Goal: Use online tool/utility: Use online tool/utility

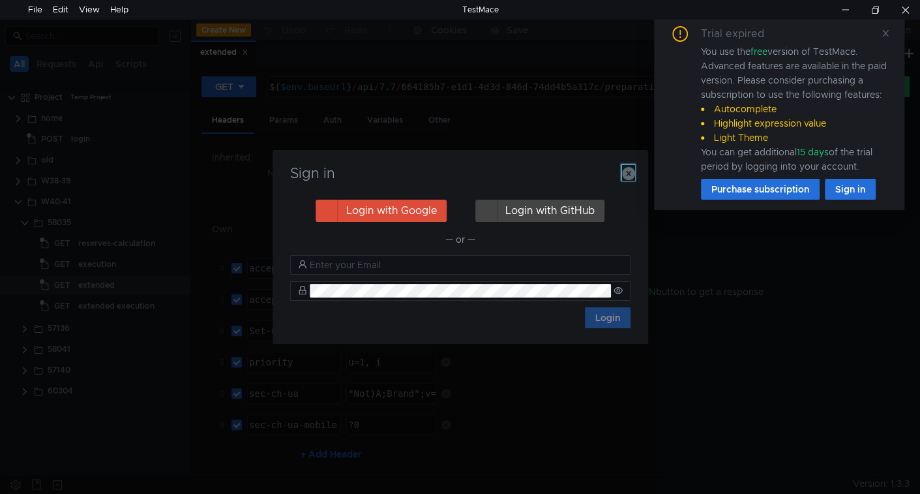
click at [629, 179] on icon "button" at bounding box center [628, 173] width 13 height 13
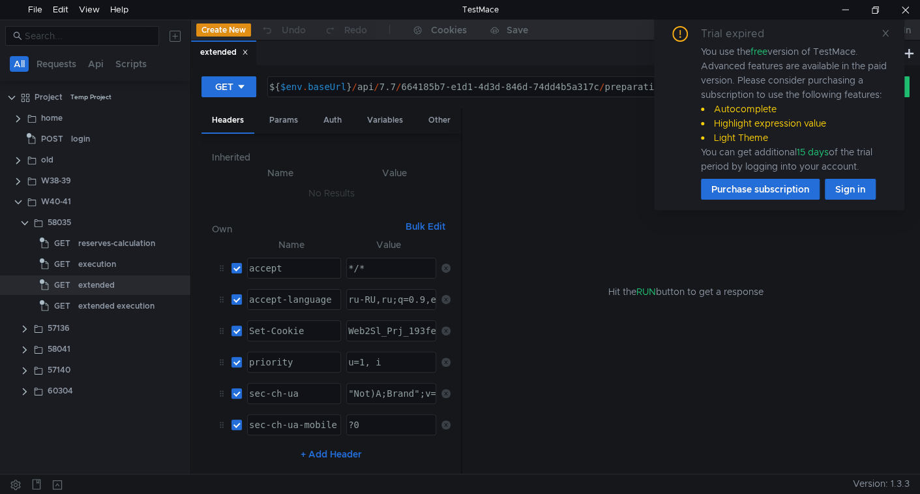
click at [879, 33] on div "Trial expired You use the free version of TestMace. Advanced features are avail…" at bounding box center [779, 112] width 219 height 173
click at [885, 34] on icon at bounding box center [885, 33] width 9 height 9
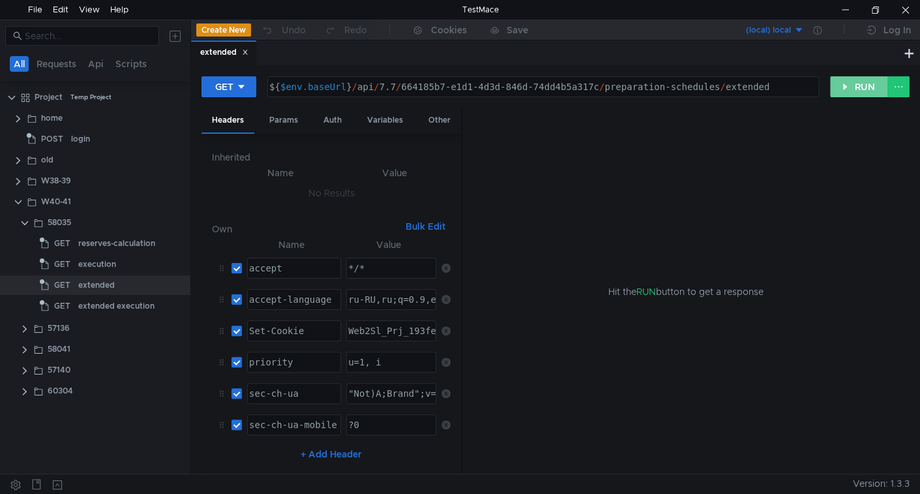
click at [868, 83] on button "RUN" at bounding box center [859, 86] width 58 height 21
click at [849, 78] on button "RUN" at bounding box center [859, 86] width 58 height 21
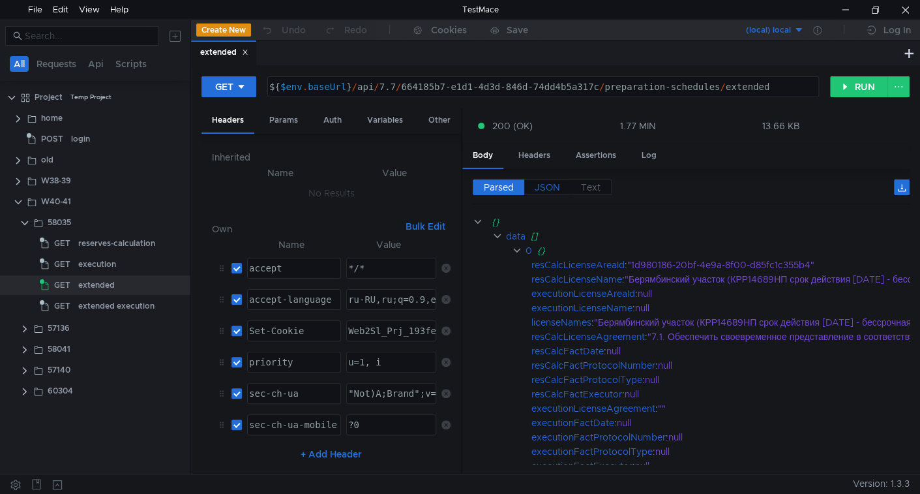
click at [541, 183] on span "JSON" at bounding box center [547, 187] width 25 height 12
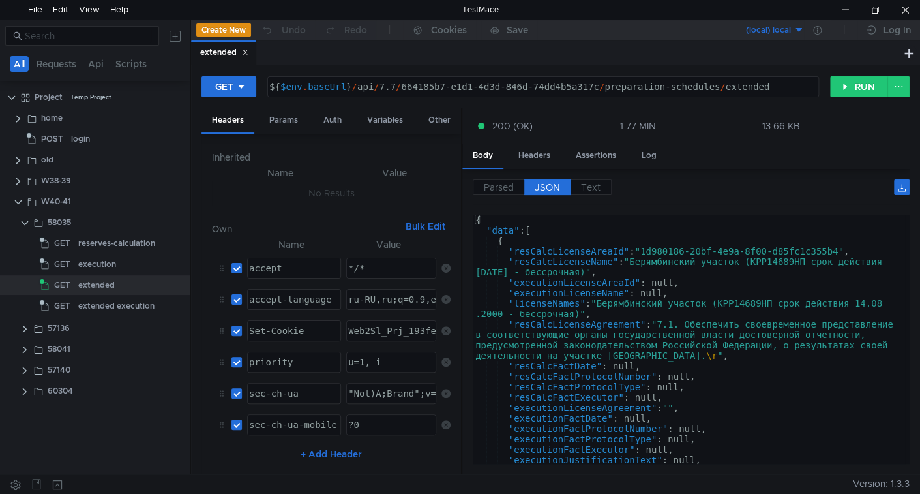
click at [580, 261] on div "{ "data" : [ { "resCalcLicenseAreaId" : "1d980186-20bf-4e9a-8f00-d85fc1c355b4" …" at bounding box center [689, 349] width 432 height 270
drag, startPoint x: 554, startPoint y: 249, endPoint x: 623, endPoint y: 254, distance: 70.0
click at [623, 254] on div "{ "data" : [ { "resCalcLicenseAreaId" : "1d980186-20bf-4e9a-8f00-d85fc1c355b4" …" at bounding box center [689, 349] width 432 height 270
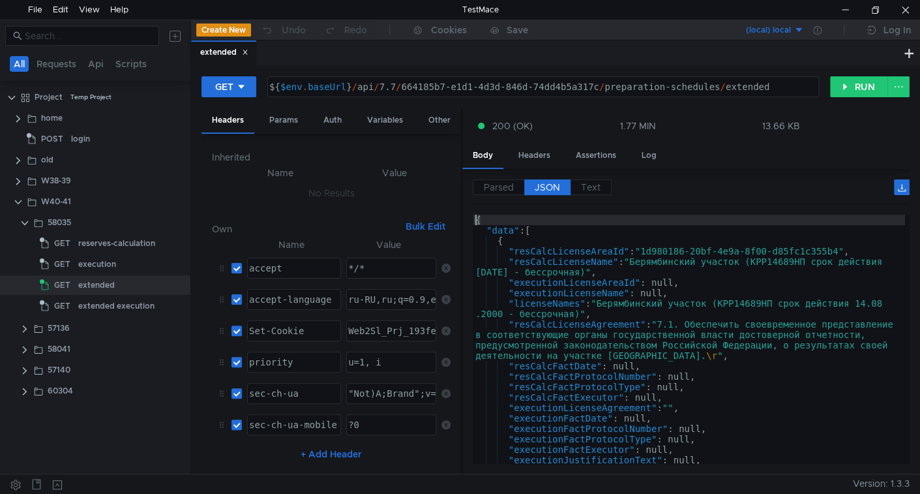
click at [531, 228] on div "{ "data" : [ { "resCalcLicenseAreaId" : "1d980186-20bf-4e9a-8f00-d85fc1c355b4" …" at bounding box center [689, 349] width 432 height 270
type textarea ""data": ["
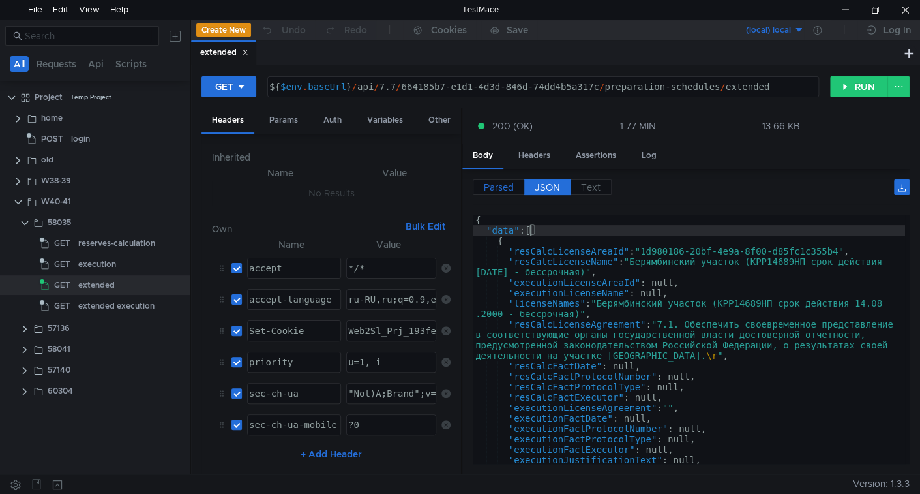
click at [505, 188] on span "Parsed" at bounding box center [499, 187] width 30 height 12
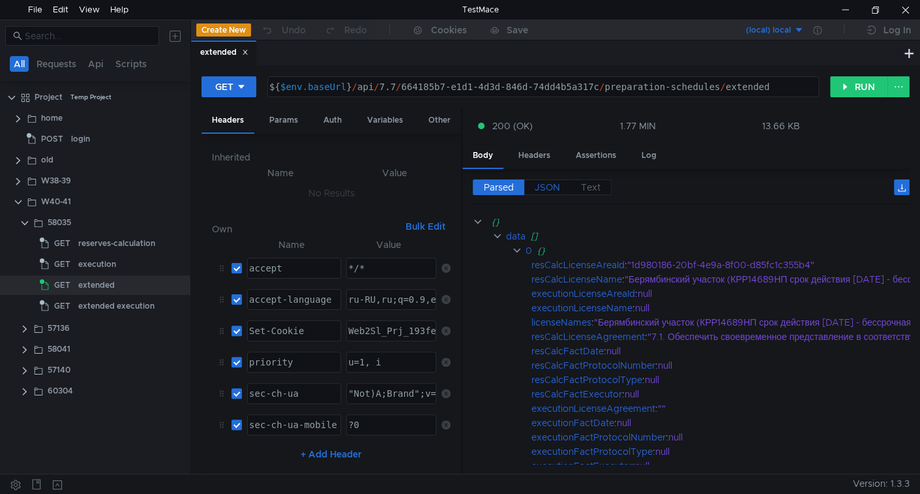
click at [546, 183] on span "JSON" at bounding box center [547, 187] width 25 height 12
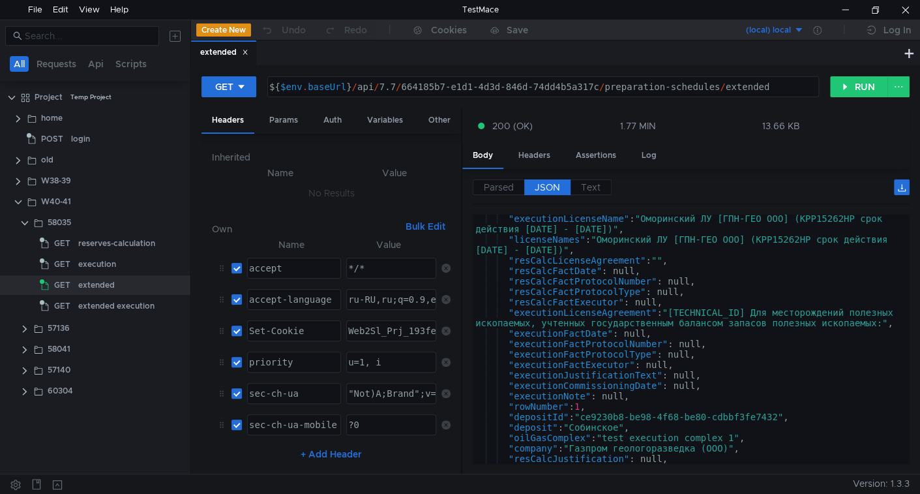
scroll to position [2552, 0]
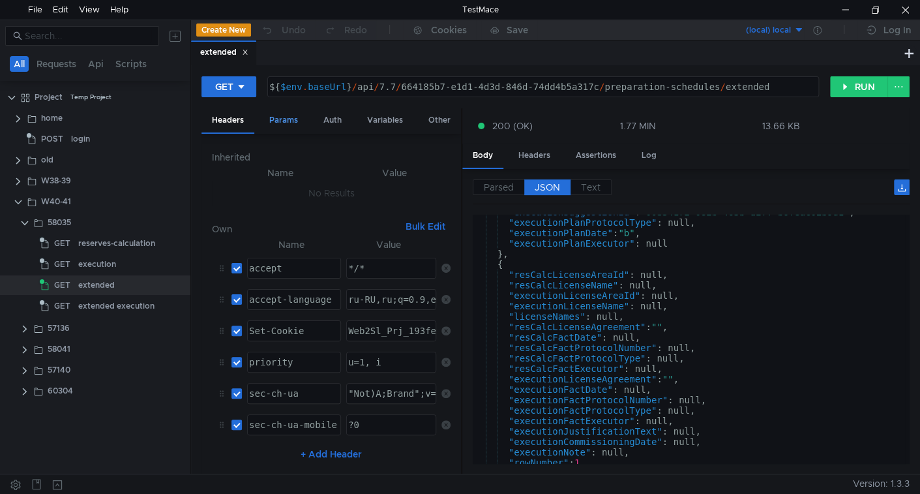
click at [288, 120] on div "Params" at bounding box center [284, 120] width 50 height 24
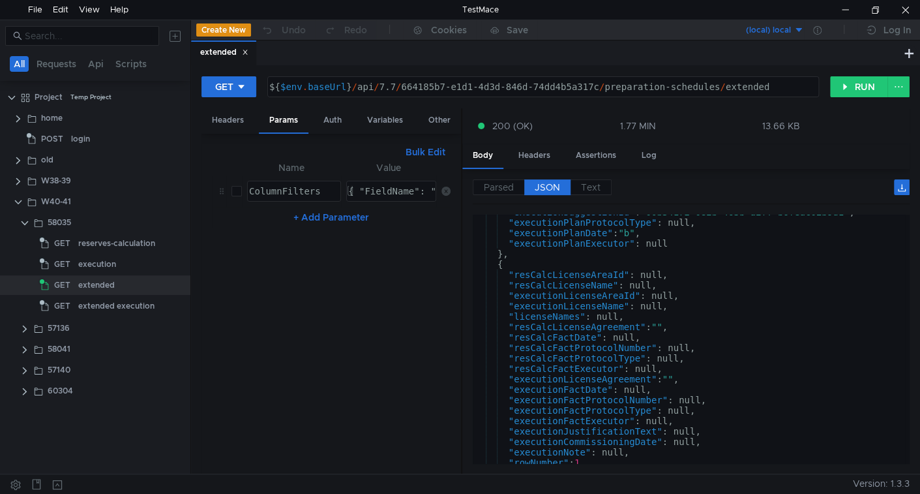
click at [243, 183] on td "ColumnFilters ההההההההההההההההההההההההההההההההההההההההההההההההההההההההההההההההה…" at bounding box center [291, 190] width 99 height 31
click at [239, 188] on input "checkbox" at bounding box center [236, 191] width 10 height 10
click at [860, 81] on button "RUN" at bounding box center [859, 86] width 58 height 21
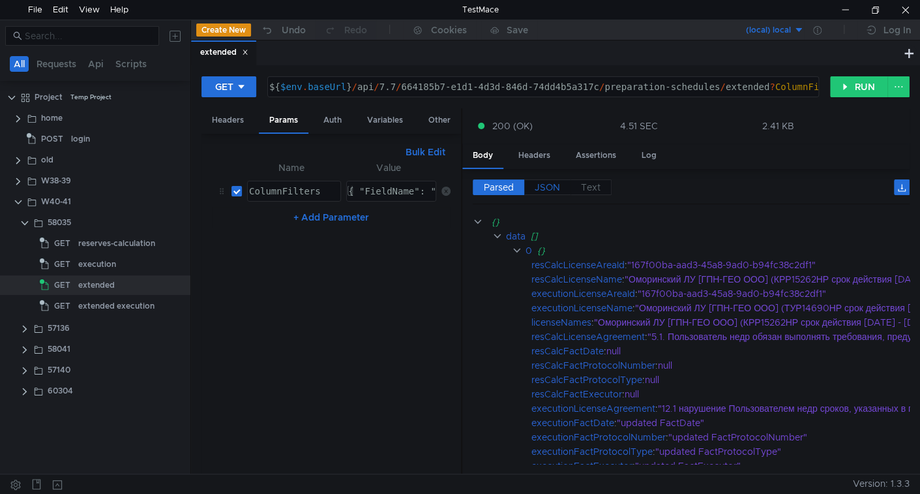
click at [542, 188] on span "JSON" at bounding box center [547, 187] width 25 height 12
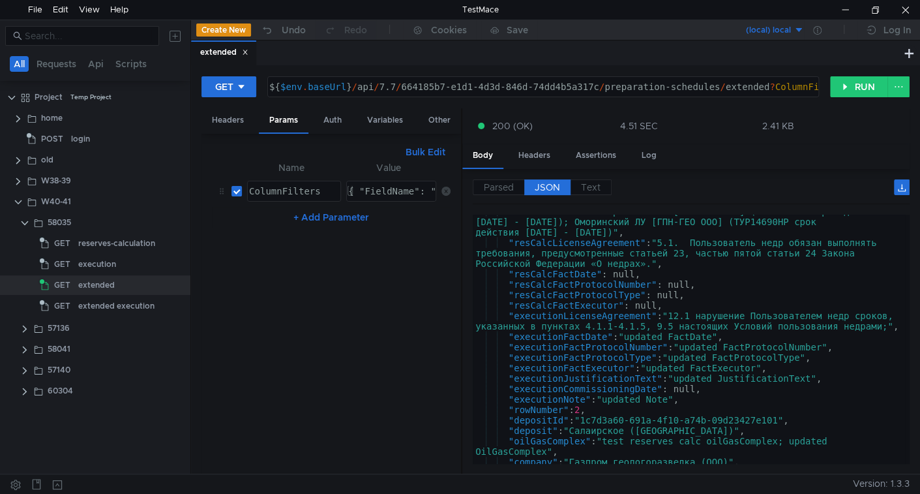
scroll to position [0, 0]
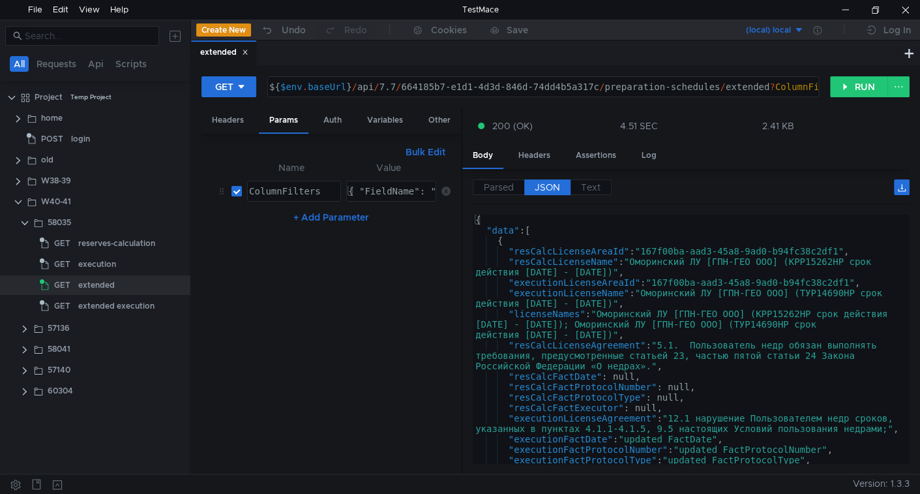
click at [231, 192] on input "checkbox" at bounding box center [236, 191] width 10 height 10
click at [854, 87] on button "RUN" at bounding box center [859, 86] width 58 height 21
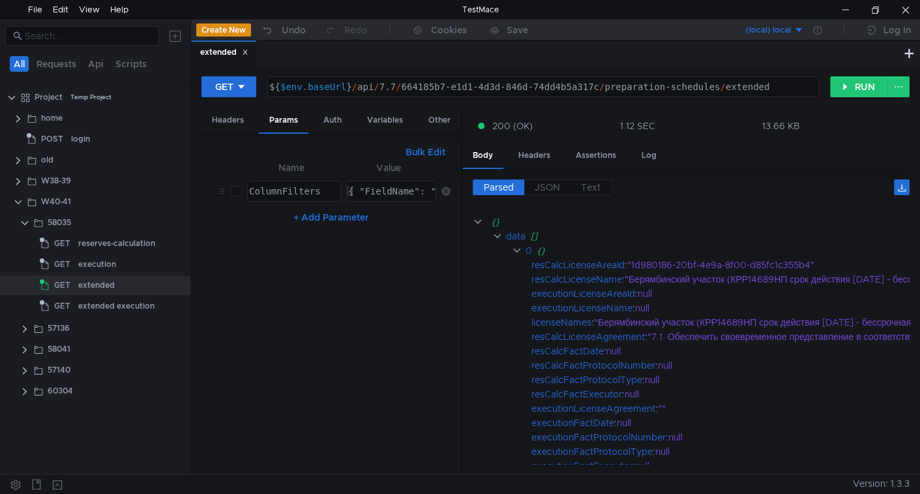
click at [234, 190] on input "checkbox" at bounding box center [236, 191] width 10 height 10
click at [854, 86] on button "RUN" at bounding box center [859, 86] width 58 height 21
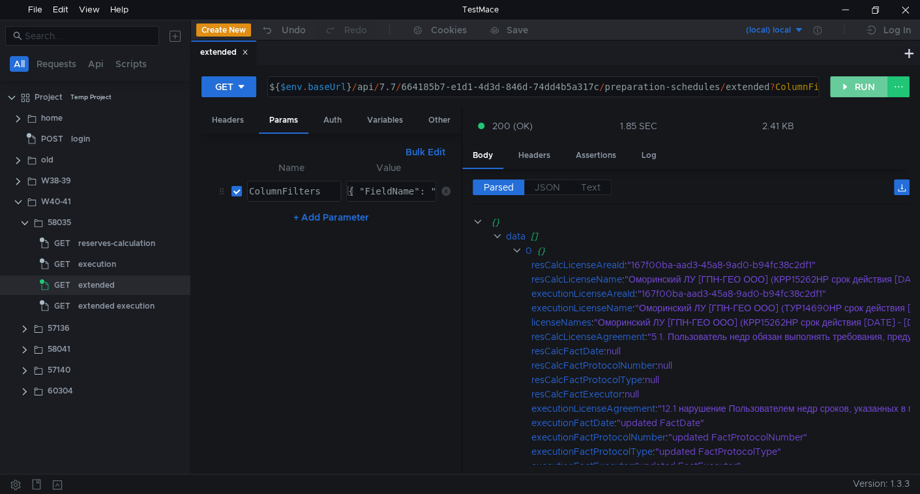
drag, startPoint x: 850, startPoint y: 83, endPoint x: 613, endPoint y: 209, distance: 268.0
click at [849, 84] on button "RUN" at bounding box center [859, 86] width 58 height 21
click at [235, 190] on input "checkbox" at bounding box center [236, 191] width 10 height 10
checkbox input "false"
click at [833, 91] on button "RUN" at bounding box center [859, 86] width 58 height 21
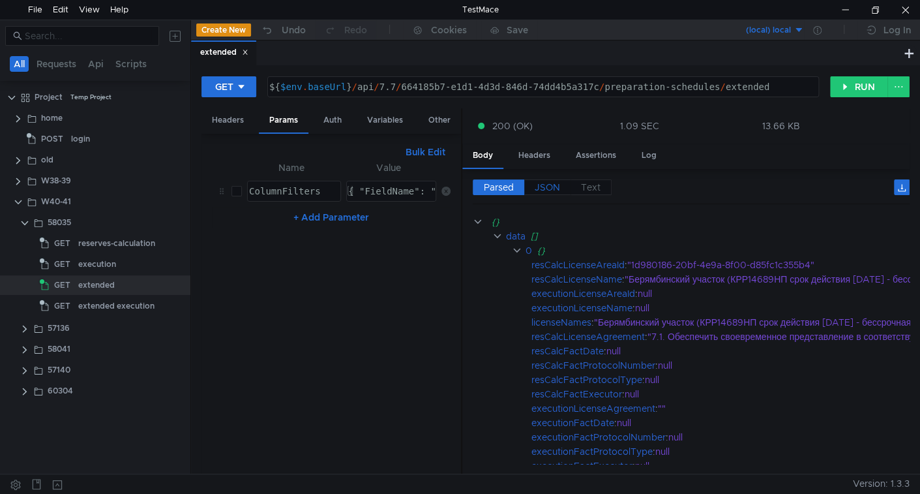
click at [534, 184] on label "JSON" at bounding box center [547, 187] width 46 height 16
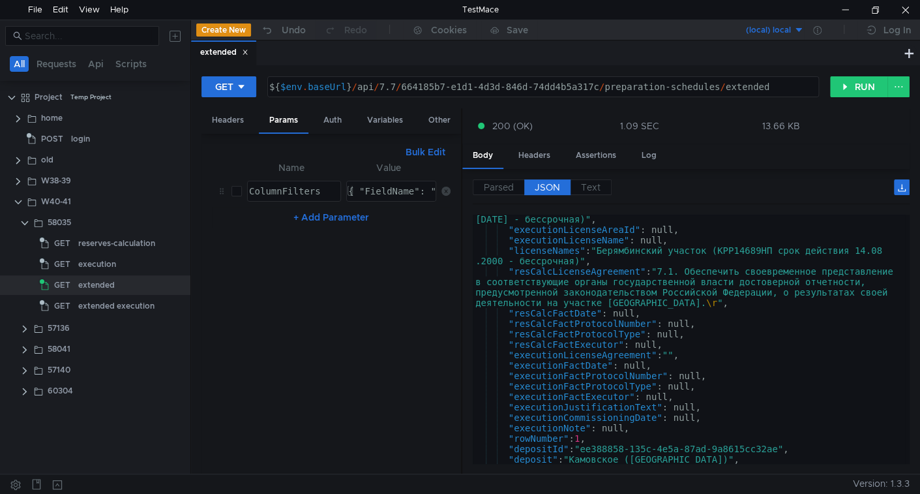
scroll to position [159, 0]
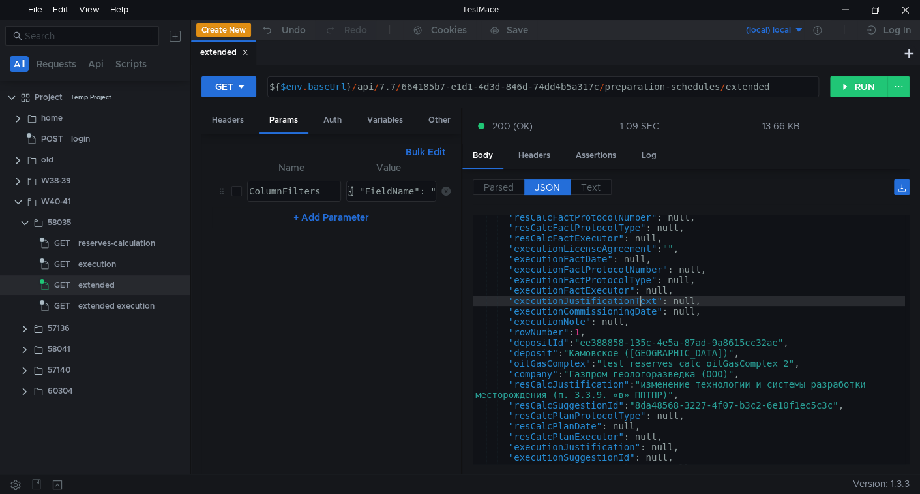
click at [637, 298] on div ""resCalcFactProtocolNumber" : null, "resCalcFactProtocolType" : null, "resCalcF…" at bounding box center [689, 347] width 432 height 270
click at [637, 311] on div ""resCalcFactProtocolNumber" : null, "resCalcFactProtocolType" : null, "resCalcF…" at bounding box center [689, 347] width 432 height 270
type textarea ""executionCommissioningDate": null,"
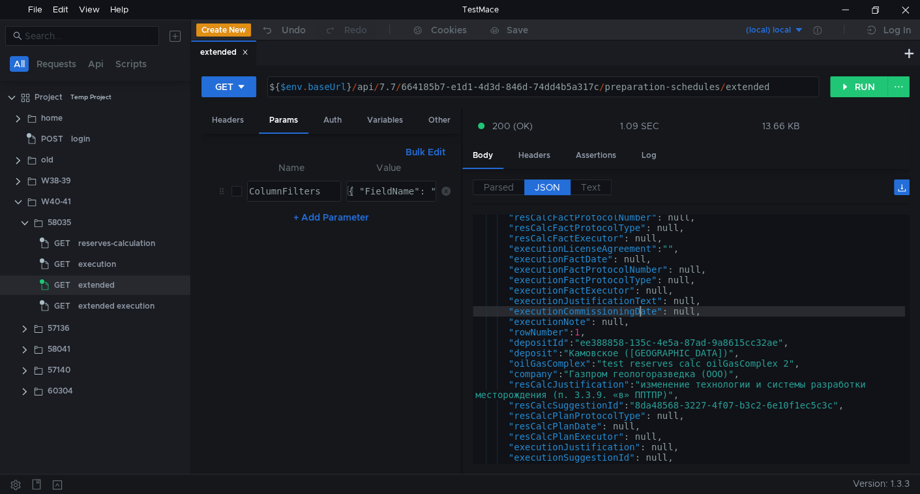
click at [637, 311] on div ""resCalcFactProtocolNumber" : null, "resCalcFactProtocolType" : null, "resCalcF…" at bounding box center [689, 347] width 432 height 270
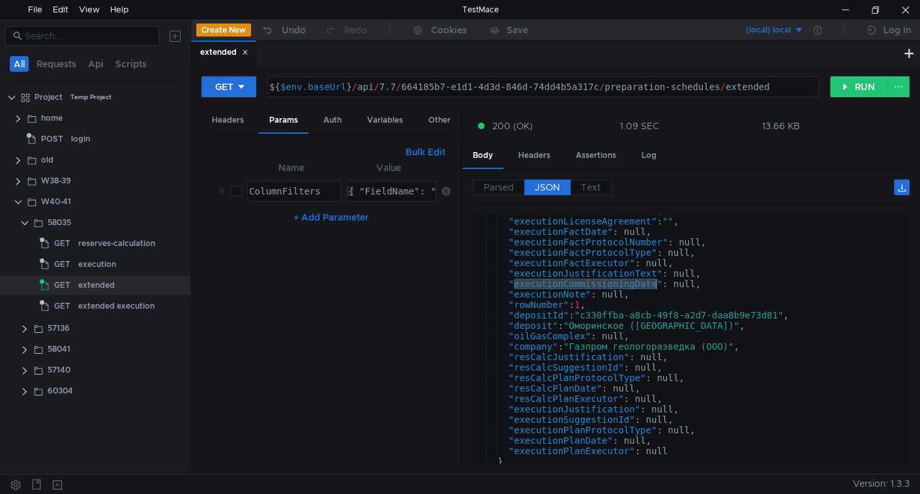
scroll to position [3109, 0]
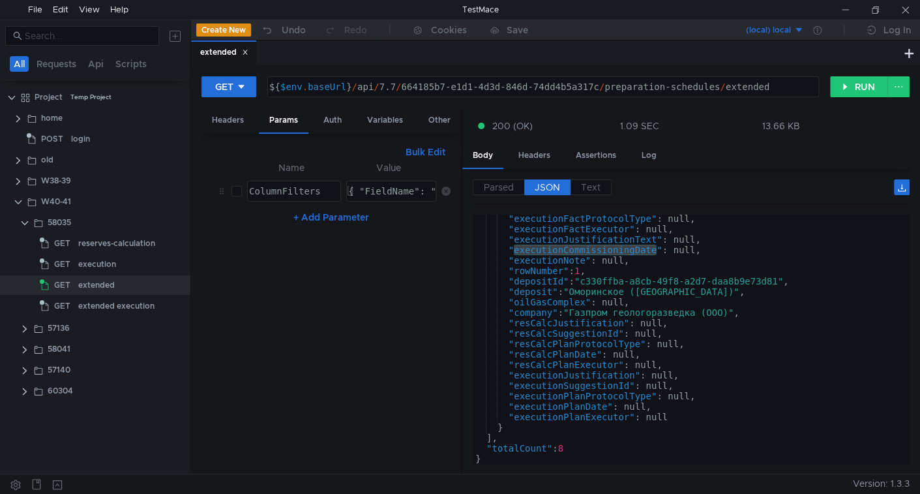
scroll to position [3109, 0]
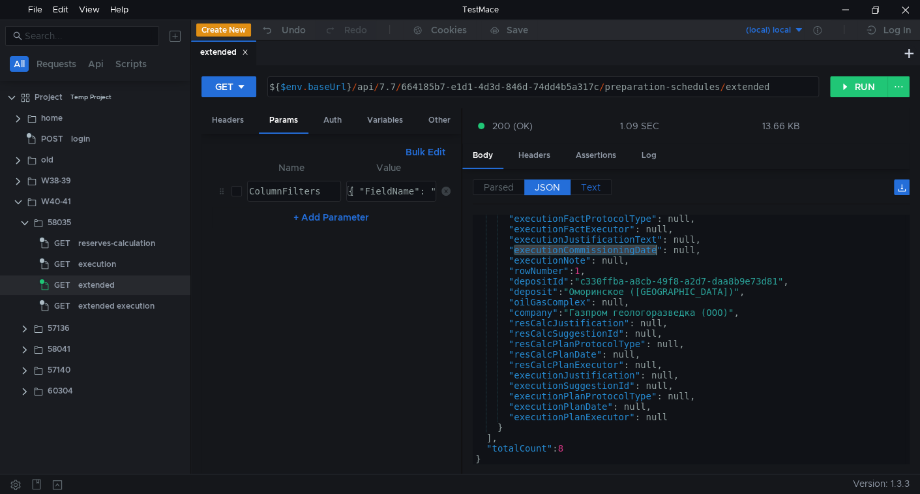
click at [601, 179] on label "Text" at bounding box center [590, 187] width 41 height 16
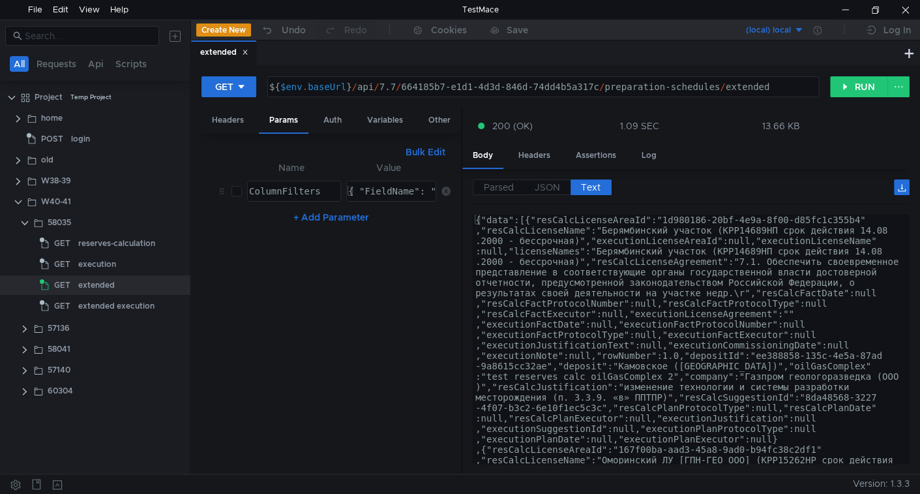
type textarea "{"data":[{"resCalcLicenseAreaId":"1d980186-20bf-4e9a-8f00-d85fc1c355b4","resCal…"
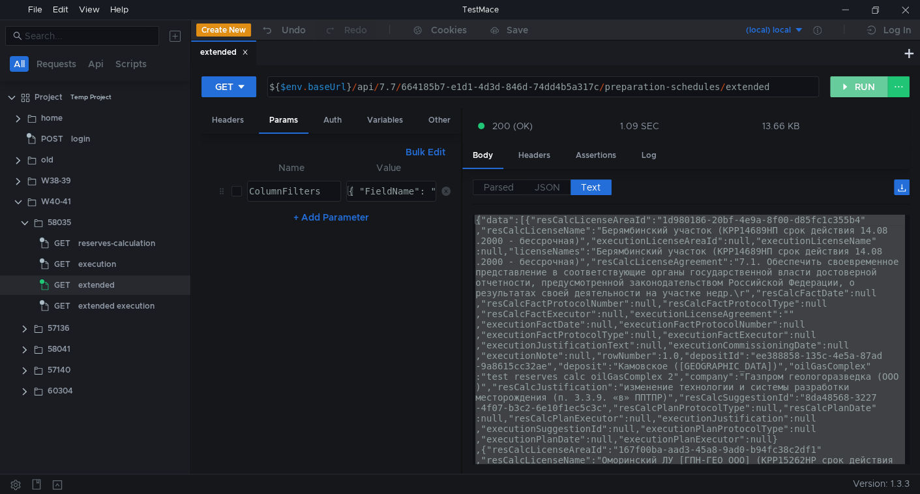
drag, startPoint x: 852, startPoint y: 89, endPoint x: 833, endPoint y: 164, distance: 76.9
click at [852, 89] on button "RUN" at bounding box center [859, 86] width 58 height 21
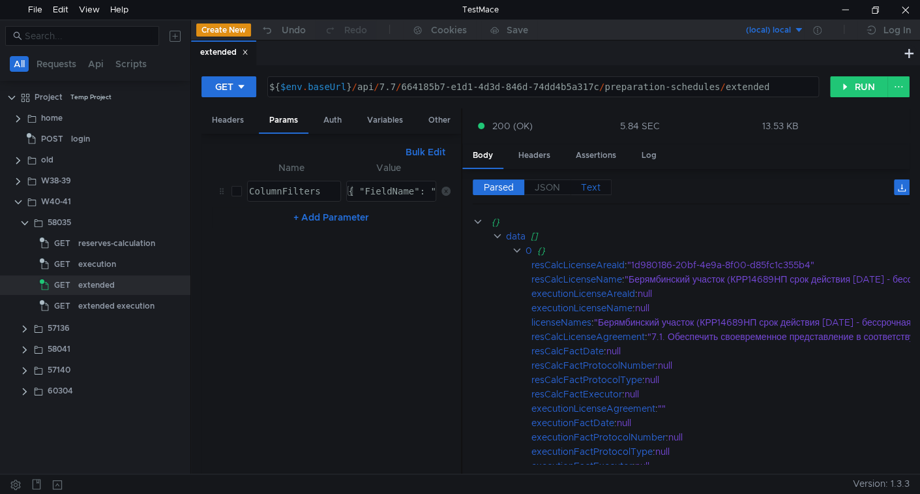
click at [598, 187] on span "Text" at bounding box center [591, 187] width 20 height 12
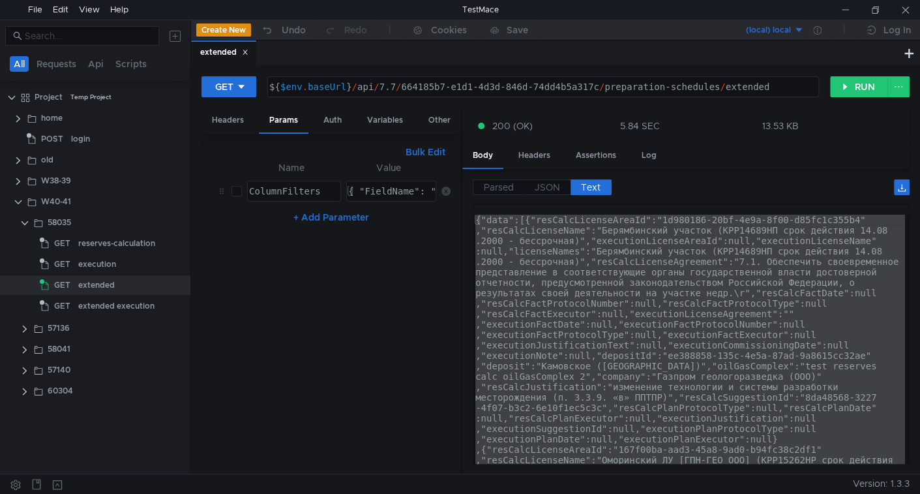
click at [772, 395] on div "{"data":[{"resCalcLicenseAreaId":"1d980186-20bf-4e9a-8f00-d85fc1c355b4" ,"resCa…" at bounding box center [689, 338] width 432 height 249
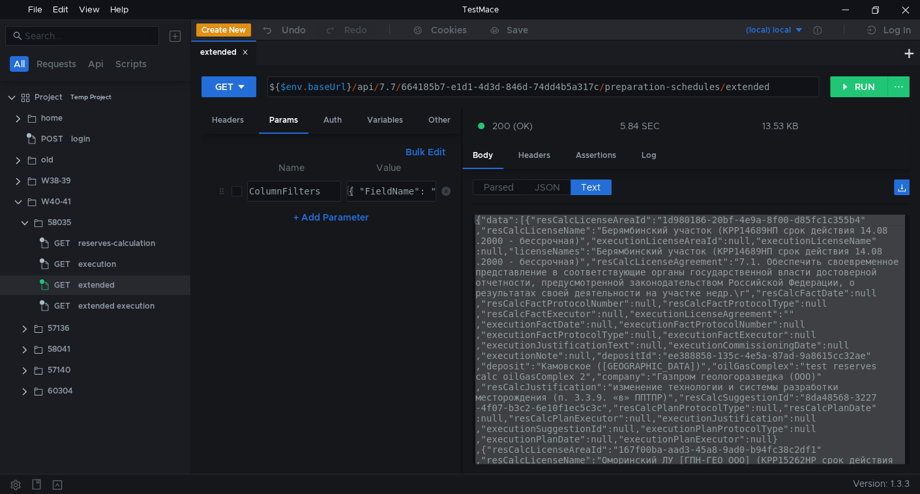
click at [537, 268] on div "{"data":[{"resCalcLicenseAreaId":"1d980186-20bf-4e9a-8f00-d85fc1c355b4" ,"resCa…" at bounding box center [689, 338] width 432 height 249
type textarea "{"data":[{"resCalcLicenseAreaId":"1d980186-20bf-4e9a-8f00-d85fc1c355b4","resCal…"
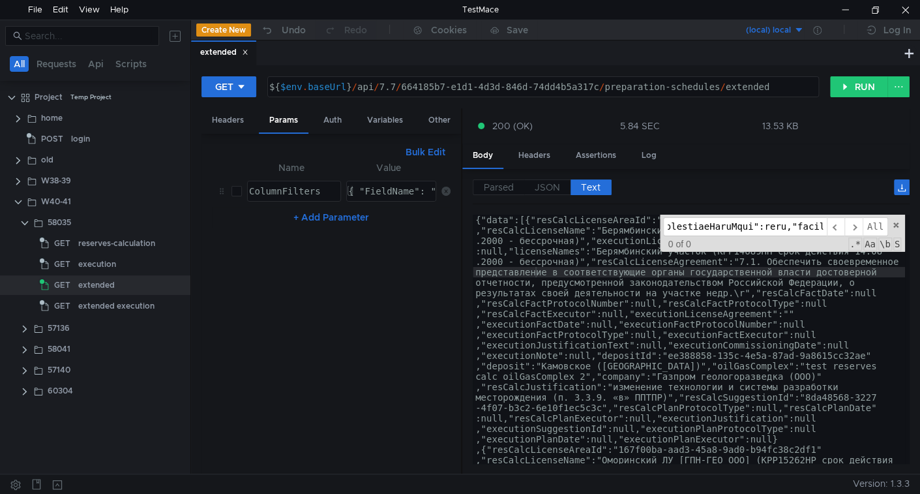
scroll to position [1513, 0]
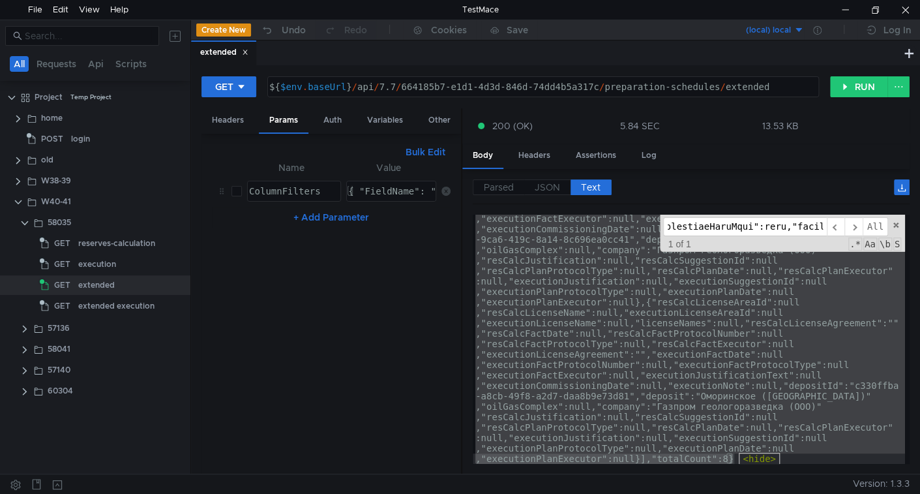
type input "{"data":[{"resCalcLicenseAreaId":"1d980186-20bf-4e9a-8f00-d85fc1c355b4","resCal…"
click at [738, 419] on div "{"data":[{"resCalcLicenseAreaId":"1d980186-20bf-4e9a-8f00-d85fc1c355b4" ,"resCa…" at bounding box center [689, 338] width 432 height 249
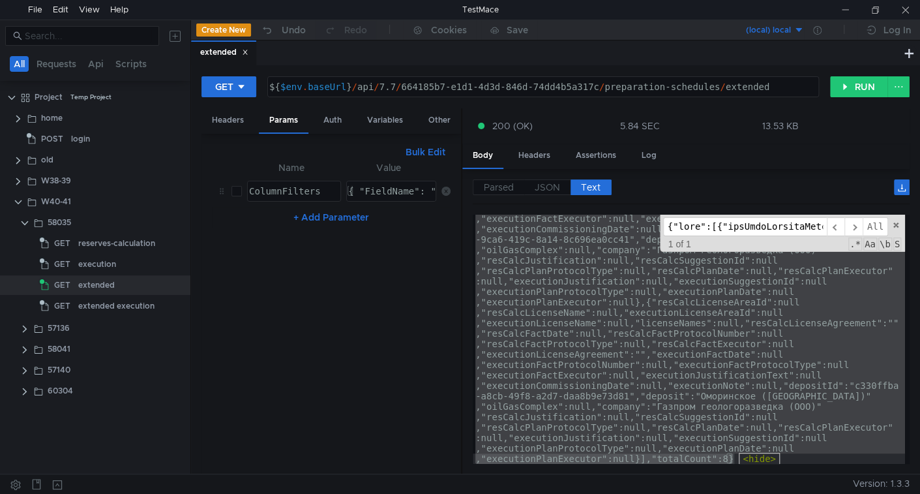
click at [685, 22] on div "(local) local Log In" at bounding box center [737, 30] width 364 height 20
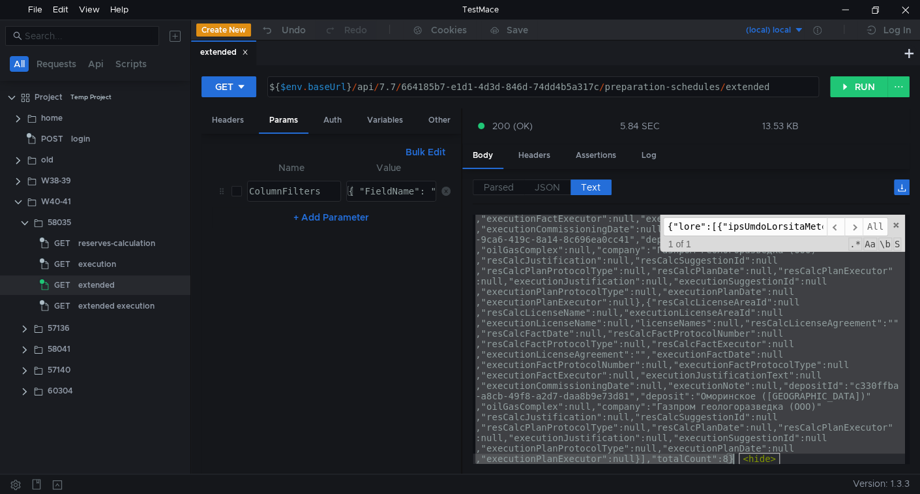
click at [593, 276] on div "{"data":[{"resCalcLicenseAreaId":"1d980186-20bf-4e9a-8f00-d85fc1c355b4" ,"resCa…" at bounding box center [689, 338] width 432 height 249
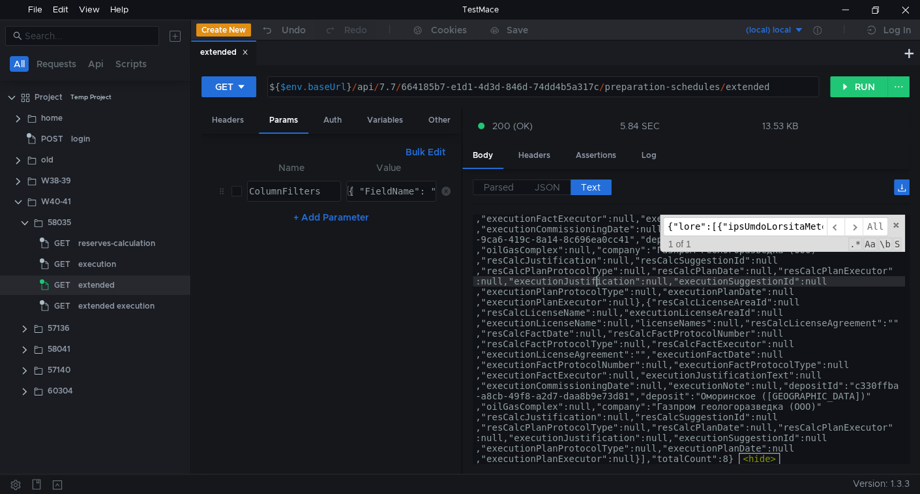
scroll to position [0, 62975]
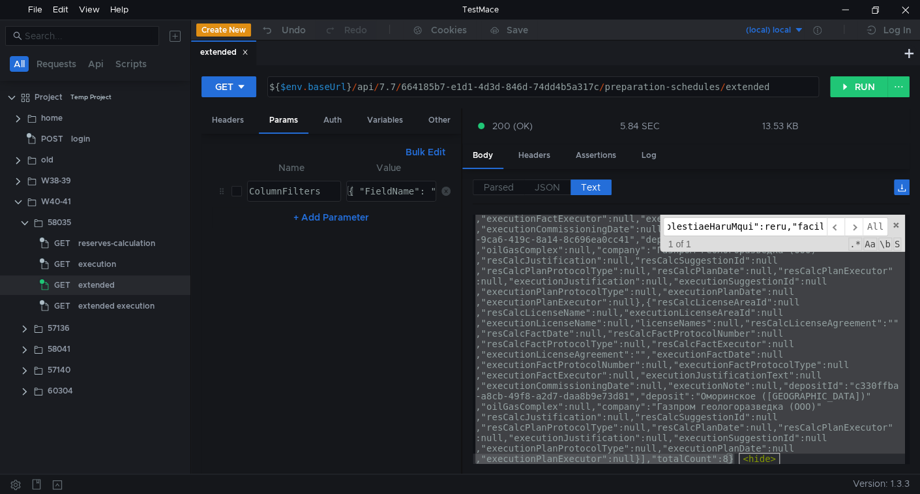
click at [679, 393] on div "{"data":[{"resCalcLicenseAreaId":"1d980186-20bf-4e9a-8f00-d85fc1c355b4" ,"resCa…" at bounding box center [689, 338] width 432 height 249
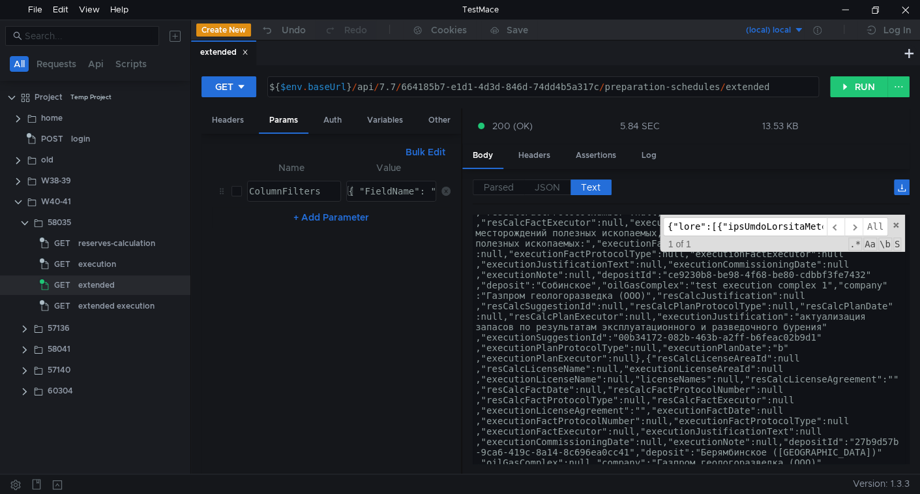
scroll to position [1142, 0]
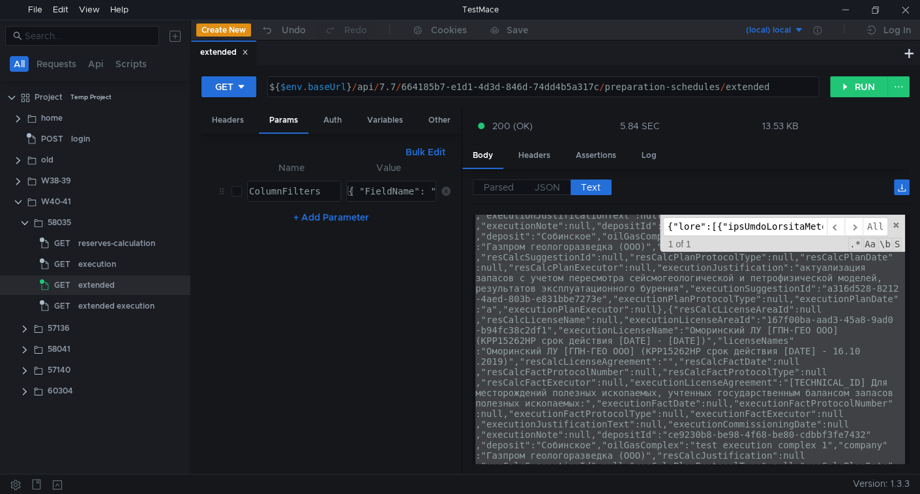
click at [831, 363] on div "{"data":[{"resCalcLicenseAreaId":"1d980186-20bf-4e9a-8f00-d85fc1c355b4" ,"resCa…" at bounding box center [689, 338] width 432 height 249
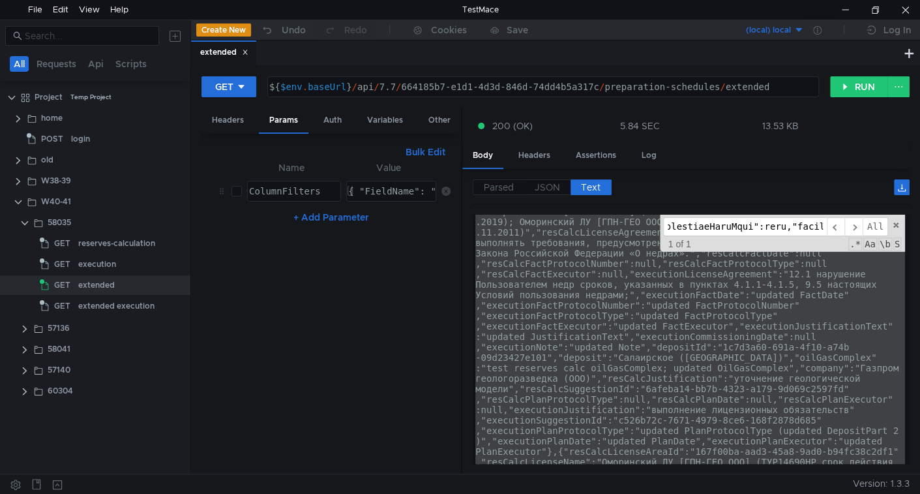
scroll to position [0, 0]
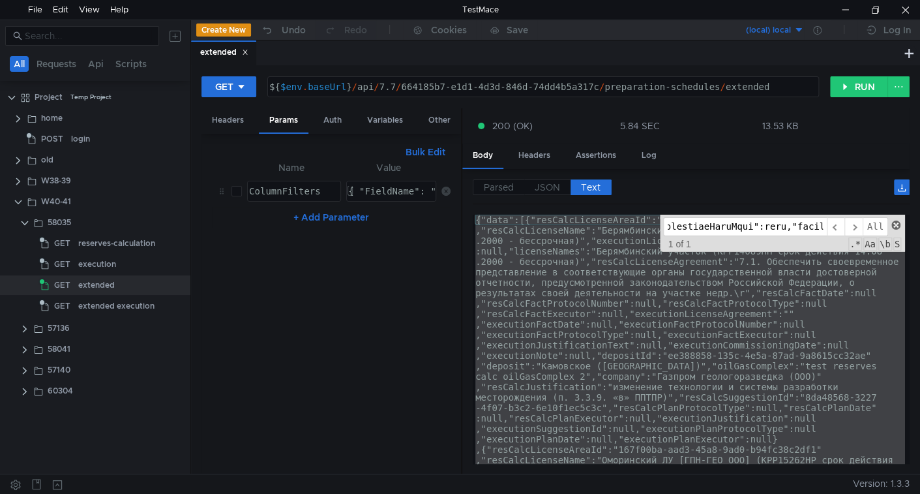
click at [896, 226] on span at bounding box center [895, 224] width 9 height 9
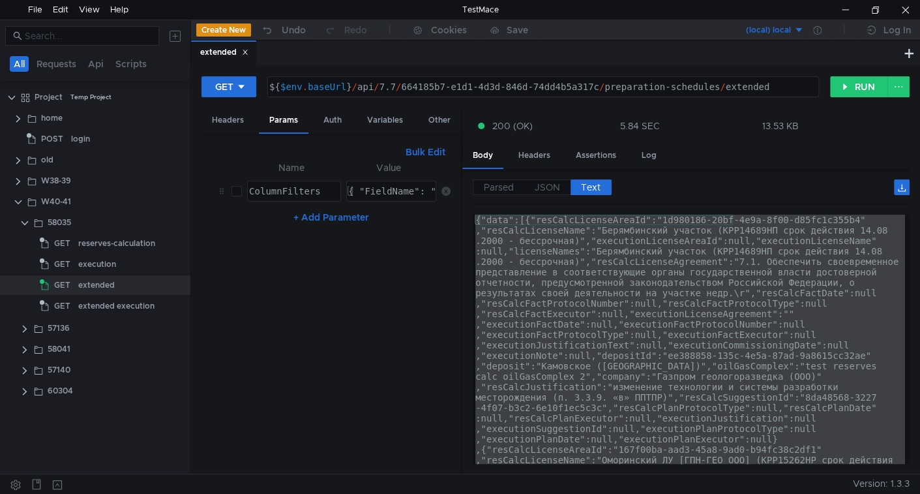
click at [695, 336] on div "{"data":[{"resCalcLicenseAreaId":"1d980186-20bf-4e9a-8f00-d85fc1c355b4" ,"resCa…" at bounding box center [689, 338] width 432 height 249
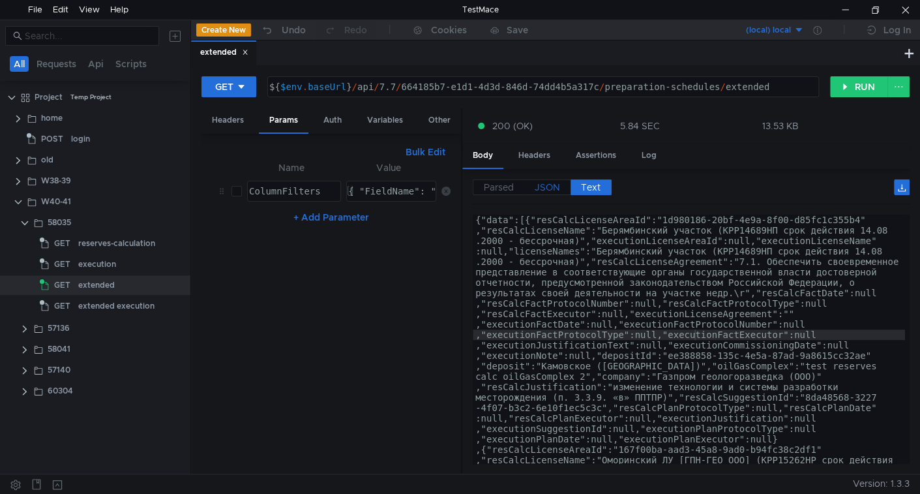
click at [559, 183] on label "JSON" at bounding box center [547, 187] width 46 height 16
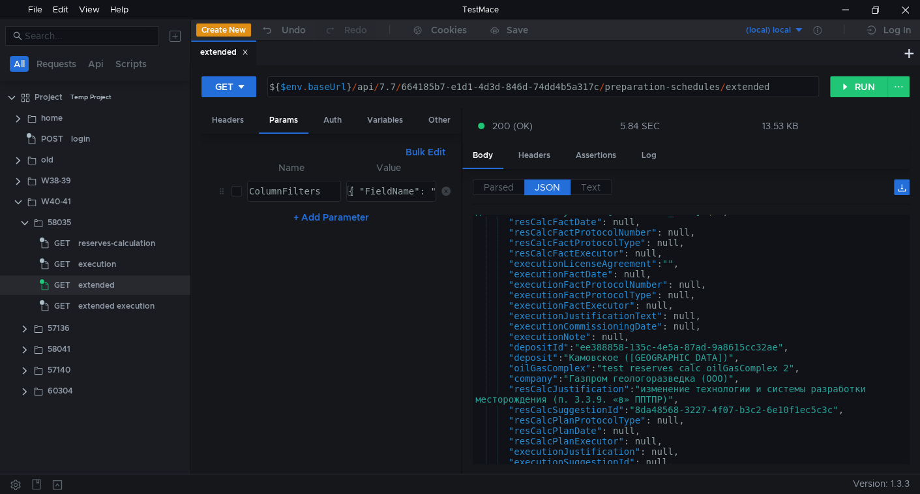
scroll to position [155, 0]
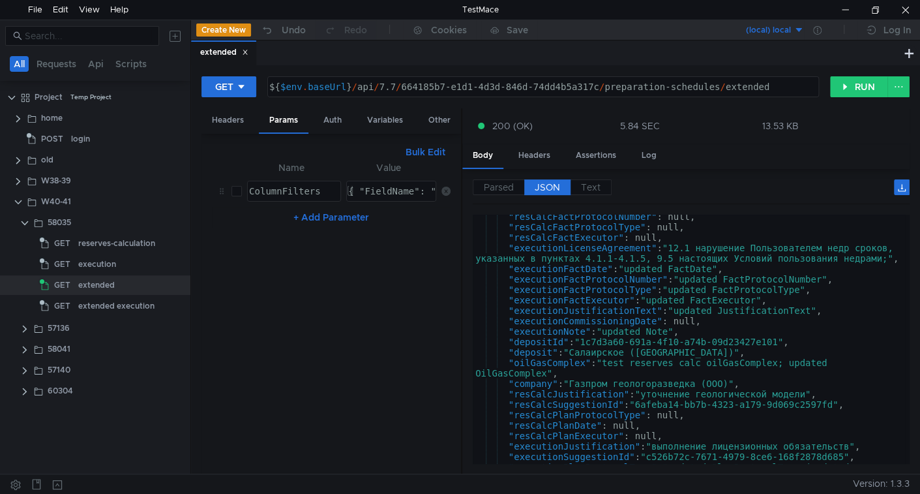
scroll to position [593, 0]
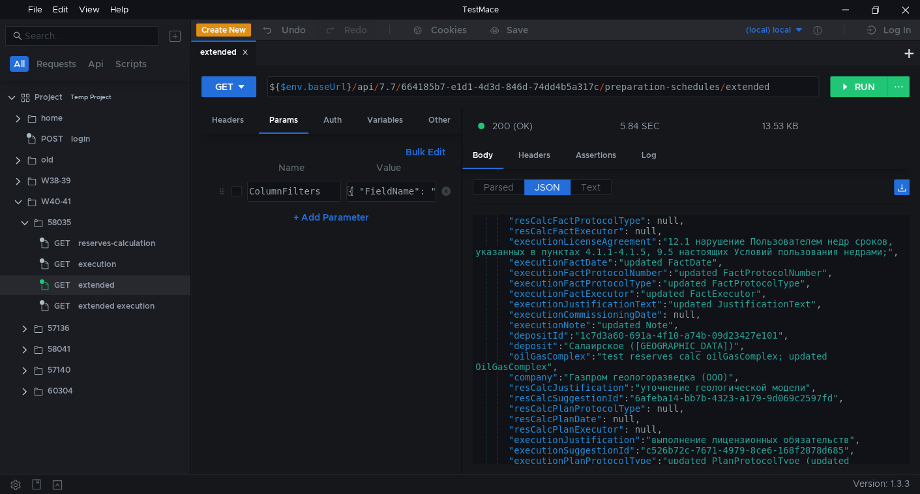
click at [542, 333] on div ""resCalcFactProtocolNumber" : null, "resCalcFactProtocolType" : null, "resCalcF…" at bounding box center [689, 345] width 432 height 280
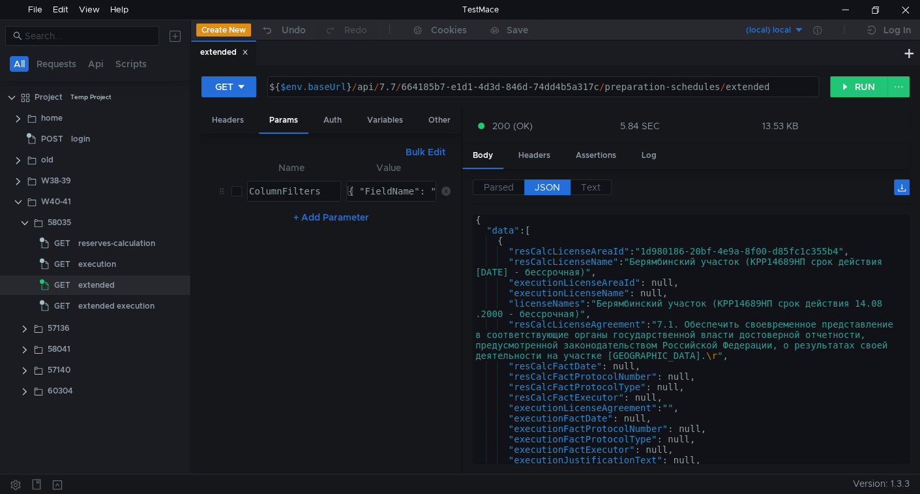
scroll to position [0, 0]
click at [604, 252] on div "{ "data" : [ { "resCalcLicenseAreaId" : "1d980186-20bf-4e9a-8f00-d85fc1c355b4" …" at bounding box center [689, 349] width 432 height 270
click at [615, 280] on div "{ "data" : [ { "resCalcLicenseAreaId" : "1d980186-20bf-4e9a-8f00-d85fc1c355b4" …" at bounding box center [689, 349] width 432 height 270
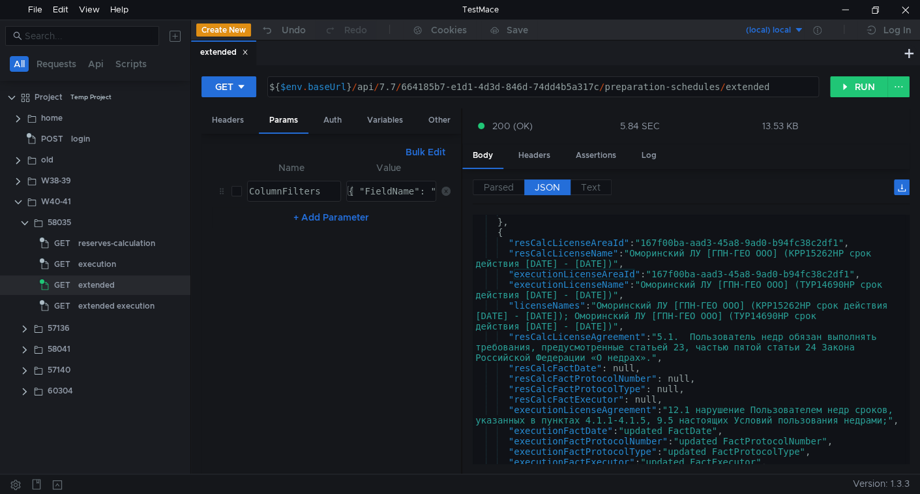
scroll to position [372, 0]
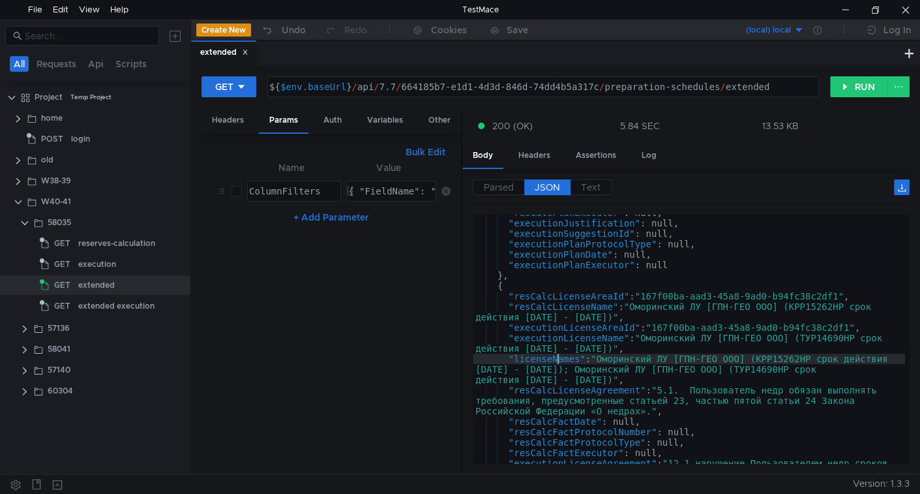
click at [559, 359] on div ""resCalcPlanExecutor" : null, "executionJustification" : null, "executionSugges…" at bounding box center [689, 347] width 432 height 280
type textarea ""licenseNames": "Оморинский ЛУ [ГПН-ГЕО ООО] (КРР15262НР срок действия 01.12.20…"
click at [559, 359] on div ""resCalcPlanExecutor" : null, "executionJustification" : null, "executionSugges…" at bounding box center [689, 347] width 432 height 280
click at [672, 372] on div ""resCalcPlanExecutor" : null, "executionJustification" : null, "executionSugges…" at bounding box center [689, 347] width 432 height 280
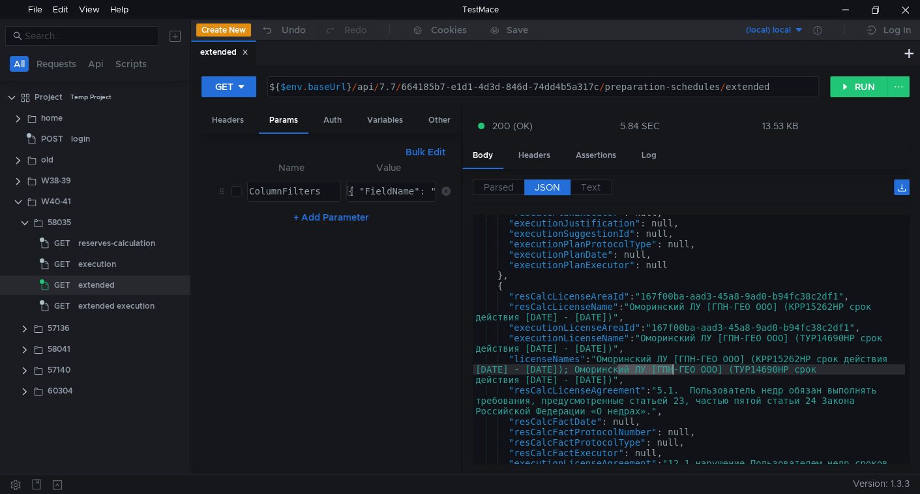
click at [672, 372] on div ""resCalcPlanExecutor" : null, "executionJustification" : null, "executionSugges…" at bounding box center [689, 347] width 432 height 280
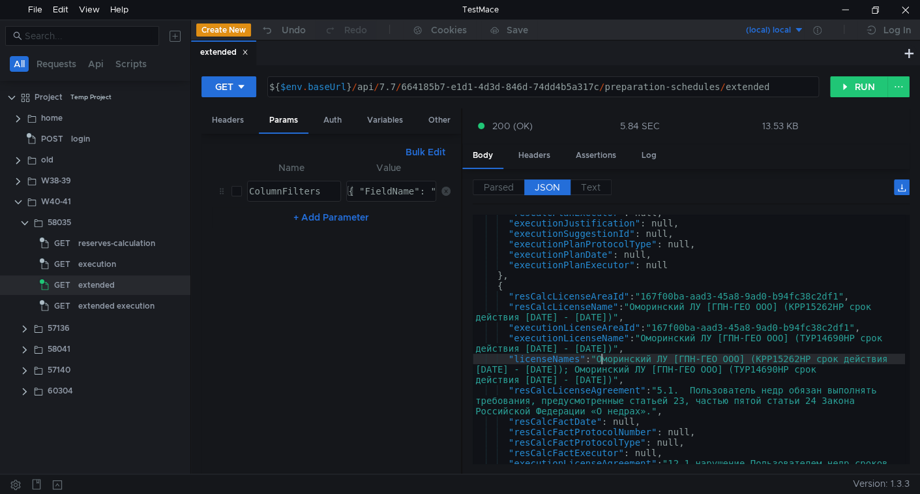
click at [603, 357] on div ""resCalcPlanExecutor" : null, "executionJustification" : null, "executionSugges…" at bounding box center [689, 347] width 432 height 280
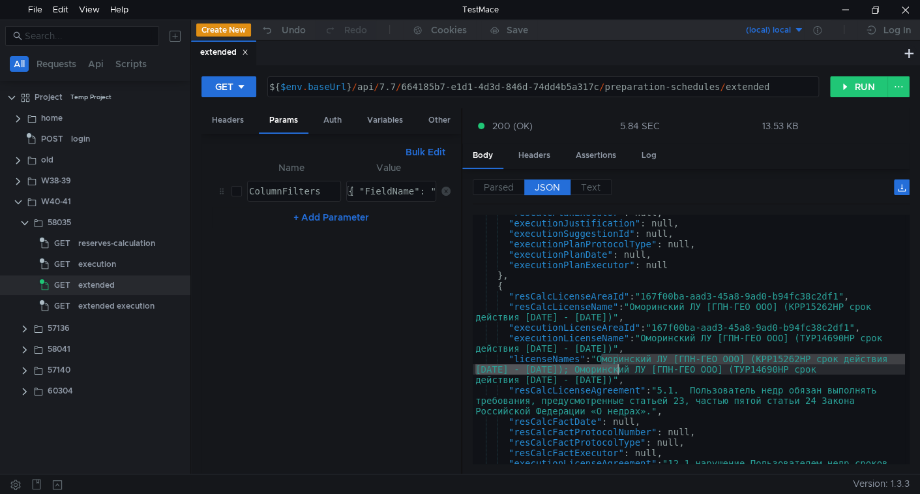
drag, startPoint x: 603, startPoint y: 357, endPoint x: 604, endPoint y: 368, distance: 10.5
click at [604, 368] on div ""resCalcPlanExecutor" : null, "executionJustification" : null, "executionSugges…" at bounding box center [689, 347] width 432 height 280
type input "Оморинский ЛУ [ГПН-ГЕО ООО] (КРР15262НР срок действия 01.12.2011 - 16.10.2019)"
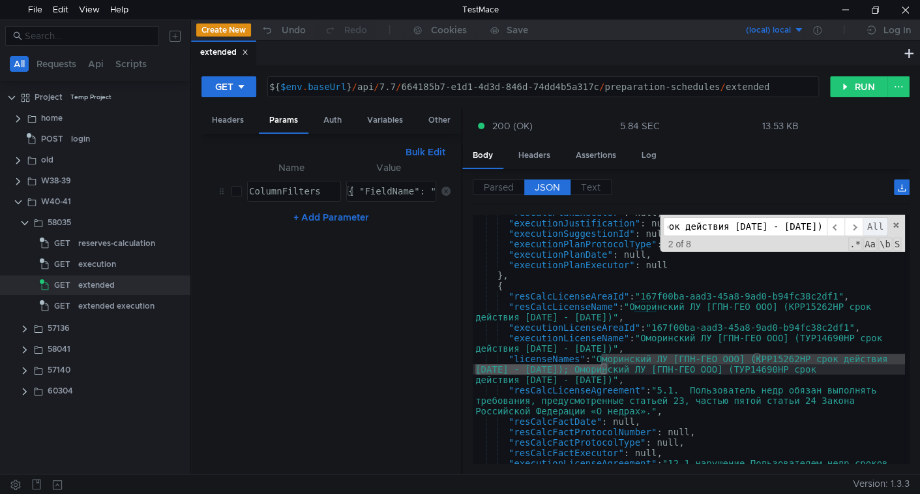
click at [872, 225] on span "All" at bounding box center [875, 226] width 25 height 19
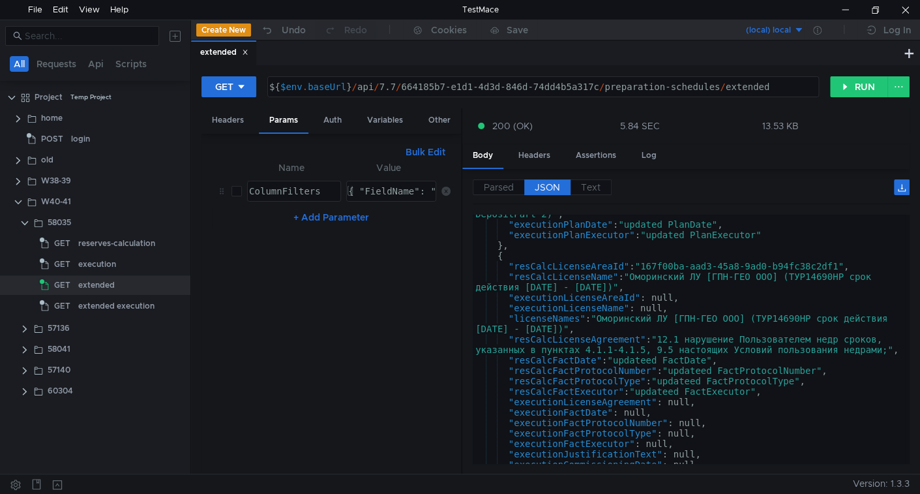
scroll to position [850, 0]
type textarea ""licenseNames": "Оморинский ЛУ [ГПН-ГЕО ООО] (ТУР14690НР срок действия 05.06.20…"
click at [597, 318] on div ""executionPlanProtocolType" : "updated PlanProtocolType (updated DepositPart 2)…" at bounding box center [689, 338] width 432 height 280
click at [600, 318] on div ""executionPlanProtocolType" : "updated PlanProtocolType (updated DepositPart 2)…" at bounding box center [689, 338] width 432 height 280
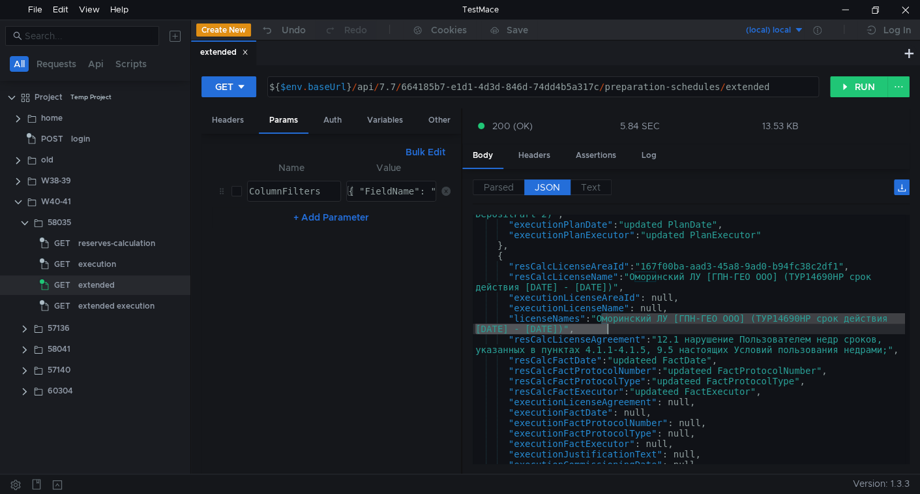
click at [608, 331] on div ""executionPlanProtocolType" : "updated PlanProtocolType (updated DepositPart 2)…" at bounding box center [689, 338] width 432 height 280
type input "Оморинский ЛУ [ГПН-ГЕО ООО] (ТУР14690НР срок действия 05.06.2009 - 30.11.2011)"
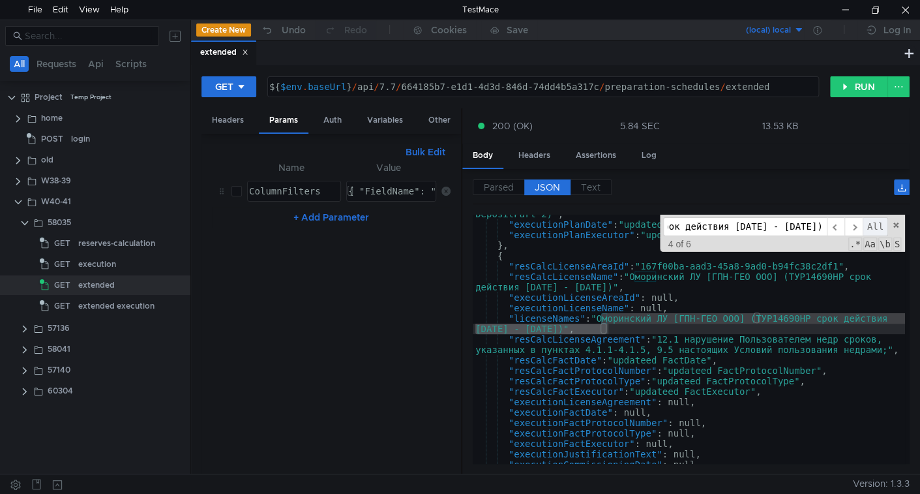
click at [868, 224] on span "All" at bounding box center [875, 226] width 25 height 19
type textarea ""executionLicenseName": "Оморинский ЛУ [ГПН-ГЕО ООО] (ТУР14690НР срок действия …"
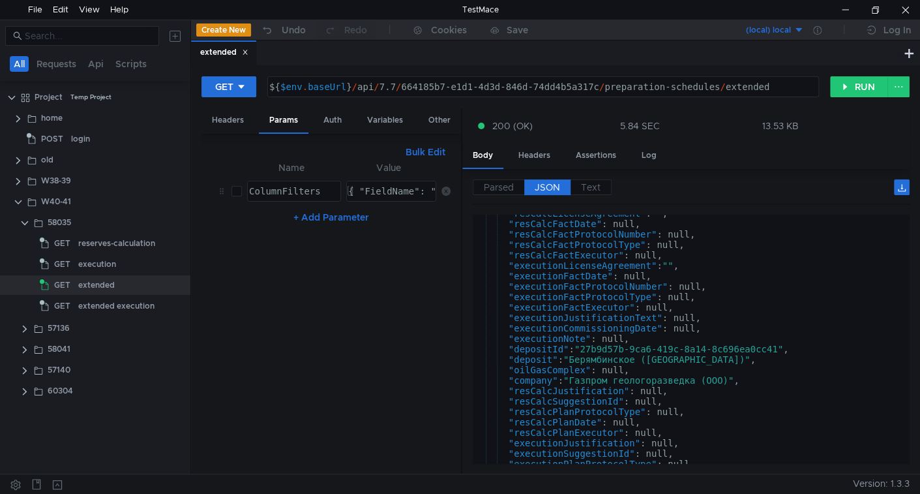
scroll to position [2604, 0]
click at [838, 12] on div at bounding box center [845, 10] width 30 height 20
click at [97, 262] on div "execution" at bounding box center [97, 264] width 38 height 20
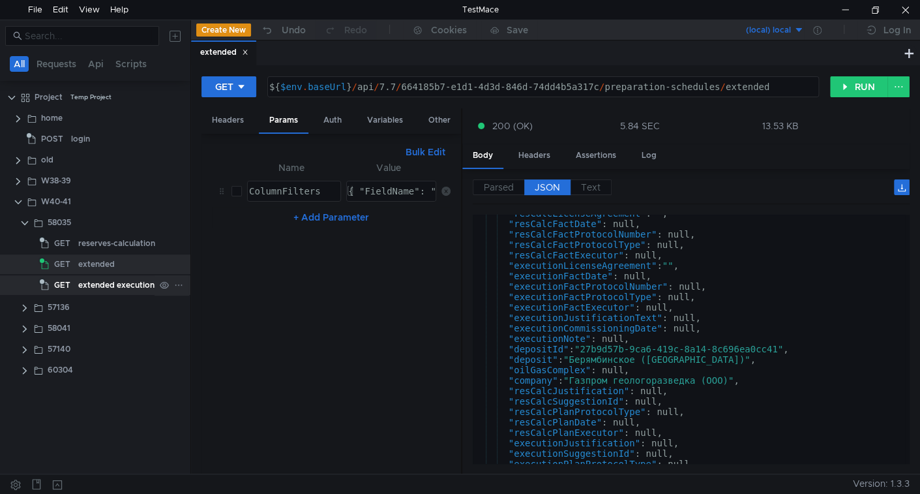
click at [108, 285] on div "extended execution" at bounding box center [116, 285] width 76 height 20
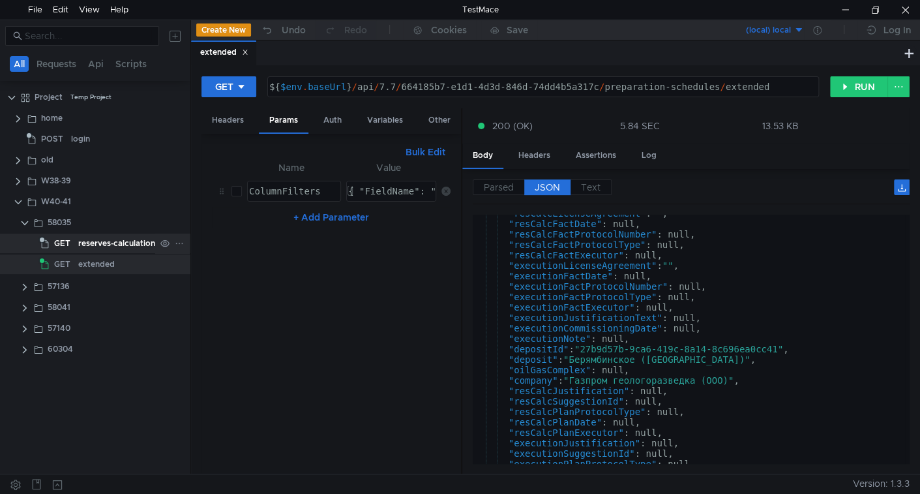
click at [104, 244] on div "reserves-calculation" at bounding box center [116, 243] width 77 height 20
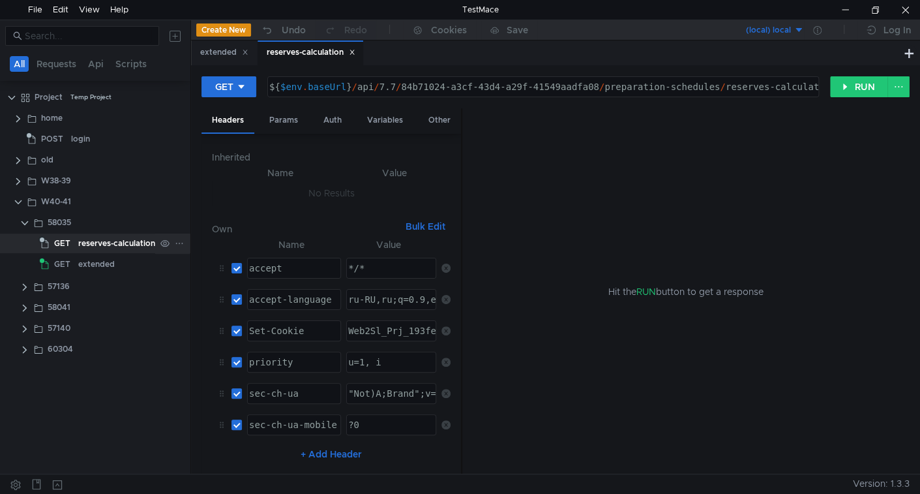
click at [97, 241] on div "reserves-calculation" at bounding box center [116, 243] width 77 height 20
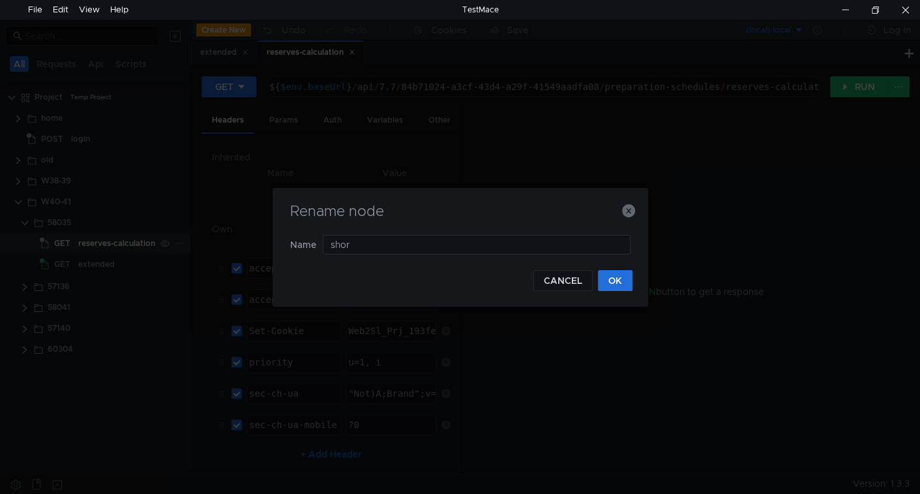
type input "short"
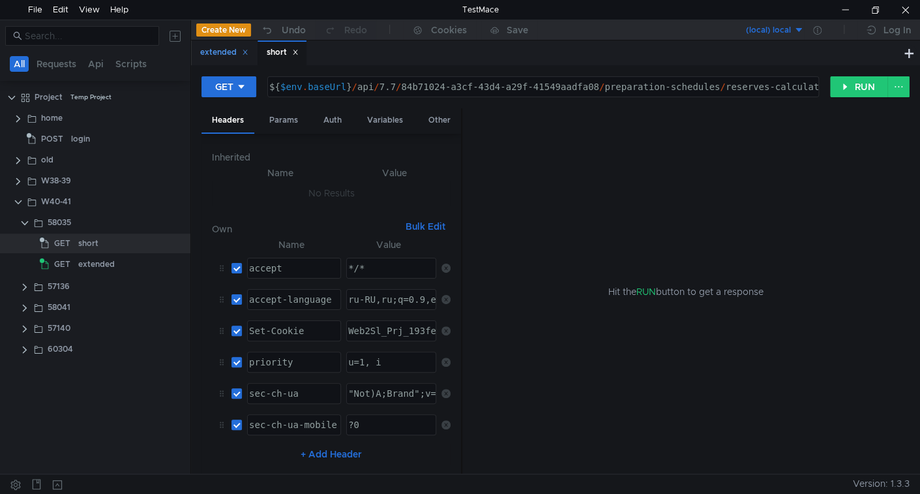
click at [246, 52] on icon at bounding box center [245, 52] width 7 height 7
click at [78, 267] on div "extended" at bounding box center [96, 264] width 37 height 20
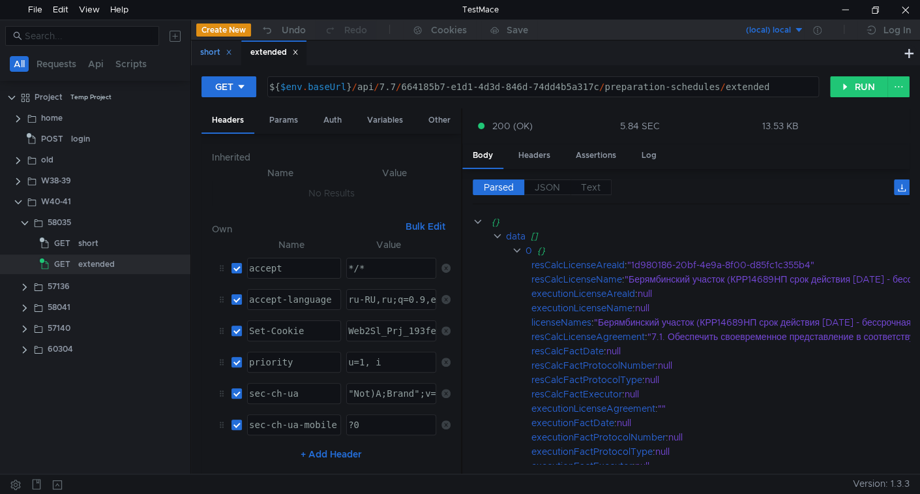
click at [224, 53] on div "short" at bounding box center [216, 53] width 32 height 14
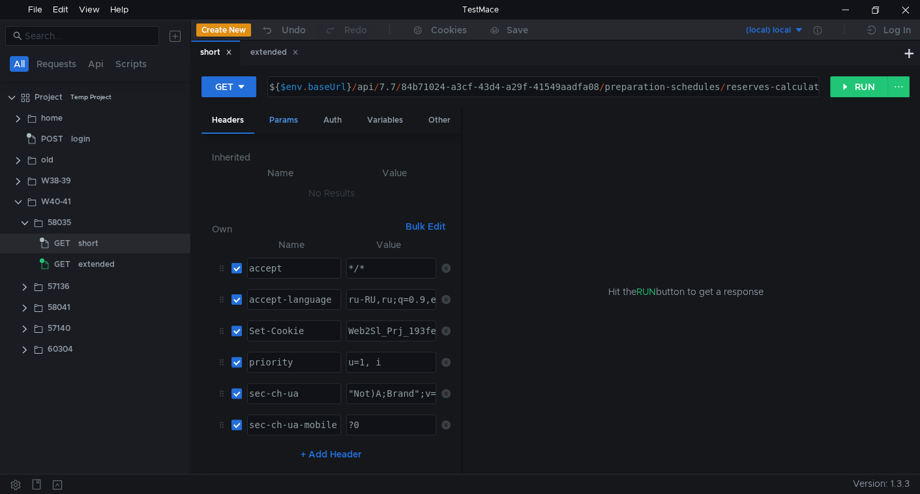
click at [286, 113] on div "Params" at bounding box center [284, 120] width 50 height 24
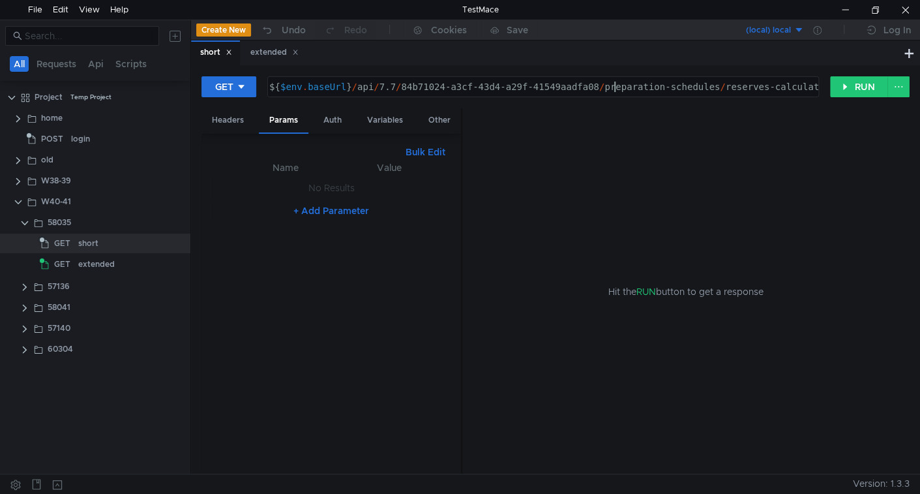
click at [618, 89] on div "${ $env . baseUrl } / api / 7.7 / 84b71024-a3cf-43d4-a29f-41549aadfa08 / prepar…" at bounding box center [551, 96] width 569 height 31
type textarea "${$env.baseUrl}/api/7.7/84b71024-a3cf-43d4-a29f-41549aadfa08/preparation-schedu…"
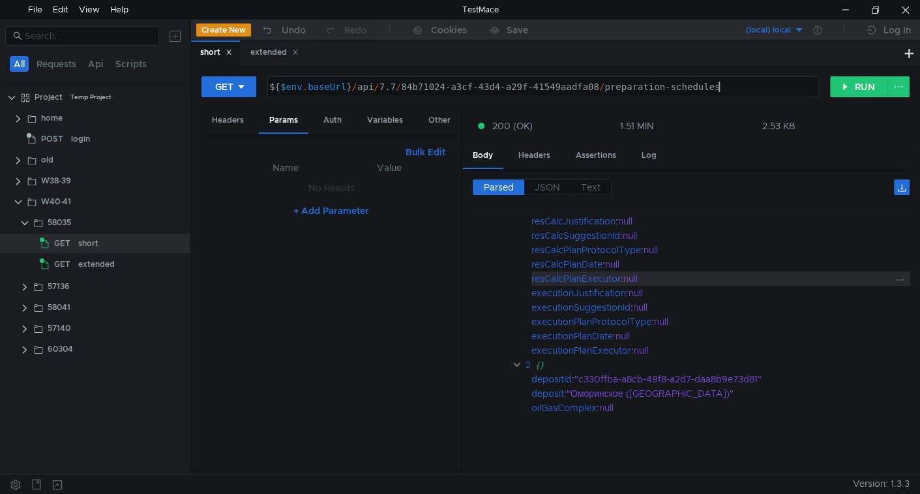
scroll to position [0, 0]
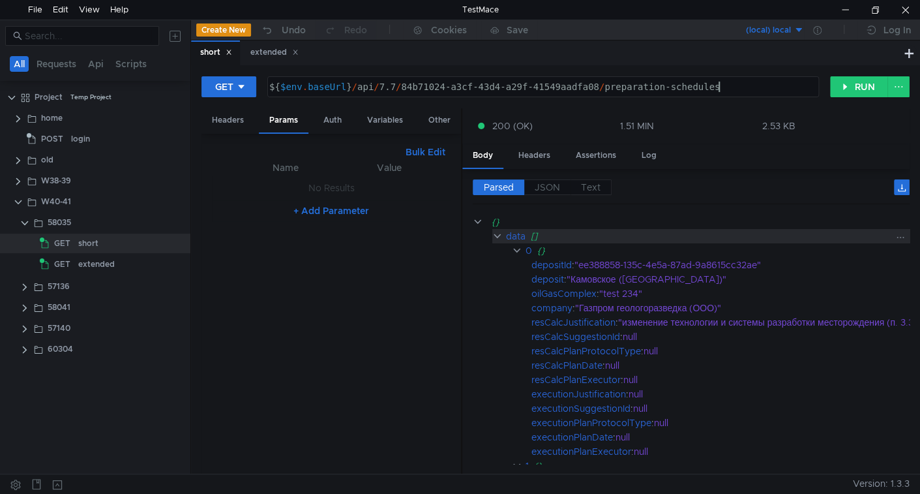
click at [514, 232] on div "data" at bounding box center [516, 236] width 20 height 14
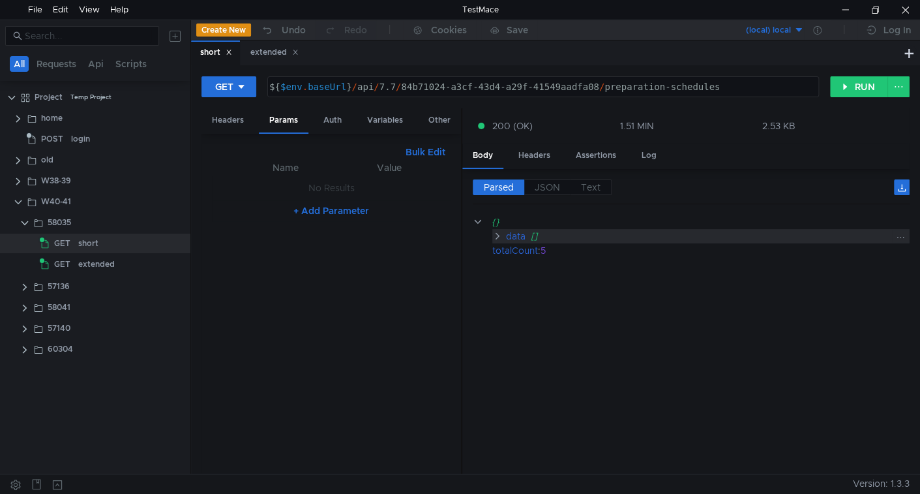
click at [514, 232] on div "data" at bounding box center [515, 236] width 20 height 14
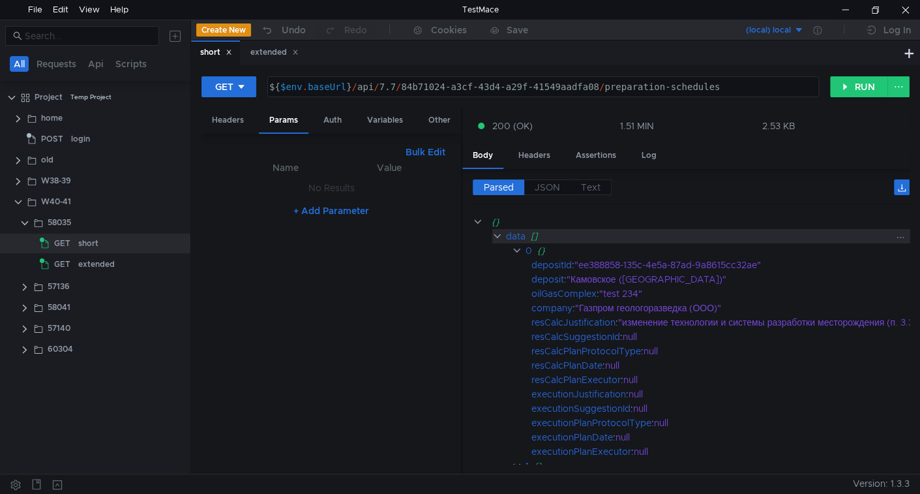
click at [518, 235] on div "data" at bounding box center [516, 236] width 20 height 14
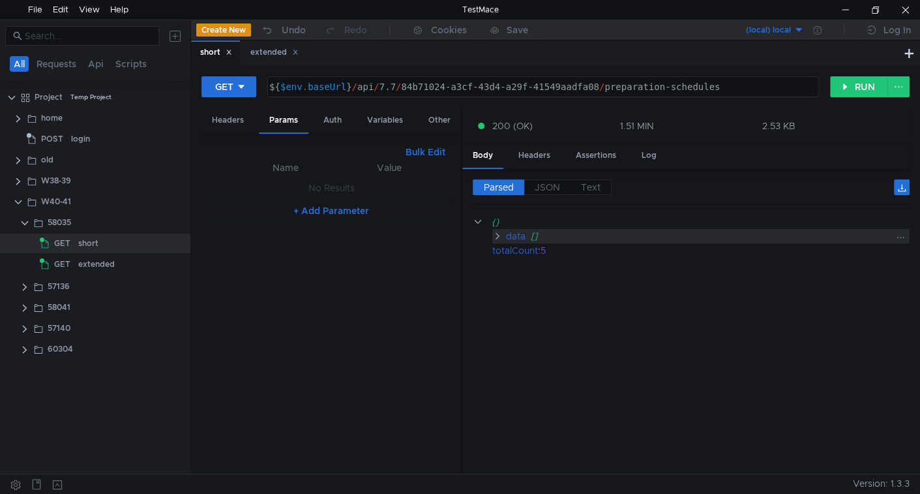
click at [518, 235] on div "data" at bounding box center [515, 236] width 20 height 14
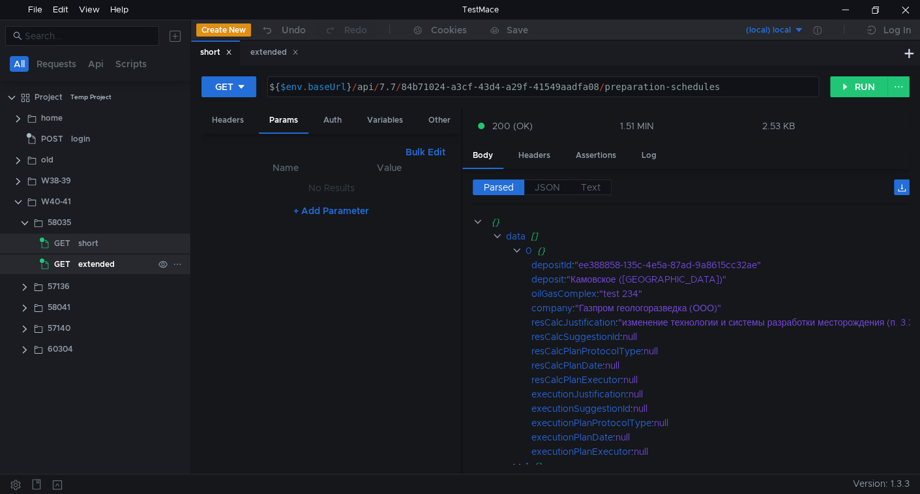
click at [104, 269] on div "extended" at bounding box center [96, 264] width 37 height 20
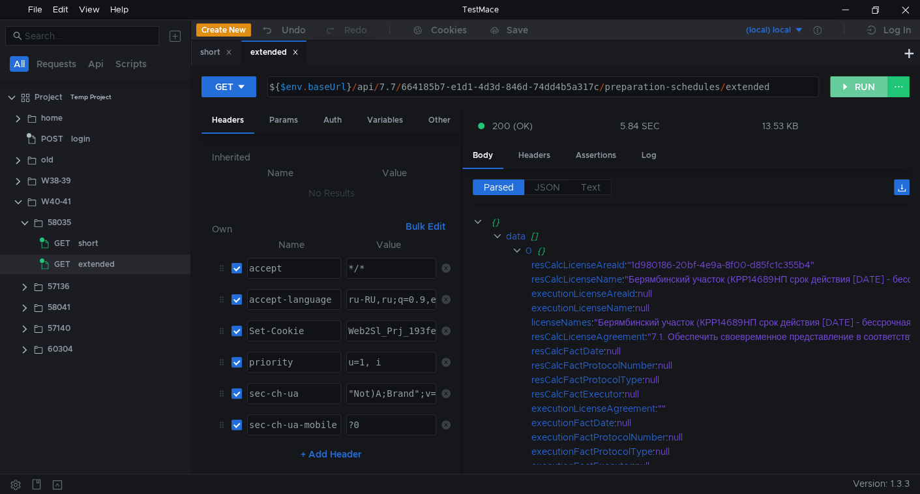
click at [842, 88] on button "RUN" at bounding box center [859, 86] width 58 height 21
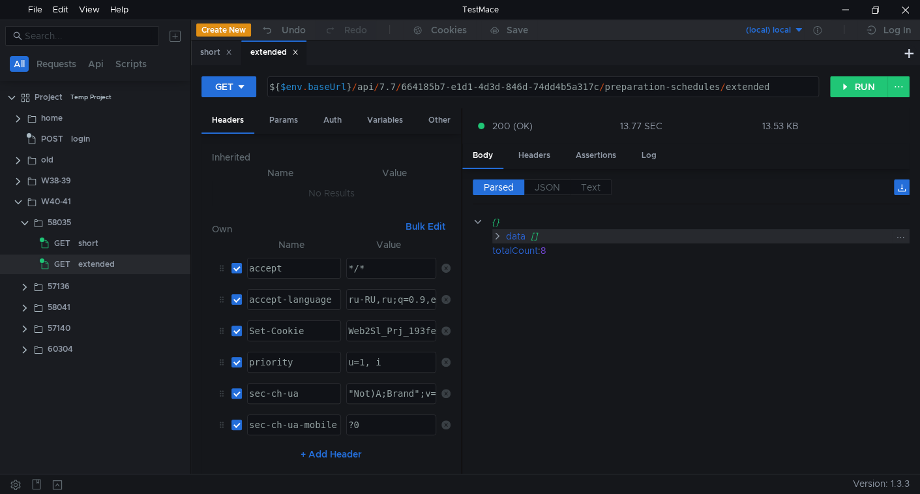
click at [525, 229] on div "data []" at bounding box center [707, 236] width 404 height 14
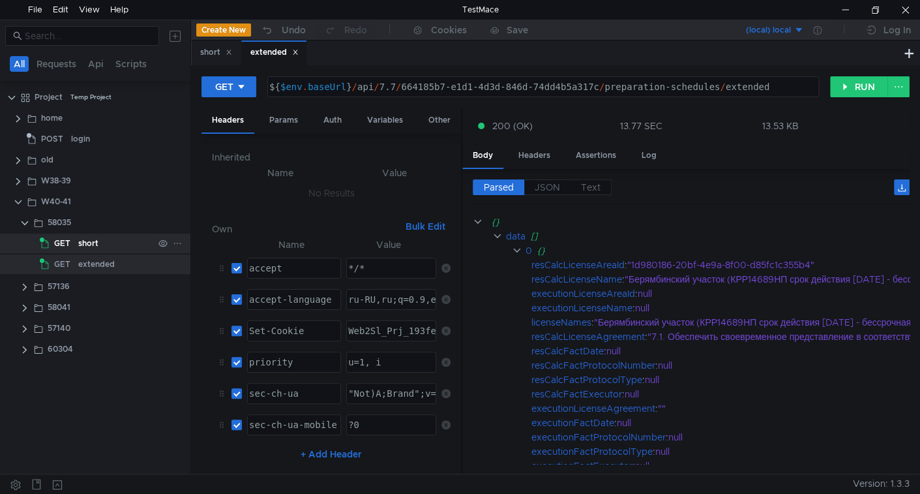
drag, startPoint x: 93, startPoint y: 244, endPoint x: 100, endPoint y: 247, distance: 7.6
click at [93, 244] on div "short" at bounding box center [88, 243] width 20 height 20
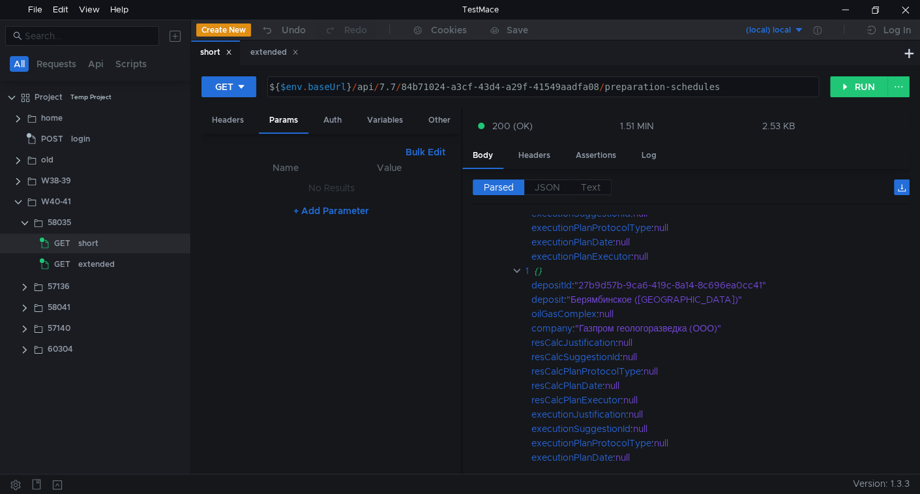
scroll to position [216, 0]
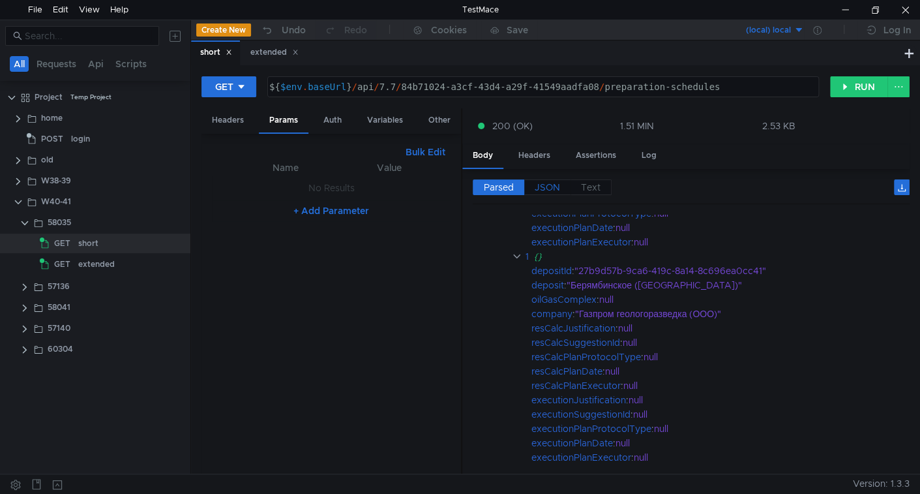
click at [547, 183] on span "JSON" at bounding box center [547, 187] width 25 height 12
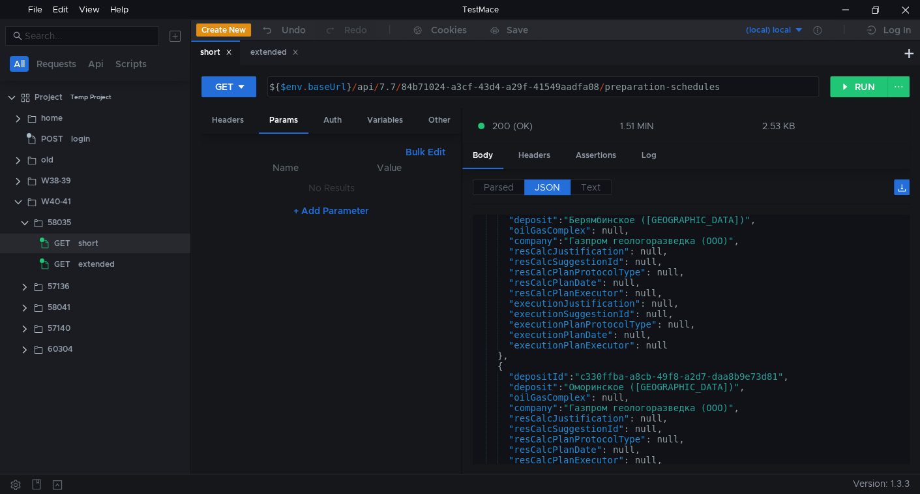
scroll to position [219, 0]
click at [853, 88] on button "RUN" at bounding box center [859, 86] width 58 height 21
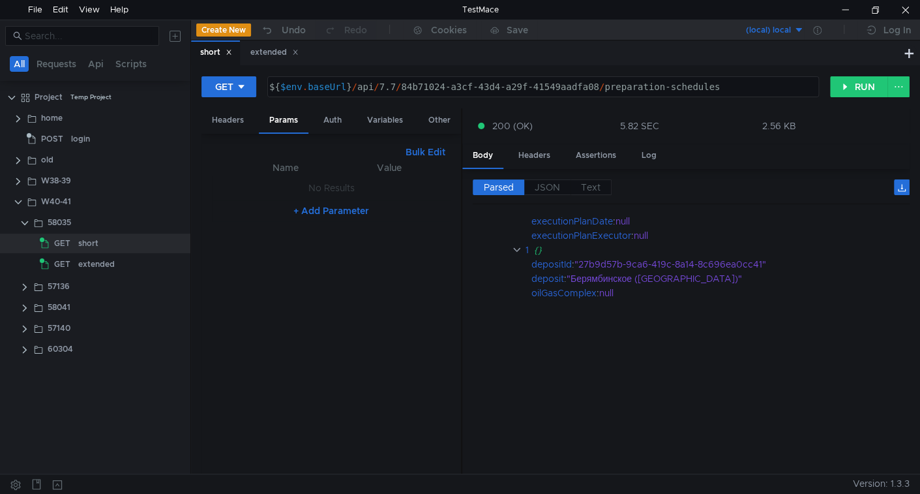
scroll to position [0, 0]
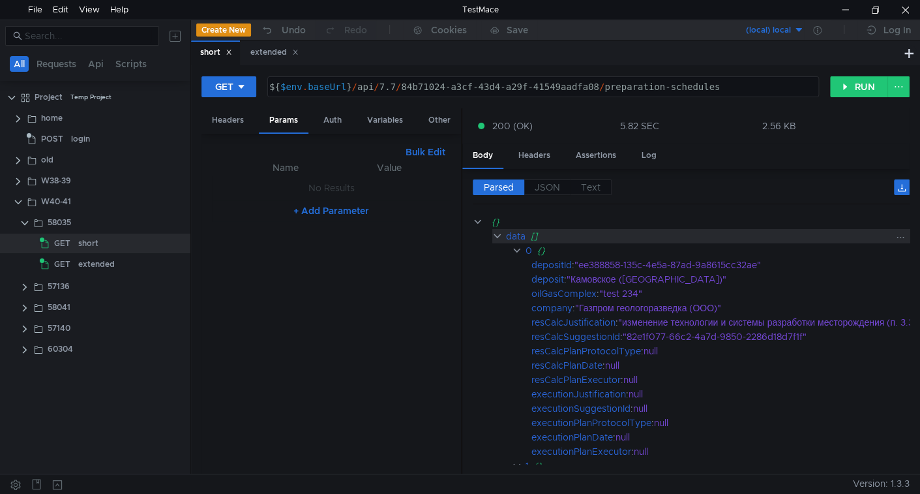
click at [503, 231] on div "data []" at bounding box center [746, 236] width 509 height 14
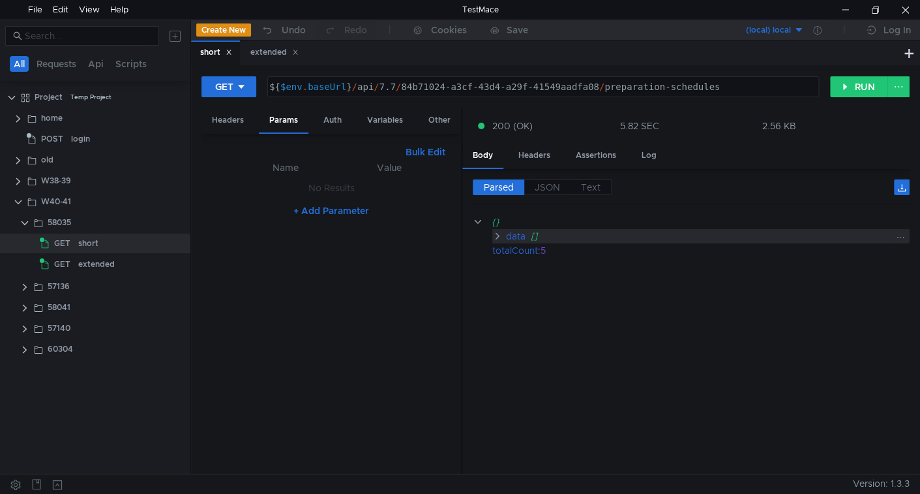
click at [503, 231] on div "data []" at bounding box center [700, 236] width 417 height 14
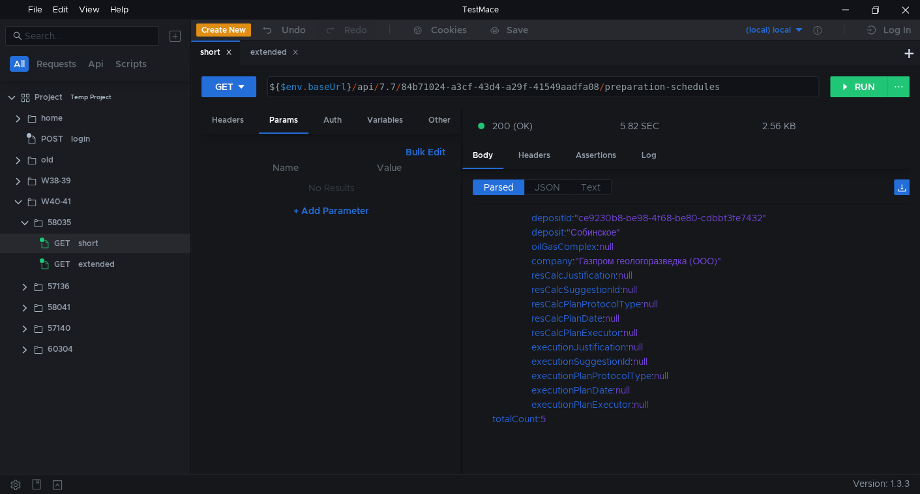
scroll to position [971, 0]
click at [863, 83] on button "RUN" at bounding box center [859, 86] width 58 height 21
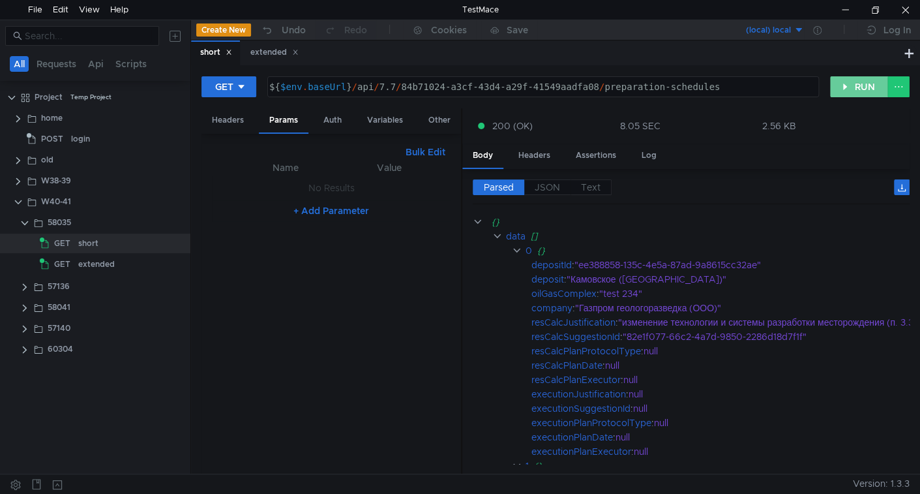
click at [851, 87] on button "RUN" at bounding box center [859, 86] width 58 height 21
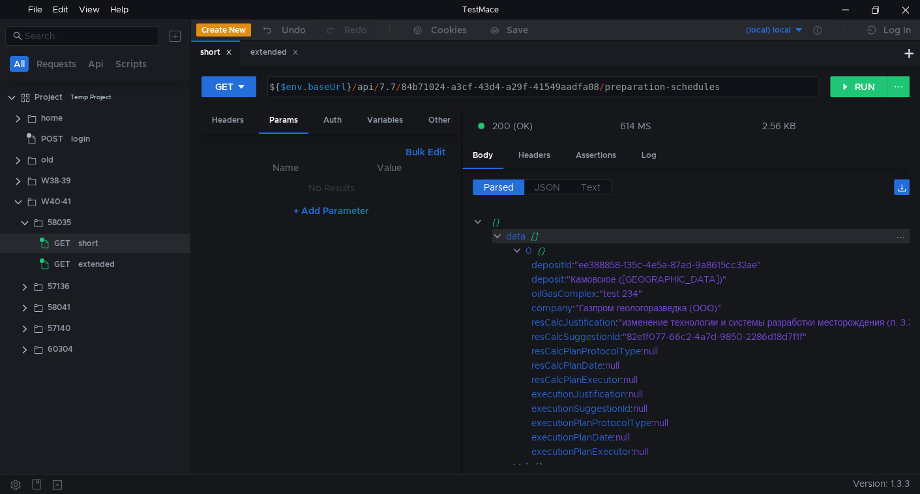
click at [513, 234] on div "data" at bounding box center [516, 236] width 20 height 14
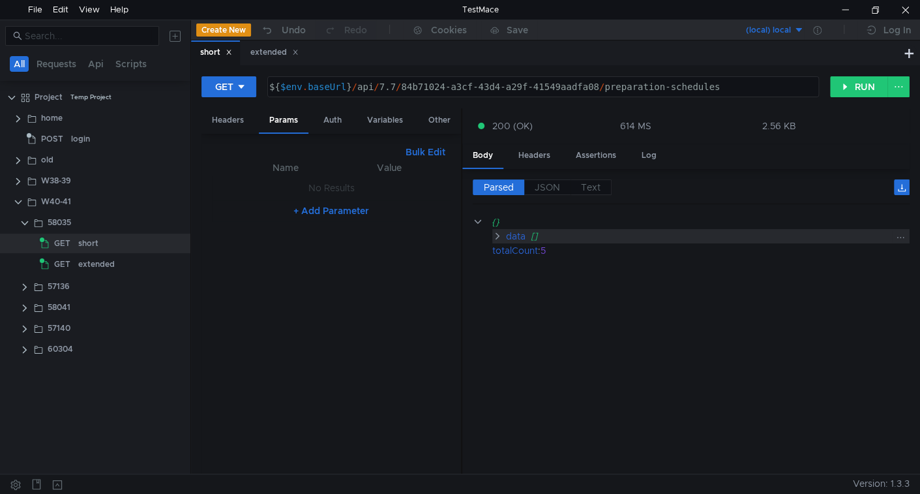
click at [513, 234] on div "data" at bounding box center [515, 236] width 20 height 14
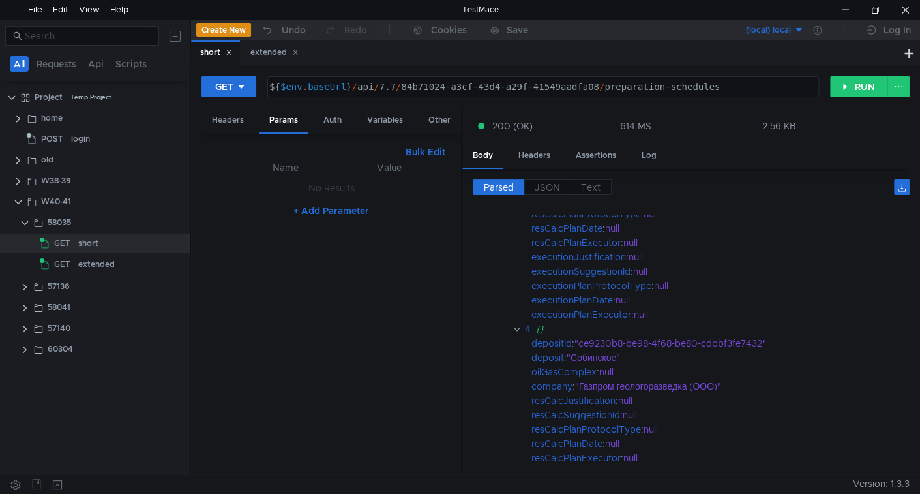
scroll to position [971, 0]
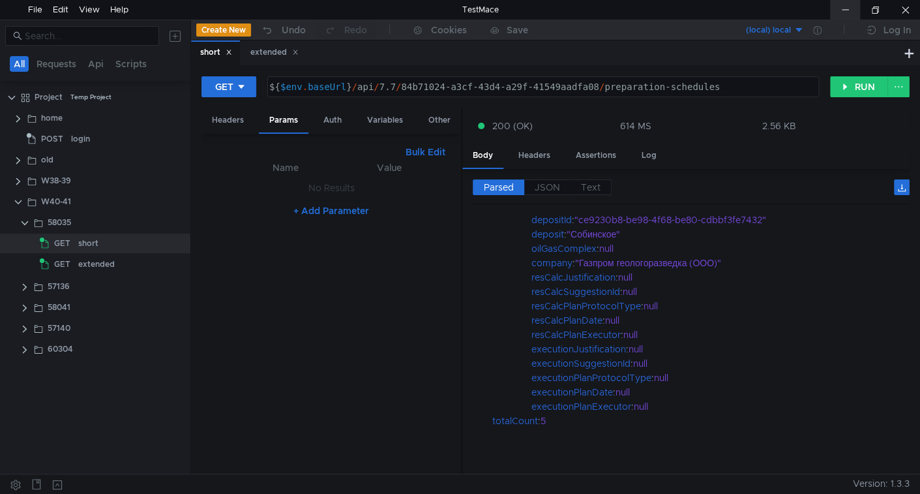
click at [854, 5] on div at bounding box center [845, 10] width 30 height 20
click at [855, 87] on button "RUN" at bounding box center [859, 86] width 58 height 21
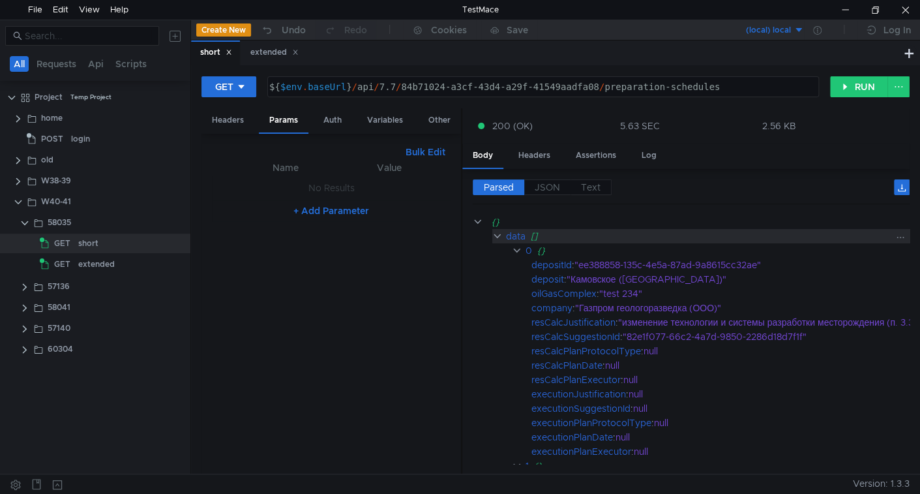
click at [507, 231] on div "data" at bounding box center [516, 236] width 20 height 14
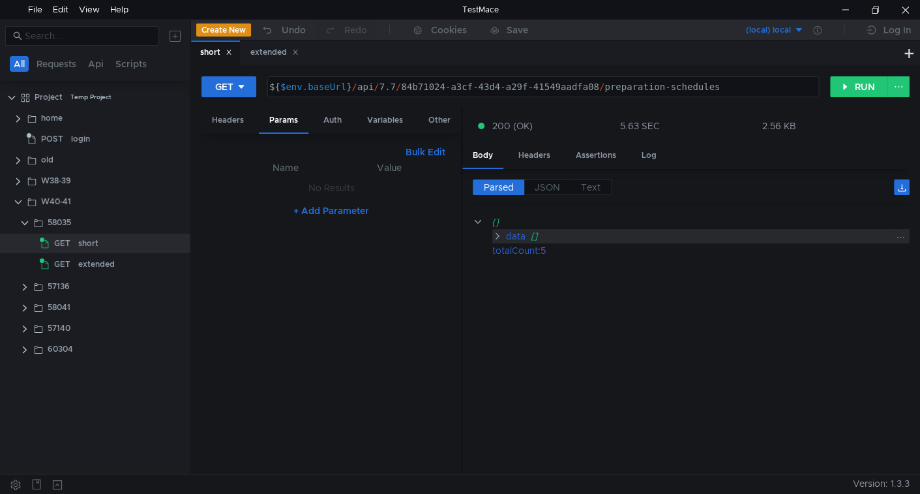
click at [507, 231] on div "data" at bounding box center [515, 236] width 20 height 14
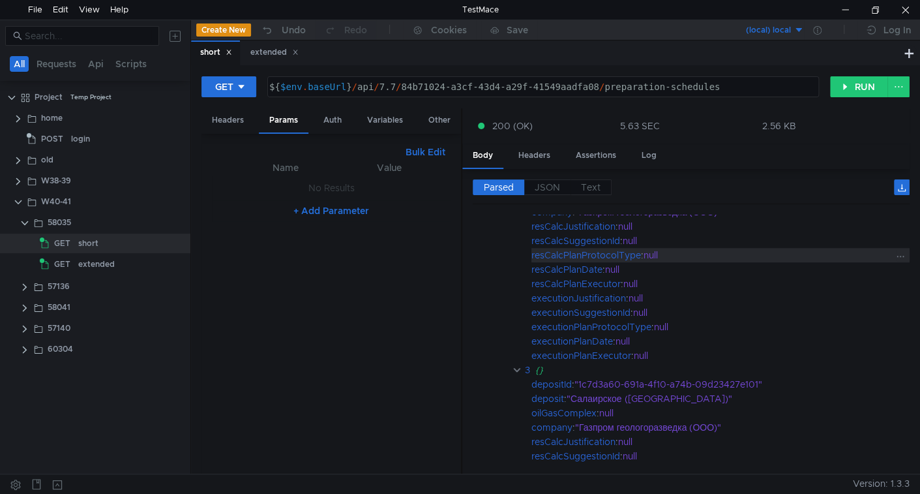
scroll to position [561, 0]
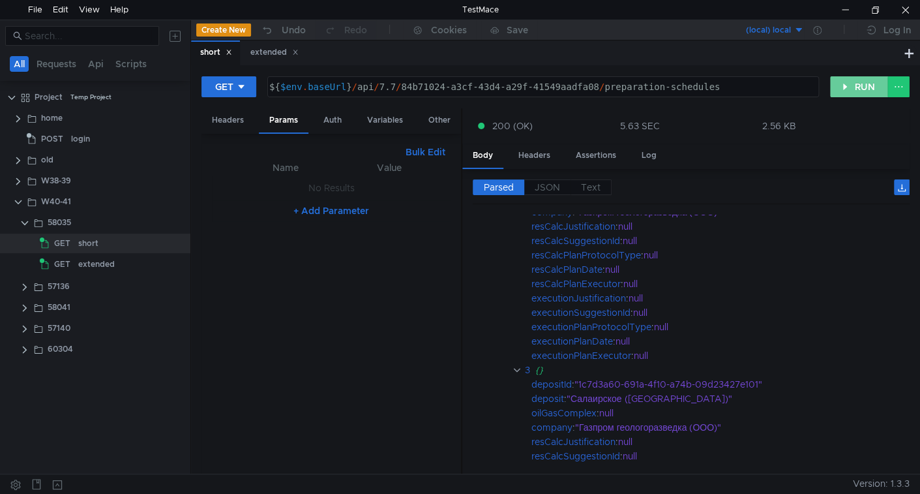
click at [859, 81] on button "RUN" at bounding box center [859, 86] width 58 height 21
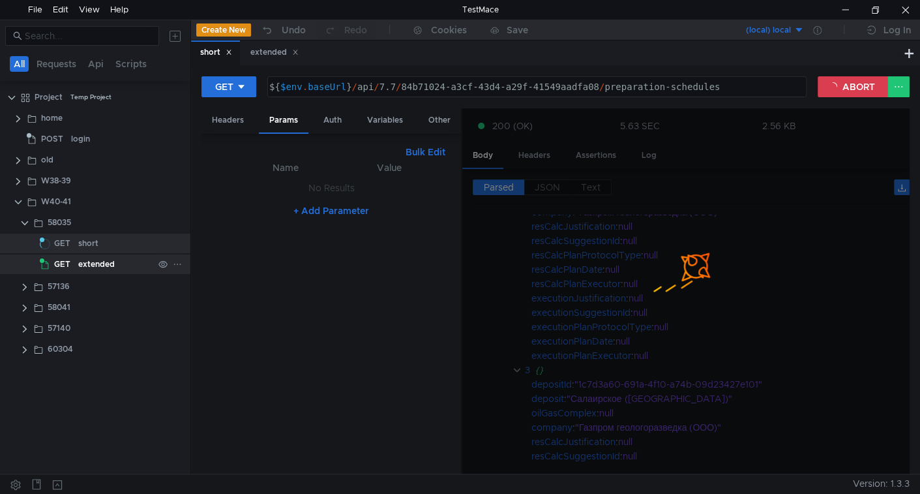
click at [102, 266] on div "extended" at bounding box center [96, 264] width 37 height 20
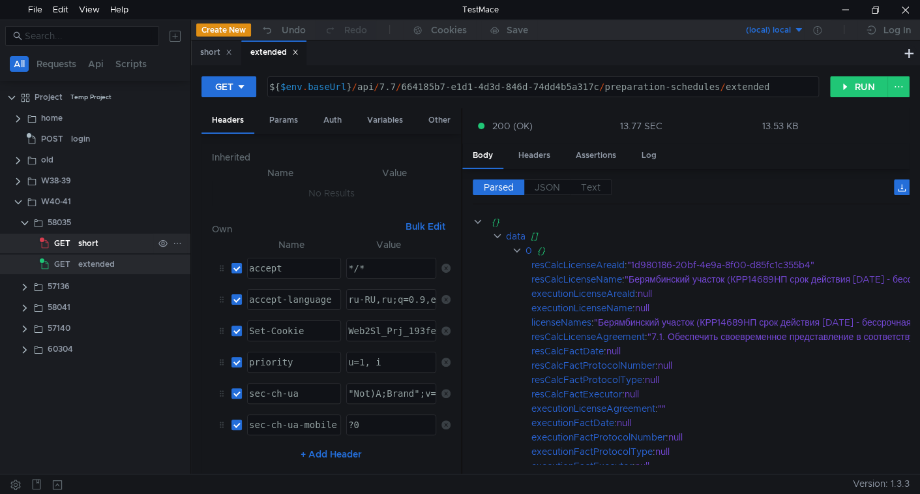
click at [96, 244] on div "short" at bounding box center [88, 243] width 20 height 20
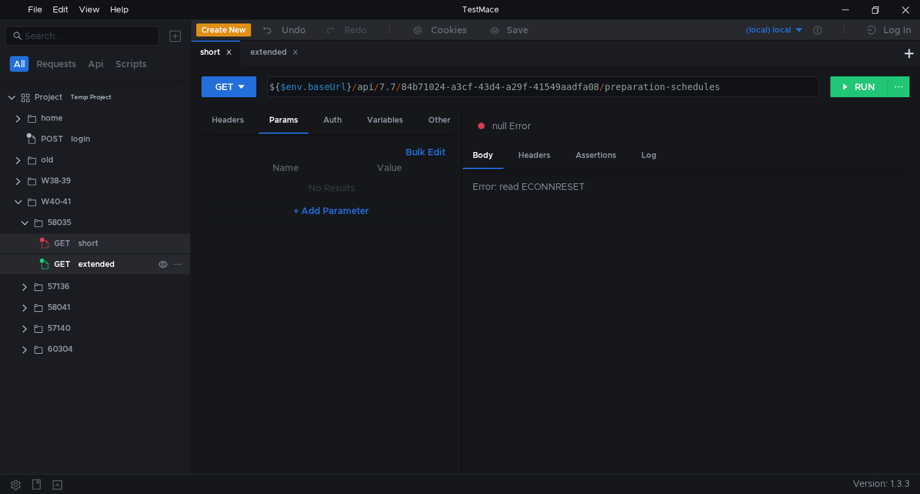
click at [80, 259] on div "extended" at bounding box center [96, 264] width 37 height 20
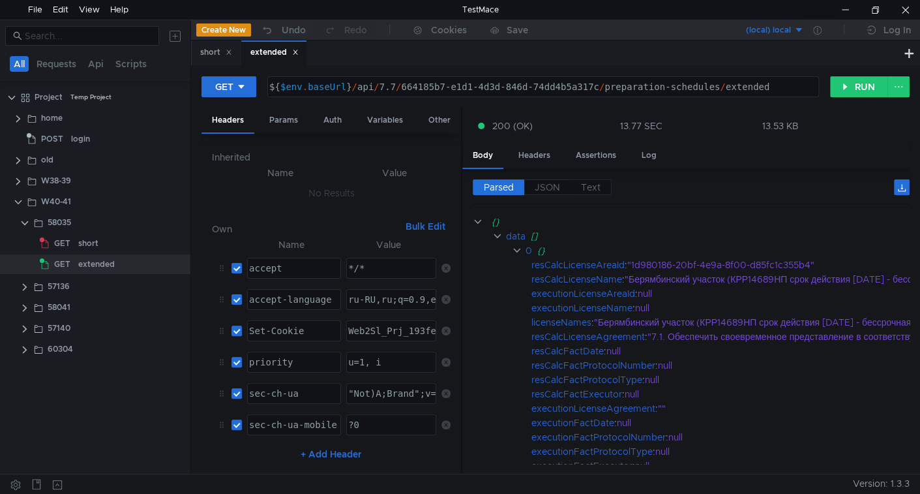
type textarea "${$env.baseUrl}/api/7.7/664185b7-e1d1-4d3d-846d-74dd4b5a317c/preparation-schedu…"
click at [415, 85] on div "${ $env . baseUrl } / api / 7.7 / 664185b7-e1d1-4d3d-846d-74dd4b5a317c / prepar…" at bounding box center [542, 96] width 550 height 31
drag, startPoint x: 415, startPoint y: 85, endPoint x: 554, endPoint y: 73, distance: 139.4
click at [554, 73] on div "GET ${$env.baseUrl}/api/7.7/664185b7-e1d1-4d3d-846d-74dd4b5a317c/preparation-sc…" at bounding box center [555, 269] width 729 height 408
click at [89, 246] on div "short" at bounding box center [88, 243] width 20 height 20
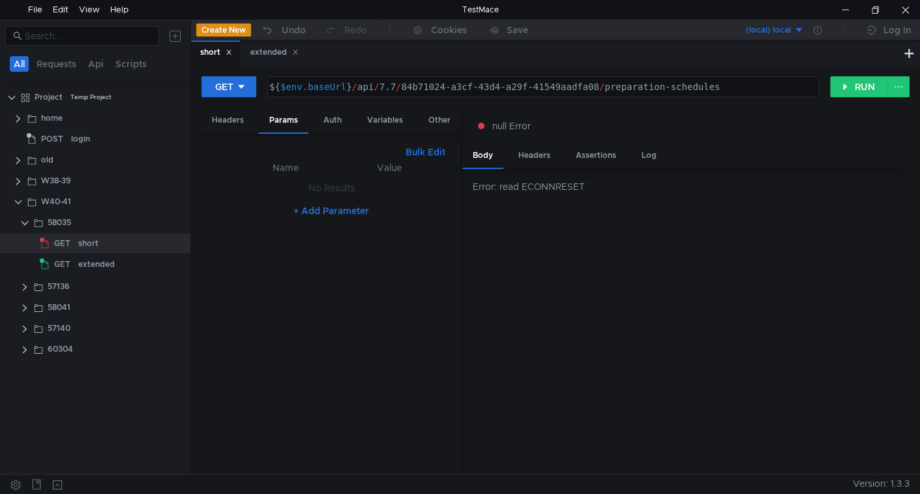
click at [429, 87] on div "${ $env . baseUrl } / api / 7.7 / 84b71024-a3cf-43d4-a29f-41549aadfa08 / prepar…" at bounding box center [542, 96] width 550 height 31
drag, startPoint x: 429, startPoint y: 87, endPoint x: 554, endPoint y: 85, distance: 124.5
click at [554, 85] on div "${ $env . baseUrl } / api / 7.7 / 84b71024-a3cf-43d4-a29f-41549aadfa08 / prepar…" at bounding box center [542, 96] width 550 height 31
paste textarea "664185b7-e1d1-4d3d-846d-74dd4b5a317c"
type textarea "${$env.baseUrl}/api/7.7/664185b7-e1d1-4d3d-846d-74dd4b5a317c/preparation-schedu…"
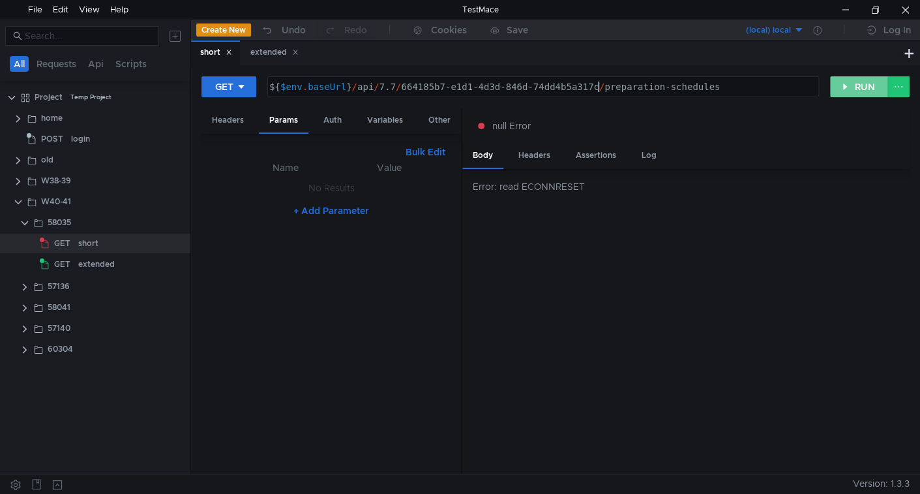
click at [855, 77] on button "RUN" at bounding box center [859, 86] width 58 height 21
drag, startPoint x: 842, startPoint y: 80, endPoint x: 782, endPoint y: 133, distance: 80.3
click at [842, 79] on button "RUN" at bounding box center [859, 86] width 58 height 21
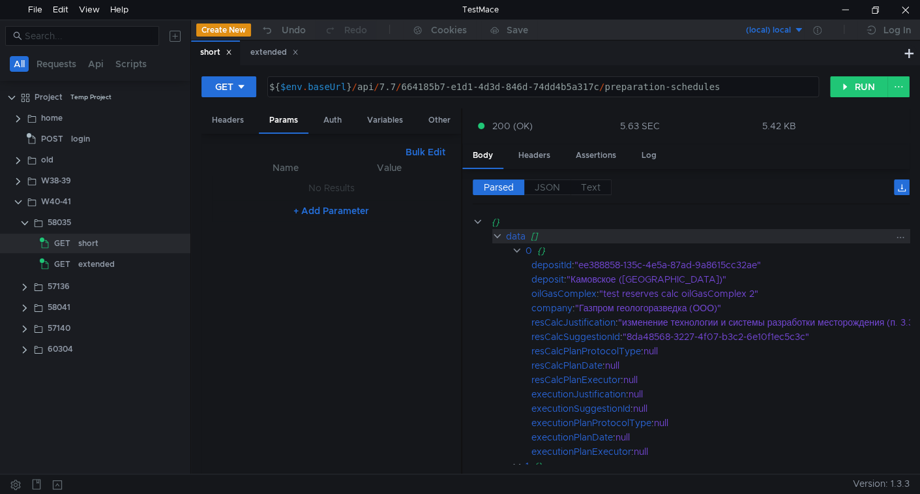
click at [511, 233] on div "data" at bounding box center [516, 236] width 20 height 14
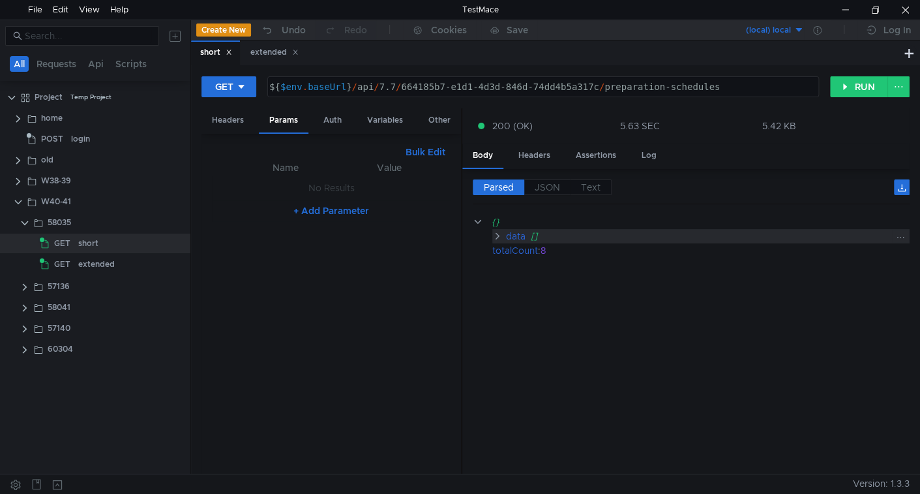
click at [511, 233] on div "data" at bounding box center [515, 236] width 20 height 14
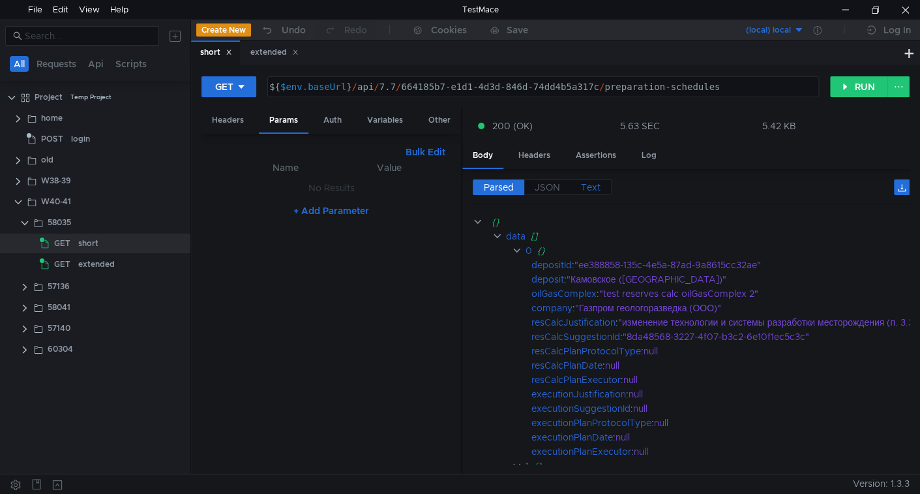
click at [582, 190] on span "Text" at bounding box center [591, 187] width 20 height 12
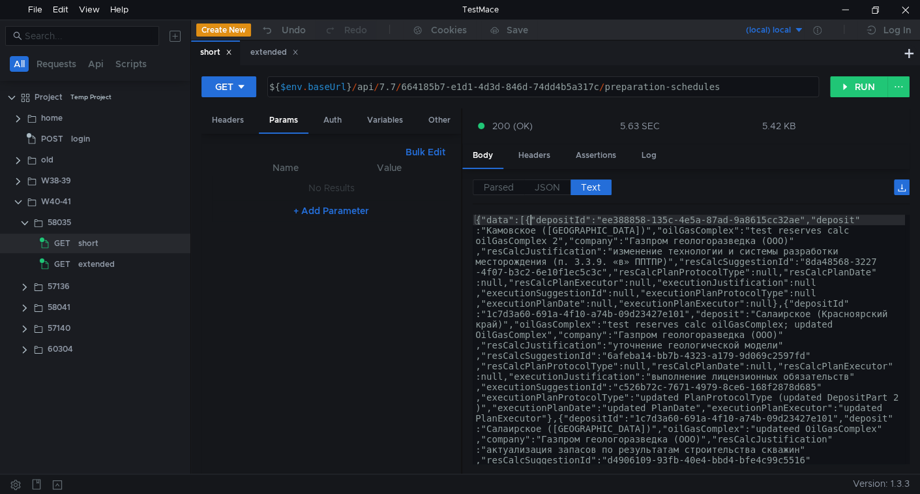
type textarea "{"data":[{"depositId":"ee388858-135c-4e5a-87ad-9a8615cc32ae","deposit":"Камовск…"
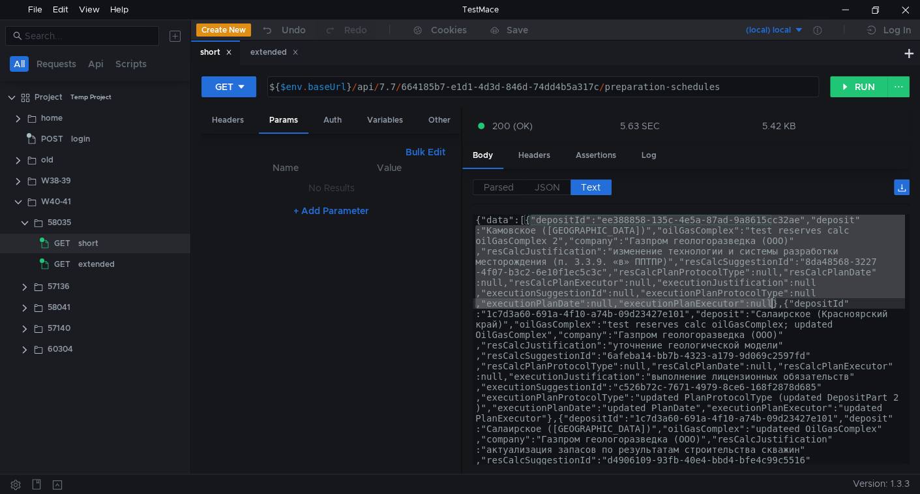
drag, startPoint x: 532, startPoint y: 217, endPoint x: 772, endPoint y: 302, distance: 254.4
click at [111, 256] on div "extended" at bounding box center [96, 264] width 37 height 20
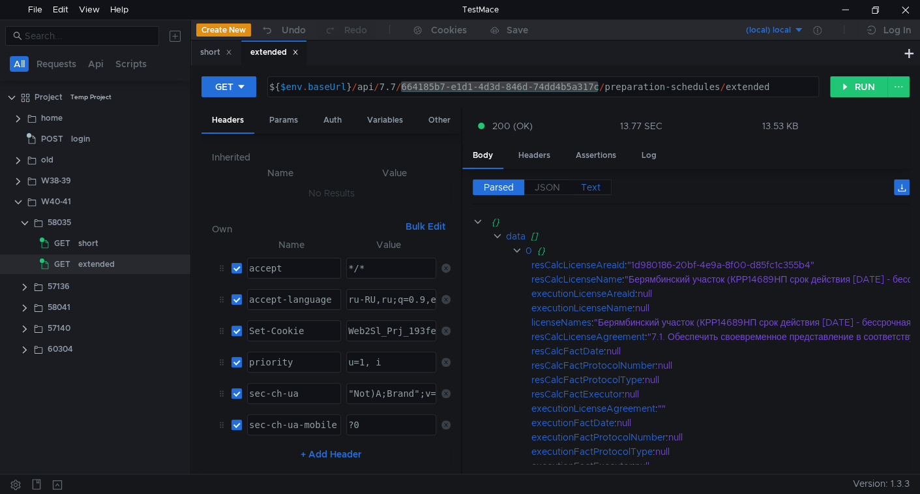
click at [595, 185] on span "Text" at bounding box center [591, 187] width 20 height 12
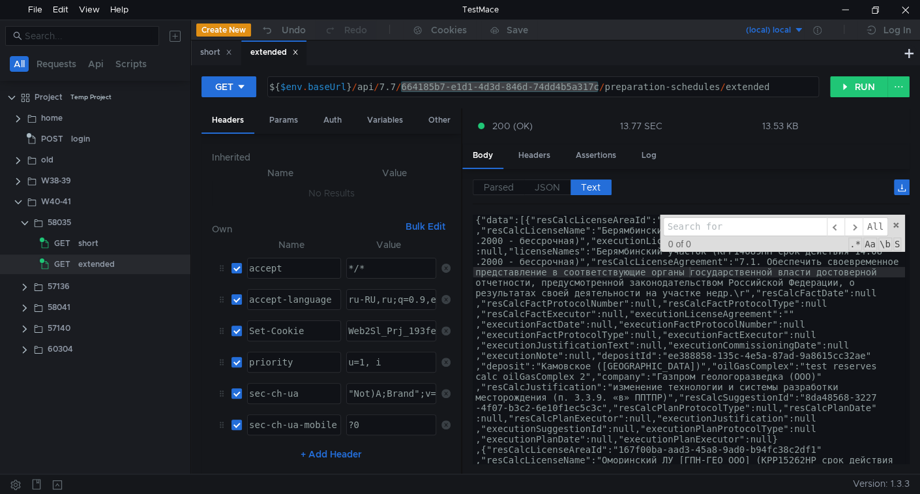
type input ""depositId":"ee388858-135c-4e5a-87ad-9a8615cc32ae","deposit":"Камовское (Красно…"
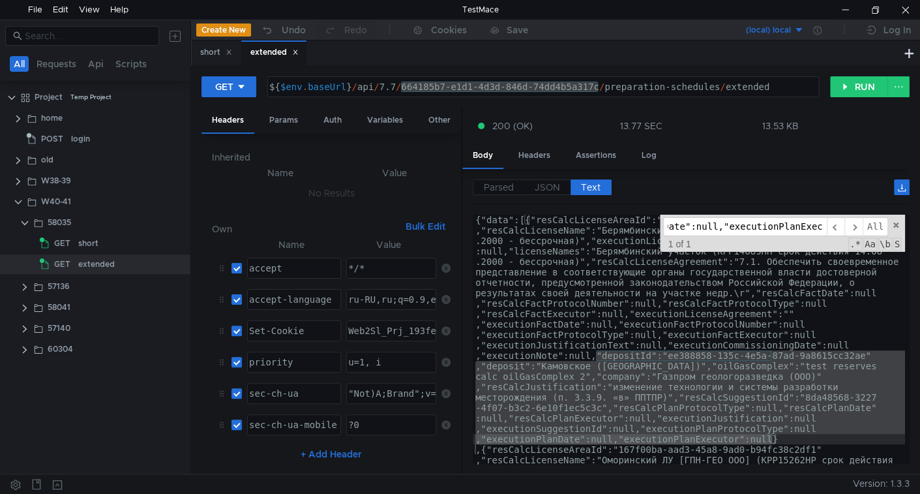
scroll to position [106, 0]
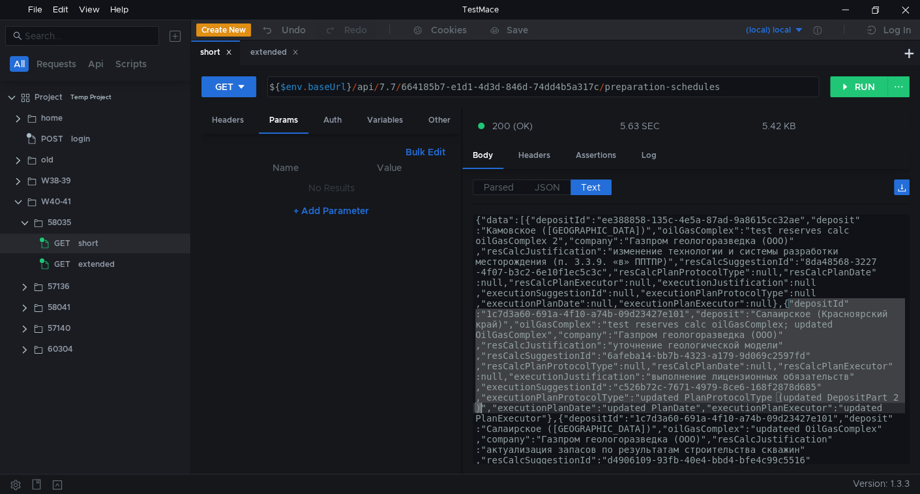
drag, startPoint x: 788, startPoint y: 298, endPoint x: 482, endPoint y: 409, distance: 324.6
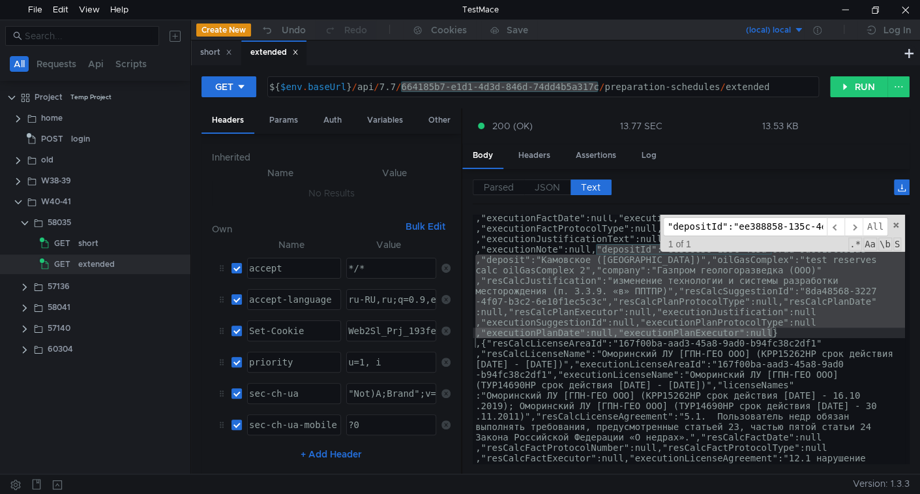
click at [739, 227] on input ""depositId":"ee388858-135c-4e5a-87ad-9a8615cc32ae","deposit":"Камовское (Красно…" at bounding box center [745, 226] width 164 height 19
paste input "1c7d3a60-691a-4f10-a74b-09d23427e101","deposit":"Салаирское (Красноярский край)…"
type input ""depositId":"1c7d3a60-691a-4f10-a74b-09d23427e101","deposit":"Салаирское ([GEOG…"
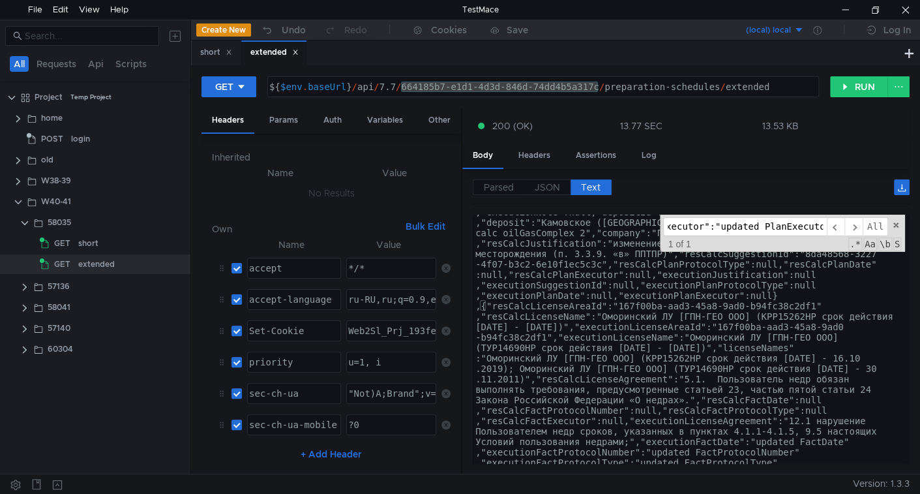
scroll to position [356, 0]
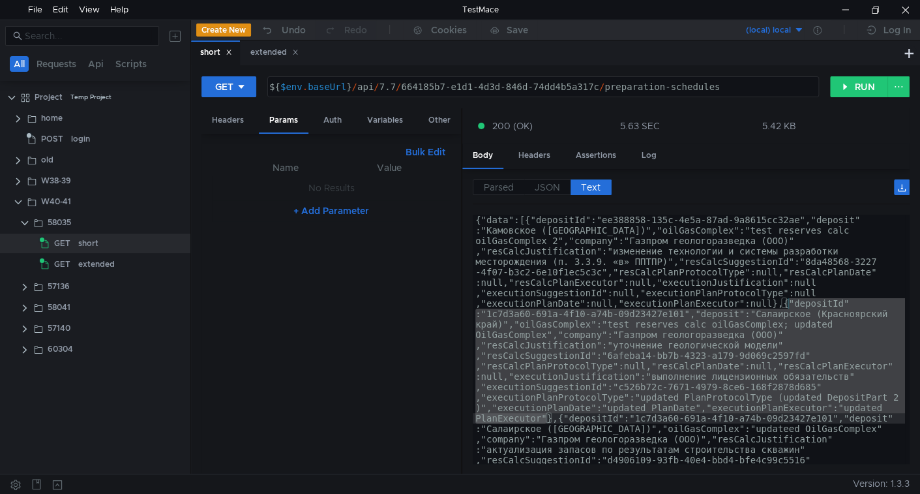
scroll to position [106, 0]
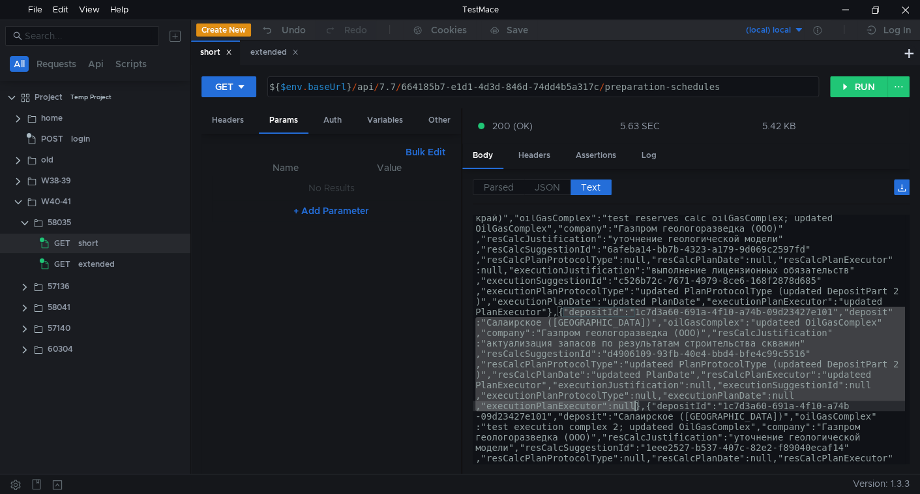
drag, startPoint x: 562, startPoint y: 311, endPoint x: 634, endPoint y: 404, distance: 117.6
click at [277, 54] on div "extended" at bounding box center [274, 53] width 48 height 14
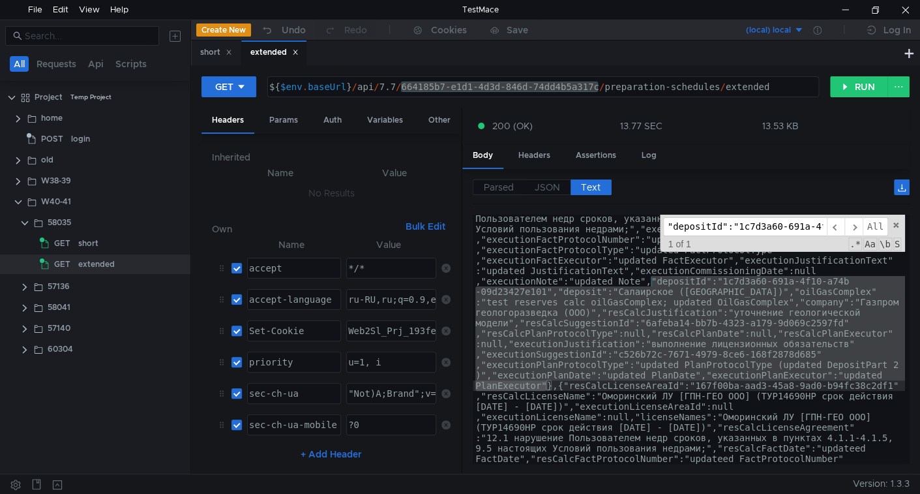
click at [711, 226] on input ""depositId":"1c7d3a60-691a-4f10-a74b-09d23427e101","deposit":"Салаирское ([GEOG…" at bounding box center [745, 226] width 164 height 19
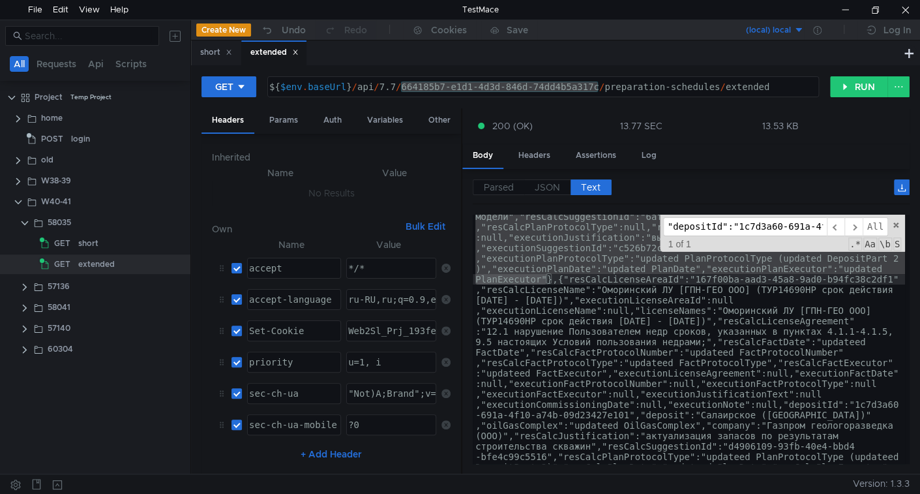
scroll to position [515, 0]
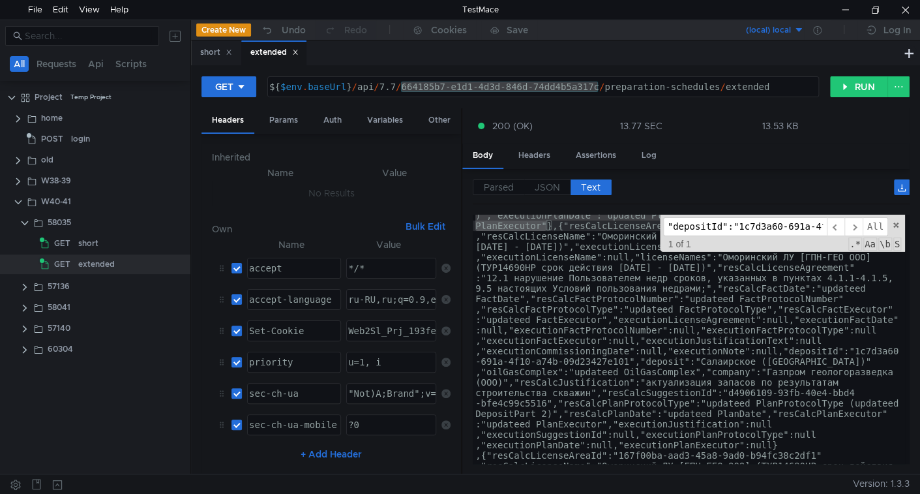
paste input "updateed OilGasComplex","company":"Газпром геологоразведка (ООО)","resCalcJusti…"
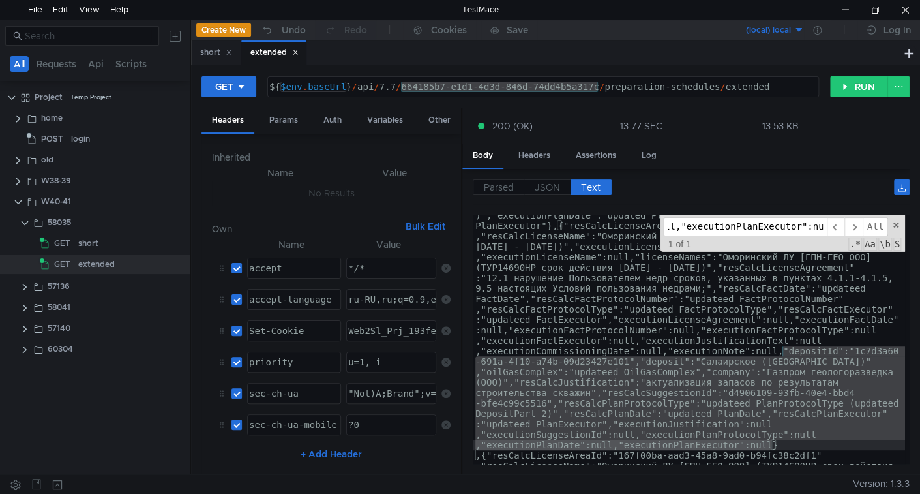
type input ""depositId":"1c7d3a60-691a-4f10-a74b-09d23427e101","deposit":"Салаирское ([GEOG…"
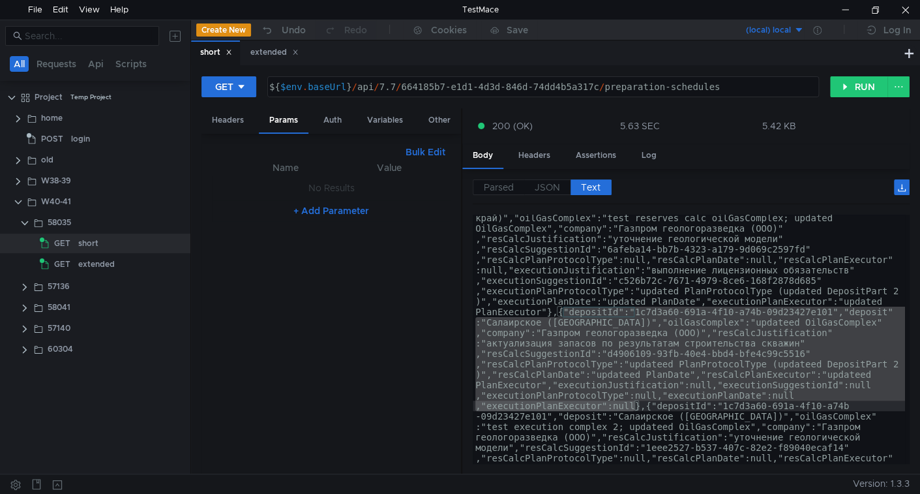
scroll to position [212, 0]
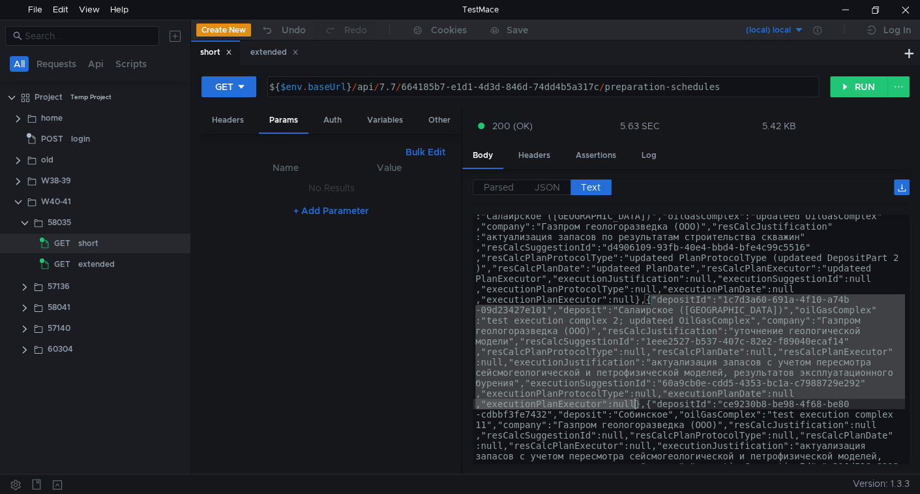
drag, startPoint x: 650, startPoint y: 301, endPoint x: 634, endPoint y: 402, distance: 102.3
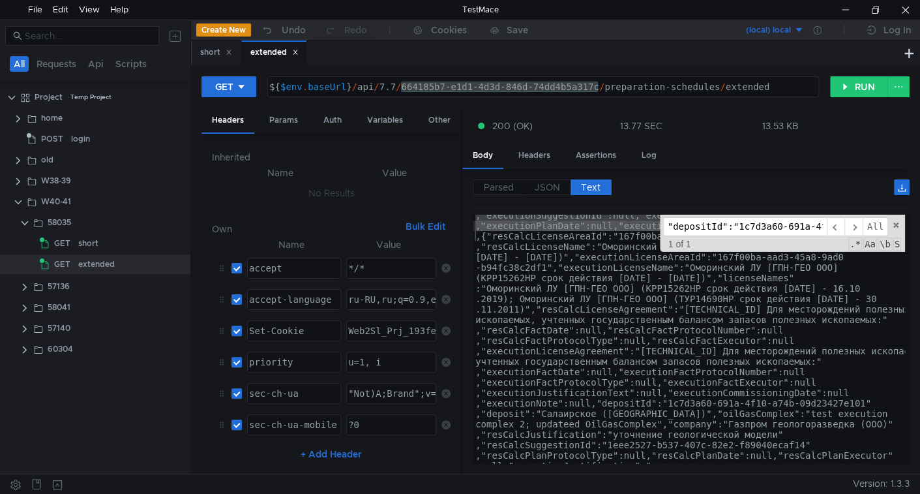
scroll to position [745, 0]
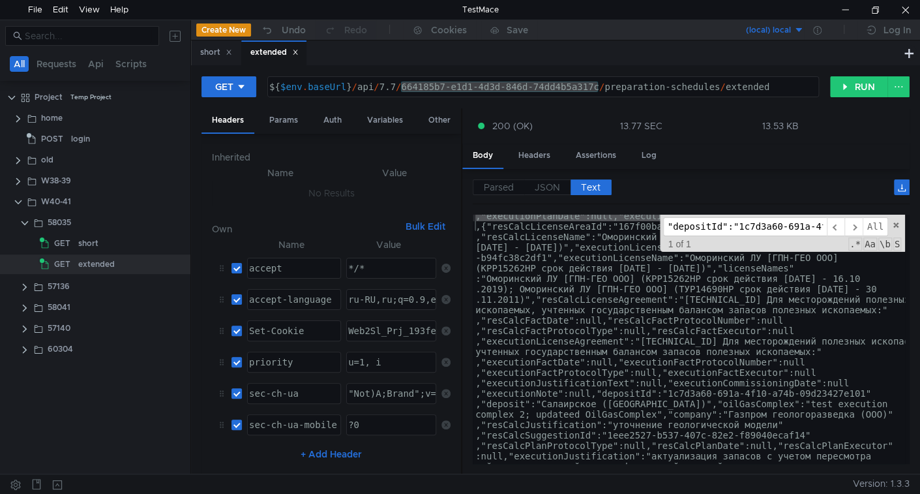
click at [737, 228] on input ""depositId":"1c7d3a60-691a-4f10-a74b-09d23427e101","deposit":"Салаирское ([GEOG…" at bounding box center [745, 226] width 164 height 19
paste input "test execution complex 2; updateed OilGasComplex","company":"Газпром геологораз…"
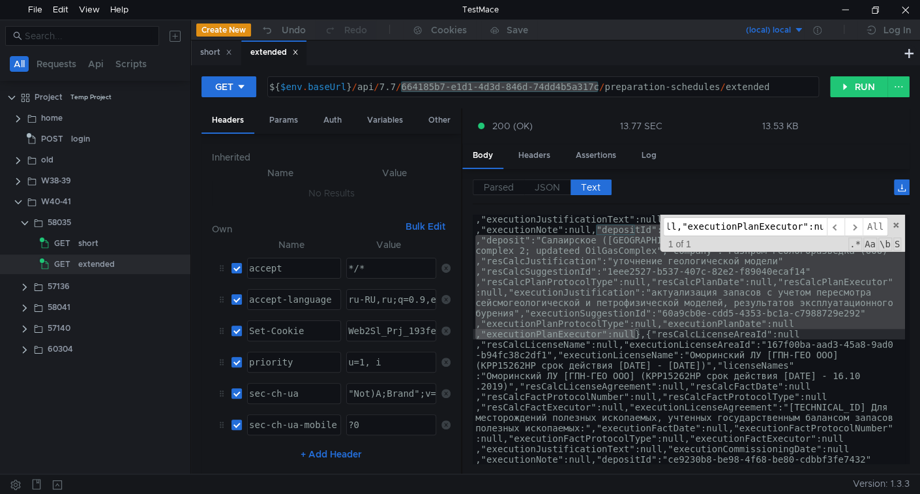
type input ""depositId":"1c7d3a60-691a-4f10-a74b-09d23427e101","deposit":"Салаирское ([GEOG…"
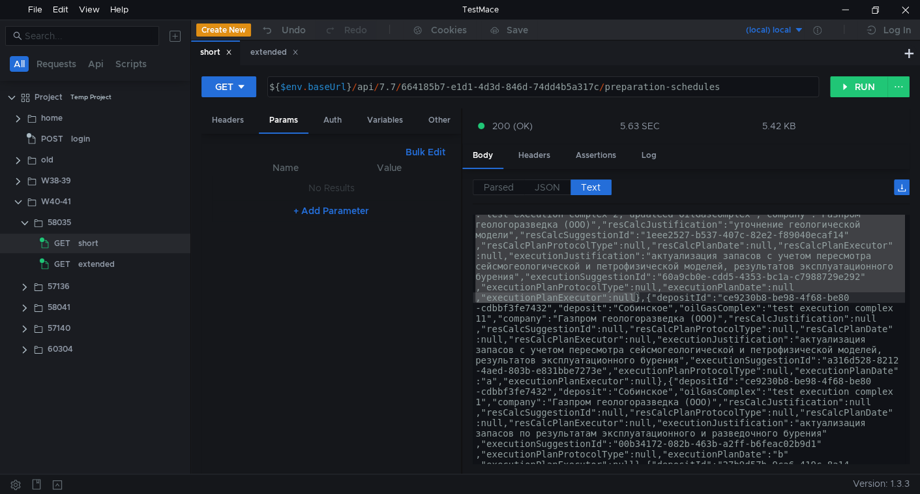
scroll to position [372, 0]
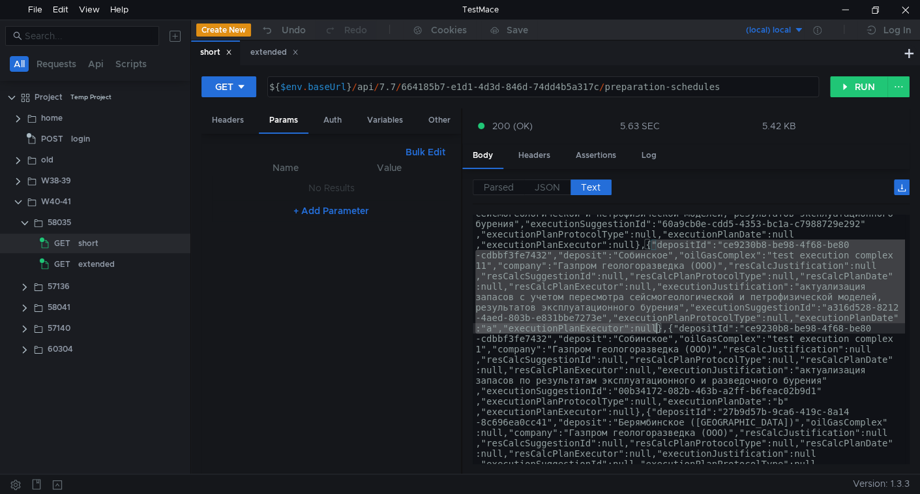
drag, startPoint x: 651, startPoint y: 245, endPoint x: 655, endPoint y: 327, distance: 81.6
click at [261, 52] on div "extended" at bounding box center [274, 53] width 48 height 14
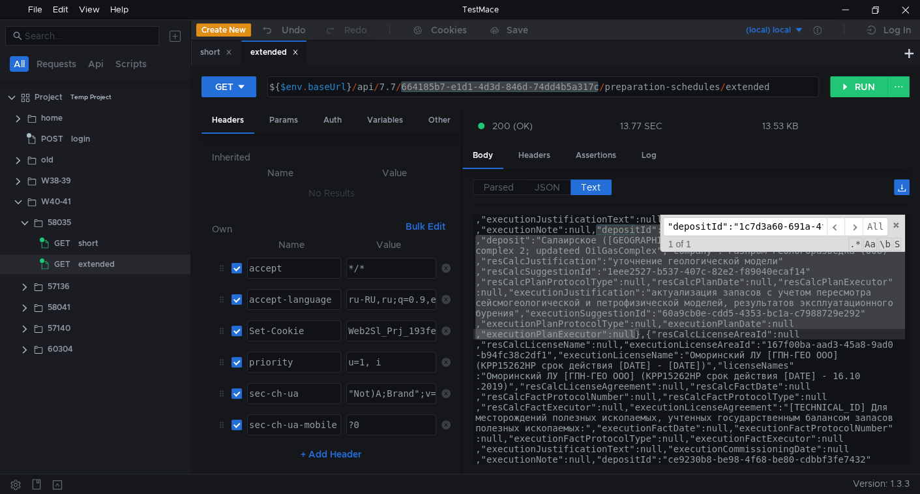
click at [708, 217] on input ""depositId":"1c7d3a60-691a-4f10-a74b-09d23427e101","deposit":"Салаирское ([GEOG…" at bounding box center [745, 226] width 164 height 19
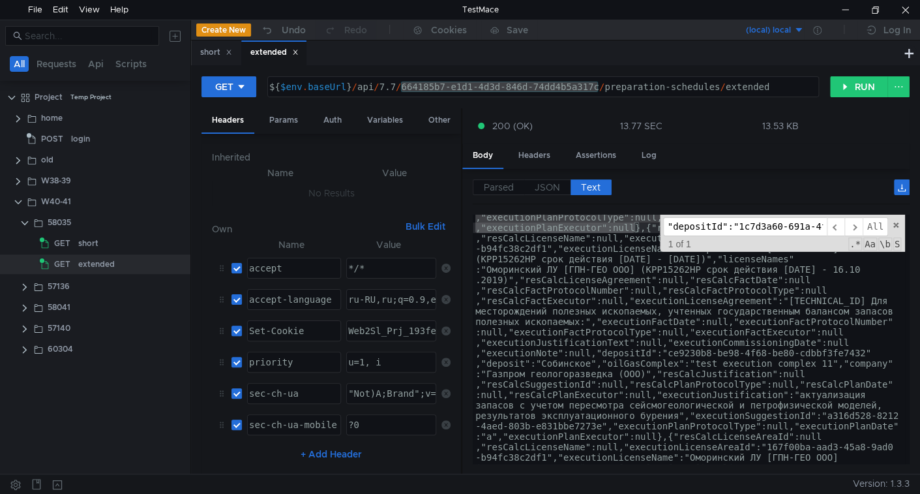
scroll to position [1014, 0]
paste input "ce9230b8-be98-4f68-be80-cdbbf3fe7432","deposit":"Собинское","oilGasComplex":"te…"
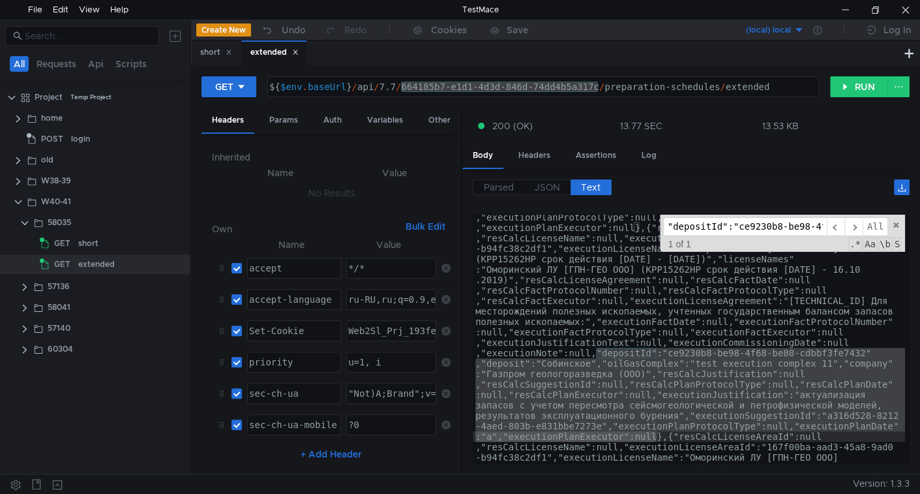
scroll to position [0, 3108]
type input ""depositId":"ce9230b8-be98-4f68-be80-cdbbf3fe7432","deposit":"Собинское","oilGa…"
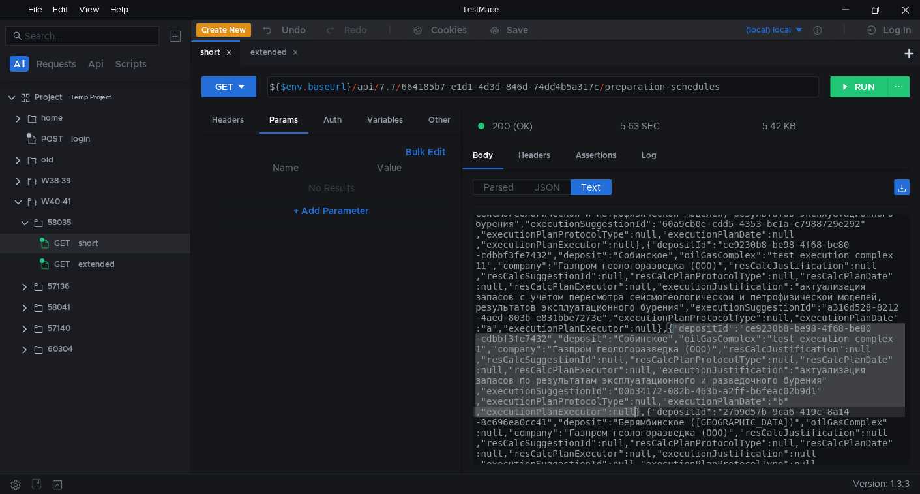
drag, startPoint x: 674, startPoint y: 329, endPoint x: 632, endPoint y: 412, distance: 93.3
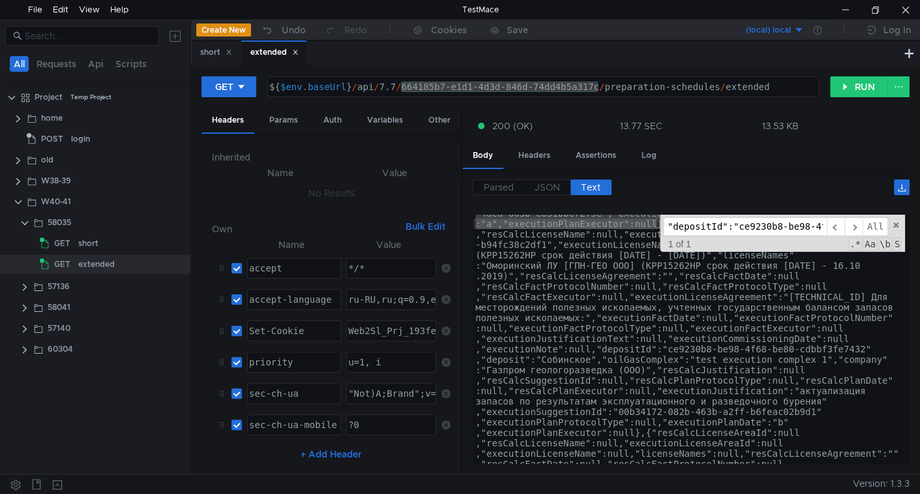
scroll to position [1226, 0]
click at [713, 227] on input ""depositId":"ce9230b8-be98-4f68-be80-cdbbf3fe7432","deposit":"Собинское","oilGa…" at bounding box center [745, 226] width 164 height 19
paste input "","company":"Газпром геологоразведка (ООО)","resCalcJustification":null,"resCal…"
type input ""depositId":"ce9230b8-be98-4f68-be80-cdbbf3fe7432","deposit":"Собинское","oilGa…"
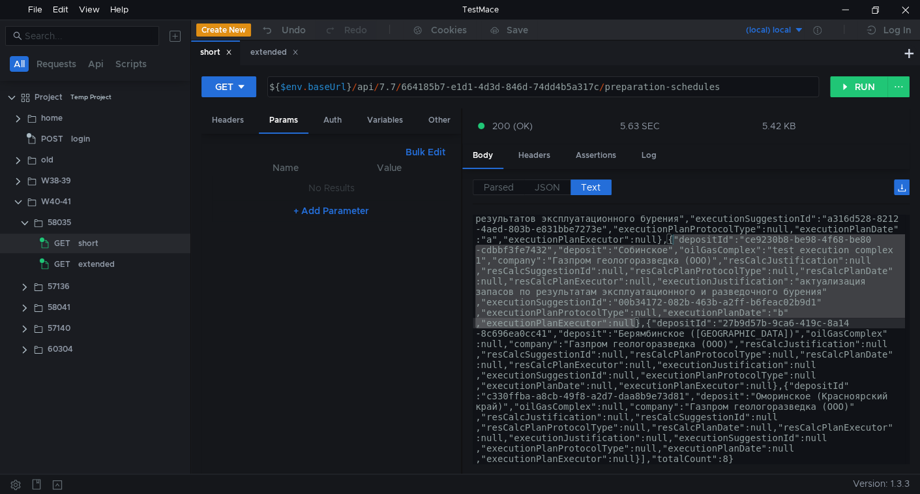
scroll to position [460, 0]
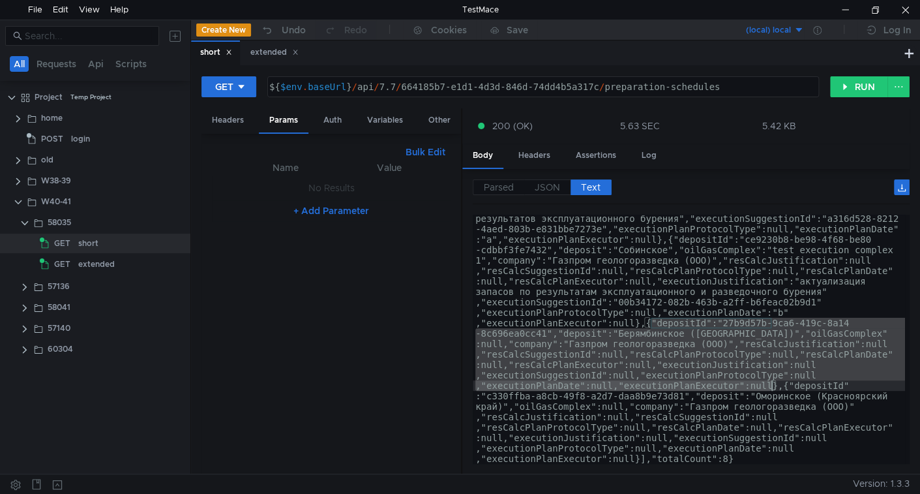
drag, startPoint x: 651, startPoint y: 321, endPoint x: 769, endPoint y: 381, distance: 132.1
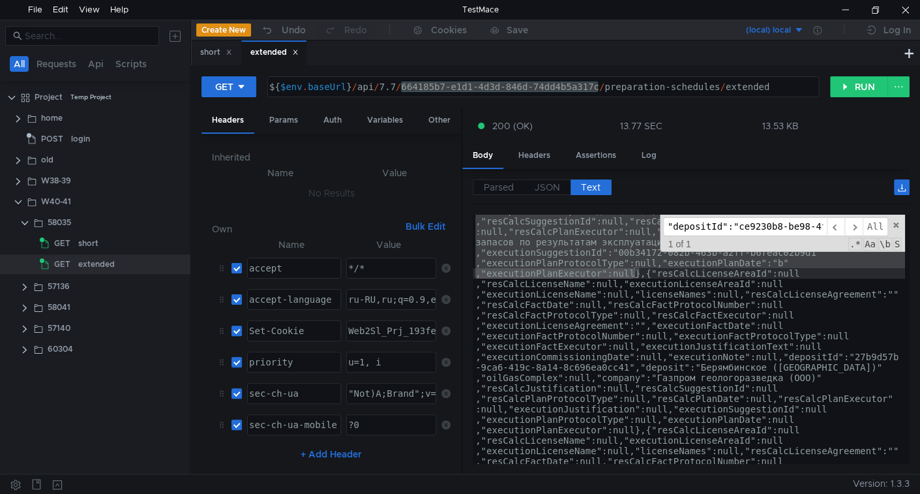
scroll to position [1439, 0]
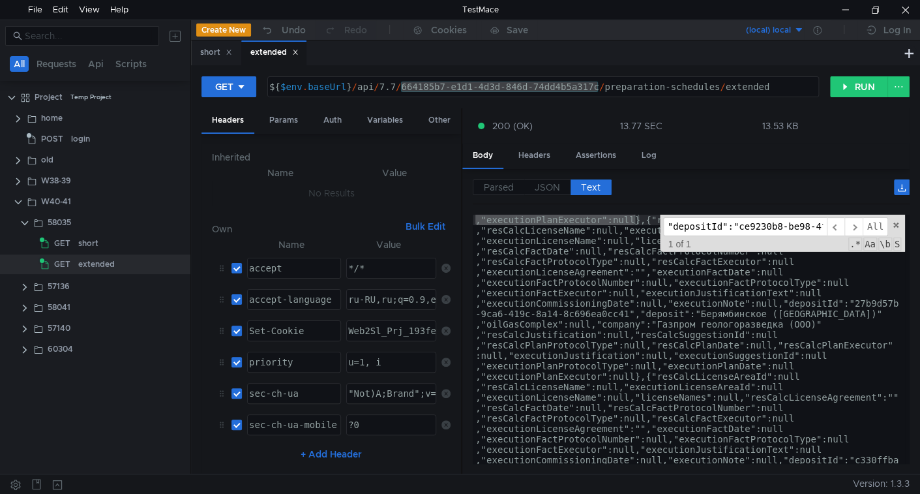
click at [707, 228] on input ""depositId":"ce9230b8-be98-4f68-be80-cdbbf3fe7432","deposit":"Собинское","oilGa…" at bounding box center [745, 226] width 164 height 19
paste input "27b9d57b-9ca6-419c-8a14-8c696ea0cc41","deposit":"Берямбинское ([GEOGRAPHIC_DATA…"
type input ""depositId":"27b9d57b-9ca6-419c-8a14-8c696ea0cc41","deposit":"Берямбинское ([GE…"
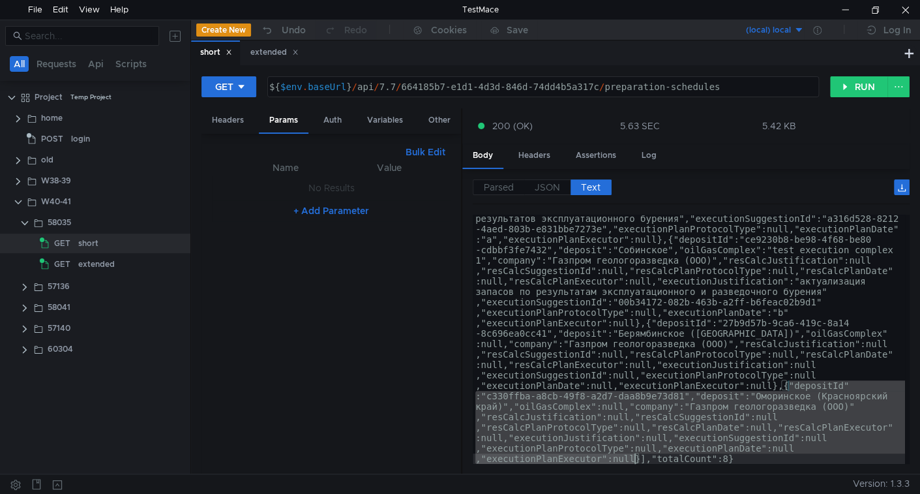
drag, startPoint x: 789, startPoint y: 385, endPoint x: 634, endPoint y: 456, distance: 170.7
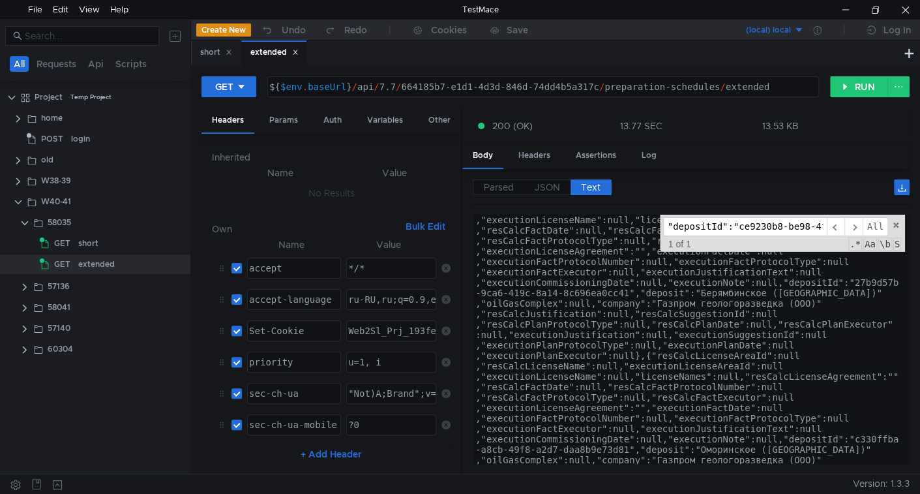
scroll to position [1407, 0]
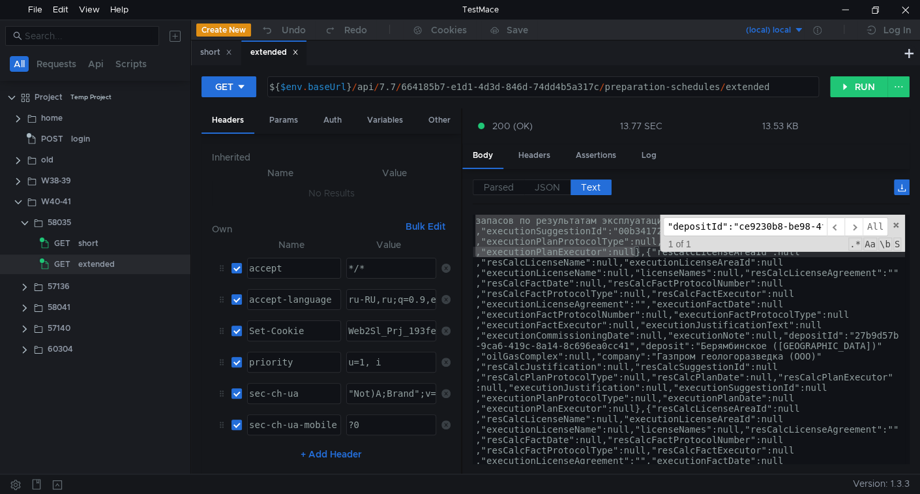
click at [730, 224] on input ""depositId":"ce9230b8-be98-4f68-be80-cdbbf3fe7432","deposit":"Собинское","oilGa…" at bounding box center [745, 226] width 164 height 19
paste input "330ffba-a8cb-49f8-a2d7-daa8b9e73d81","deposit":"Оморинское (Красноярский край)"…"
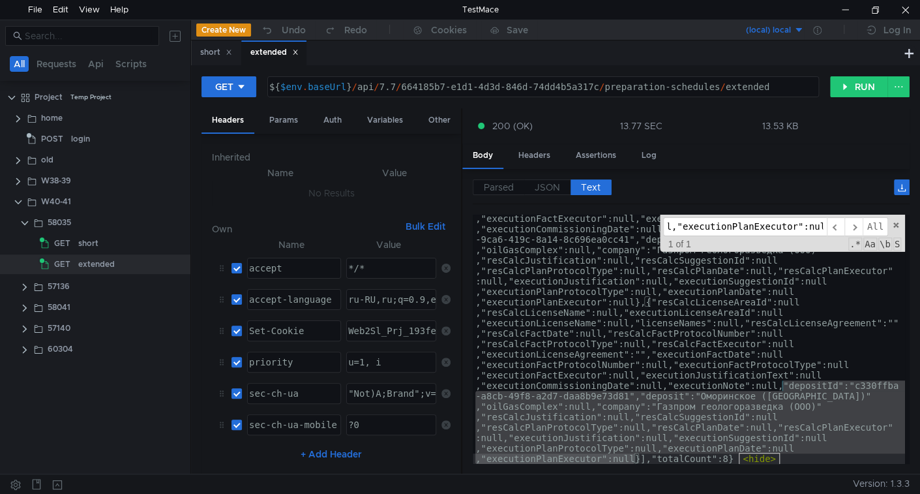
type input ""depositId":"c330ffba-a8cb-49f8-a2d7-daa8b9e73d81","deposit":"Оморинское (Красн…"
click at [540, 85] on div "${ $env . baseUrl } / api / 7.7 / 664185b7-e1d1-4d3d-846d-74dd4b5a317c / prepar…" at bounding box center [542, 96] width 550 height 31
click at [81, 248] on div "short" at bounding box center [88, 243] width 20 height 20
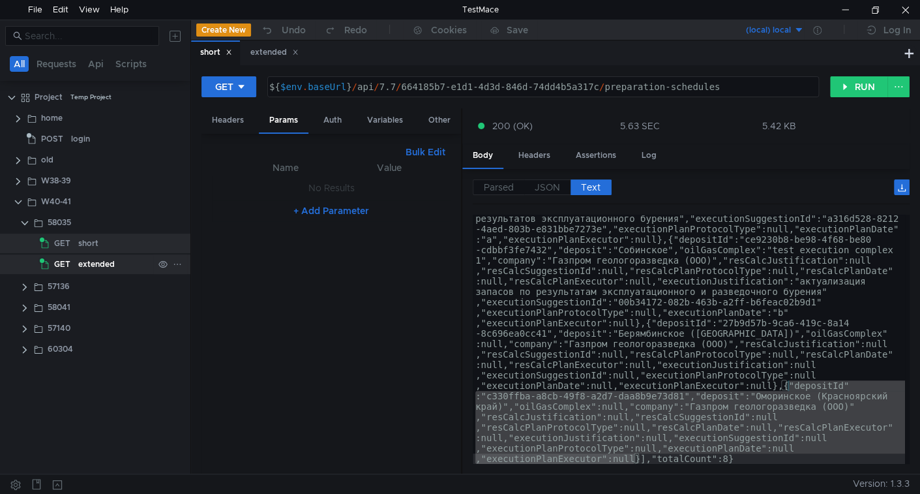
click at [95, 263] on div "extended" at bounding box center [96, 264] width 37 height 20
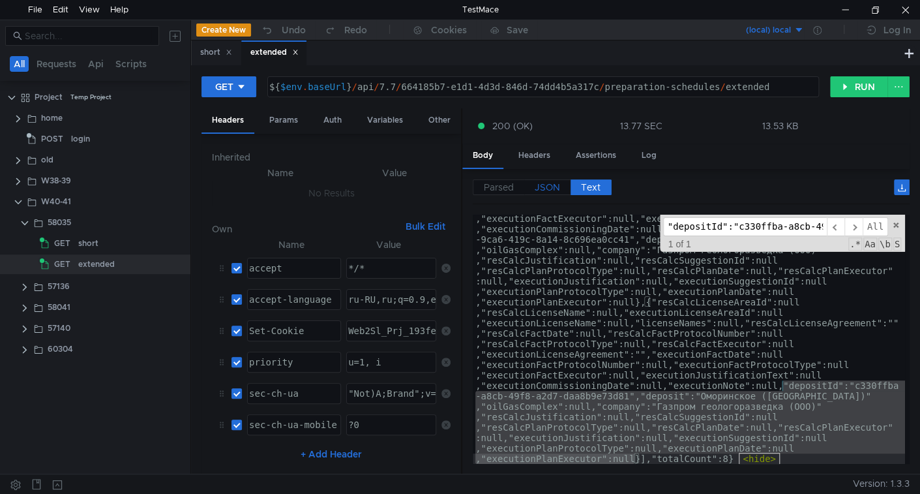
click at [555, 186] on span "JSON" at bounding box center [547, 187] width 25 height 12
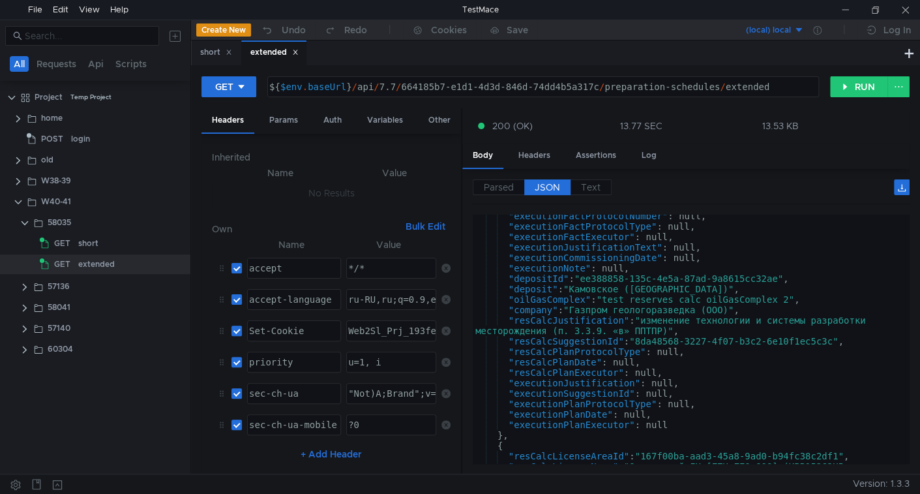
scroll to position [265, 0]
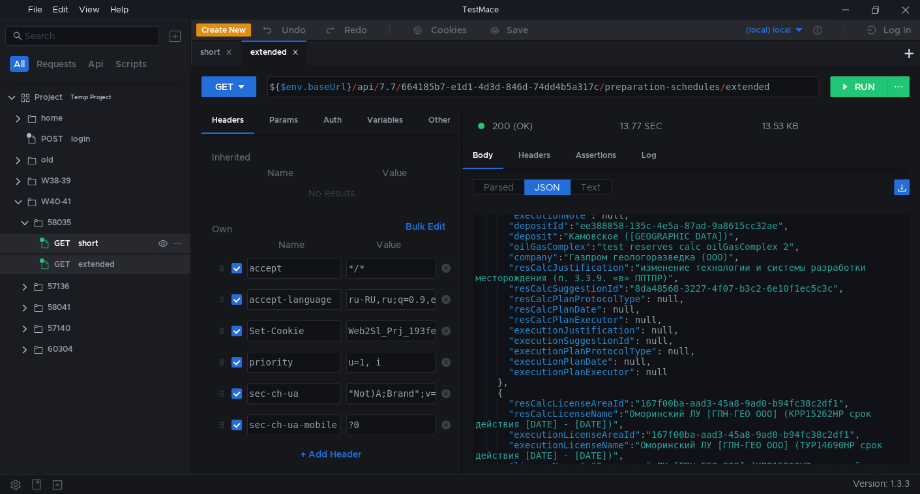
click at [77, 236] on app-tree-icon "GET" at bounding box center [59, 243] width 38 height 20
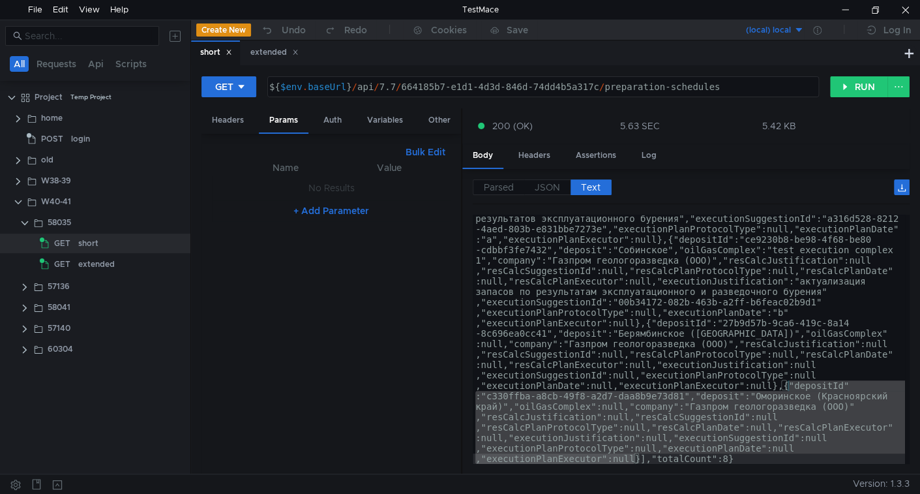
scroll to position [88, 0]
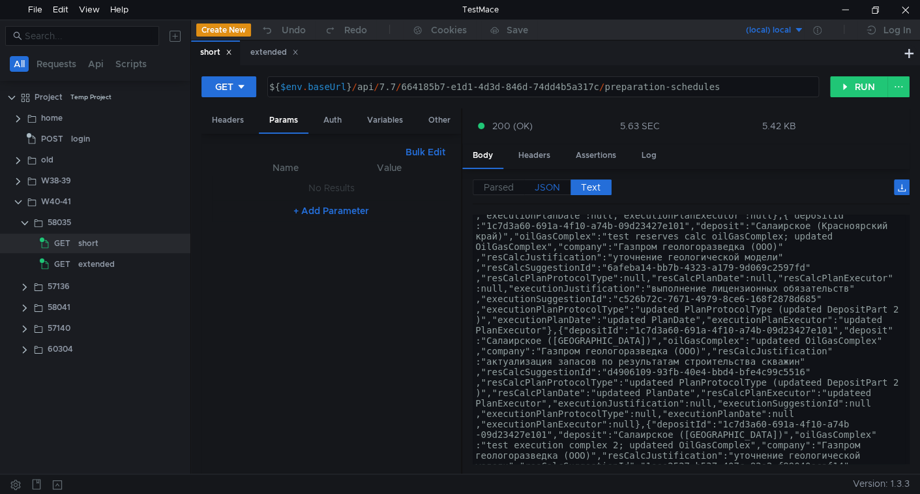
click at [548, 185] on span "JSON" at bounding box center [547, 187] width 25 height 12
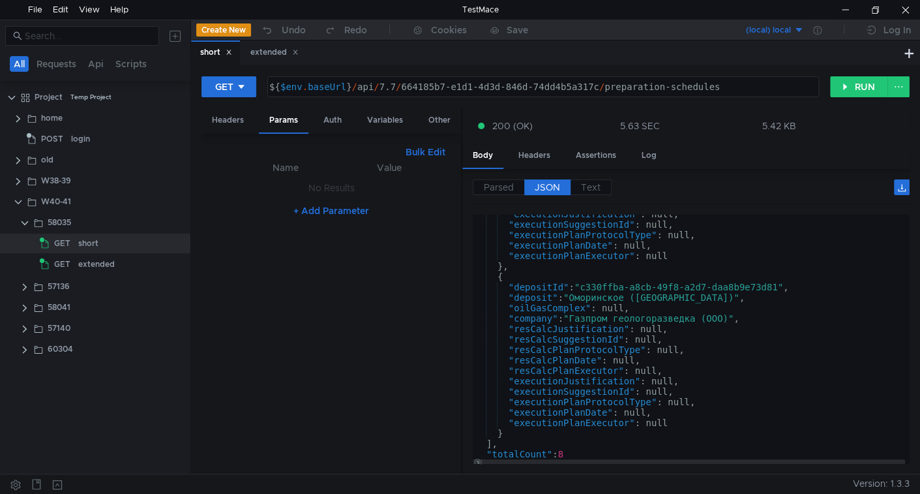
scroll to position [1242, 0]
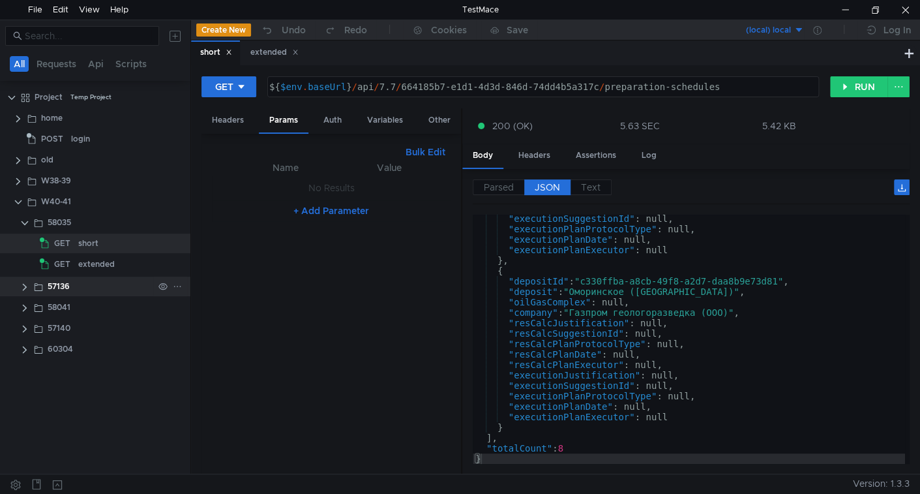
click at [22, 288] on clr-icon at bounding box center [25, 287] width 10 height 10
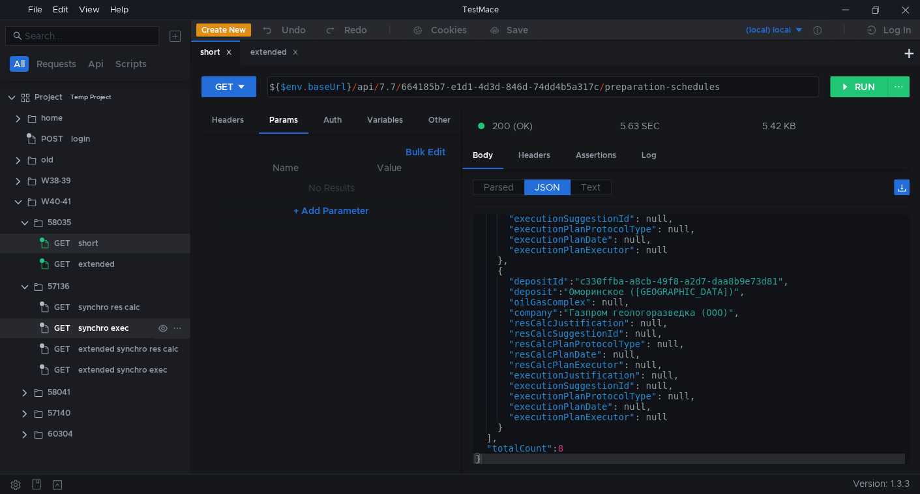
click at [96, 325] on div "synchro exec" at bounding box center [103, 328] width 51 height 20
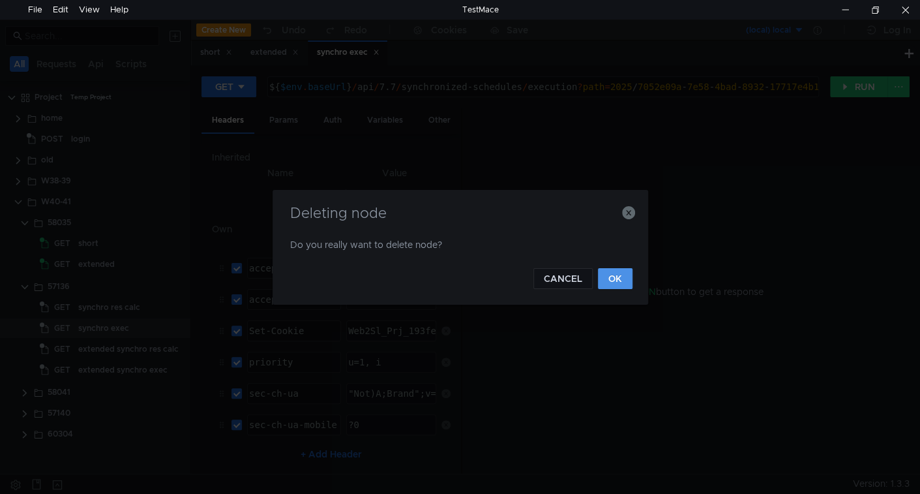
click at [625, 276] on button "OK" at bounding box center [615, 278] width 35 height 21
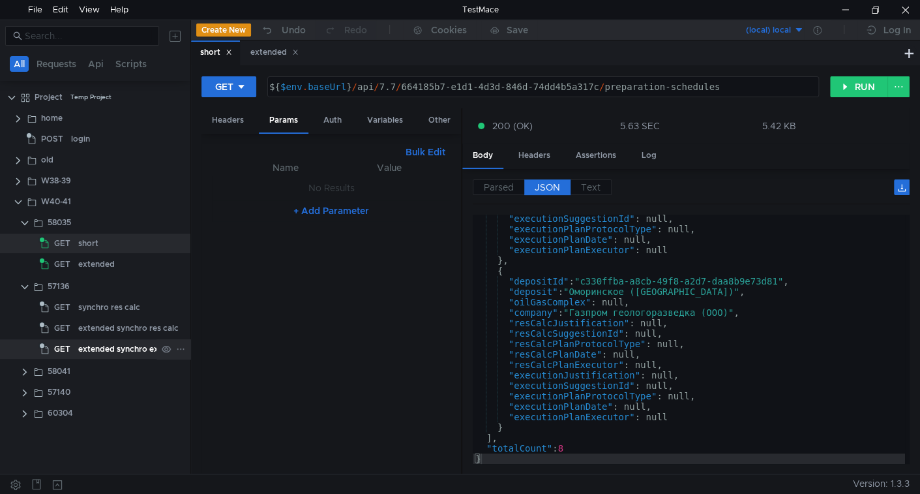
click at [104, 350] on div "extended synchro exec" at bounding box center [122, 349] width 89 height 20
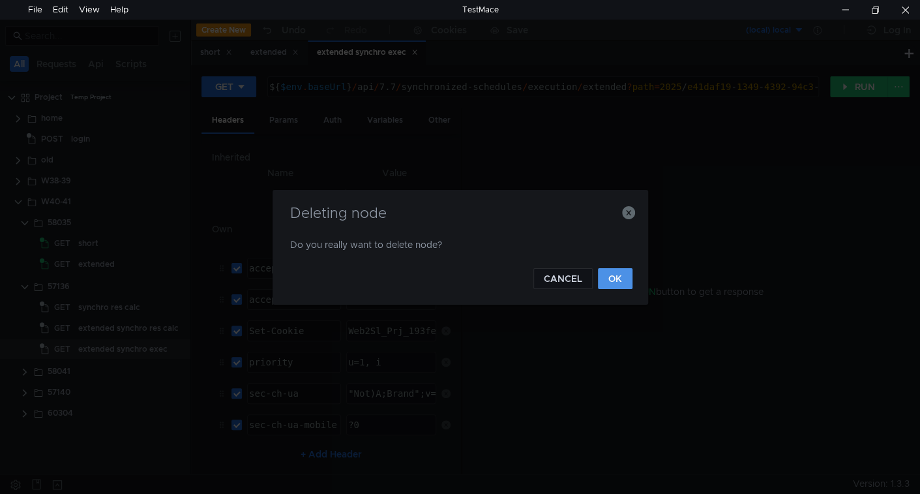
click at [617, 278] on button "OK" at bounding box center [615, 278] width 35 height 21
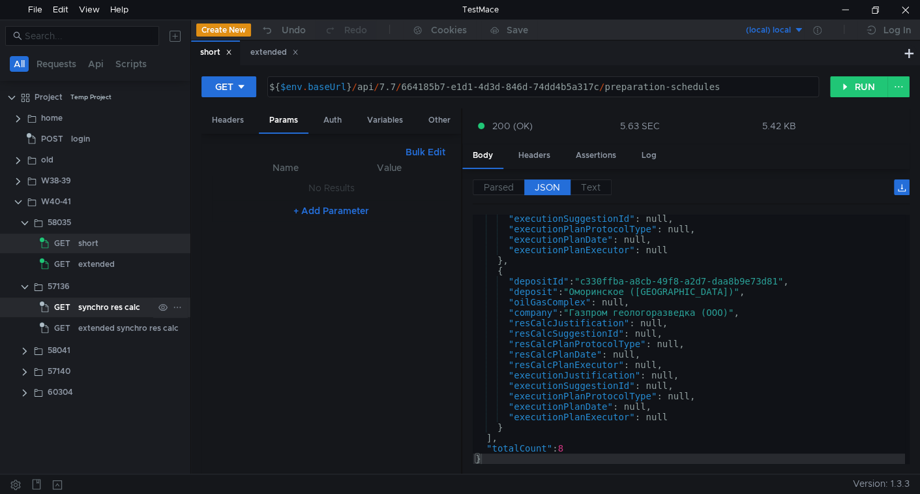
click at [118, 304] on div "synchro res calc" at bounding box center [109, 307] width 62 height 20
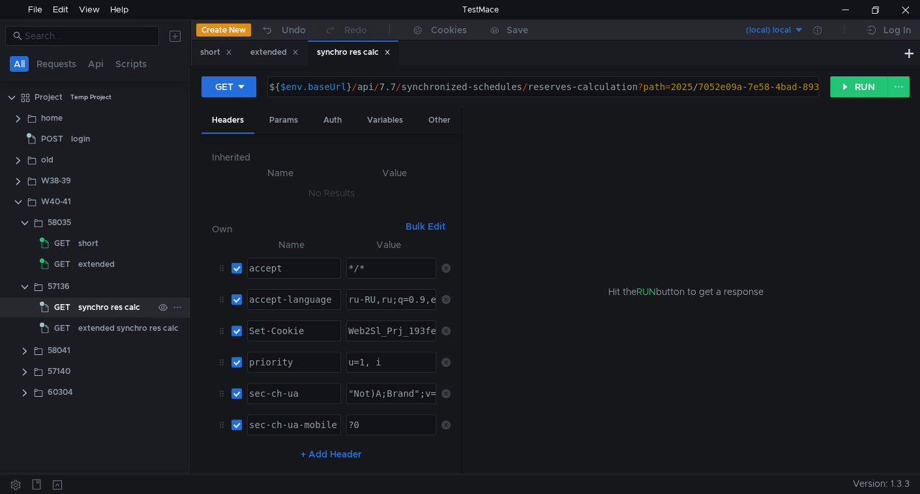
click at [98, 312] on div "synchro res calc" at bounding box center [109, 307] width 62 height 20
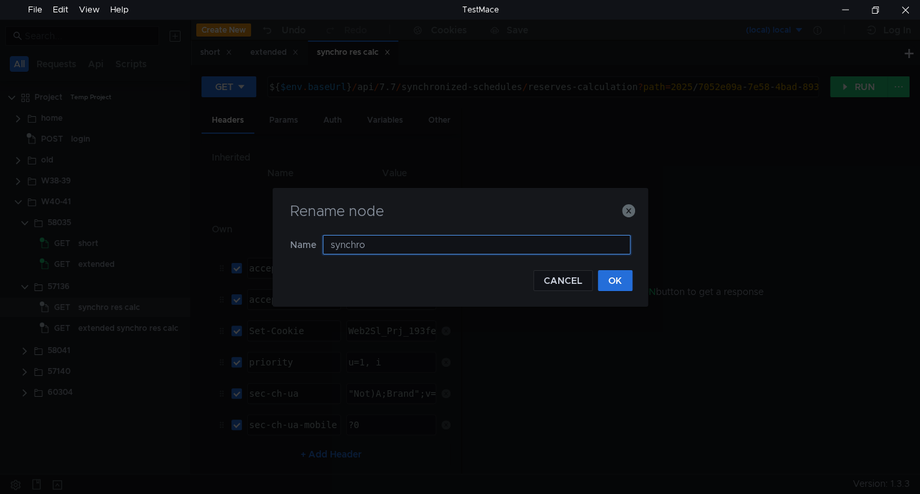
type input "synchro"
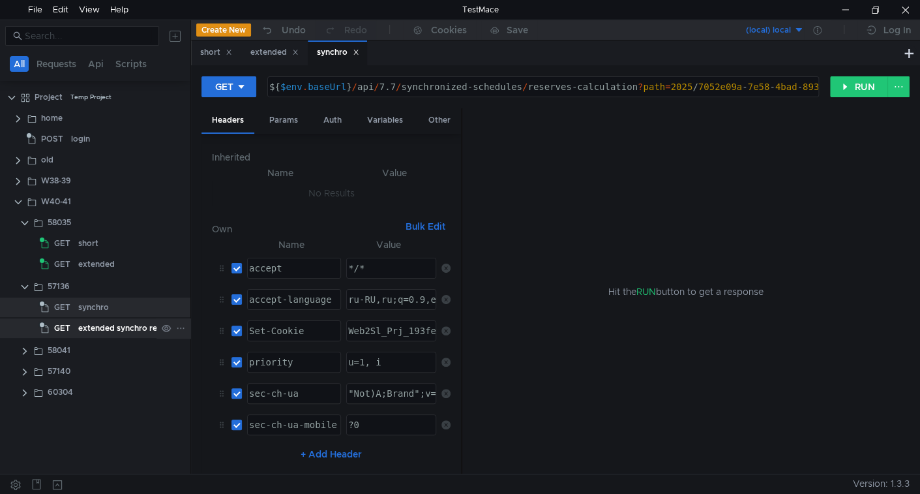
click at [107, 323] on div "extended synchro res calc" at bounding box center [128, 328] width 100 height 20
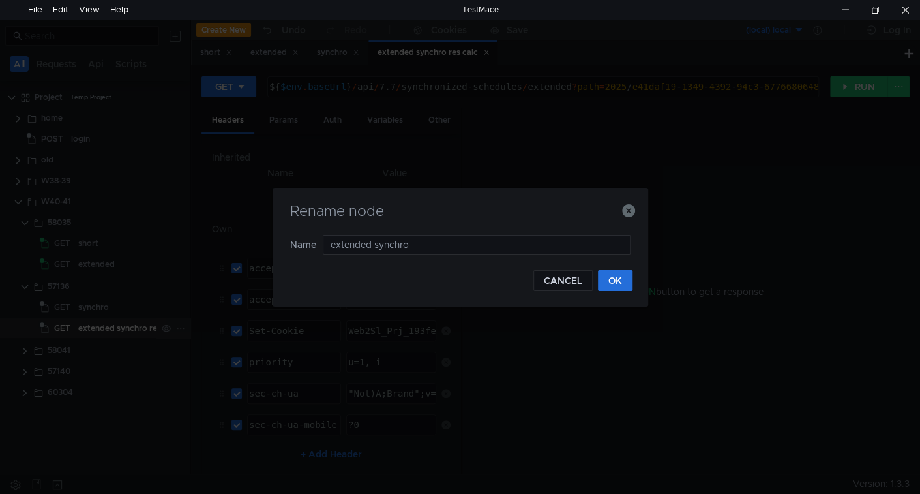
type input "extended synchro"
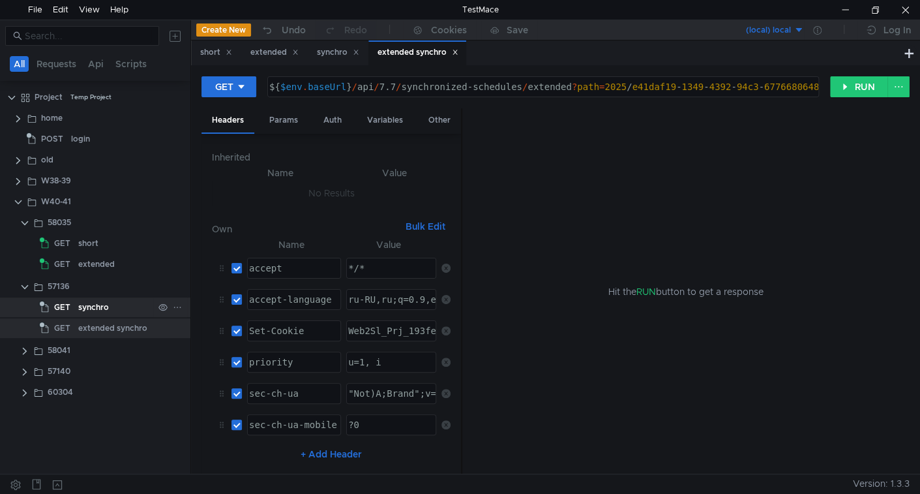
click at [66, 304] on span "GET" at bounding box center [62, 307] width 16 height 20
click at [107, 329] on div "extended synchro" at bounding box center [112, 328] width 69 height 20
click at [104, 305] on div "synchro" at bounding box center [93, 307] width 31 height 20
click at [87, 306] on div "synchro" at bounding box center [93, 307] width 31 height 20
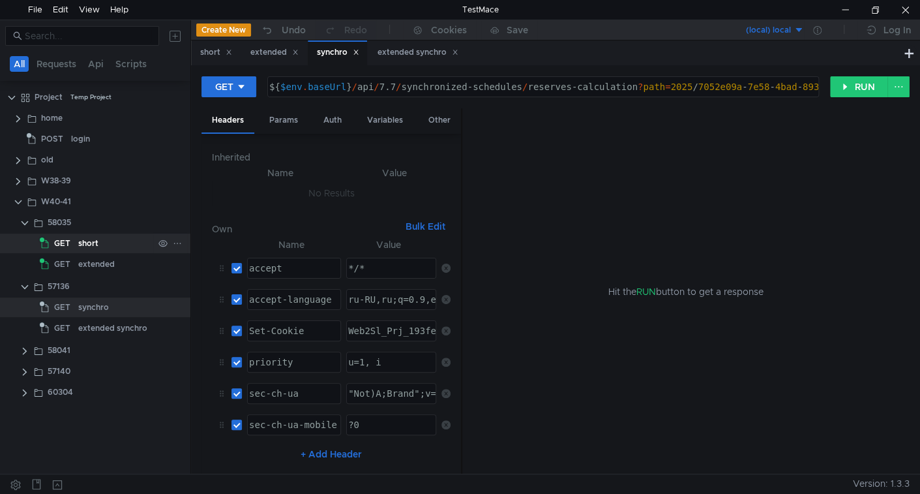
click at [87, 241] on div "short" at bounding box center [88, 243] width 20 height 20
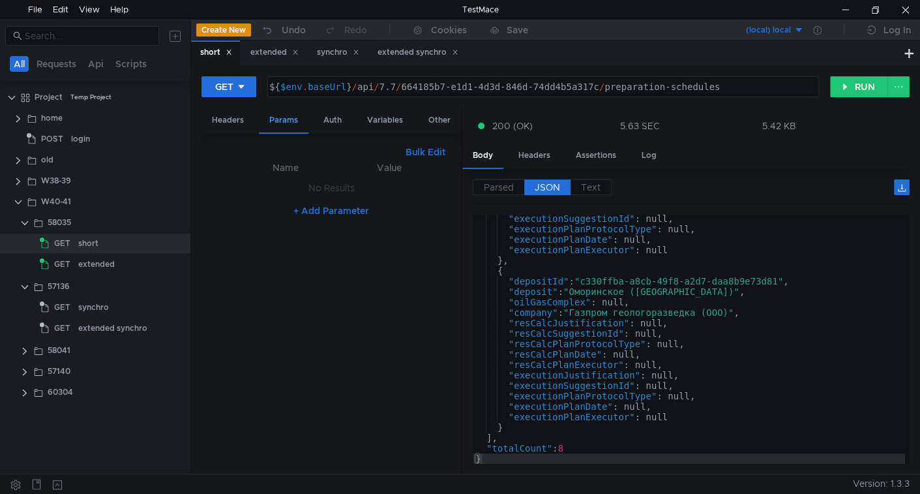
click at [293, 114] on div "Params" at bounding box center [284, 120] width 50 height 25
click at [59, 267] on span "GET" at bounding box center [62, 264] width 16 height 20
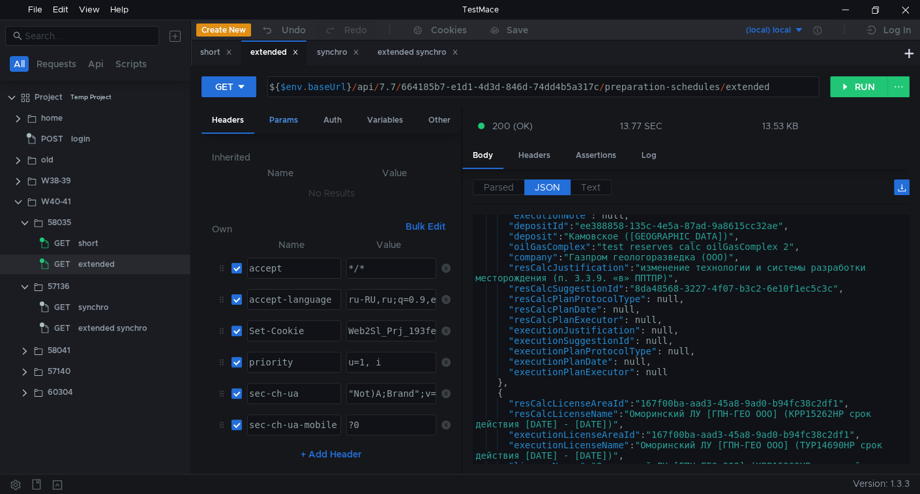
click at [286, 119] on div "Params" at bounding box center [284, 120] width 50 height 24
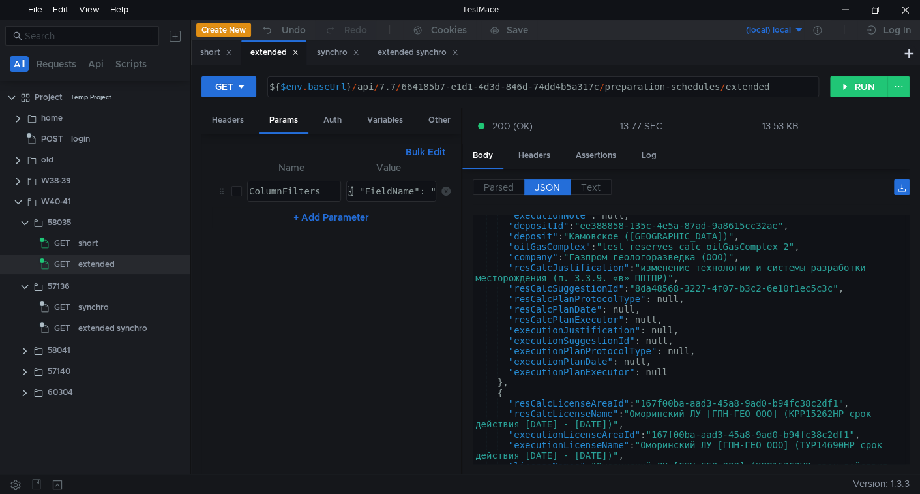
click at [424, 153] on button "Bulk Edit" at bounding box center [425, 152] width 50 height 16
type textarea "//ColumnFilters:{ "FieldName": "executionPlanProtocolType", "Method": "Contains…"
click at [321, 186] on div "//ColumnFilters:{ "FieldName": "executionPlanProtocolType", "Method": "Contains…" at bounding box center [56, 317] width 788 height 315
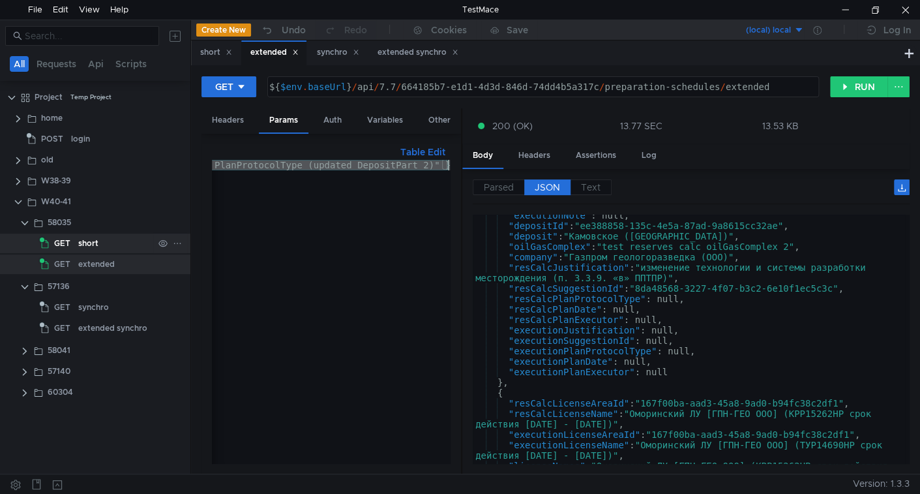
click at [87, 235] on div "short" at bounding box center [88, 243] width 20 height 20
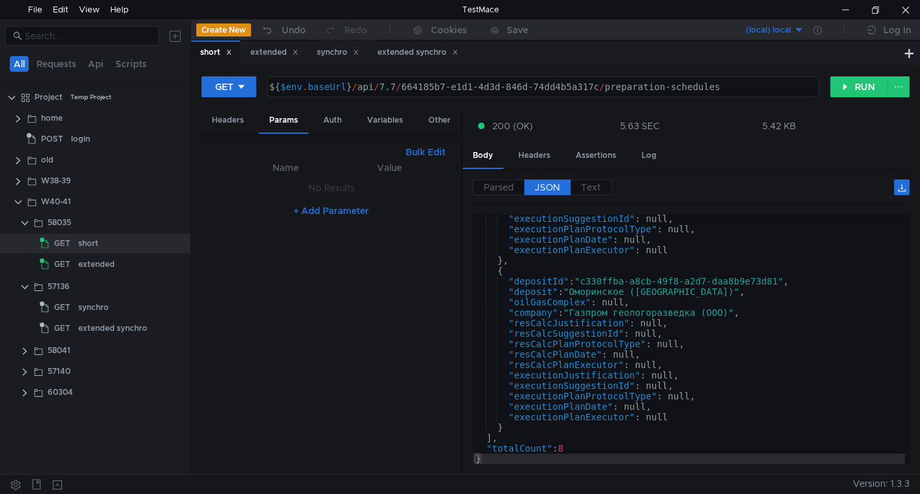
click at [429, 147] on button "Bulk Edit" at bounding box center [425, 152] width 50 height 16
click at [288, 213] on div at bounding box center [331, 322] width 239 height 324
paste textarea "//ColumnFilters:{ "FieldName": "executionPlanProtocolType", "Method": "Contains…"
type textarea "//ColumnFilters:{ "FieldName": "executionPlanProtocolType", "Method": "Contains…"
drag, startPoint x: 864, startPoint y: 91, endPoint x: 827, endPoint y: 113, distance: 43.6
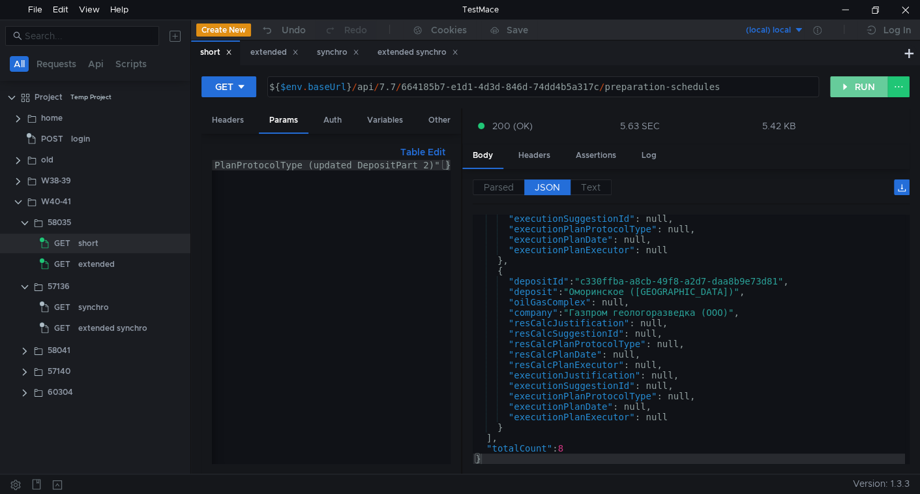
click at [865, 91] on button "RUN" at bounding box center [859, 86] width 58 height 21
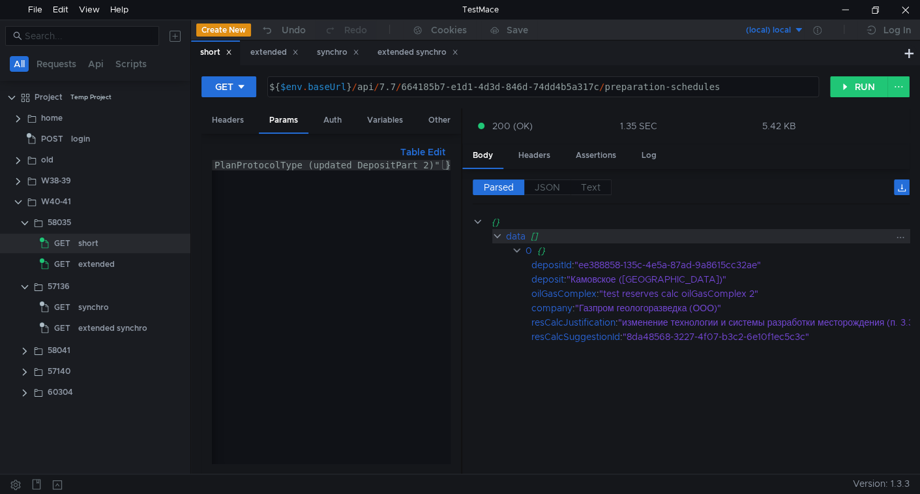
click at [526, 233] on div "data []" at bounding box center [754, 236] width 496 height 14
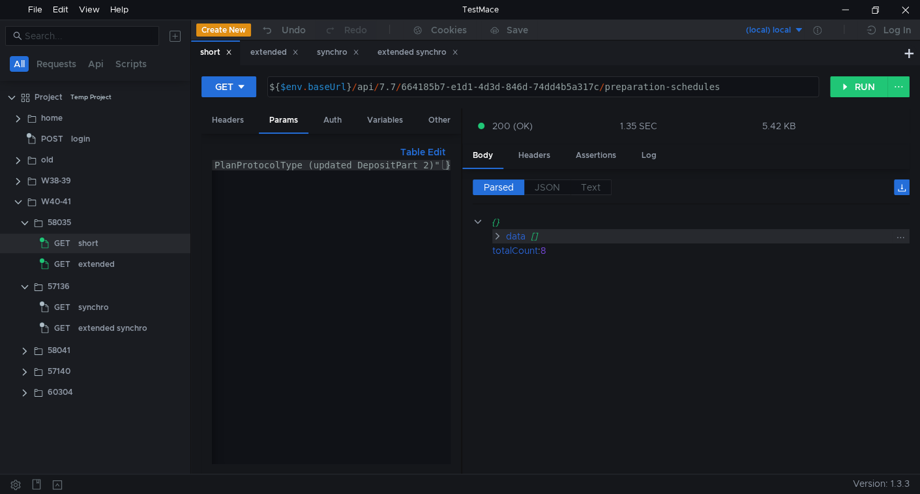
click at [522, 233] on div "data" at bounding box center [515, 236] width 20 height 14
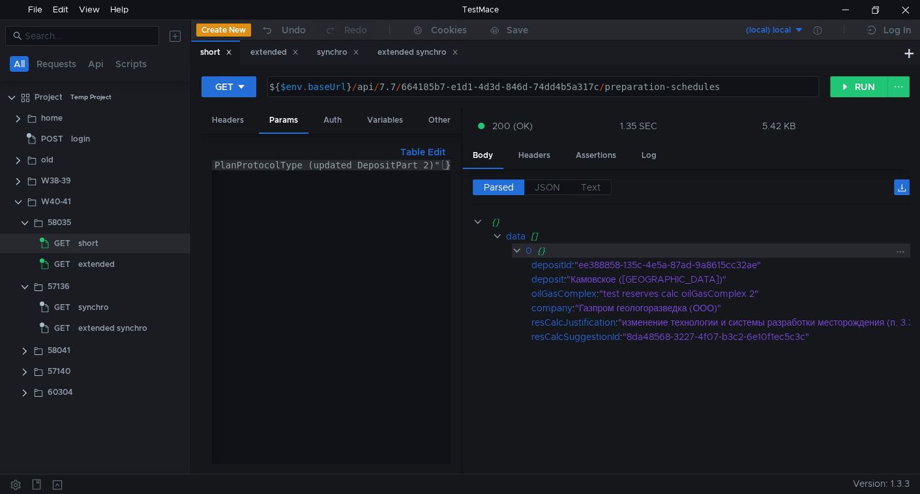
click at [517, 250] on clr-icon at bounding box center [517, 250] width 10 height 10
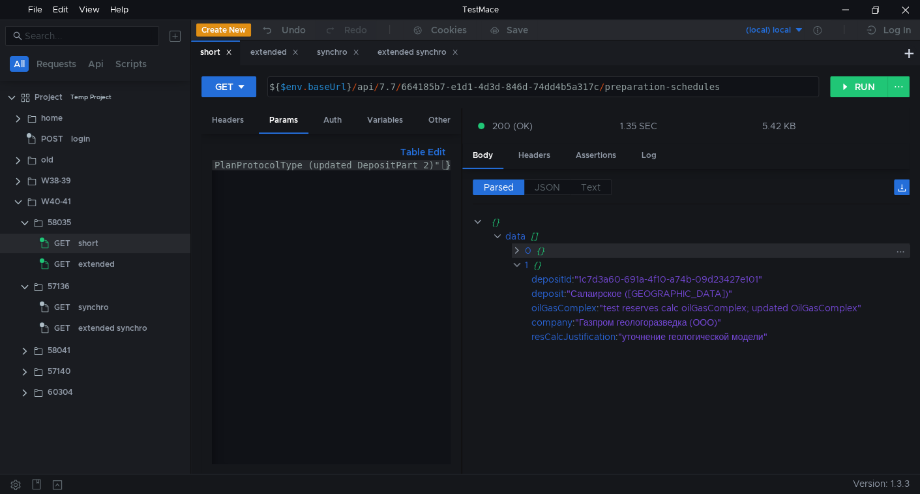
click at [517, 250] on clr-icon at bounding box center [517, 250] width 10 height 10
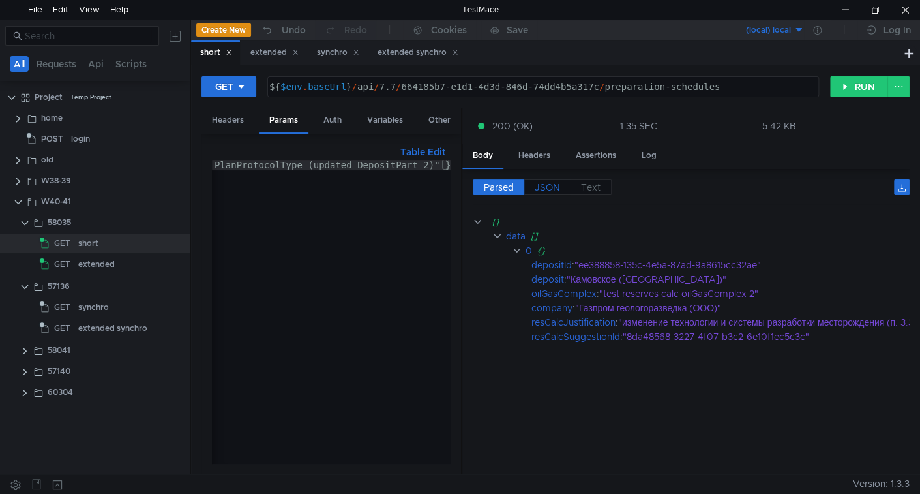
click at [548, 181] on span "JSON" at bounding box center [547, 187] width 25 height 12
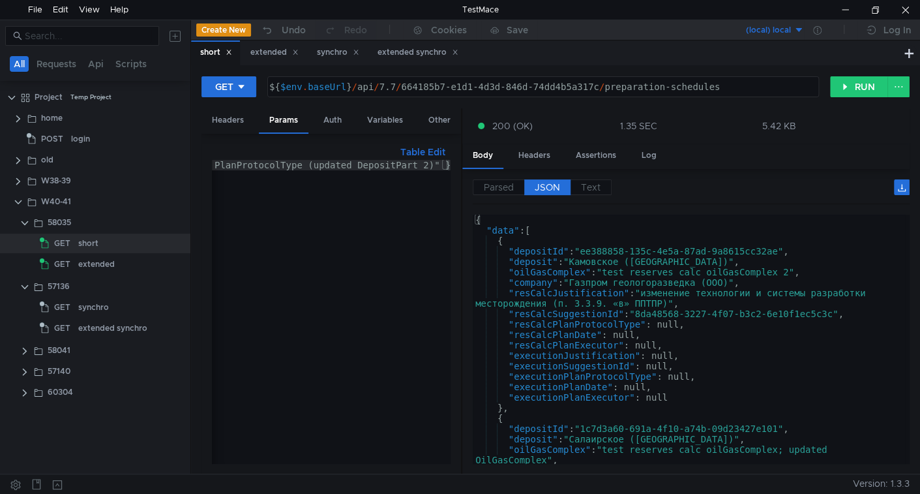
type textarea ""resCalcJustification": "изменение технологии и системы разработки месторождени…"
click at [669, 289] on div "{ "data" : [ { "depositId" : "ee388858-135c-4e5a-87ad-9a8615cc32ae" , "deposit"…" at bounding box center [689, 349] width 432 height 270
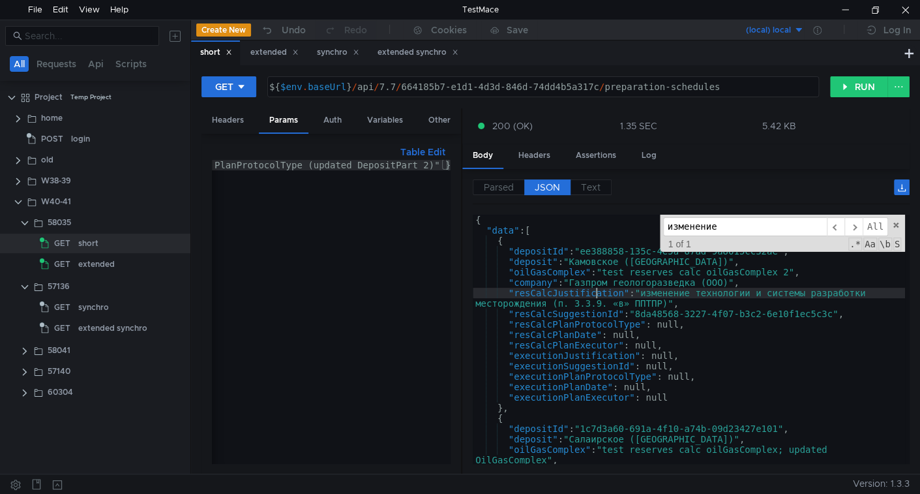
click at [597, 289] on div "{ "data" : [ { "depositId" : "ee388858-135c-4e5a-87ad-9a8615cc32ae" , "deposit"…" at bounding box center [689, 349] width 432 height 270
click at [287, 164] on div "//ColumnFilters:{ "FieldName": "executionPlanProtocolType", "Method": "Contains…" at bounding box center [56, 322] width 788 height 324
type textarea "ColumnFilters:{ "FieldName": "executionPlanProtocolType", "Method": "Contains",…"
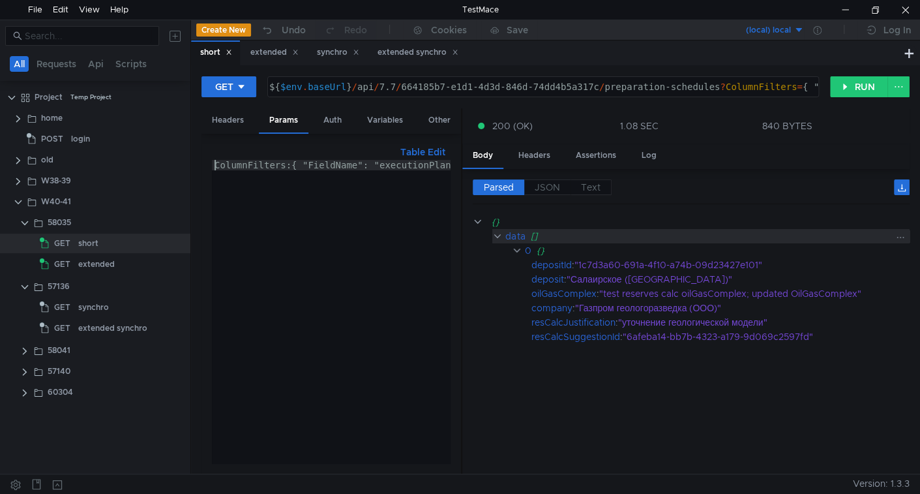
click at [506, 235] on div "data" at bounding box center [515, 236] width 20 height 14
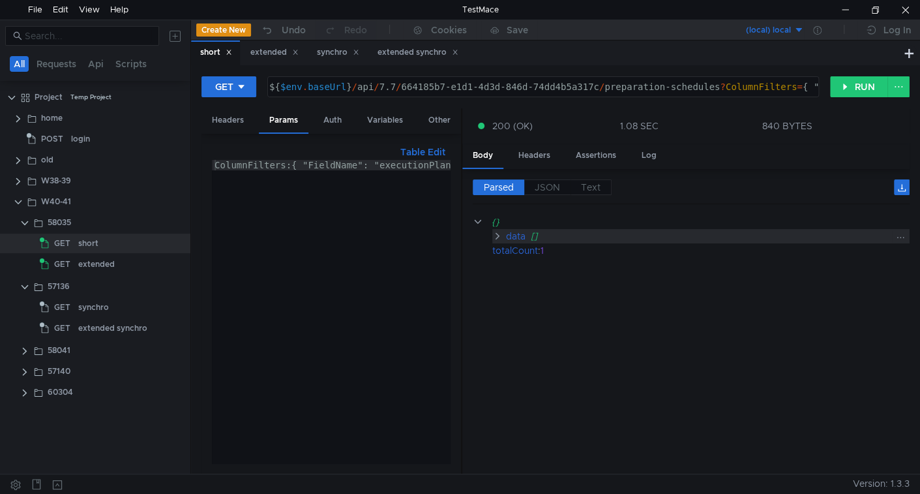
click at [518, 233] on div "data" at bounding box center [515, 236] width 20 height 14
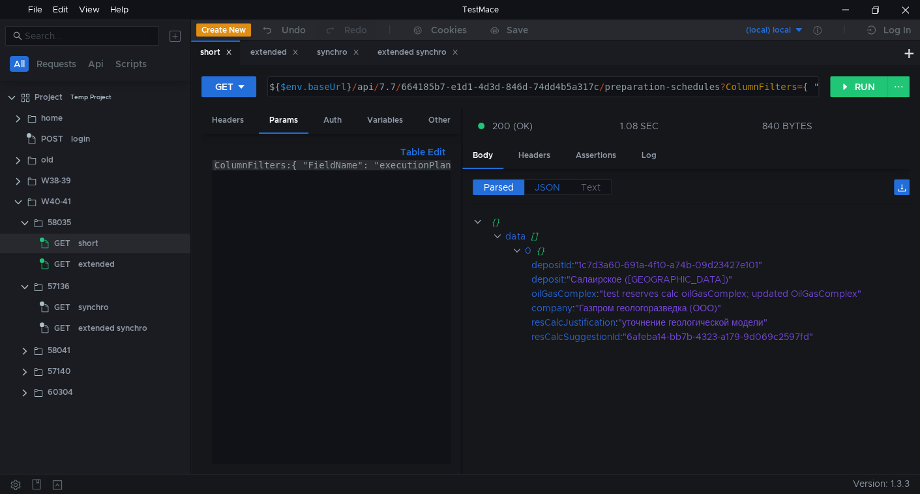
click at [554, 188] on span "JSON" at bounding box center [547, 187] width 25 height 12
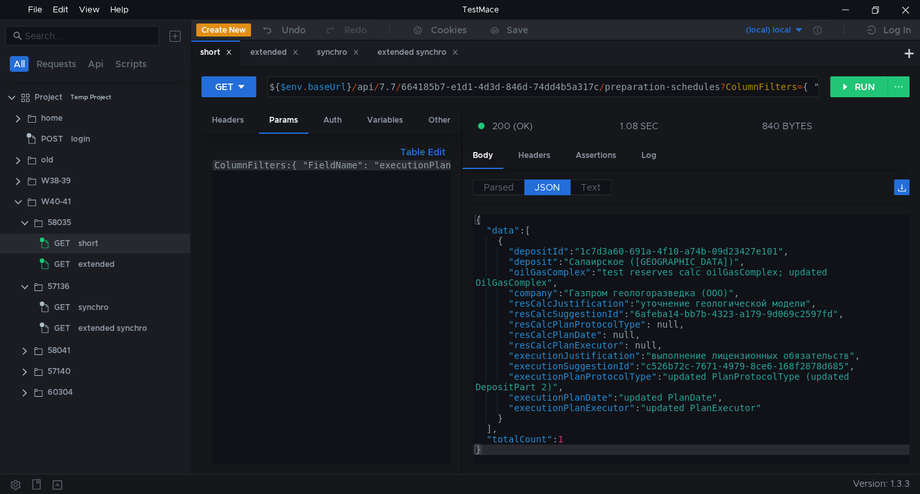
click at [403, 163] on div "ColumnFilters:{ "FieldName": "executionPlanProtocolType", "Method": "Contains",…" at bounding box center [600, 319] width 777 height 319
type textarea ""depositId": "1c7d3a60-691a-4f10-a74b-09d23427e101","
click at [669, 254] on div "{ "data" : [ { "depositId" : "1c7d3a60-691a-4f10-a74b-09d23427e101" , "deposit"…" at bounding box center [691, 349] width 437 height 270
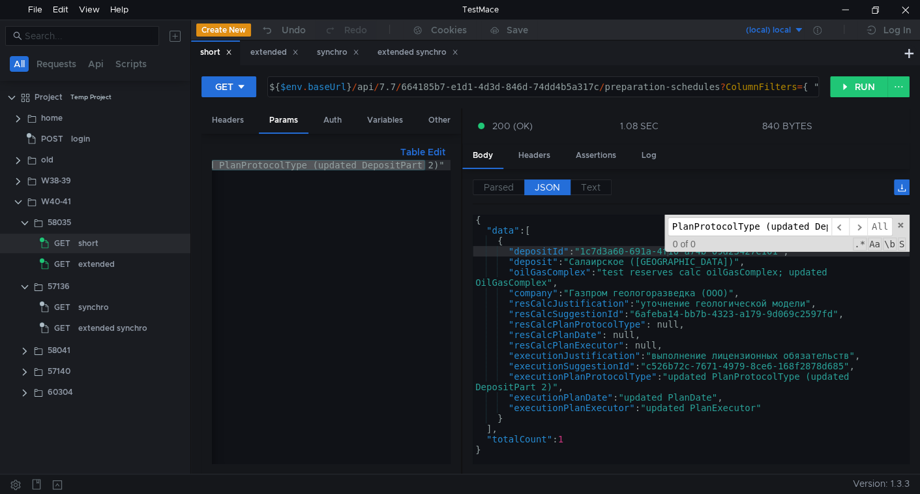
scroll to position [0, 58]
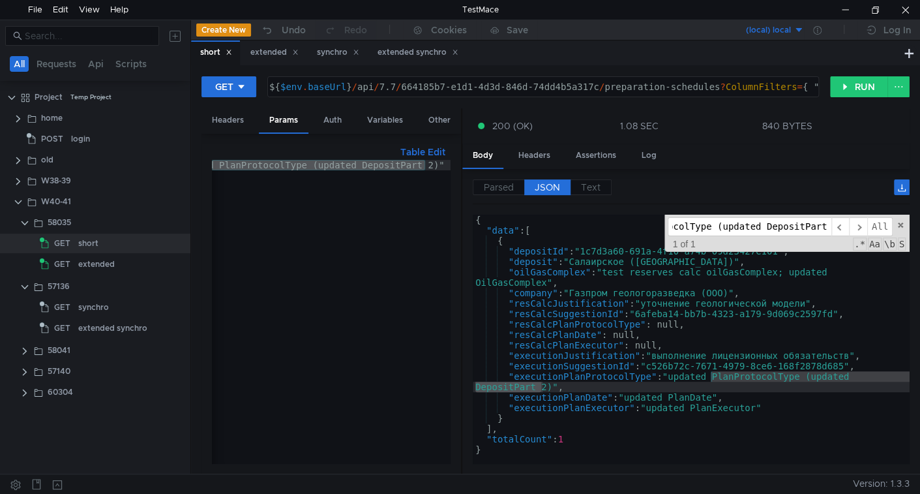
type input "PlanProtocolType (updated DepositPart"
click at [574, 334] on div "{ "data" : [ { "depositId" : "1c7d3a60-691a-4f10-a74b-09d23427e101" , "deposit"…" at bounding box center [691, 349] width 437 height 270
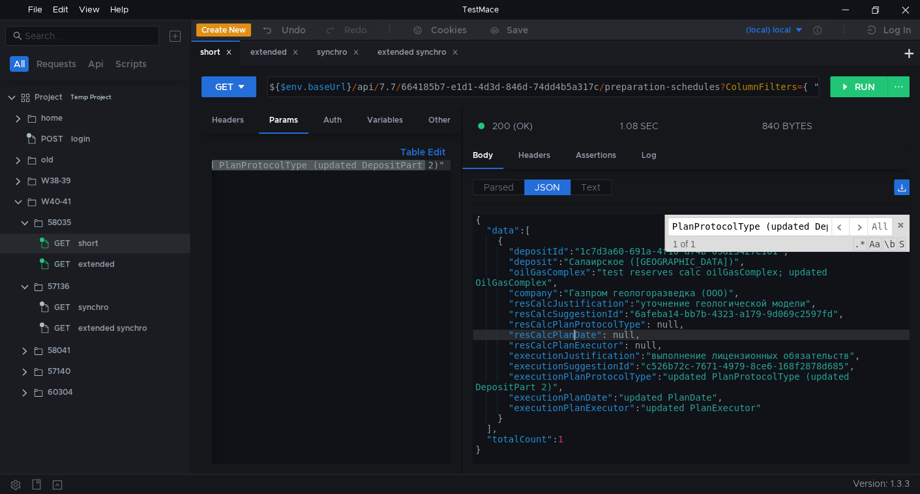
click at [718, 217] on input "PlanProtocolType (updated DepositPart" at bounding box center [750, 226] width 164 height 19
drag, startPoint x: 870, startPoint y: 224, endPoint x: 864, endPoint y: 238, distance: 14.9
click at [870, 224] on span "All" at bounding box center [879, 226] width 25 height 19
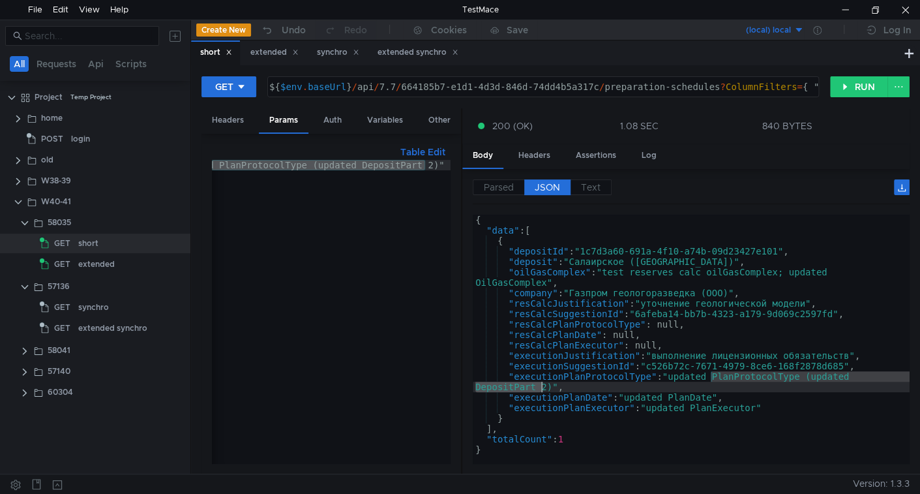
click at [301, 321] on div "ColumnFilters:{ "FieldName": "executionPlanProtocolType", "Method": "Contains",…" at bounding box center [66, 319] width 777 height 319
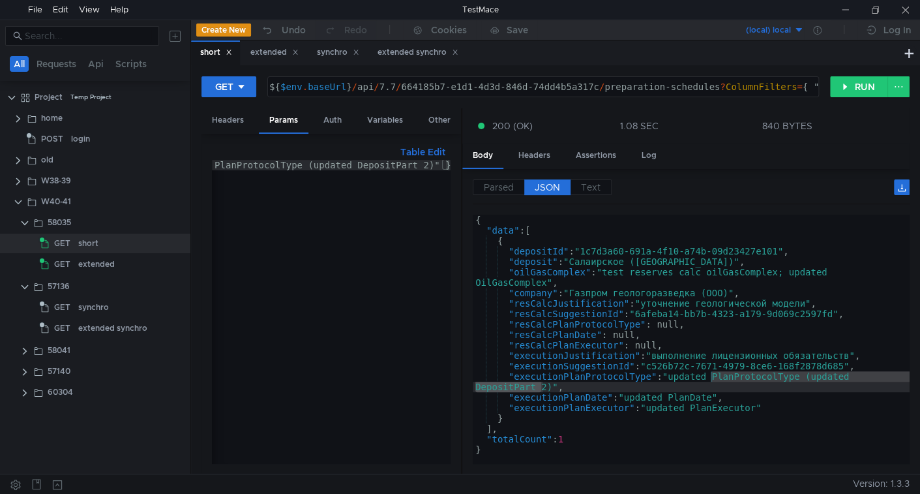
type textarea ""executionJustification": "выполнение лицензионных обязательств","
click at [628, 355] on div "{ "data" : [ { "depositId" : "1c7d3a60-691a-4f10-a74b-09d23427e101" , "deposit"…" at bounding box center [691, 349] width 437 height 270
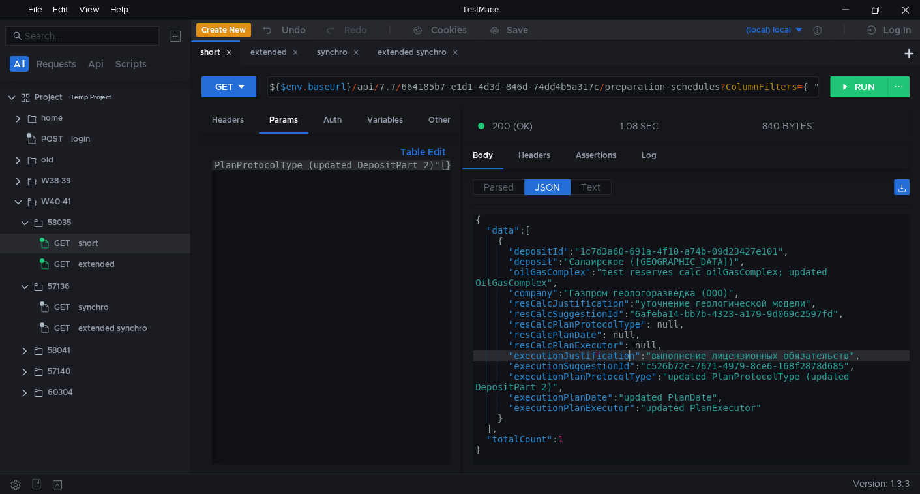
click at [239, 170] on div "ColumnFilters:{ "FieldName": "executionPlanProtocolType", "Method": "Contains",…" at bounding box center [61, 319] width 777 height 319
type textarea "//ColumnFilters:{ "FieldName": "executionPlanProtocolType", "Method": "Contains…"
click at [88, 311] on div "synchro" at bounding box center [93, 307] width 31 height 20
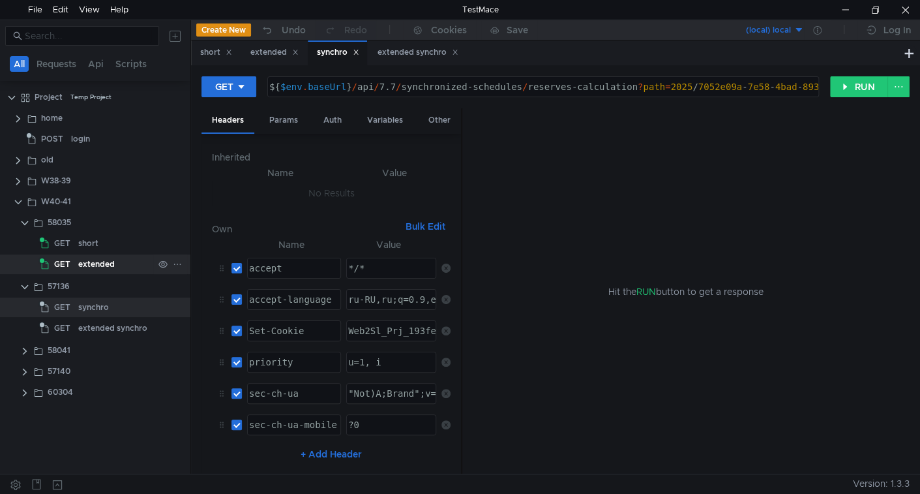
click at [86, 262] on div "extended" at bounding box center [96, 264] width 37 height 20
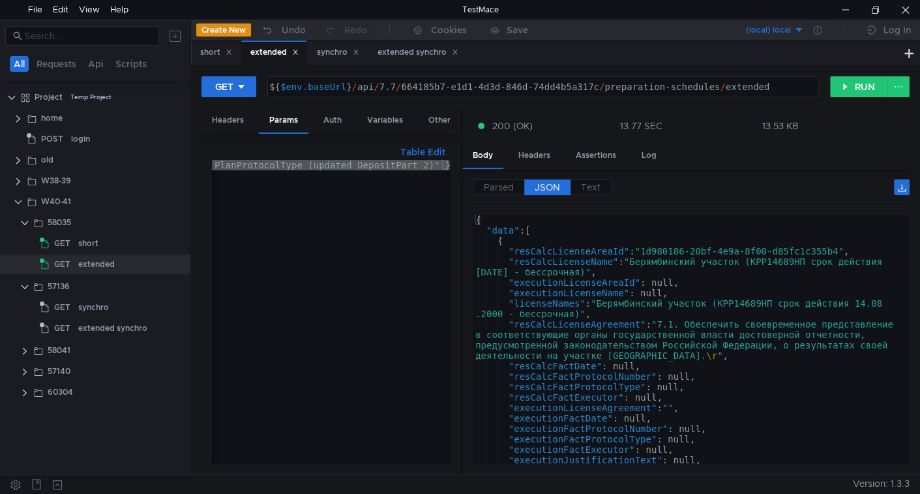
click at [421, 84] on div "${ $env . baseUrl } / api / 7.7 / 664185b7-e1d1-4d3d-846d-74dd4b5a317c / prepar…" at bounding box center [542, 96] width 550 height 31
drag, startPoint x: 421, startPoint y: 84, endPoint x: 558, endPoint y: 91, distance: 137.7
click at [558, 91] on div "${ $env . baseUrl } / api / 7.7 / 664185b7-e1d1-4d3d-846d-74dd4b5a317c / prepar…" at bounding box center [542, 96] width 550 height 31
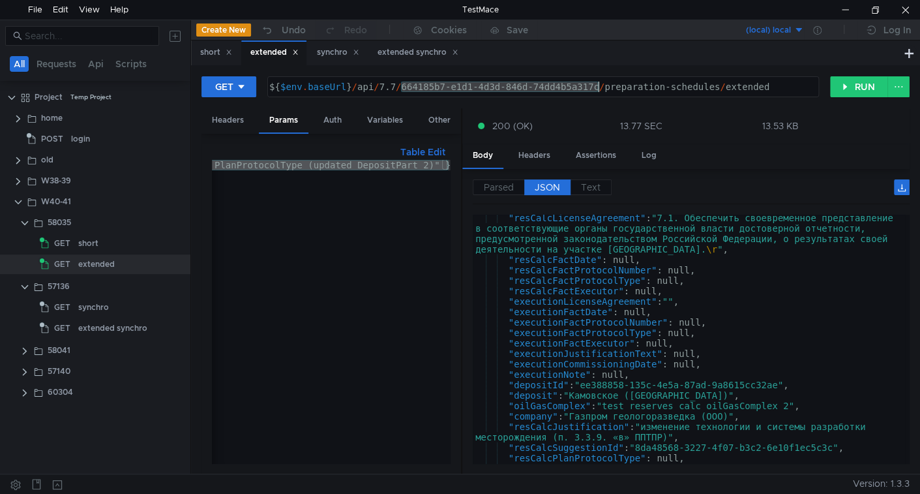
scroll to position [159, 0]
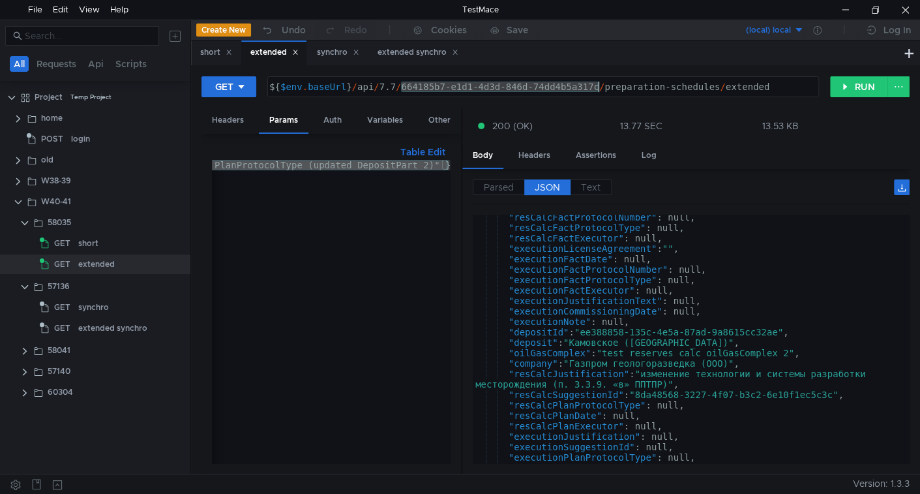
click at [598, 363] on div ""resCalcFactProtocolNumber" : null, "resCalcFactProtocolType" : null, "resCalcF…" at bounding box center [689, 347] width 432 height 270
type textarea ""company": "Газпром геологоразведка (ООО)","
drag, startPoint x: 598, startPoint y: 363, endPoint x: 724, endPoint y: 362, distance: 126.5
click at [724, 362] on div ""resCalcFactProtocolNumber" : null, "resCalcFactProtocolType" : null, "resCalcF…" at bounding box center [689, 347] width 432 height 270
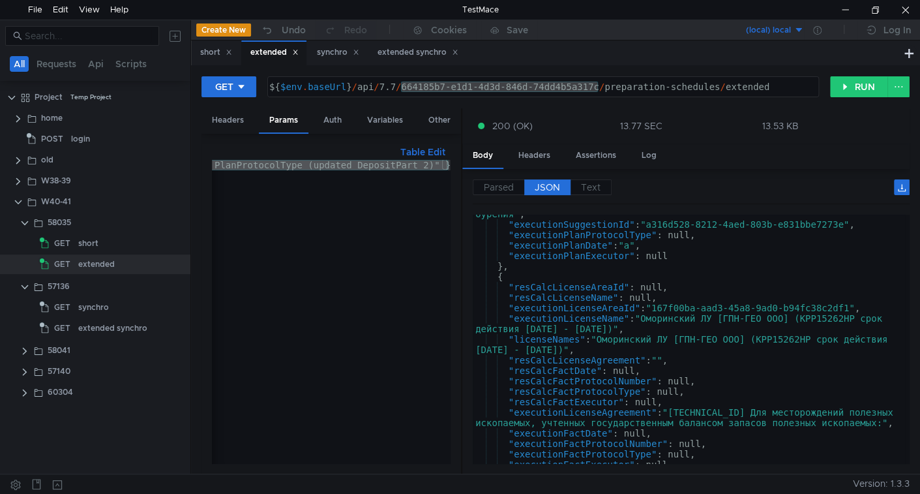
scroll to position [0, 0]
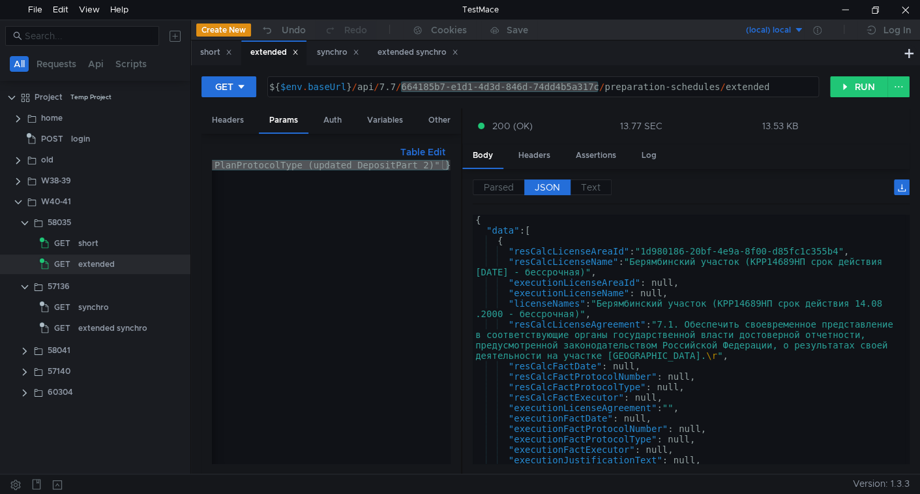
click at [385, 178] on div "//ColumnFilters:{ "FieldName": "executionPlanProtocolType", "Method": "Contains…" at bounding box center [331, 312] width 239 height 304
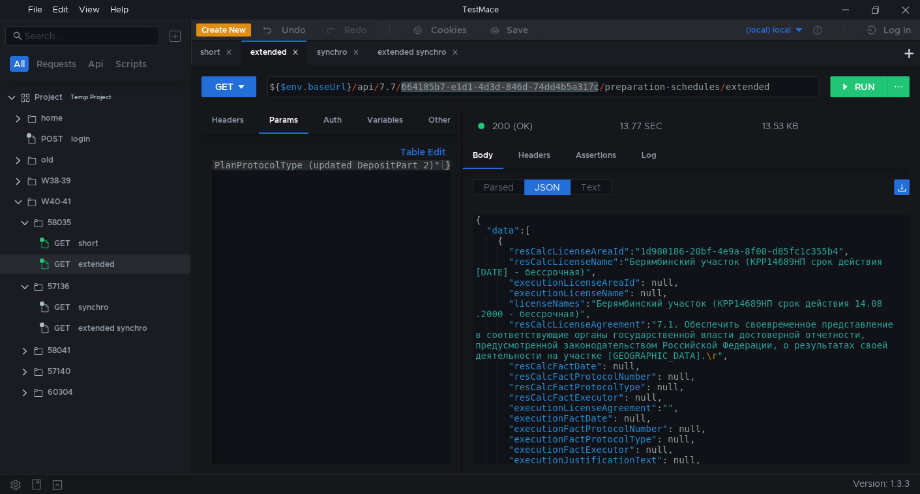
click at [426, 81] on div "${ $env . baseUrl } / api / 7.7 / 664185b7-e1d1-4d3d-846d-74dd4b5a317c / prepar…" at bounding box center [543, 87] width 550 height 20
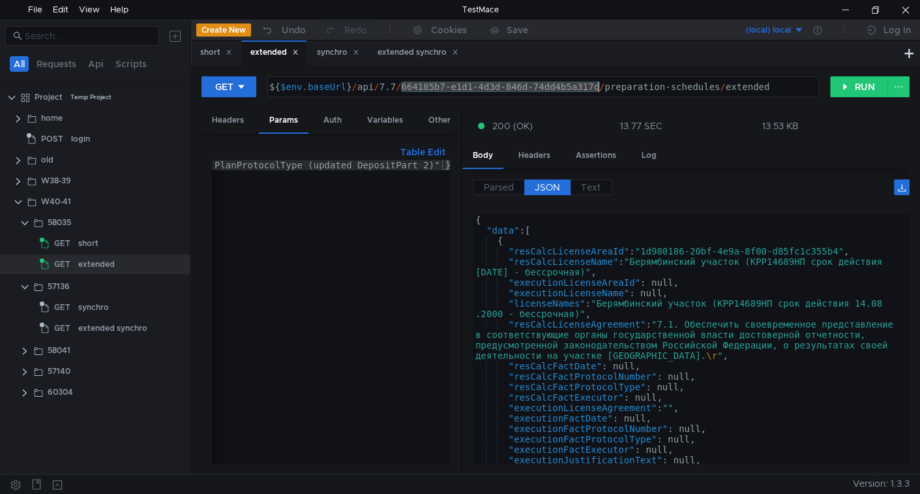
drag, startPoint x: 402, startPoint y: 86, endPoint x: 597, endPoint y: 90, distance: 195.0
click at [597, 90] on div "${ $env . baseUrl } / api / 7.7 / 664185b7-e1d1-4d3d-846d-74dd4b5a317c / prepar…" at bounding box center [542, 96] width 550 height 31
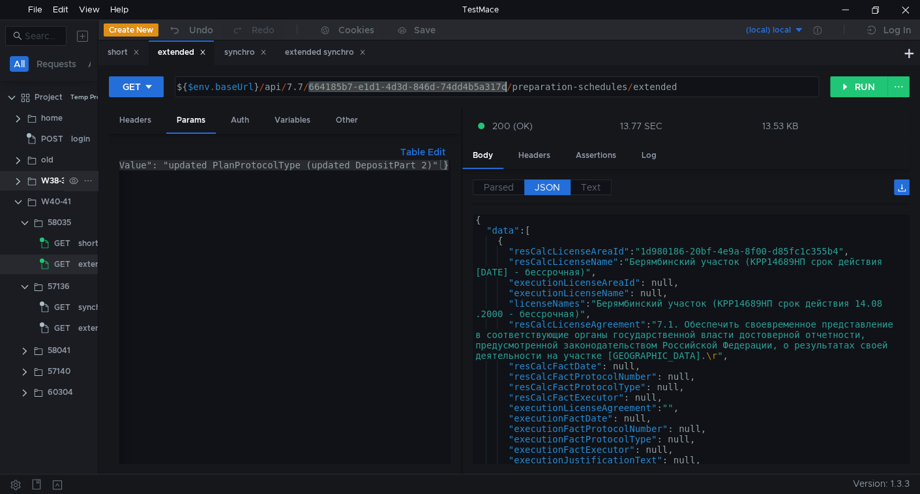
scroll to position [0, 450]
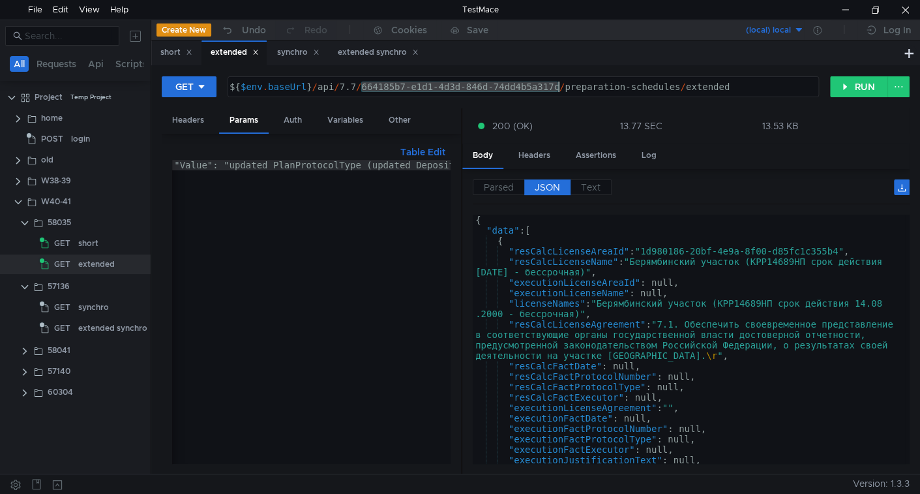
drag, startPoint x: 190, startPoint y: 205, endPoint x: 151, endPoint y: 190, distance: 42.5
click at [151, 190] on div at bounding box center [151, 246] width 1 height 453
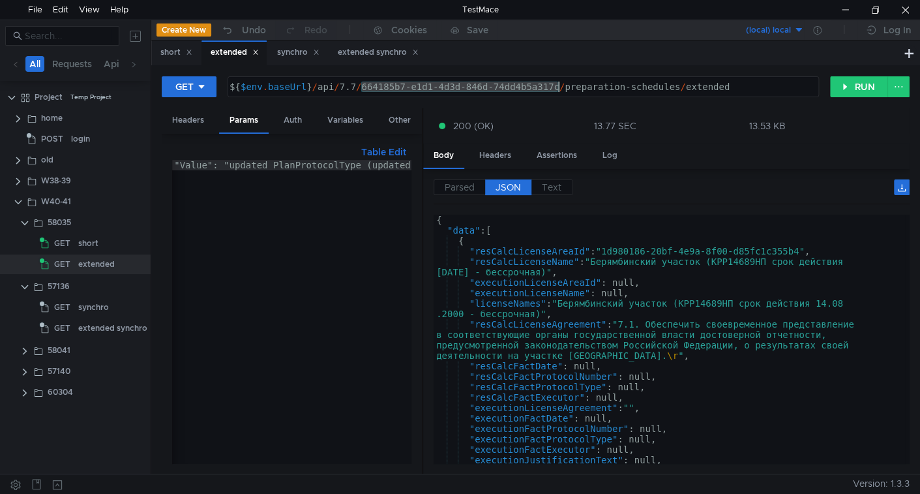
drag, startPoint x: 460, startPoint y: 223, endPoint x: 291, endPoint y: 224, distance: 169.5
click at [291, 224] on as-split "Headers Params Auth Variables Other Table Edit //ColumnFilters:{ "FieldName": "…" at bounding box center [536, 291] width 748 height 366
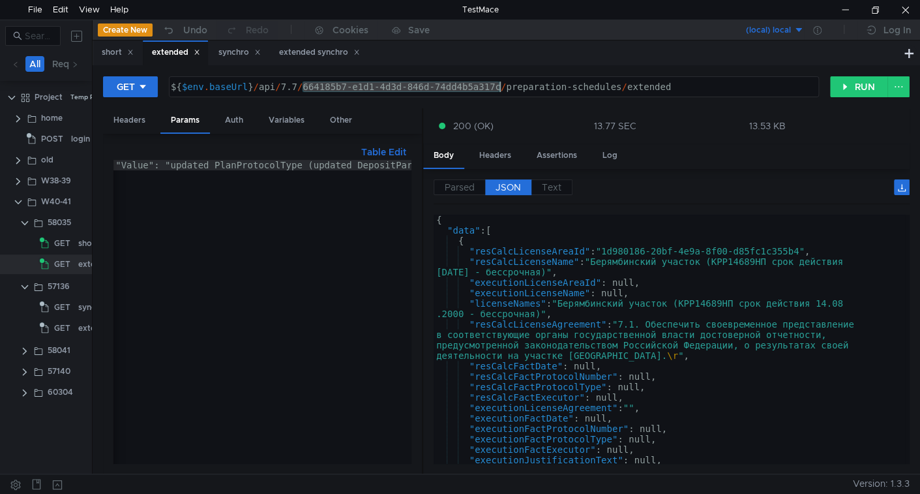
drag, startPoint x: 151, startPoint y: 229, endPoint x: 358, endPoint y: 234, distance: 207.4
click at [43, 206] on as-split "All Requests Api Scripts Project Temp Project home POST login old W38-39 W40-41…" at bounding box center [460, 247] width 920 height 454
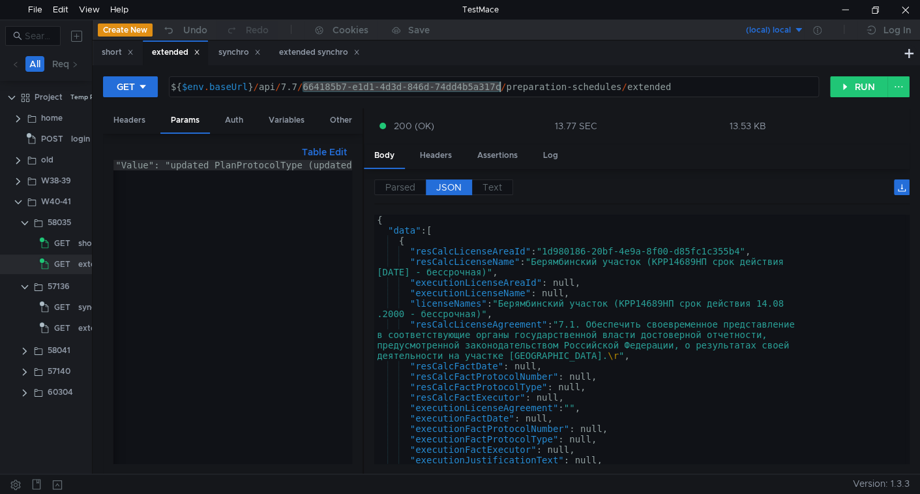
drag, startPoint x: 422, startPoint y: 229, endPoint x: 272, endPoint y: 244, distance: 150.7
click at [272, 244] on as-split "Headers Params Auth Variables Other Table Edit //ColumnFilters:{ "FieldName": "…" at bounding box center [506, 291] width 806 height 366
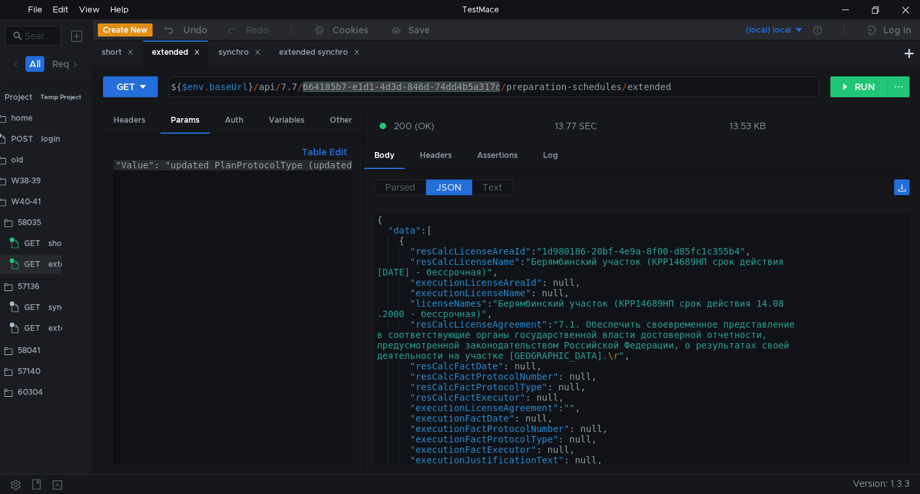
scroll to position [0, 44]
click at [90, 246] on tree-viewport "Project Temp Project home POST login old W38-39 W40-41 58035 GET" at bounding box center [46, 279] width 92 height 387
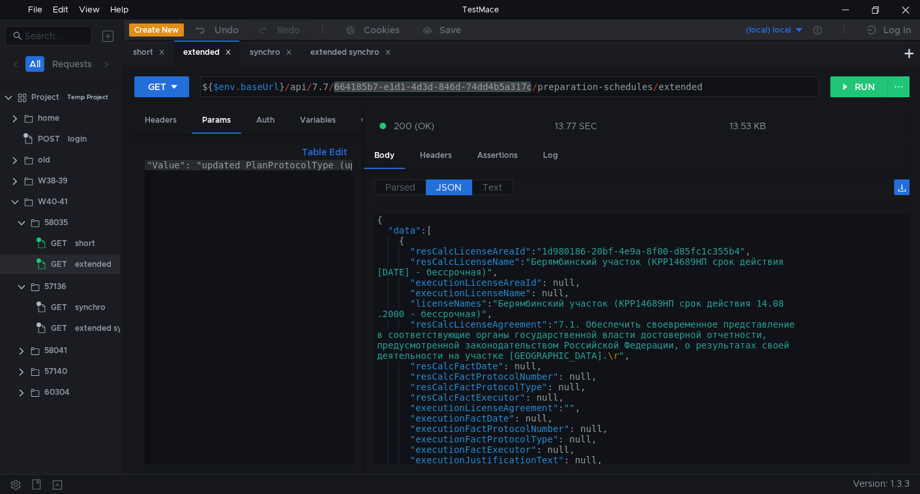
scroll to position [0, 0]
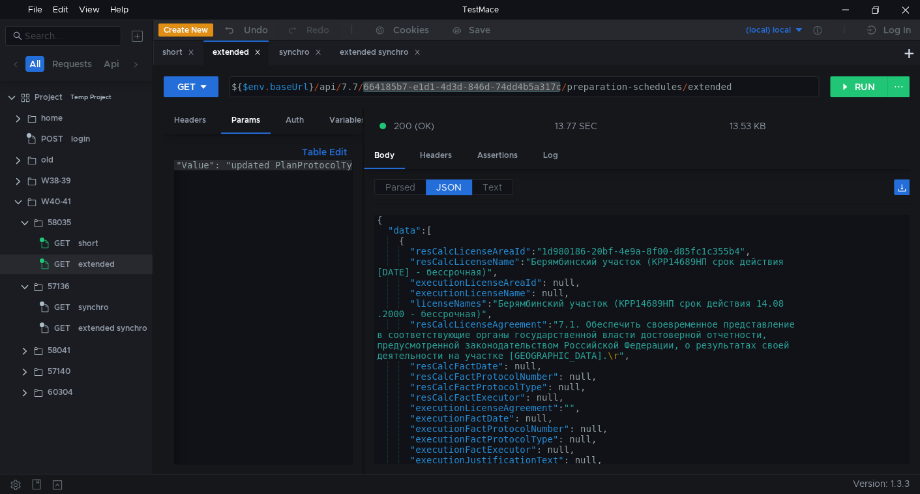
drag, startPoint x: 92, startPoint y: 247, endPoint x: 153, endPoint y: 250, distance: 60.7
click at [153, 250] on div at bounding box center [153, 246] width 1 height 453
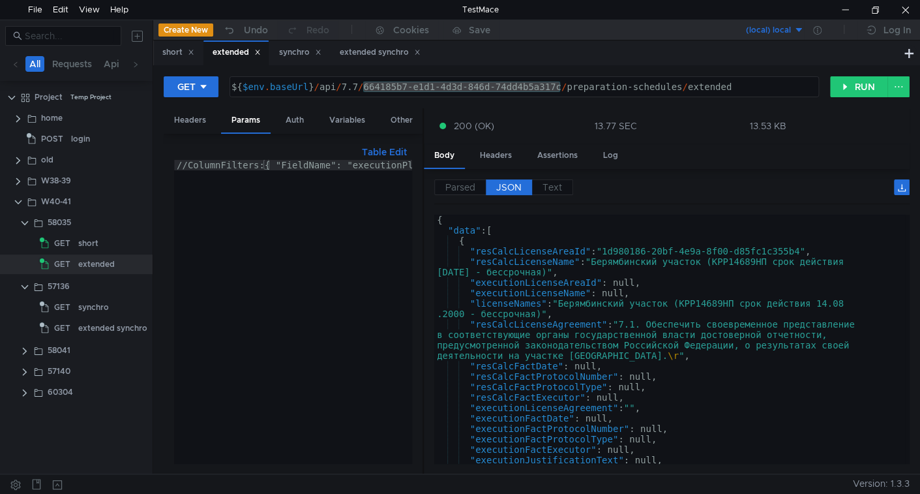
drag, startPoint x: 362, startPoint y: 282, endPoint x: 422, endPoint y: 286, distance: 60.1
click at [422, 286] on div at bounding box center [422, 291] width 1 height 366
drag, startPoint x: 422, startPoint y: 269, endPoint x: 403, endPoint y: 269, distance: 19.6
click at [403, 269] on as-split "Headers Params Auth Variables Other Table Edit //ColumnFilters:{ "FieldName": "…" at bounding box center [537, 291] width 746 height 366
click at [134, 65] on icon at bounding box center [135, 64] width 7 height 7
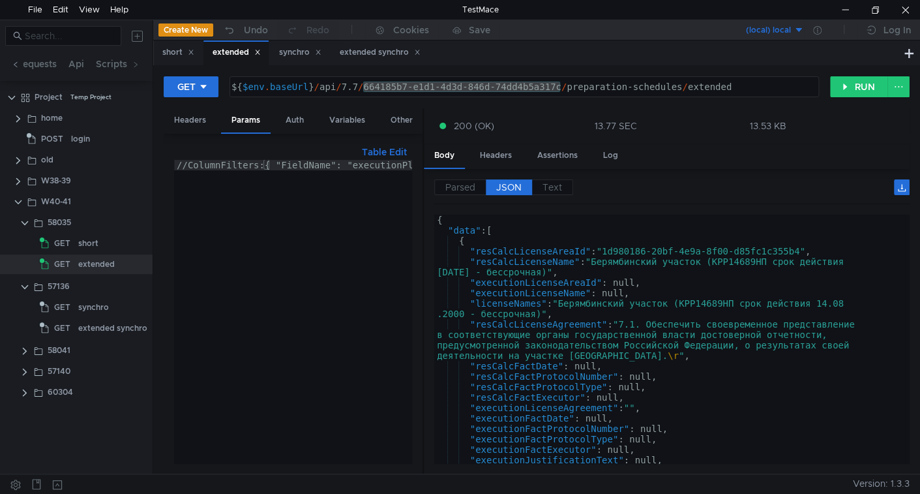
click at [15, 63] on icon at bounding box center [15, 64] width 7 height 7
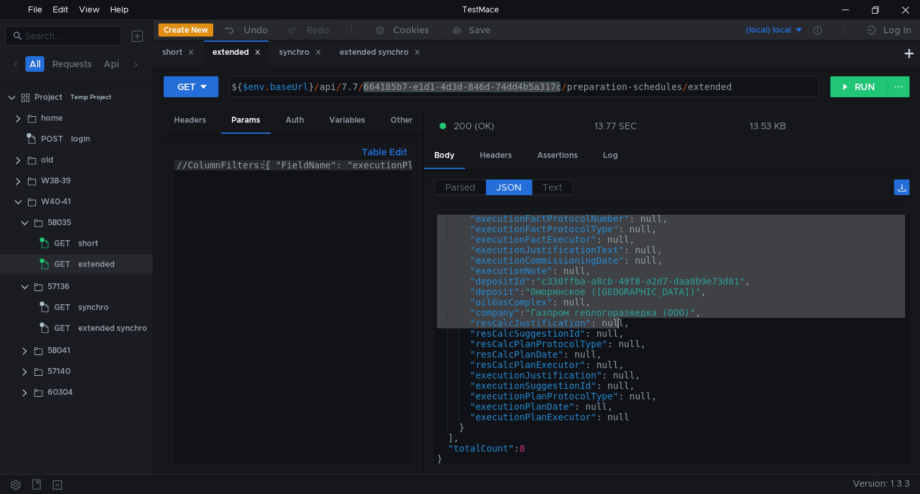
scroll to position [3026, 0]
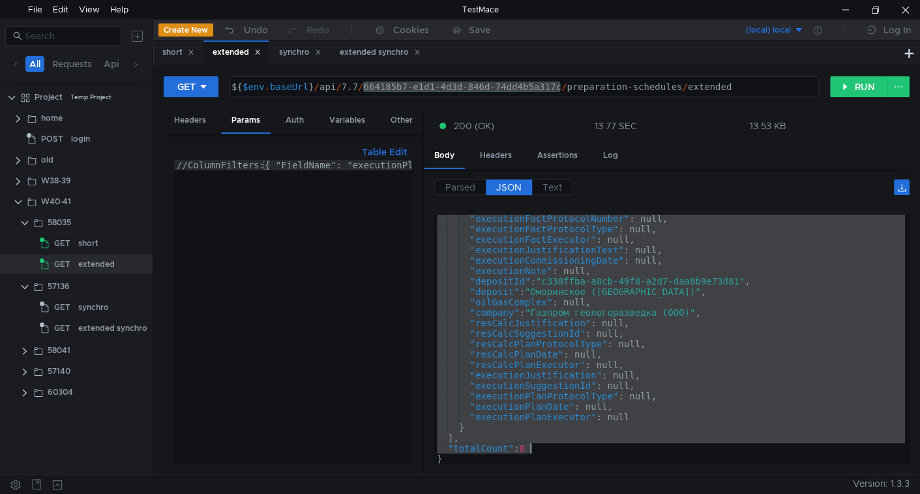
drag, startPoint x: 469, startPoint y: 248, endPoint x: 598, endPoint y: 447, distance: 236.7
click at [598, 447] on div ""executionFactProtocolNumber" : null, "executionFactProtocolType" : null, "exec…" at bounding box center [669, 348] width 471 height 270
drag, startPoint x: 909, startPoint y: 456, endPoint x: 916, endPoint y: 231, distance: 225.0
click at [916, 231] on div "GET ${$env.baseUrl}/api/7.7/664185b7-e1d1-4d3d-846d-74dd4b5a317c/preparation-sc…" at bounding box center [536, 269] width 767 height 408
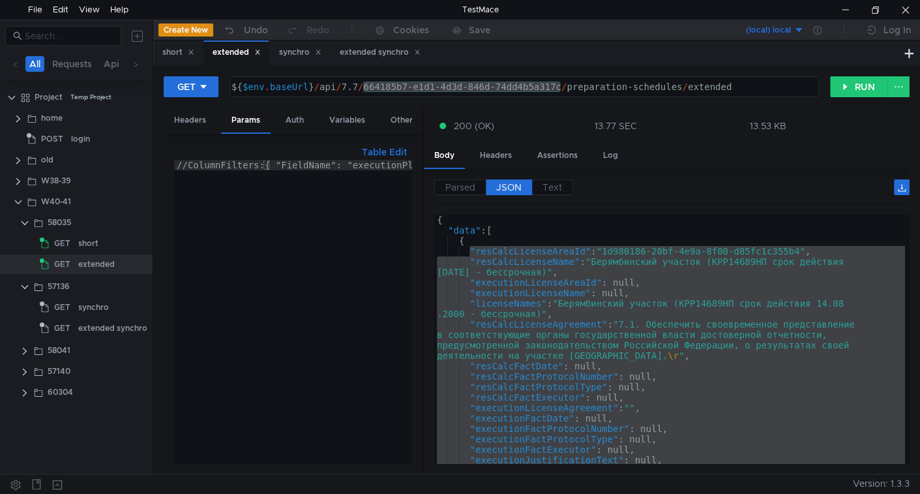
scroll to position [0, 0]
click at [507, 223] on div "{ "data" : [ { "resCalcLicenseAreaId" : "1d980186-20bf-4e9a-8f00-d85fc1c355b4" …" at bounding box center [669, 349] width 471 height 270
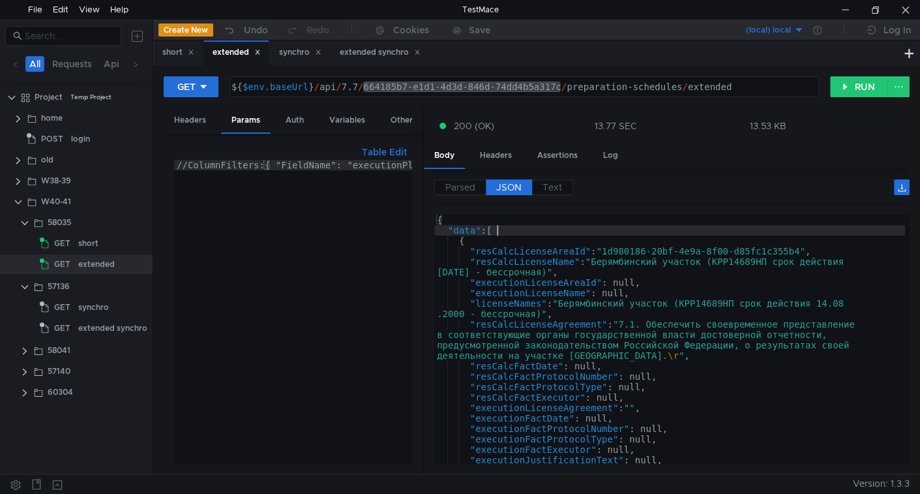
click at [494, 227] on div "{ "data" : [ { "resCalcLicenseAreaId" : "1d980186-20bf-4e9a-8f00-d85fc1c355b4" …" at bounding box center [669, 349] width 471 height 270
type textarea ""data": ["
click at [492, 228] on div "{ "data" : [ { "resCalcLicenseAreaId" : "1d980186-20bf-4e9a-8f00-d85fc1c355b4" …" at bounding box center [669, 338] width 471 height 249
click at [82, 305] on div "synchro" at bounding box center [93, 307] width 31 height 20
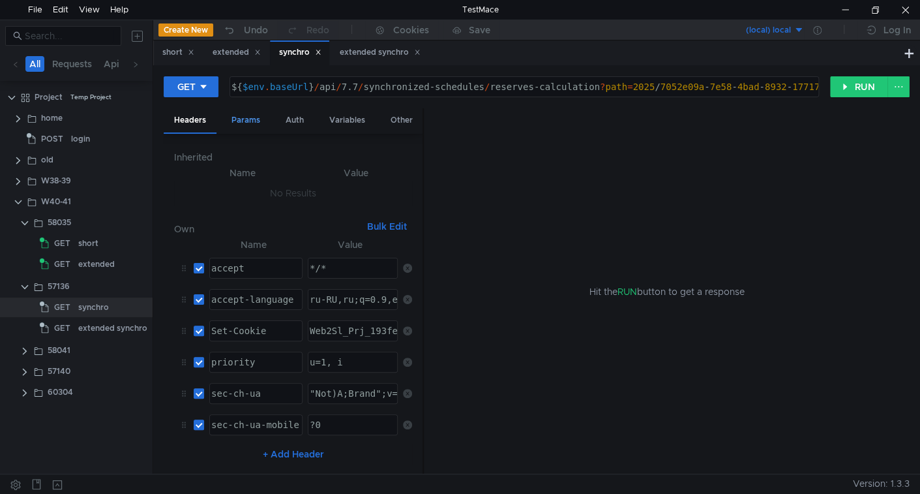
click at [255, 117] on div "Params" at bounding box center [246, 120] width 50 height 24
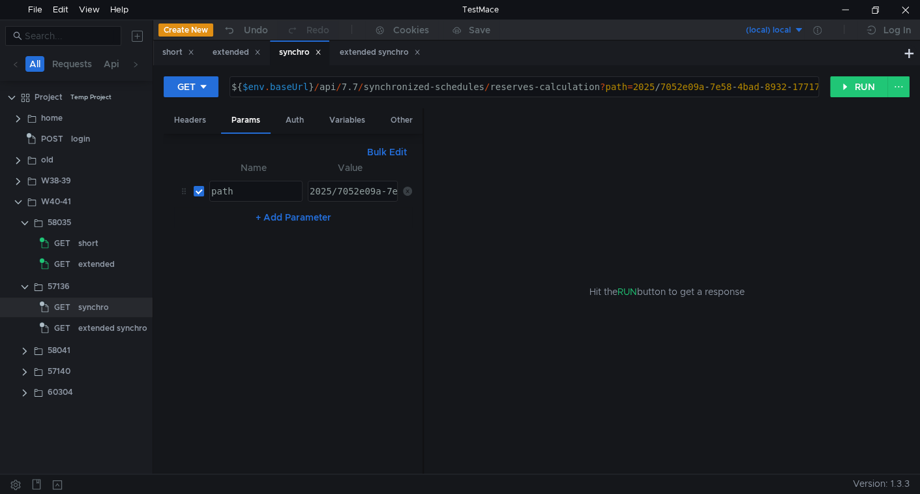
click at [383, 147] on button "Bulk Edit" at bounding box center [387, 152] width 50 height 16
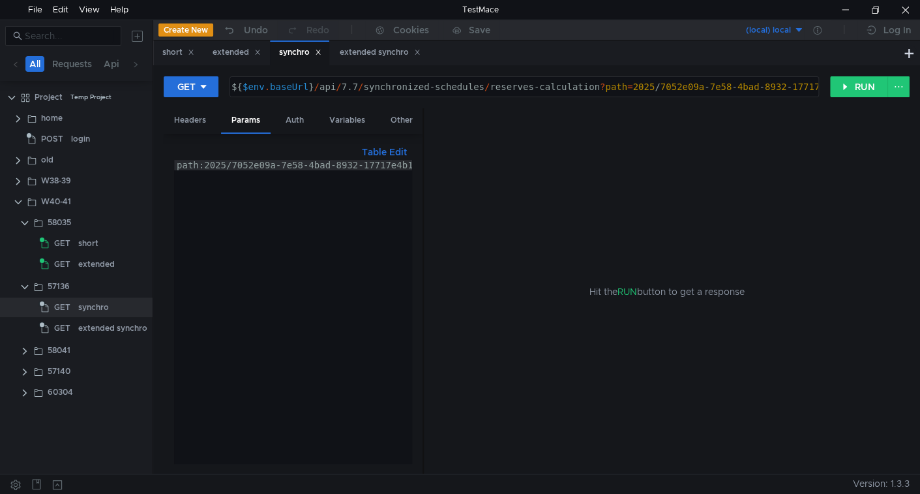
drag, startPoint x: 229, startPoint y: 164, endPoint x: 291, endPoint y: 181, distance: 64.2
click at [228, 164] on div "path:2025/7052e09a-7e58-4bad-8932-17717e4b1cf0" at bounding box center [302, 322] width 257 height 324
paste textarea "e41daf19-1349-4392-94c3-677668064867_111"
type textarea "path:2025/e41daf19-1349-4392-94c3-677668064867_111"
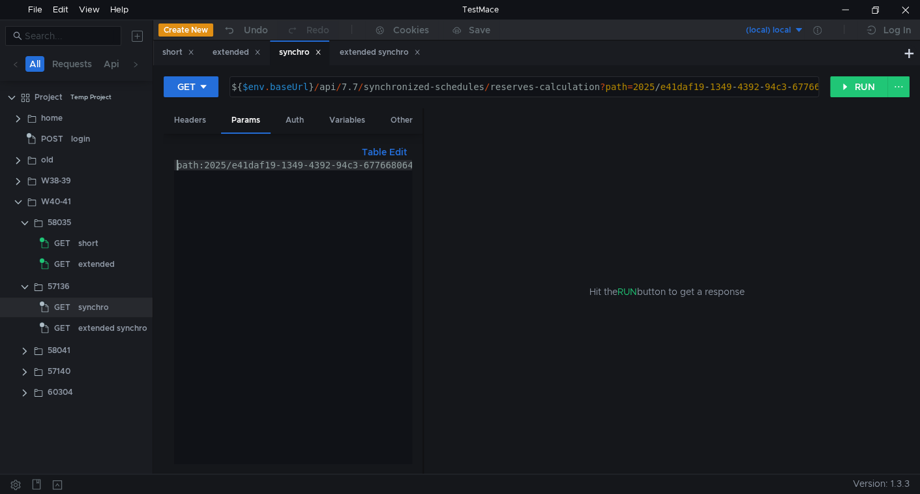
scroll to position [0, 0]
click at [74, 331] on app-tree-icon "GET" at bounding box center [59, 328] width 38 height 20
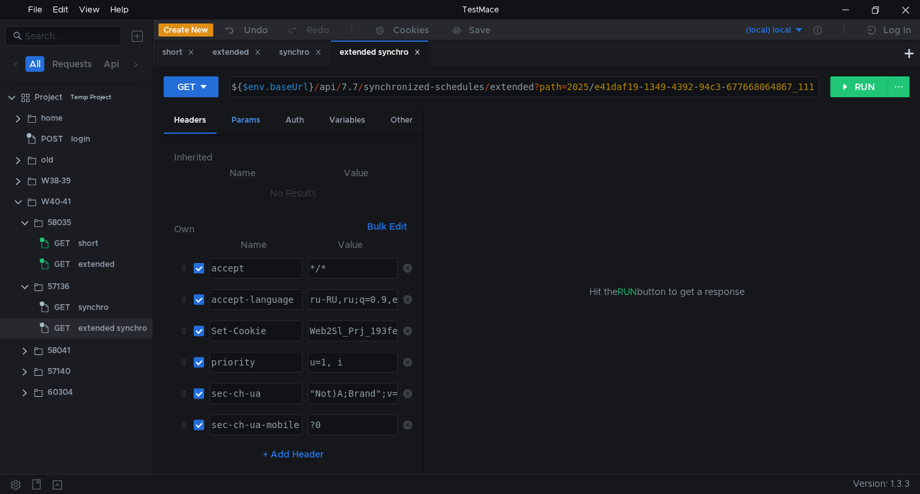
click at [253, 119] on div "Params" at bounding box center [246, 120] width 50 height 24
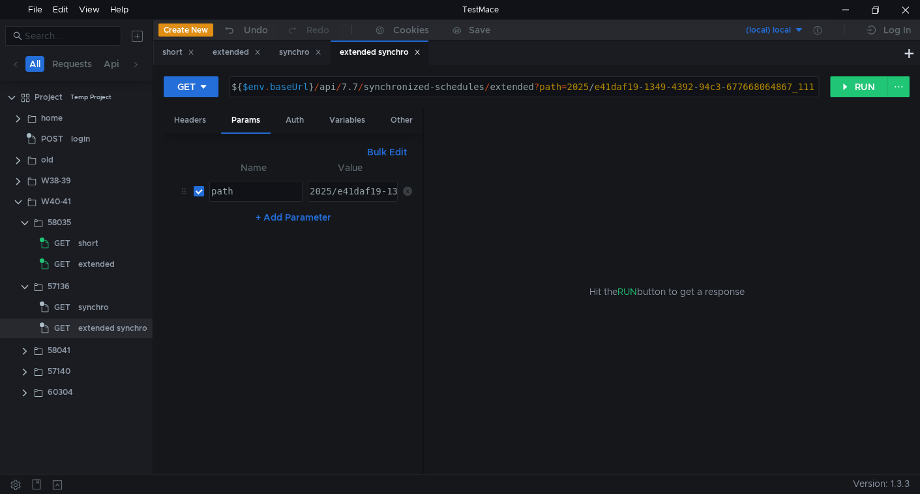
click at [374, 153] on button "Bulk Edit" at bounding box center [387, 152] width 50 height 16
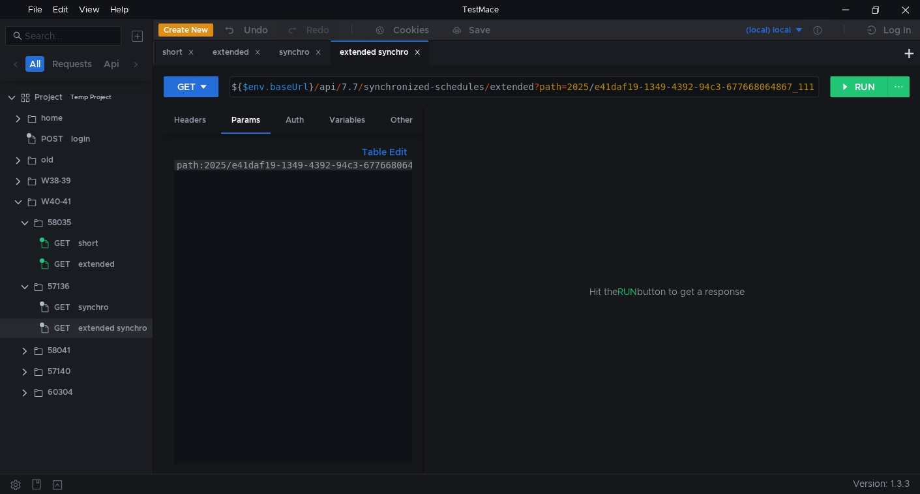
type textarea "path:2025/e41daf19-1349-4392-94c3-677668064867_111"
click at [205, 166] on div "path:2025/e41daf19-1349-4392-94c3-677668064867_111" at bounding box center [313, 322] width 279 height 324
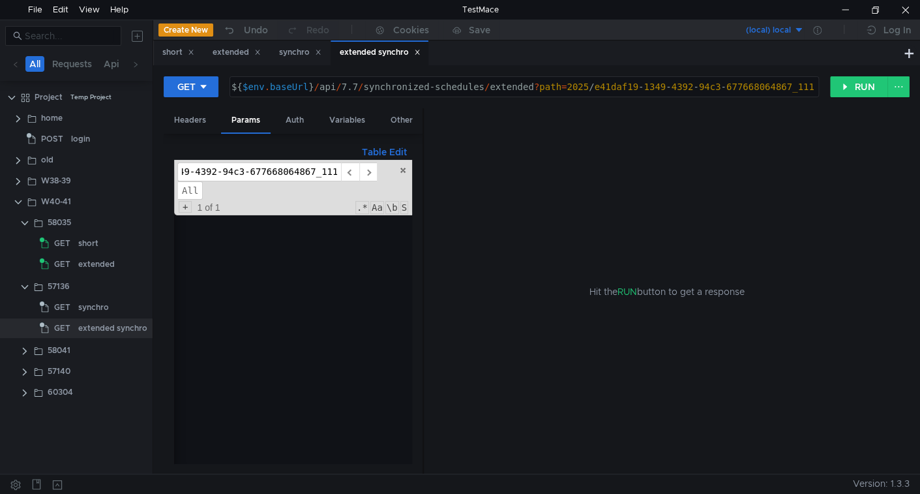
scroll to position [0, 40]
type input "2025/e41daf19-1349-4392-94c3-677668064867_111"
click at [185, 181] on span "All" at bounding box center [189, 190] width 25 height 19
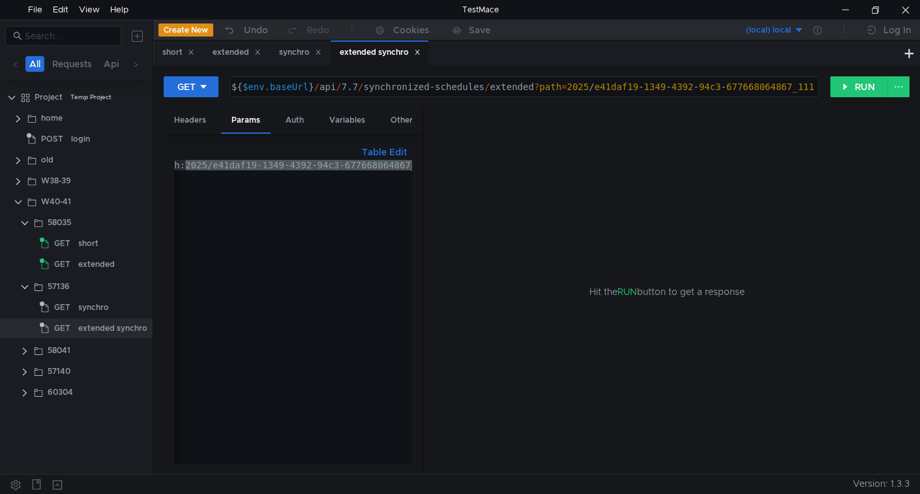
scroll to position [0, 0]
click at [81, 314] on div "synchro" at bounding box center [93, 307] width 31 height 20
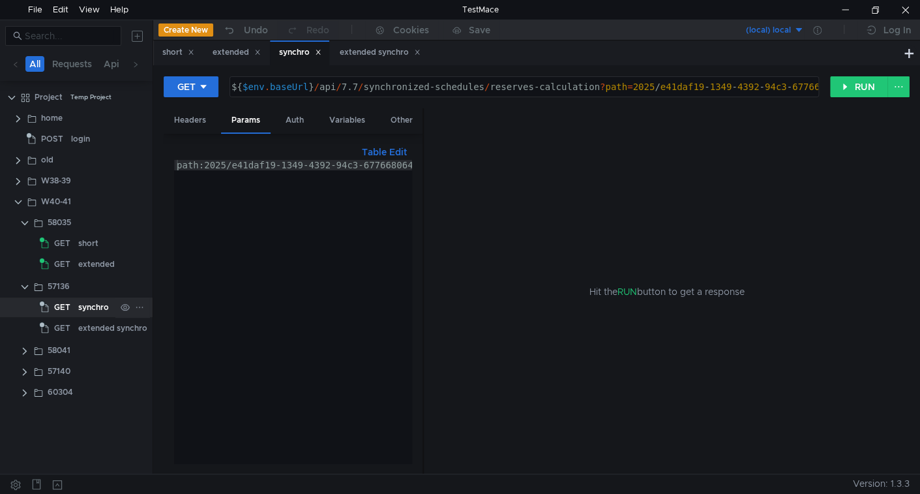
click at [70, 305] on div "GET" at bounding box center [57, 307] width 35 height 20
click at [849, 81] on button "RUN" at bounding box center [859, 86] width 58 height 21
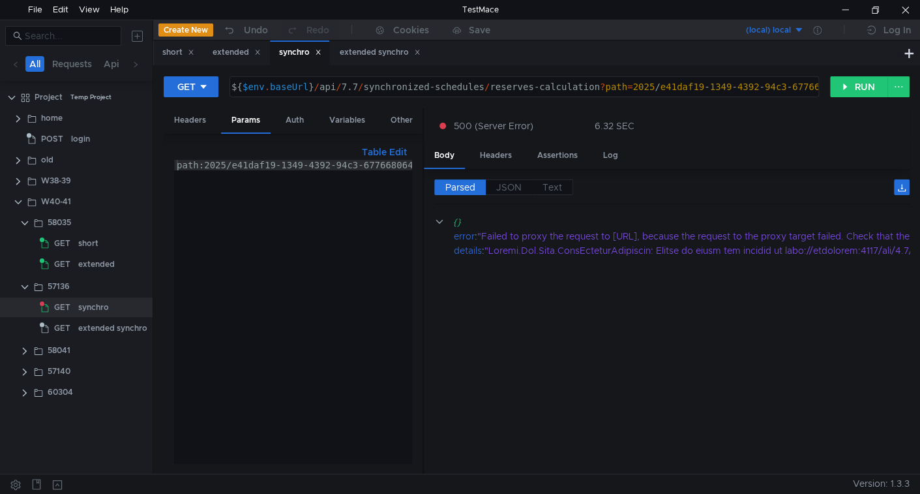
click at [496, 82] on div "${ $env . baseUrl } / api / 7.7 / synchronized-schedules / reserves-calculation…" at bounding box center [554, 96] width 651 height 31
type textarea "${$env.baseUrl}/api/7.7/synchronized-schedules?path=2025/e41daf19-1349-4392-94c…"
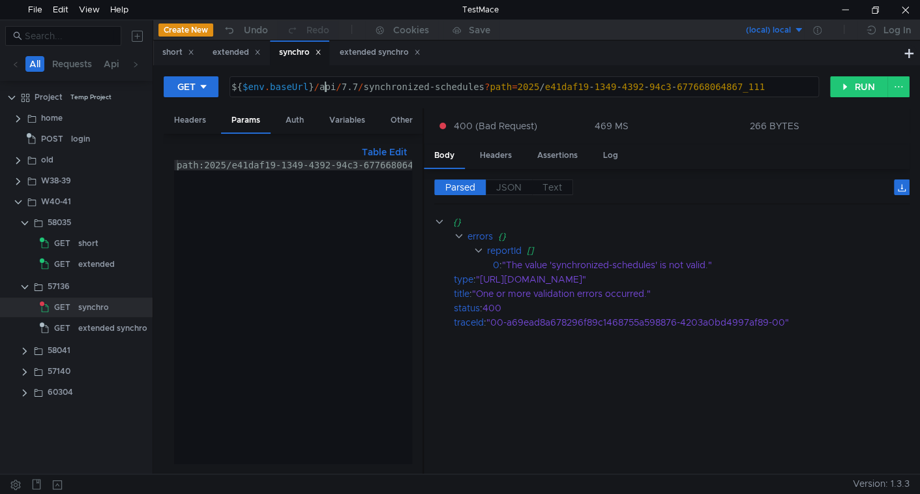
click at [323, 88] on div "${ $env . baseUrl } / api / 7.7 / synchronized-schedules ? path = 2025 / e41daf…" at bounding box center [523, 96] width 588 height 31
drag, startPoint x: 323, startPoint y: 88, endPoint x: 447, endPoint y: 91, distance: 123.3
click at [447, 91] on div "${ $env . baseUrl } / api / 7.7 / synchronized-schedules ? path = 2025 / e41daf…" at bounding box center [523, 96] width 588 height 31
click at [844, 91] on button "RUN" at bounding box center [859, 86] width 58 height 21
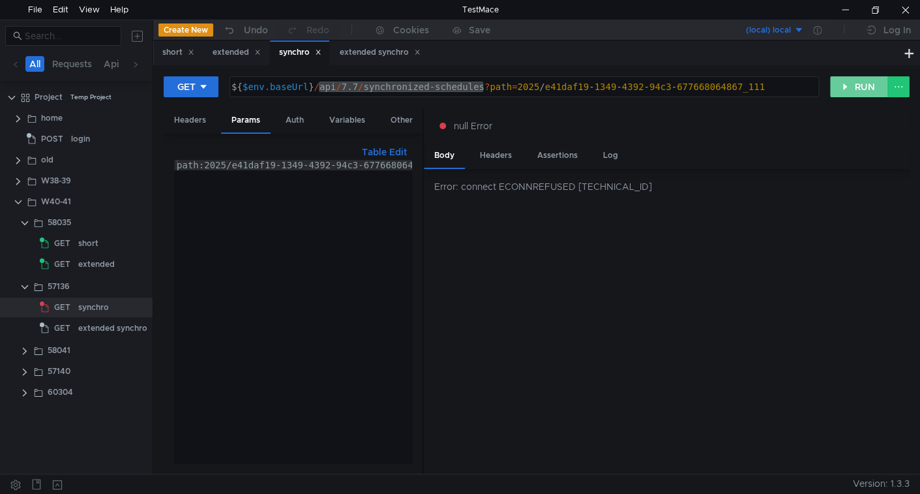
click at [854, 88] on button "RUN" at bounding box center [859, 86] width 58 height 21
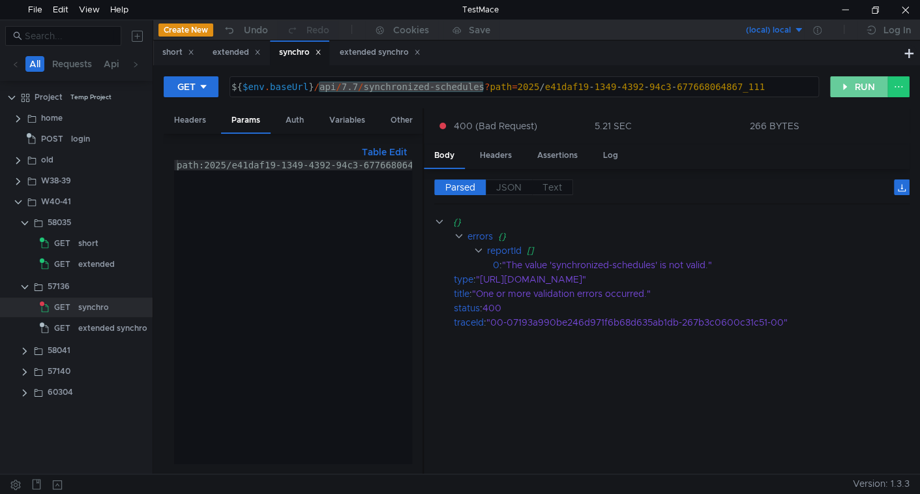
click at [863, 81] on button "RUN" at bounding box center [859, 86] width 58 height 21
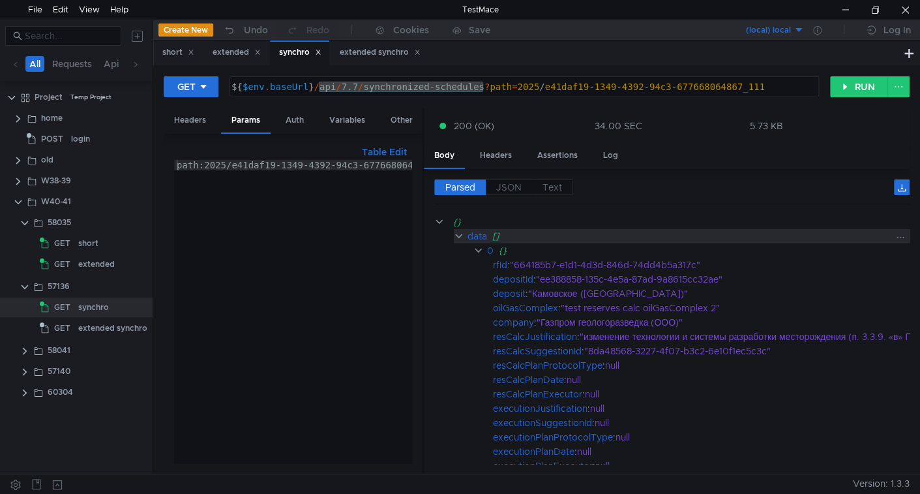
click at [486, 230] on div "data []" at bounding box center [715, 236] width 496 height 14
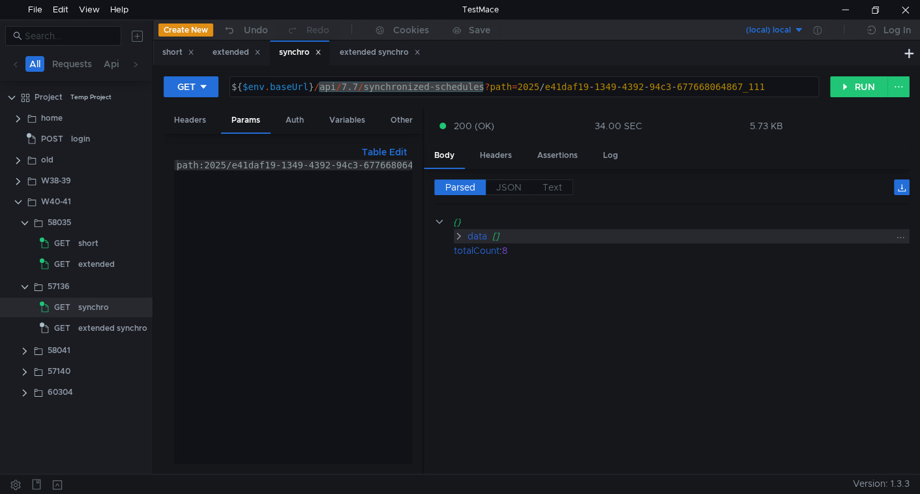
click at [486, 231] on div "data" at bounding box center [477, 236] width 20 height 14
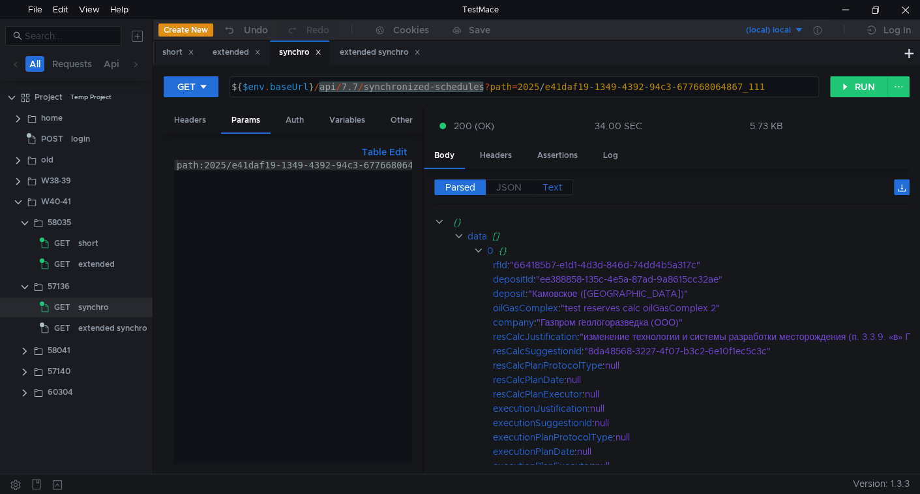
click at [544, 182] on span "Text" at bounding box center [552, 187] width 20 height 12
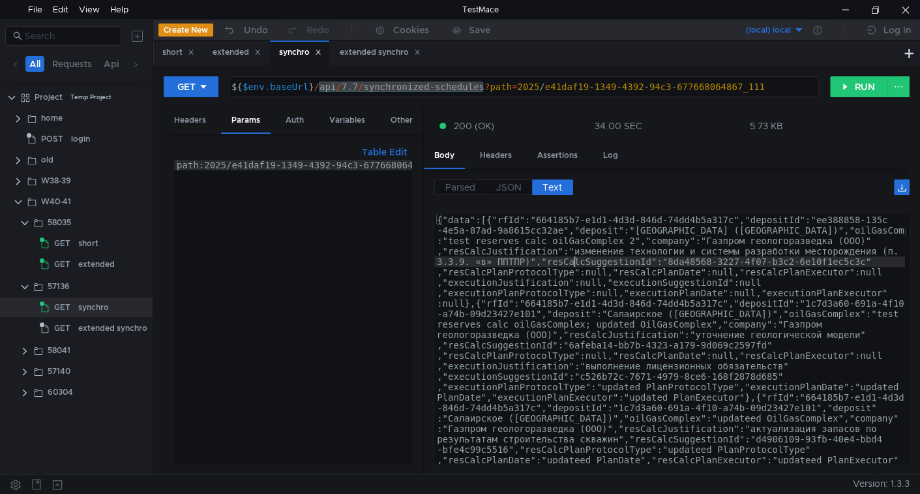
type textarea "{"data":[{"rfId":"664185b7-e1d1-4d3d-846d-74dd4b5a317c","depositId":"ee388858-1…"
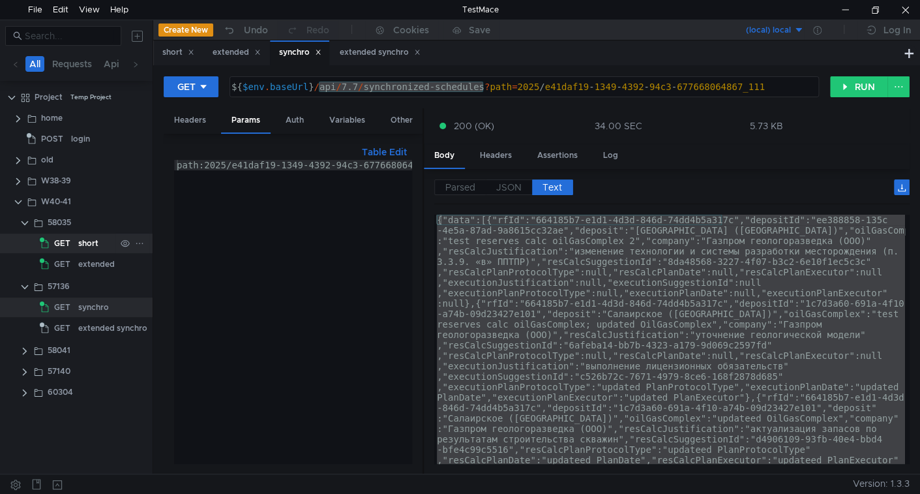
click at [89, 247] on div "short" at bounding box center [88, 243] width 20 height 20
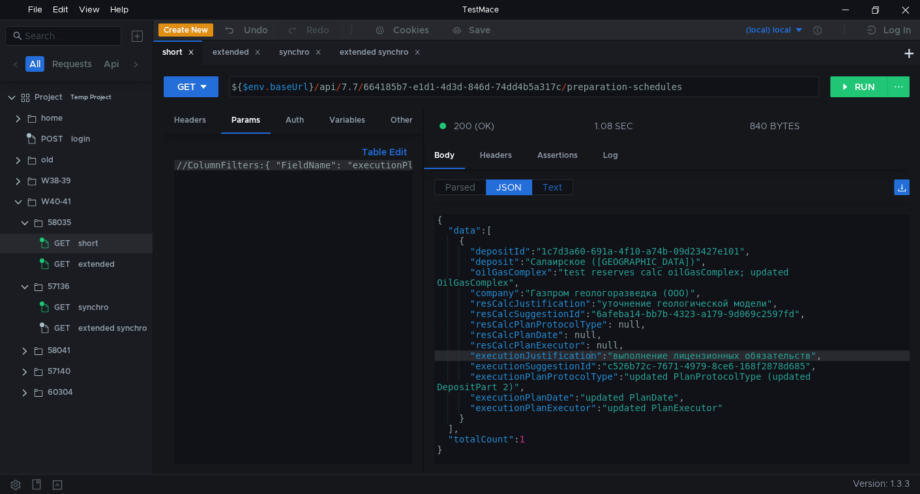
click at [551, 186] on span "Text" at bounding box center [552, 187] width 20 height 12
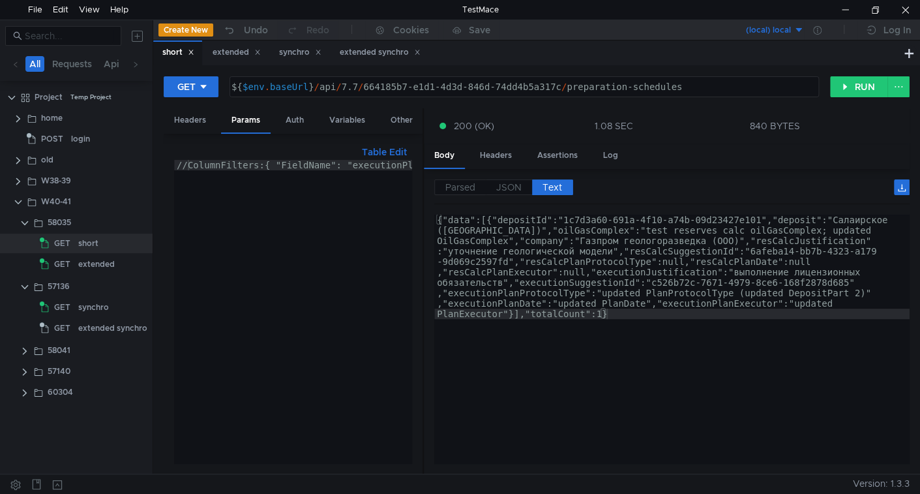
click at [600, 268] on div "{"data":[{"depositId":"1c7d3a60-691a-4f10-a74b-09d23427e101","deposit":"Салаирс…" at bounding box center [671, 440] width 475 height 453
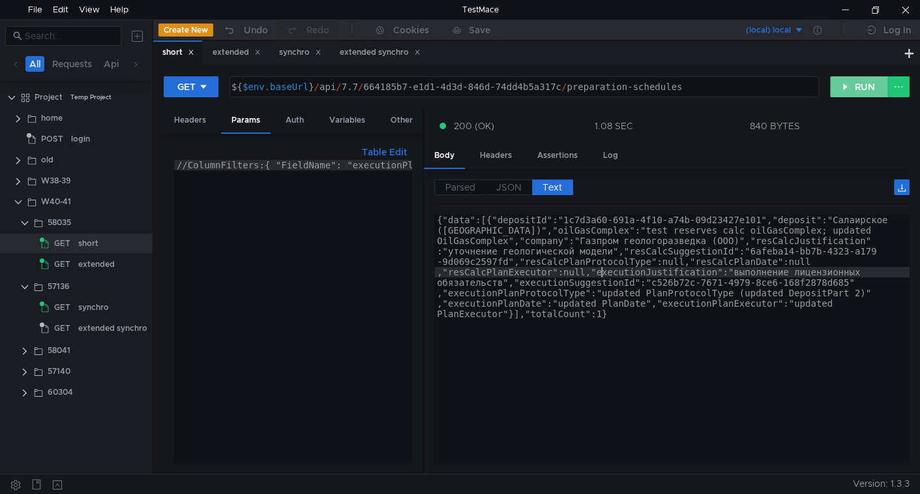
click at [854, 90] on button "RUN" at bounding box center [859, 86] width 58 height 21
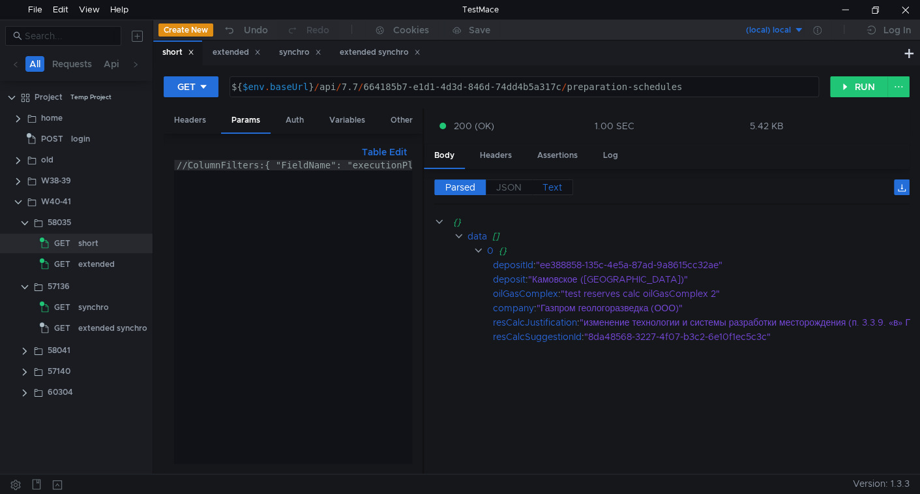
click at [550, 185] on span "Text" at bounding box center [552, 187] width 20 height 12
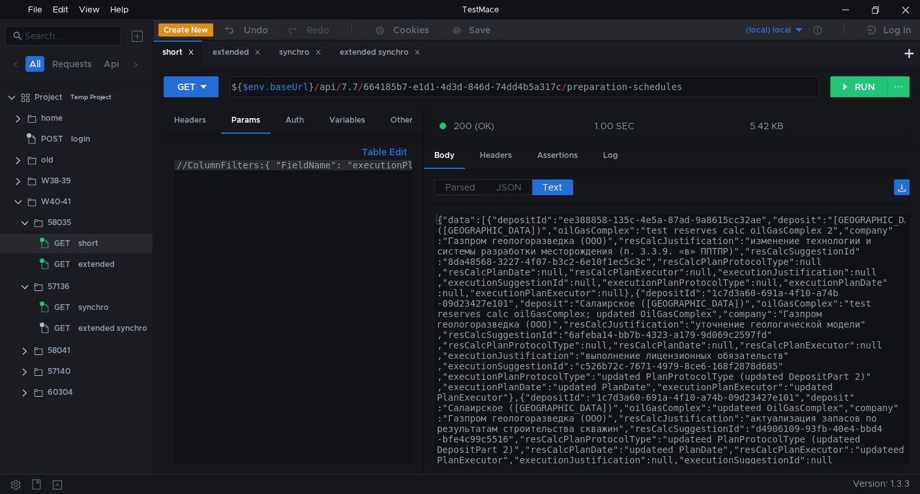
type textarea "{"data":[{"depositId":"ee388858-135c-4e5a-87ad-9a8615cc32ae","deposit":"Камовск…"
drag, startPoint x: 558, startPoint y: 216, endPoint x: 588, endPoint y: 262, distance: 54.6
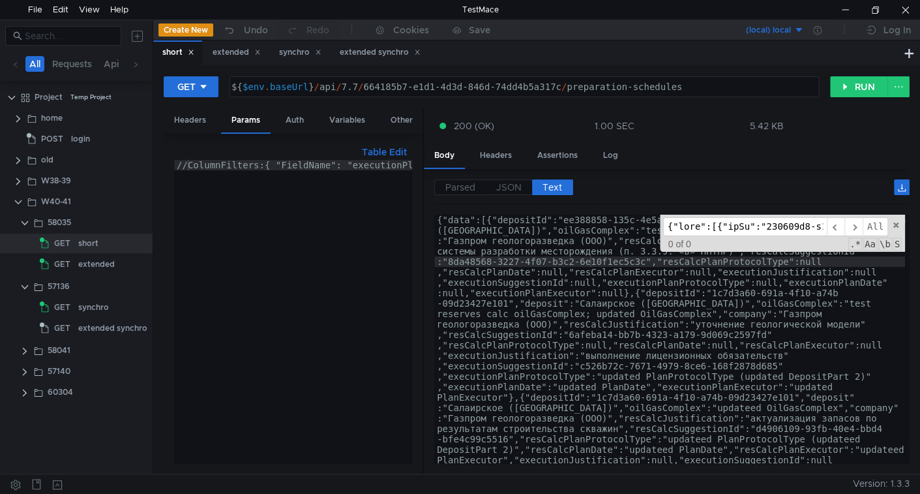
scroll to position [0, 27207]
type input "{"data":[{"rfId":"664185b7-e1d1-4d3d-846d-74dd4b5a317c","depositId":"ee388858-1…"
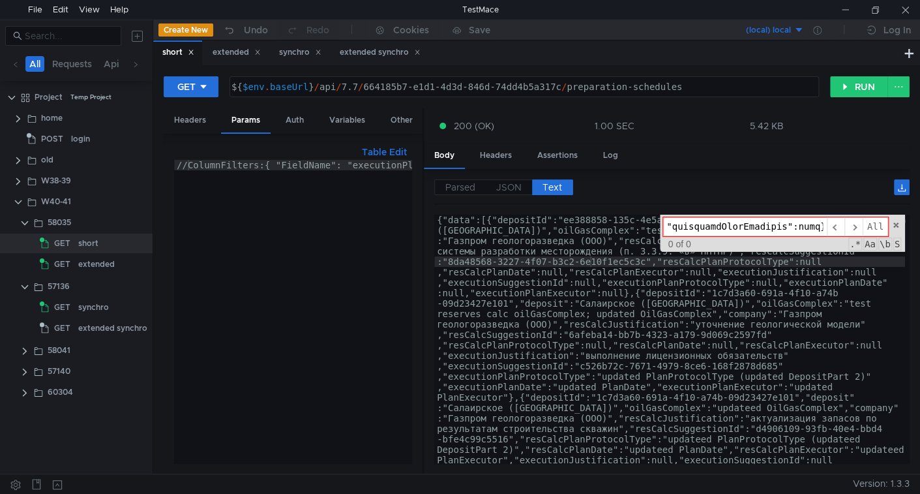
scroll to position [0, 0]
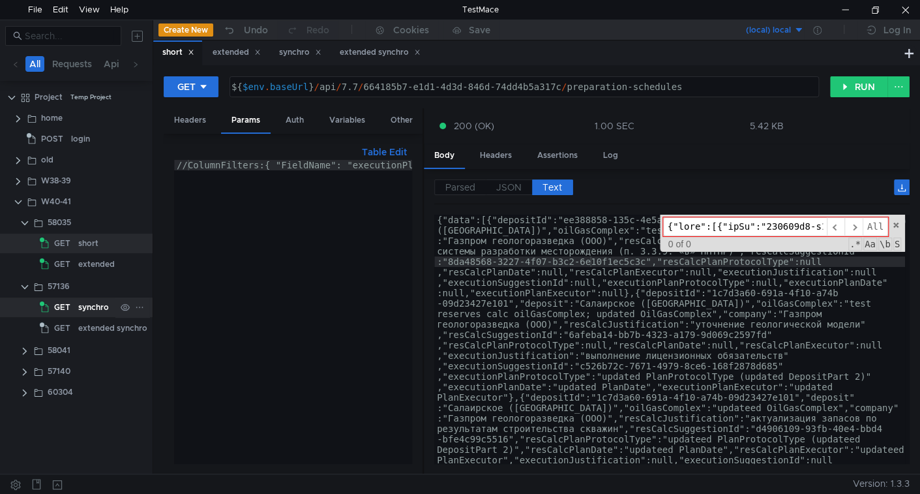
click at [100, 305] on div "synchro" at bounding box center [93, 307] width 31 height 20
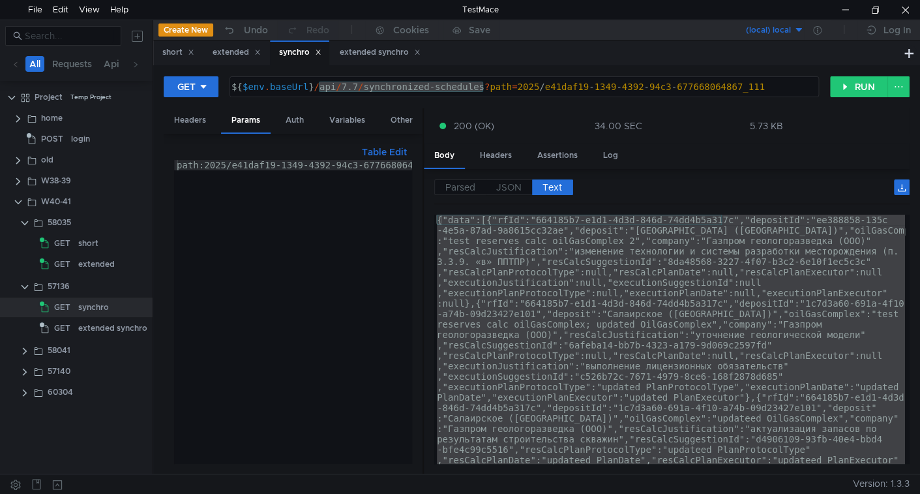
click at [548, 309] on div "{"data":[{"rfId":"664185b7-e1d1-4d3d-846d-74dd4b5a317c","depositId":"ee388858-1…" at bounding box center [669, 338] width 471 height 249
click at [509, 185] on span "JSON" at bounding box center [508, 187] width 25 height 12
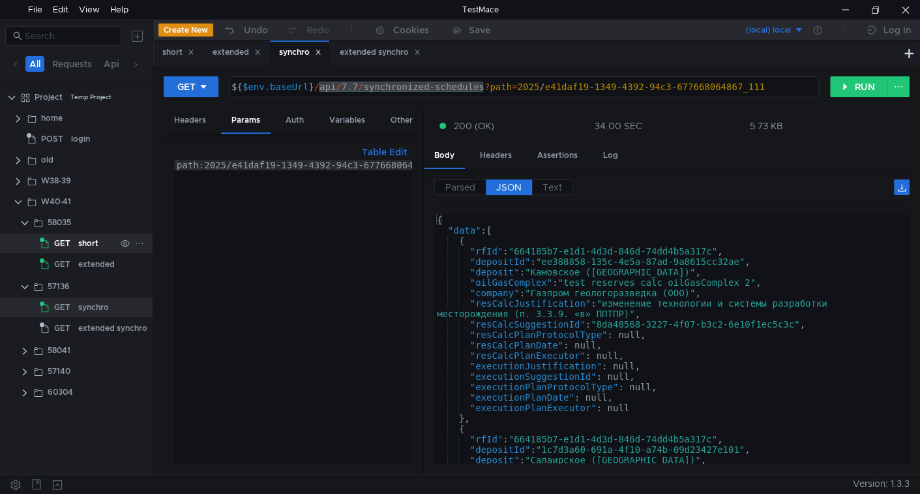
click at [79, 248] on div "short" at bounding box center [88, 243] width 20 height 20
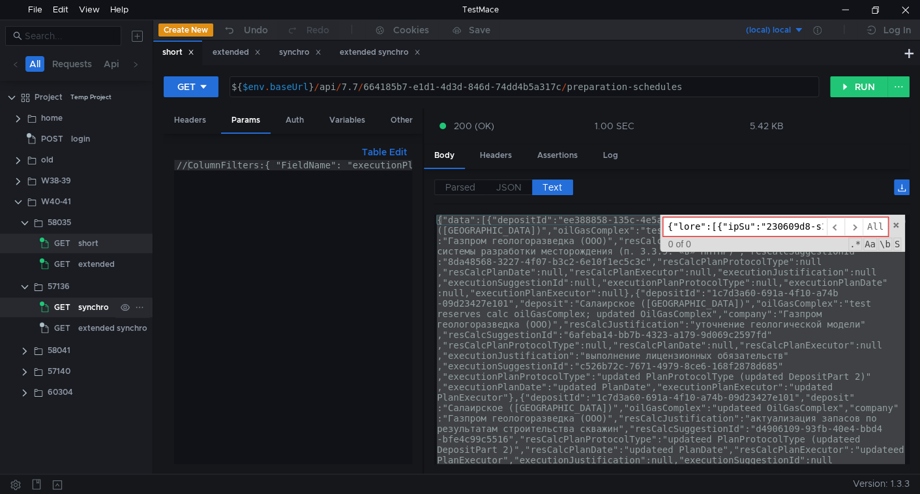
click at [83, 309] on div "synchro" at bounding box center [93, 307] width 31 height 20
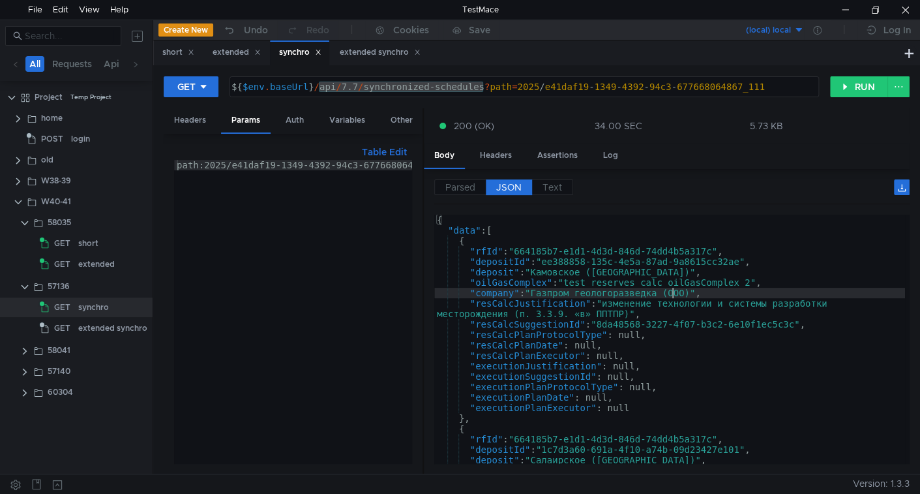
type textarea ""company": "Газпром геологоразведка (ООО)","
click at [674, 289] on div "{ "data" : [ { "rfId" : "664185b7-e1d1-4d3d-846d-74dd4b5a317c" , "depositId" : …" at bounding box center [669, 349] width 471 height 270
click at [562, 194] on div "Parsed JSON Text" at bounding box center [671, 191] width 475 height 25
click at [559, 190] on span "Text" at bounding box center [552, 187] width 20 height 12
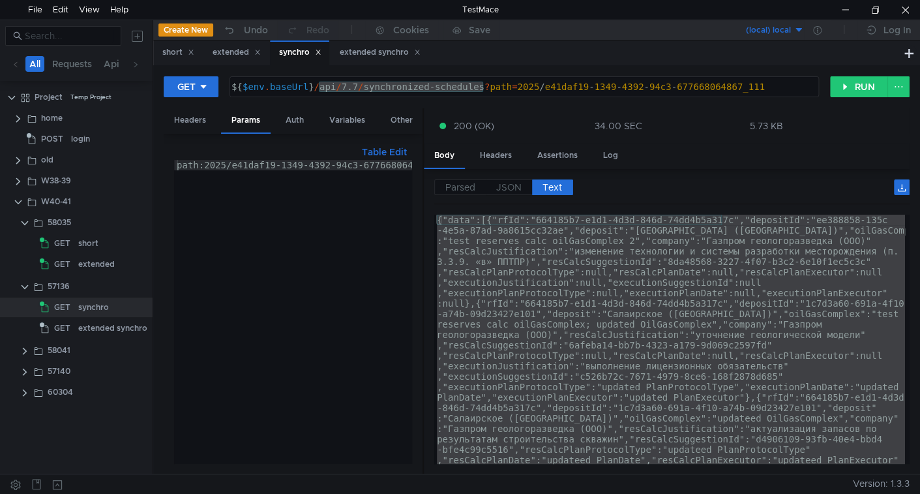
click at [555, 273] on div "{"data":[{"rfId":"664185b7-e1d1-4d3d-846d-74dd4b5a317c","depositId":"ee388858-1…" at bounding box center [669, 338] width 471 height 249
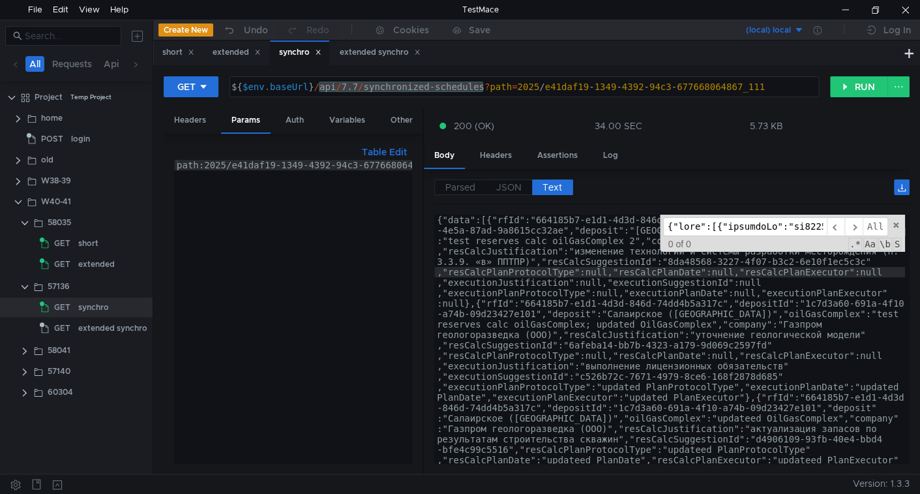
scroll to position [0, 25460]
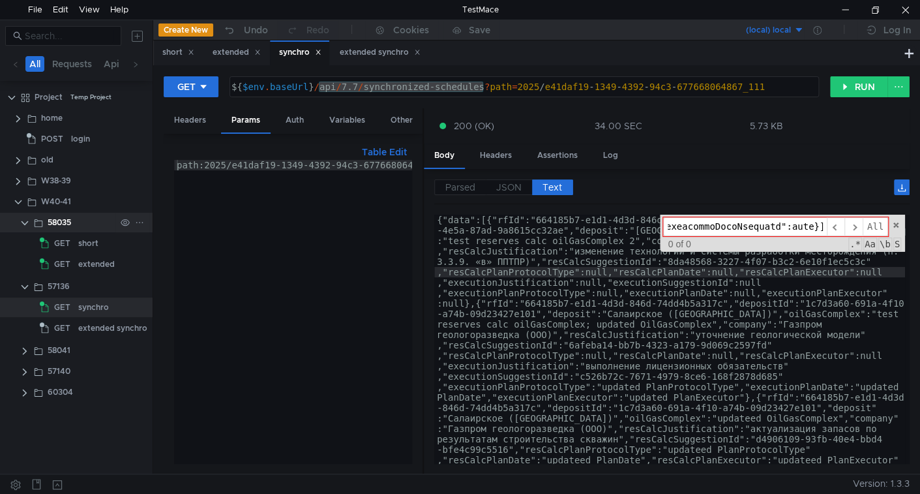
type input "{"data":[{"depositId":"ee388858-135c-4e5a-87ad-9a8615cc32ae","deposit":"Камовск…"
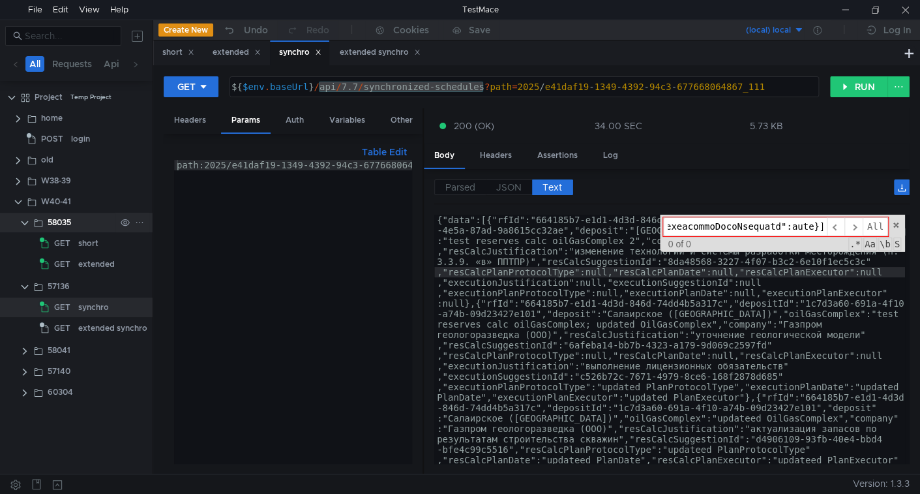
scroll to position [0, 0]
drag, startPoint x: 72, startPoint y: 240, endPoint x: 82, endPoint y: 237, distance: 10.8
click at [72, 240] on div "GET" at bounding box center [57, 243] width 35 height 20
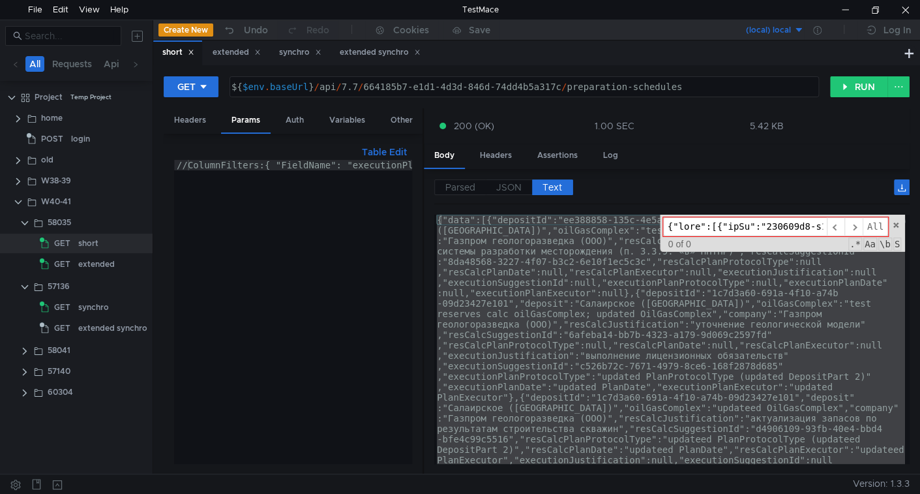
click at [572, 263] on div "{"data":[{"depositId":"ee388858-135c-4e5a-87ad-9a8615cc32ae","deposit":"Камовск…" at bounding box center [669, 338] width 471 height 249
type textarea "{"data":[{"depositId":"ee388858-135c-4e5a-87ad-9a8615cc32ae","deposit":"Камовск…"
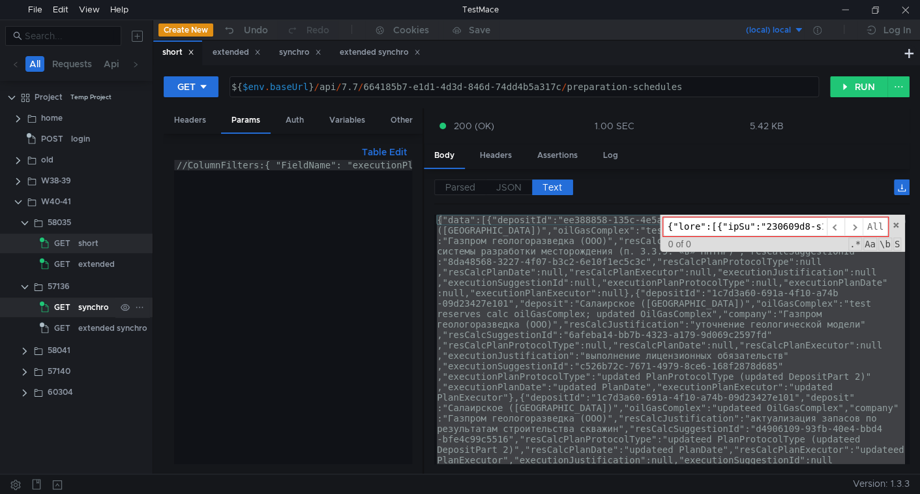
click at [74, 305] on app-tree-icon "GET" at bounding box center [59, 307] width 38 height 20
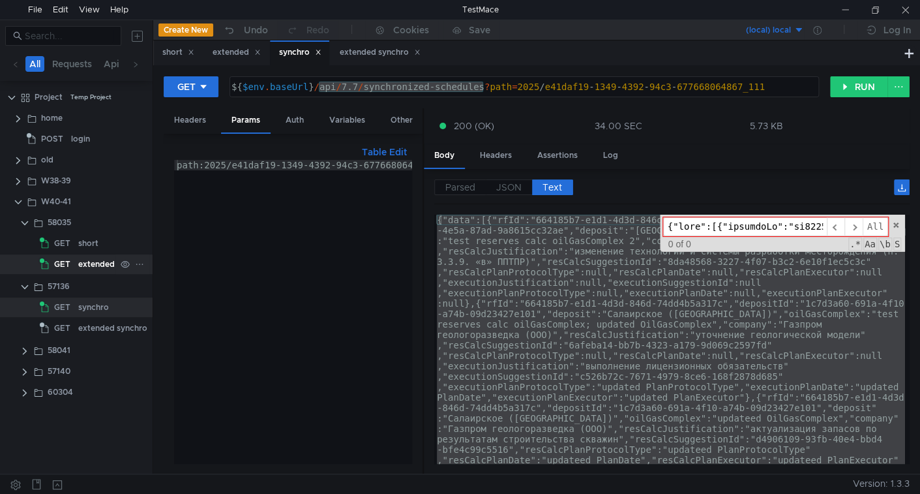
click at [98, 262] on div "extended" at bounding box center [96, 264] width 37 height 20
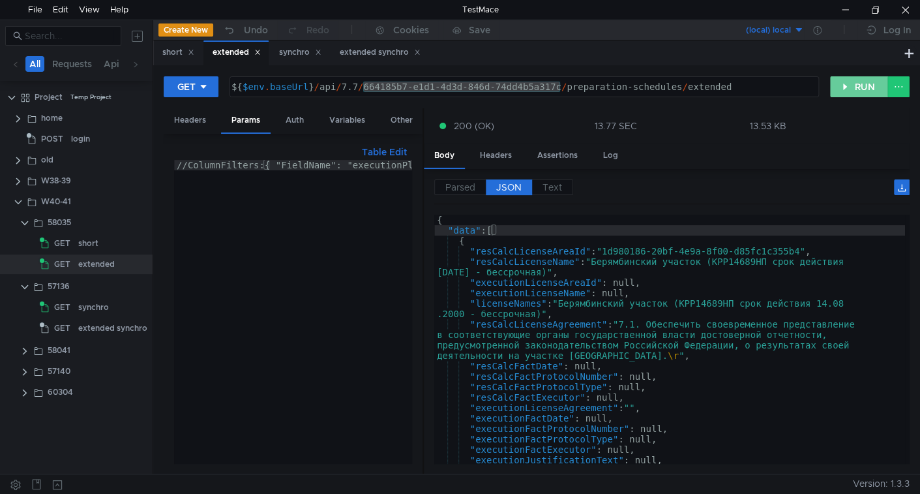
click at [853, 81] on button "RUN" at bounding box center [859, 86] width 58 height 21
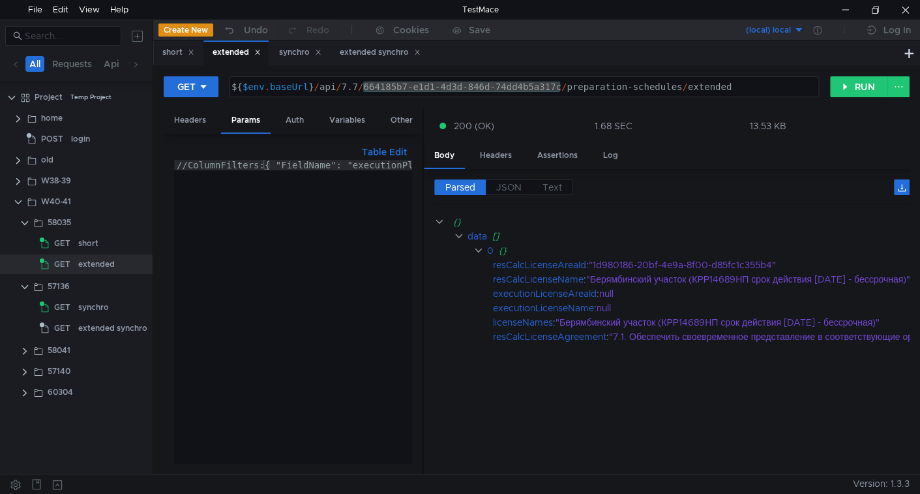
click at [550, 186] on span "Text" at bounding box center [552, 187] width 20 height 12
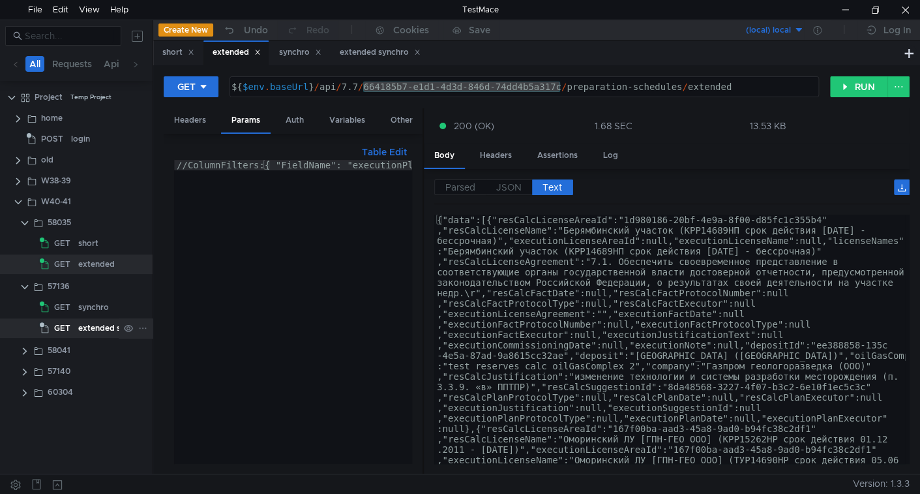
click at [79, 332] on div "extended synchro" at bounding box center [112, 328] width 69 height 20
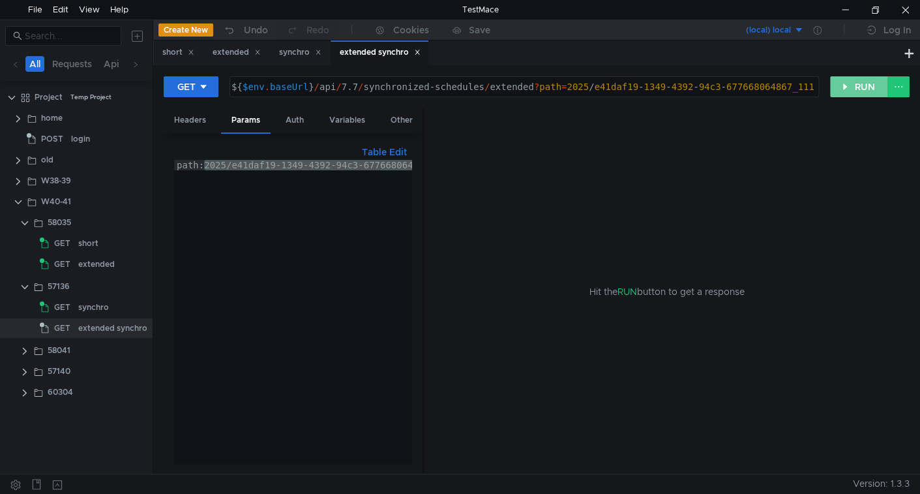
drag, startPoint x: 852, startPoint y: 84, endPoint x: 713, endPoint y: 329, distance: 282.1
click at [852, 83] on button "RUN" at bounding box center [859, 86] width 58 height 21
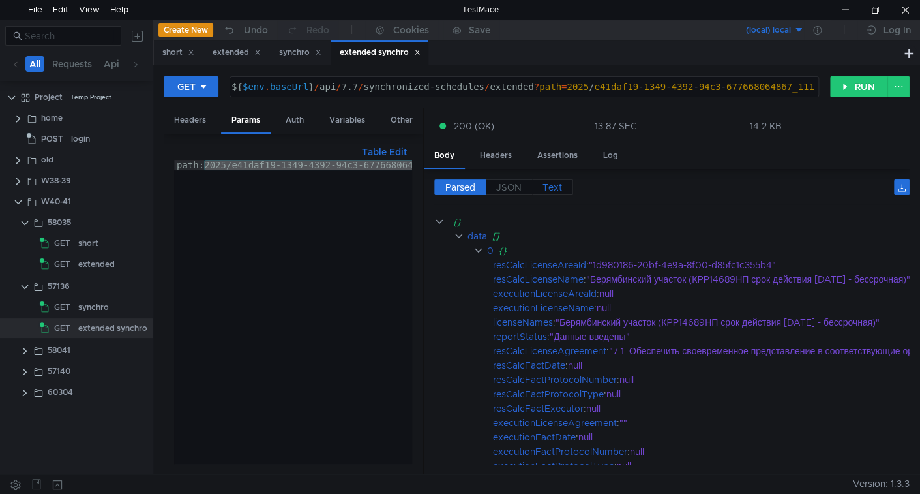
click at [540, 185] on label "Text" at bounding box center [552, 187] width 41 height 16
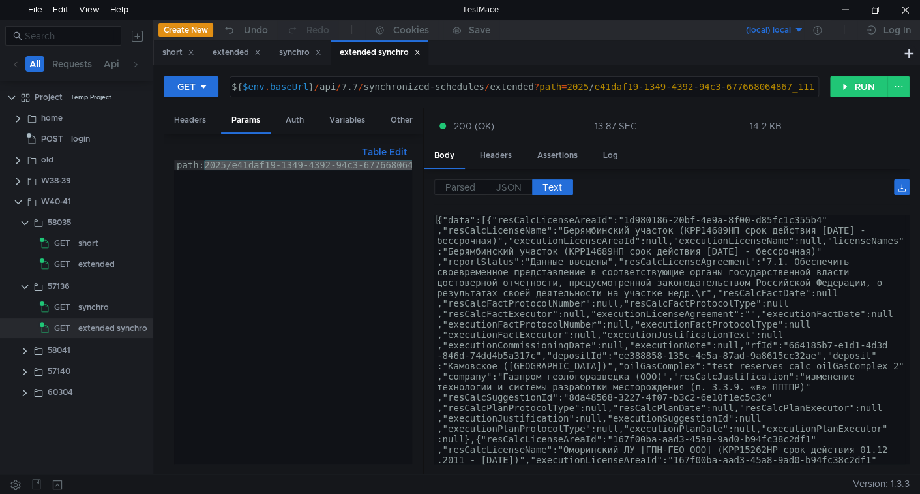
click at [104, 263] on div "extended" at bounding box center [96, 264] width 37 height 20
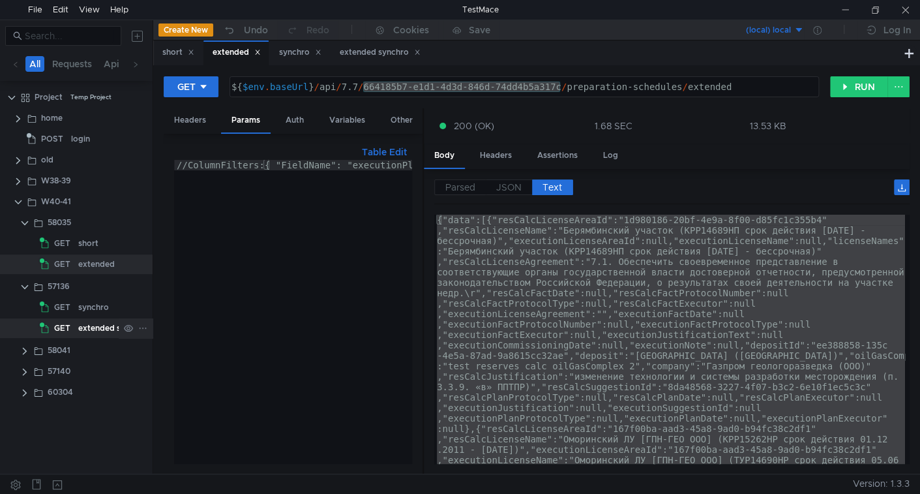
drag, startPoint x: 84, startPoint y: 329, endPoint x: 120, endPoint y: 331, distance: 35.9
click at [85, 329] on div "extended synchro" at bounding box center [112, 328] width 69 height 20
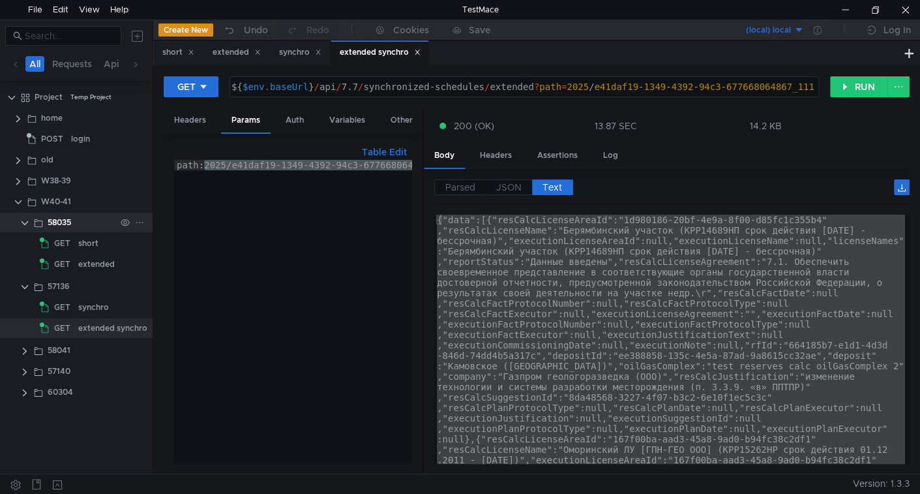
click at [113, 228] on div "58035" at bounding box center [82, 223] width 68 height 20
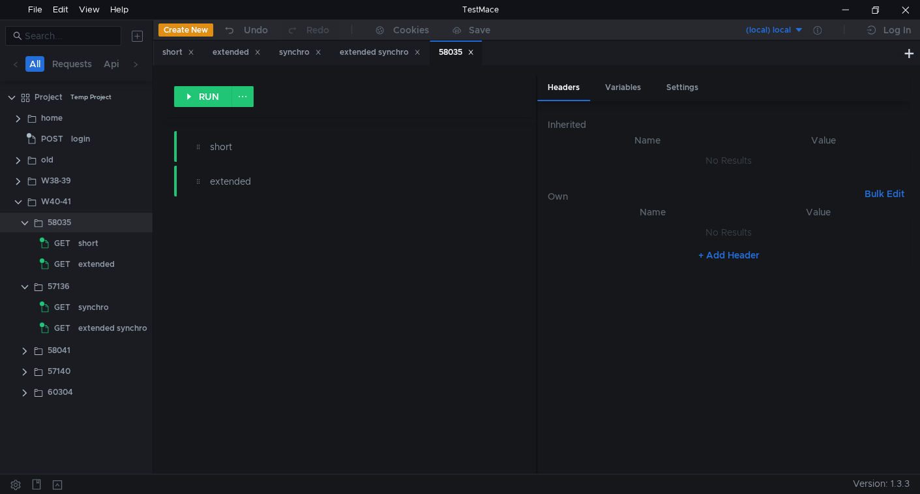
click at [474, 53] on icon at bounding box center [470, 52] width 7 height 7
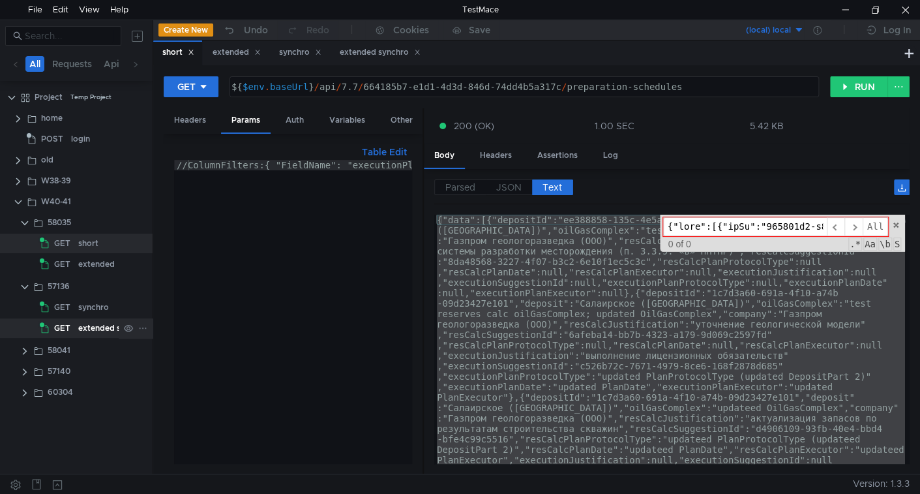
click at [65, 326] on span "GET" at bounding box center [62, 328] width 16 height 20
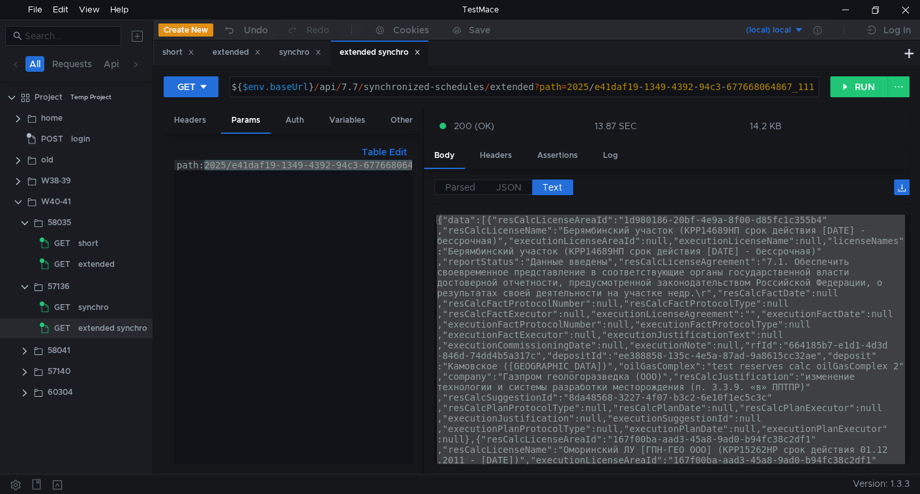
click at [753, 301] on div "{"data":[{"resCalcLicenseAreaId":"1d980186-20bf-4e9a-8f00-d85fc1c355b4" ,"resCa…" at bounding box center [669, 338] width 471 height 249
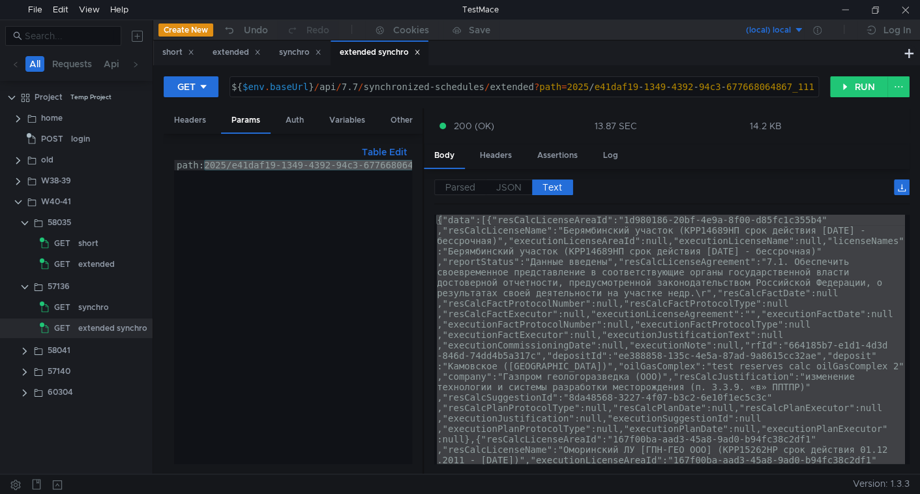
click at [671, 411] on div "{"data":[{"resCalcLicenseAreaId":"1d980186-20bf-4e9a-8f00-d85fc1c355b4" ,"resCa…" at bounding box center [669, 338] width 471 height 249
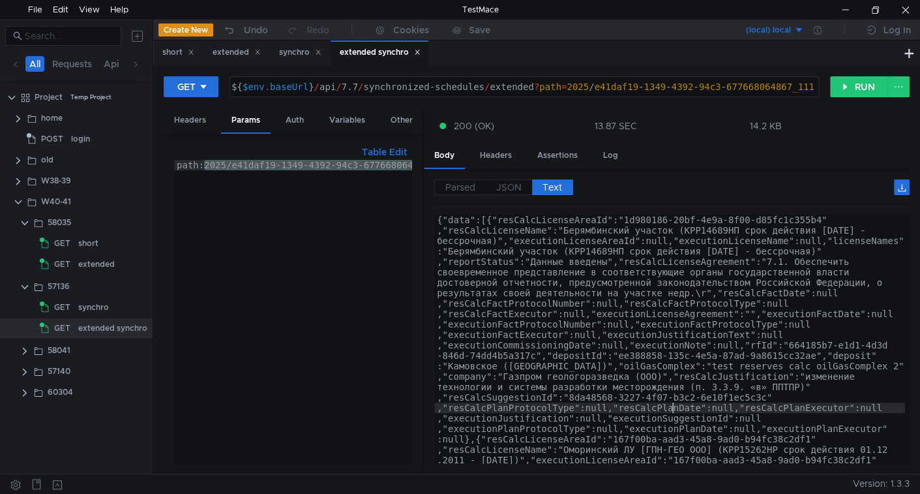
click at [206, 164] on div "path:2025/e41daf19-1349-4392-94c3-677668064867_111 2025/e41daf19-1349-4392-94c3…" at bounding box center [293, 312] width 238 height 304
paste textarea "7052e09a-7e58-4bad-8932-17717e4b1cf0"
type textarea "path:2025/7052e09a-7e58-4bad-8932-17717e4b1cf0"
click at [81, 305] on div "synchro" at bounding box center [93, 307] width 31 height 20
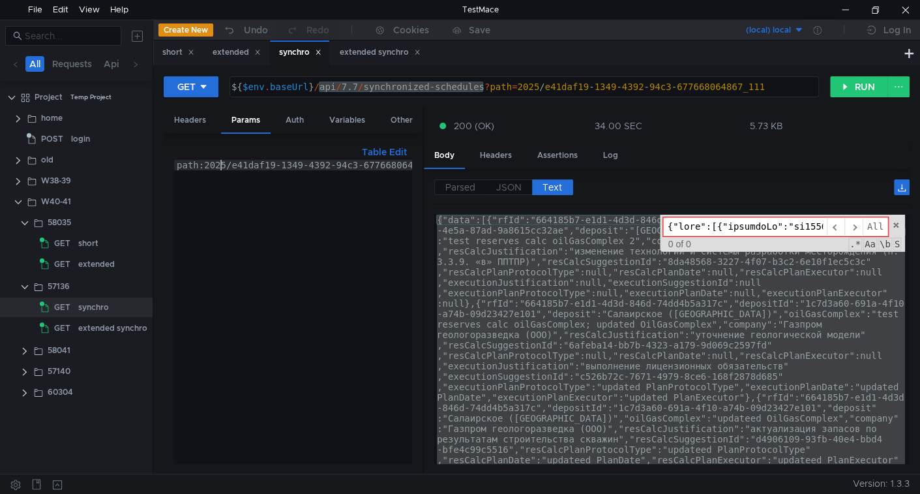
click at [218, 163] on div "path:2025/e41daf19-1349-4392-94c3-677668064867_111" at bounding box center [313, 319] width 279 height 319
drag, startPoint x: 203, startPoint y: 165, endPoint x: 282, endPoint y: 202, distance: 87.8
click at [203, 165] on div "path:2025/e41daf19-1349-4392-94c3-677668064867_111" at bounding box center [313, 319] width 279 height 319
paste textarea "7052e09a-7e58-4bad-8932-17717e4b1cf0"
type textarea "path:2025/7052e09a-7e58-4bad-8932-17717e4b1cf0"
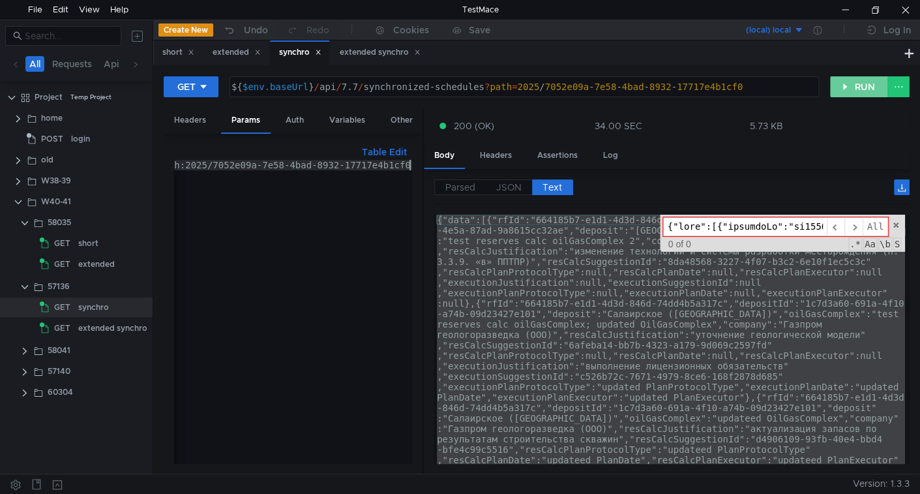
click at [872, 90] on button "RUN" at bounding box center [859, 86] width 58 height 21
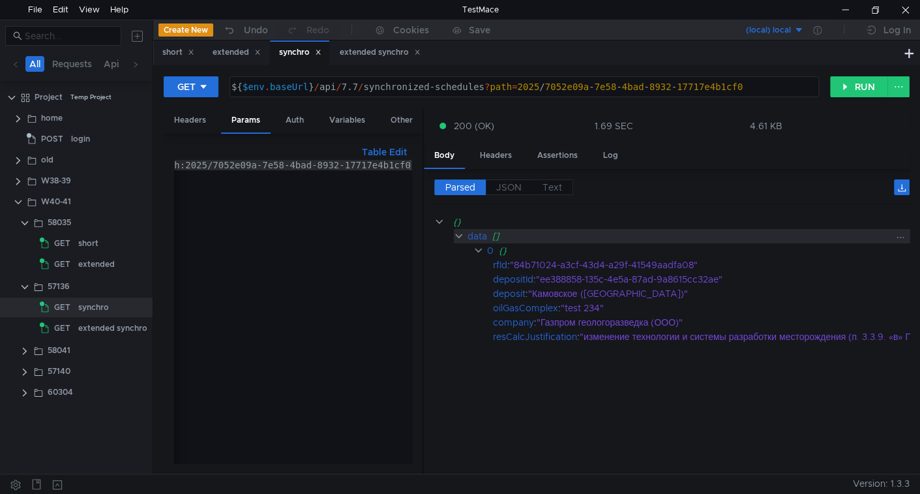
click at [471, 234] on div "data" at bounding box center [477, 236] width 20 height 14
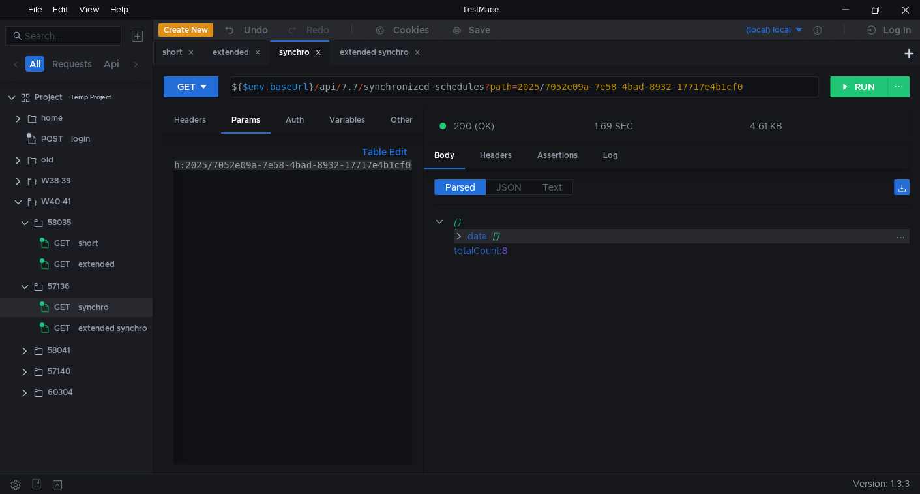
click at [472, 235] on div "data" at bounding box center [477, 236] width 20 height 14
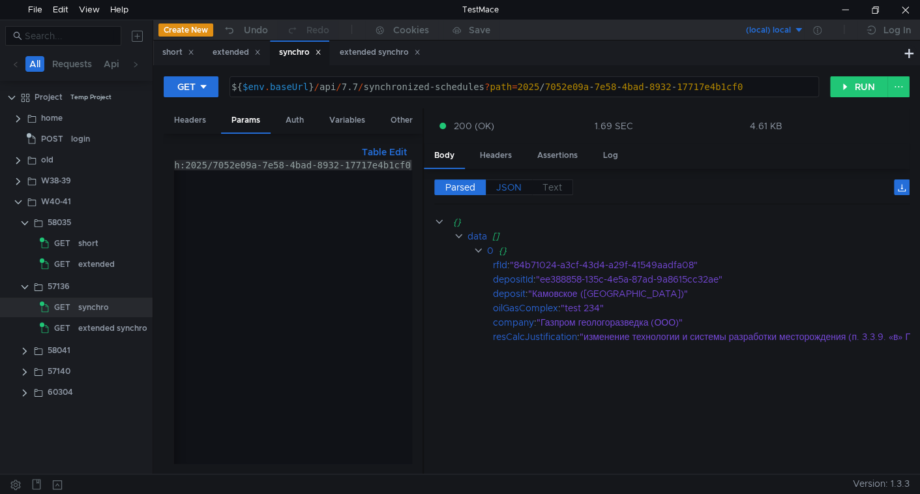
click at [507, 183] on span "JSON" at bounding box center [508, 187] width 25 height 12
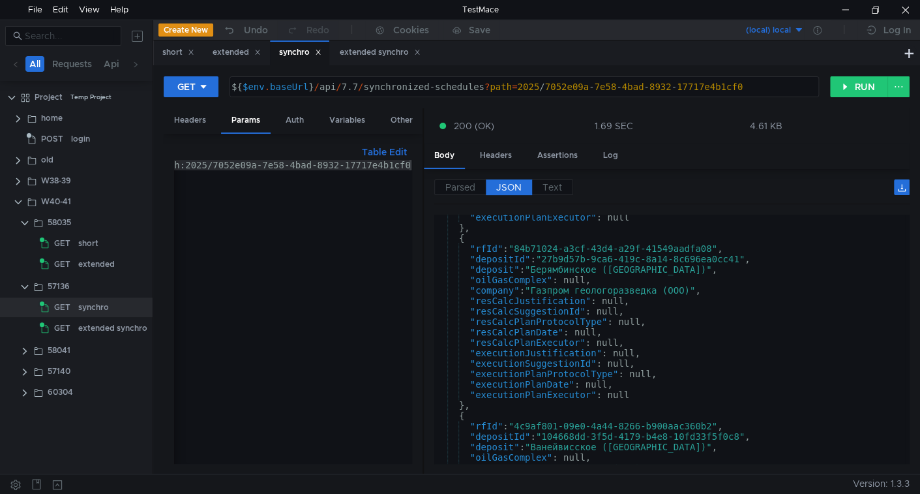
scroll to position [566, 0]
type textarea ""deposit": "Берямбинское (Красноярский край)","
click at [606, 267] on div ""executionPlanExecutor" : null } , { "rfId" : "84b71024-a3cf-43d4-a29f-41549aad…" at bounding box center [669, 346] width 471 height 270
click at [511, 271] on div ""executionPlanExecutor" : null } , { "rfId" : "84b71024-a3cf-43d4-a29f-41549aad…" at bounding box center [669, 346] width 471 height 270
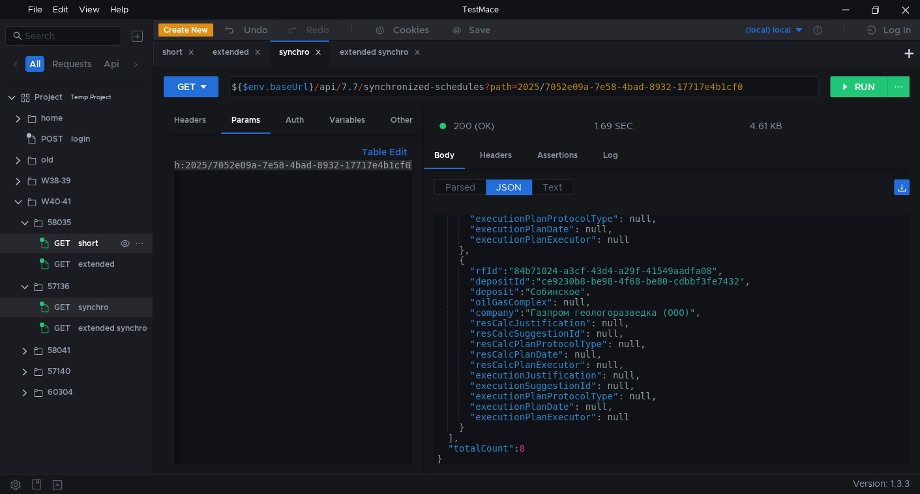
click at [91, 244] on div "short" at bounding box center [88, 243] width 20 height 20
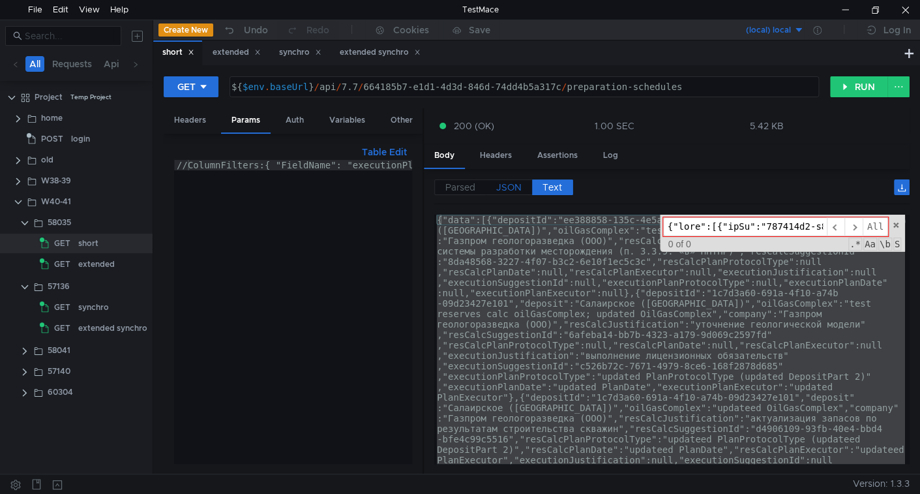
click at [513, 190] on span "JSON" at bounding box center [508, 187] width 25 height 12
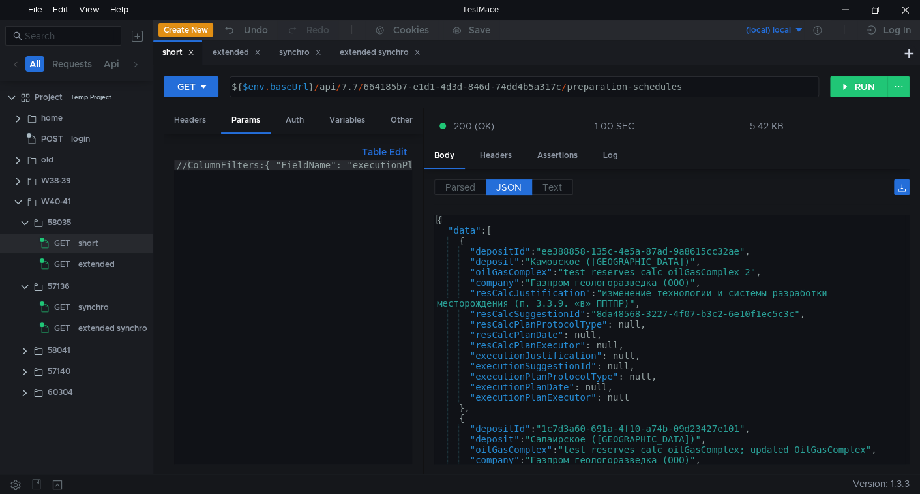
type textarea ""company": "Газпром геологоразведка (ООО)","
drag, startPoint x: 491, startPoint y: 280, endPoint x: 501, endPoint y: 284, distance: 10.3
click at [491, 280] on div "{ "data" : [ { "depositId" : "ee388858-135c-4e5a-87ad-9a8615cc32ae" , "deposit"…" at bounding box center [669, 349] width 471 height 270
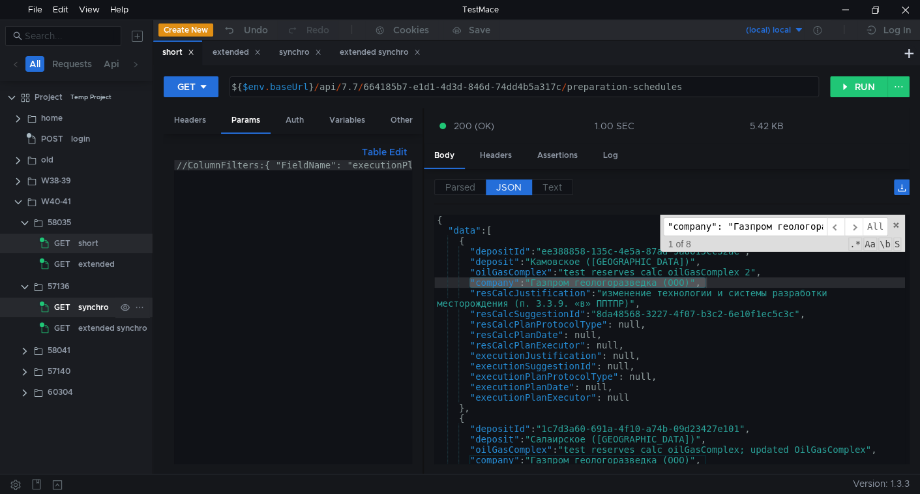
click at [96, 310] on div "synchro" at bounding box center [93, 307] width 31 height 20
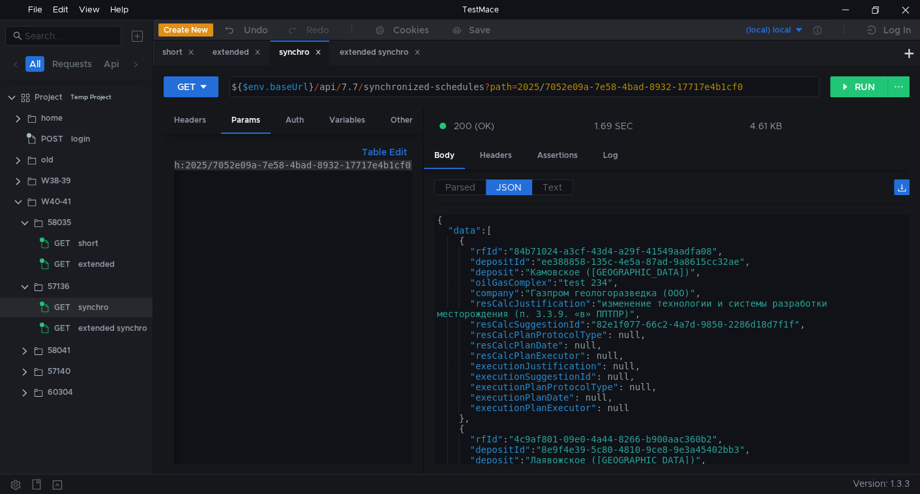
click at [471, 291] on div "{ "data" : [ { "rfId" : "84b71024-a3cf-43d4-a29f-41549aadfa08" , "depositId" : …" at bounding box center [669, 349] width 471 height 270
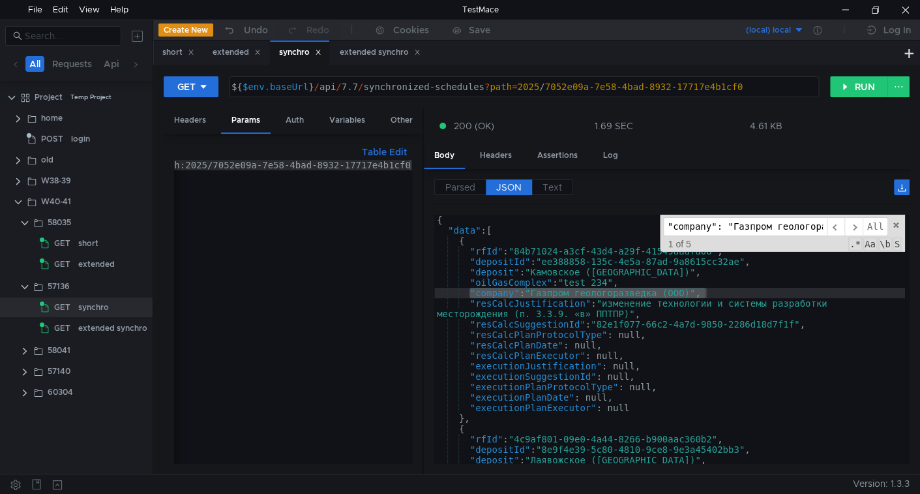
scroll to position [0, 81]
click at [879, 229] on span "All" at bounding box center [875, 226] width 25 height 19
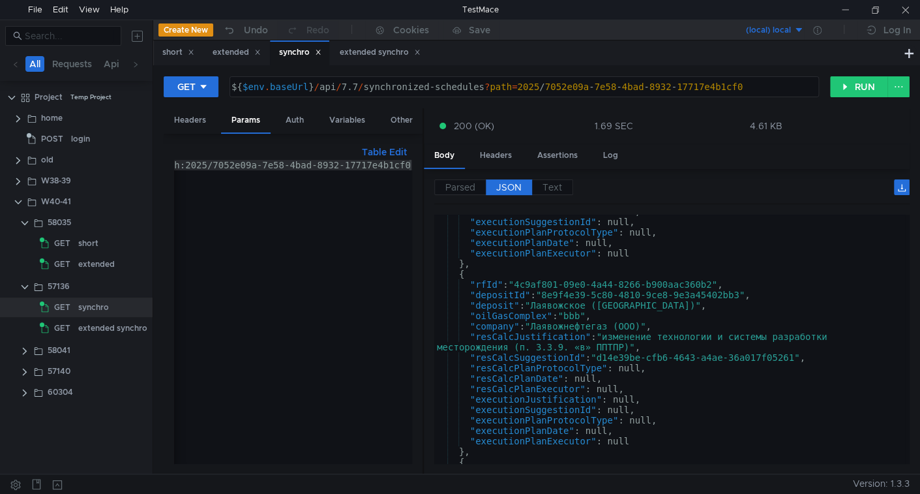
scroll to position [155, 0]
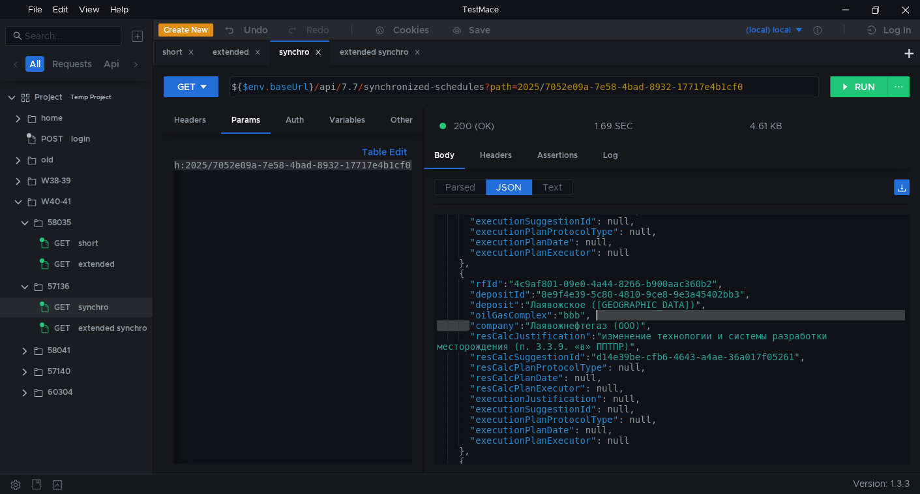
type textarea ""company": "Лаявожнефтегаз (ООО)","
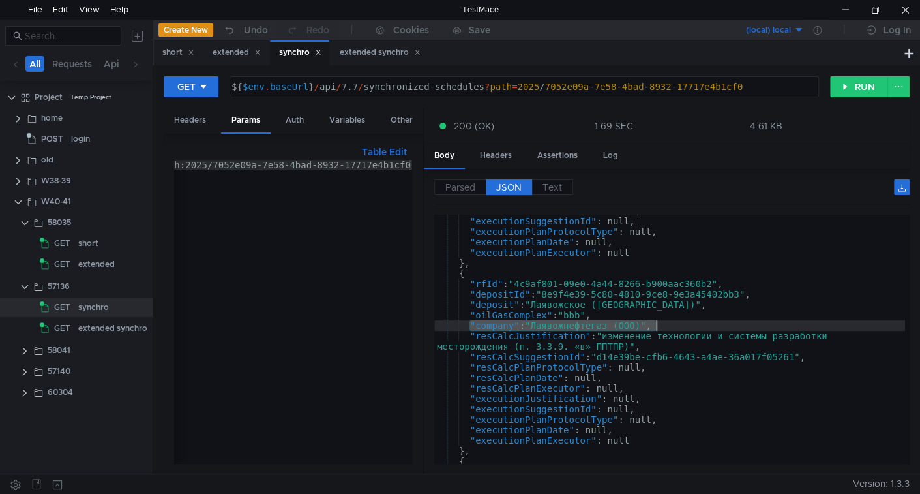
drag, startPoint x: 469, startPoint y: 323, endPoint x: 677, endPoint y: 329, distance: 208.0
click at [677, 329] on div ""executionJustification" : null, "executionSuggestionId" : null, "executionPlan…" at bounding box center [669, 340] width 471 height 270
type input ""company": "Лаявожнефтегаз (ООО)","
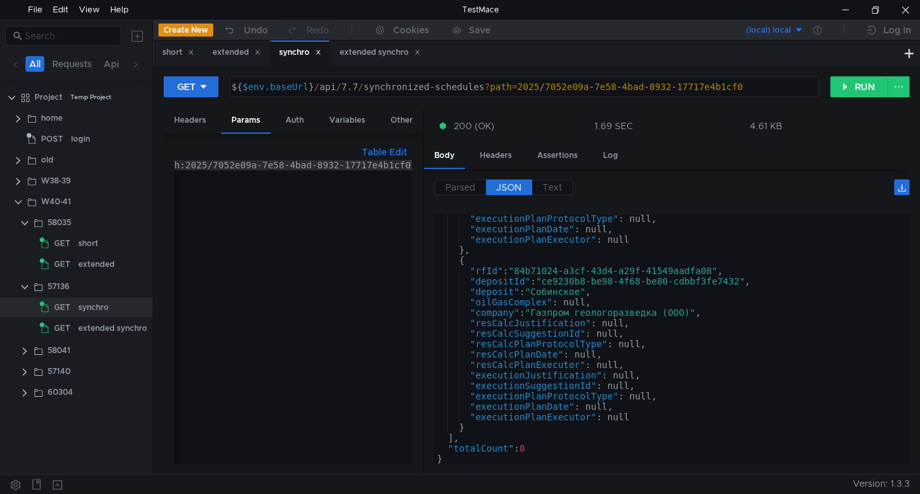
scroll to position [1252, 0]
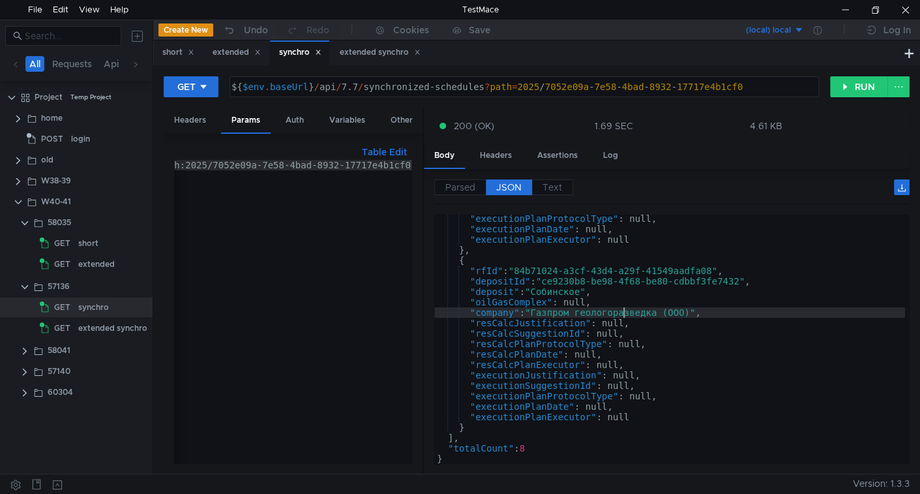
type textarea ""oilGasComplex": null, "company": "Газпром геологоразведка (ООО)","
click at [624, 306] on div ""executionPlanProtocolType" : null, "executionPlanDate" : null, "executionPlanE…" at bounding box center [669, 348] width 471 height 270
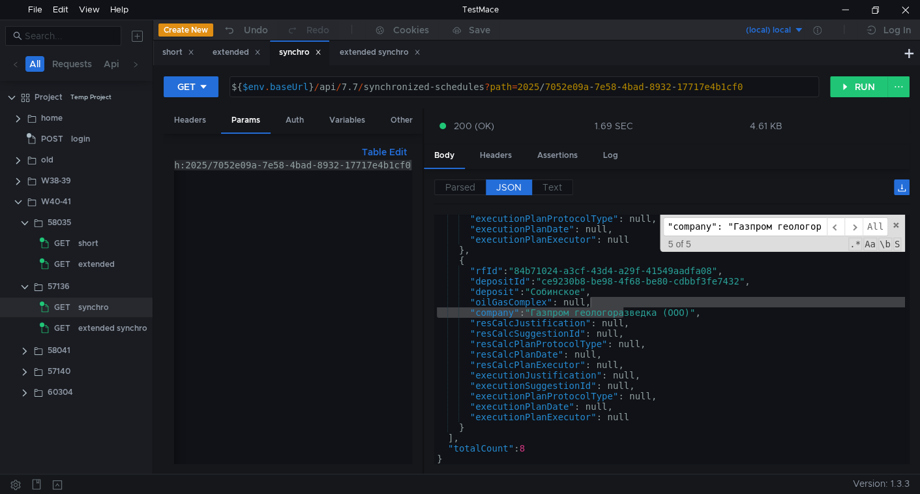
paste input "b86deb64-e727-4cfa-8a07-4b4d1d289aa3"
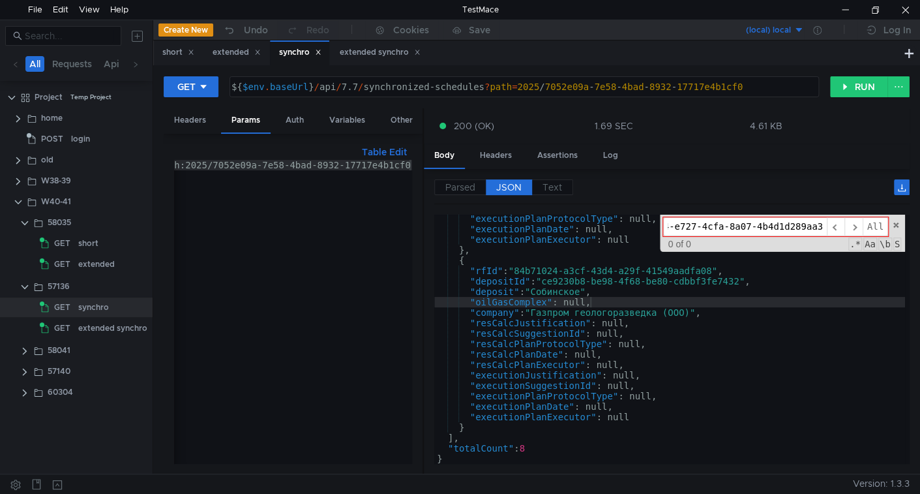
paste input "b86deb64-e727-4cfa-8a07-4b4d1d289aa3"
paste input
type input "b86deb64-e727-4cfa-8a07-4b4d1d289aa3"
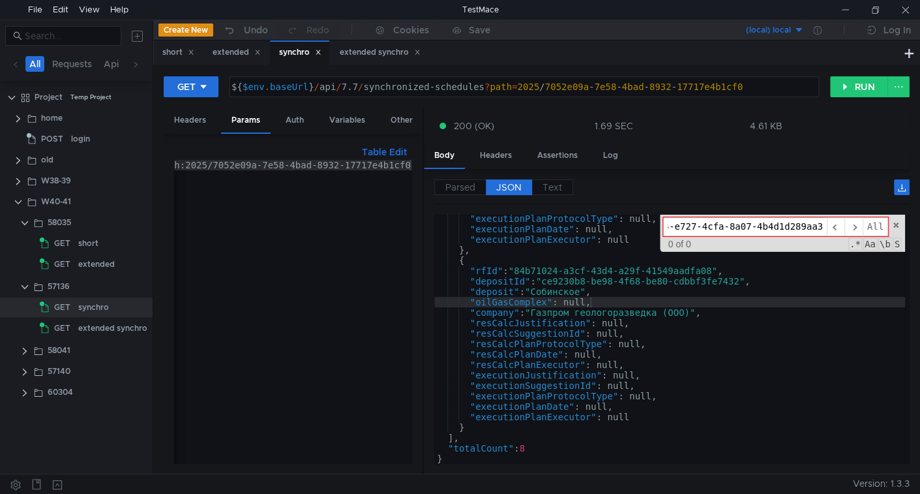
scroll to position [0, 0]
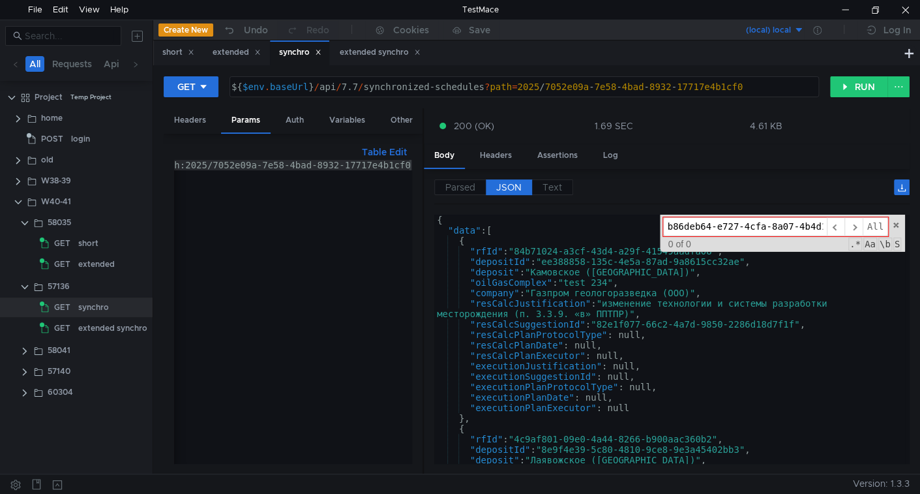
click at [579, 294] on div "{ "data" : [ { "rfId" : "84b71024-a3cf-43d4-a29f-41549aadfa08" , "depositId" : …" at bounding box center [669, 349] width 471 height 270
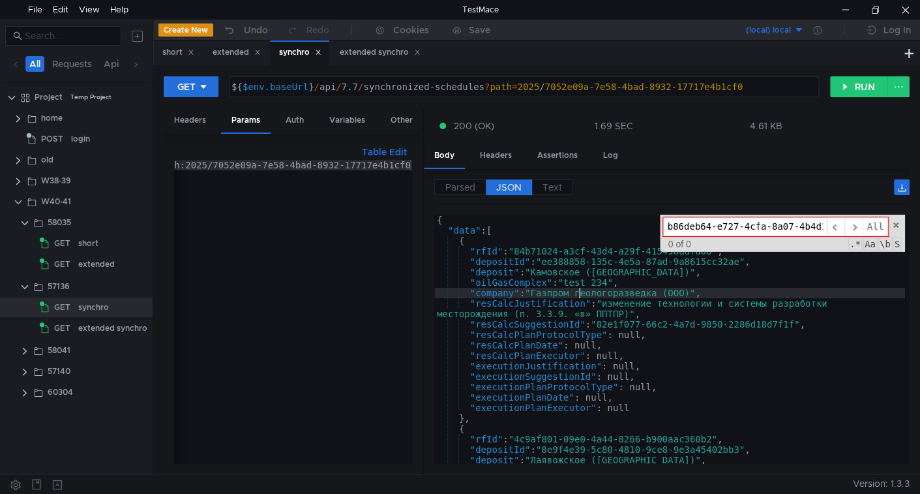
click at [560, 286] on div "{ "data" : [ { "rfId" : "84b71024-a3cf-43d4-a29f-41549aadfa08" , "depositId" : …" at bounding box center [669, 349] width 471 height 270
type textarea ""oilGasComplex": "test 234","
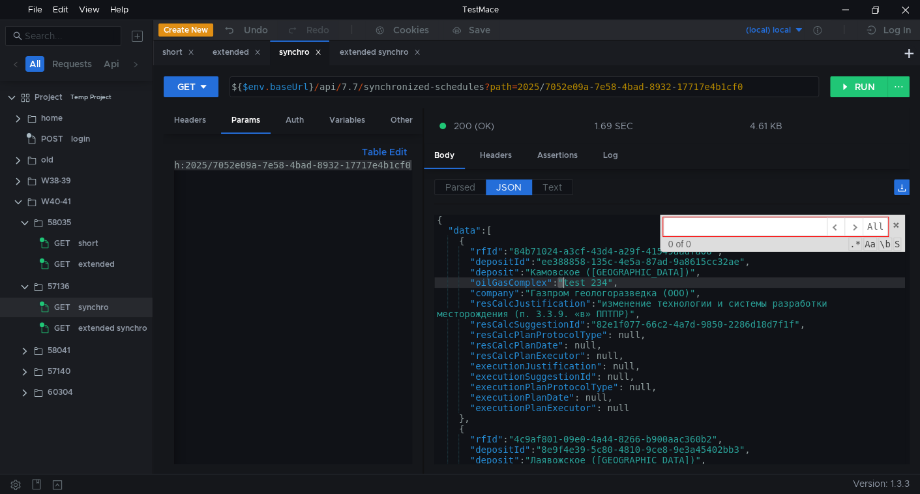
paste input "84b71024-a3cf-43d4-a29f-41549aadfa08"
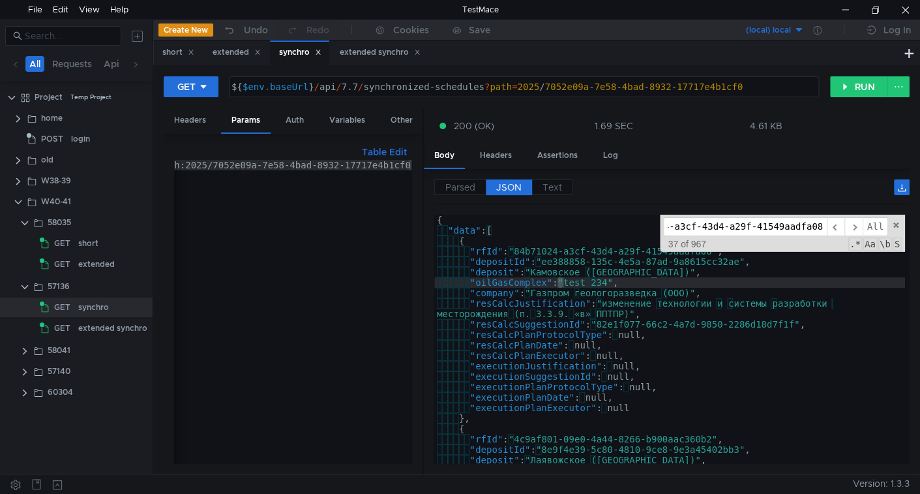
scroll to position [480, 0]
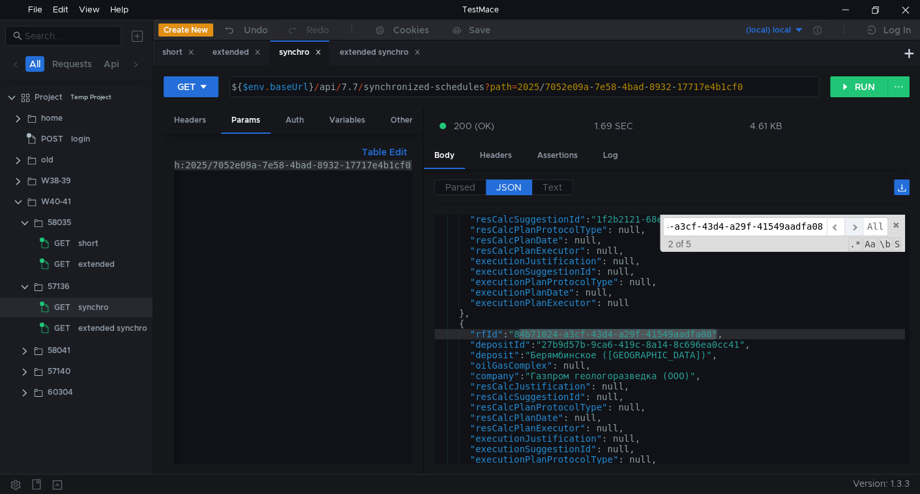
type input "84b71024-a3cf-43d4-a29f-41549aadfa08"
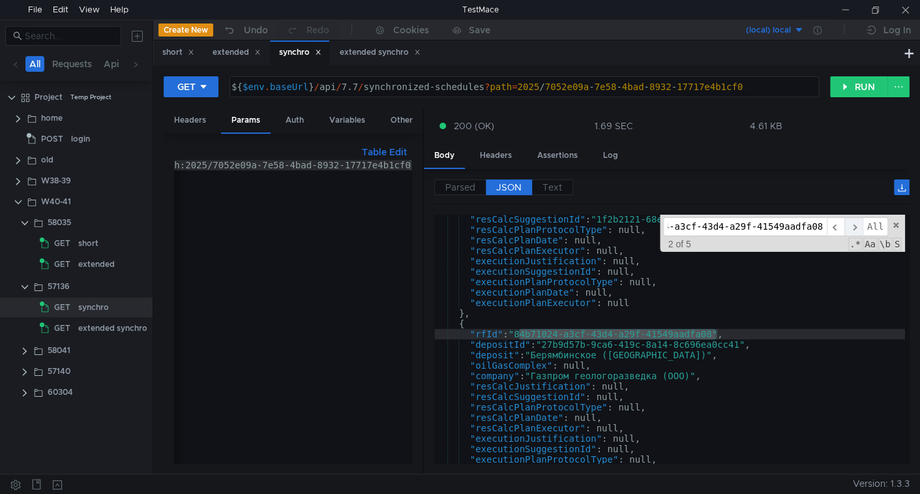
scroll to position [0, 0]
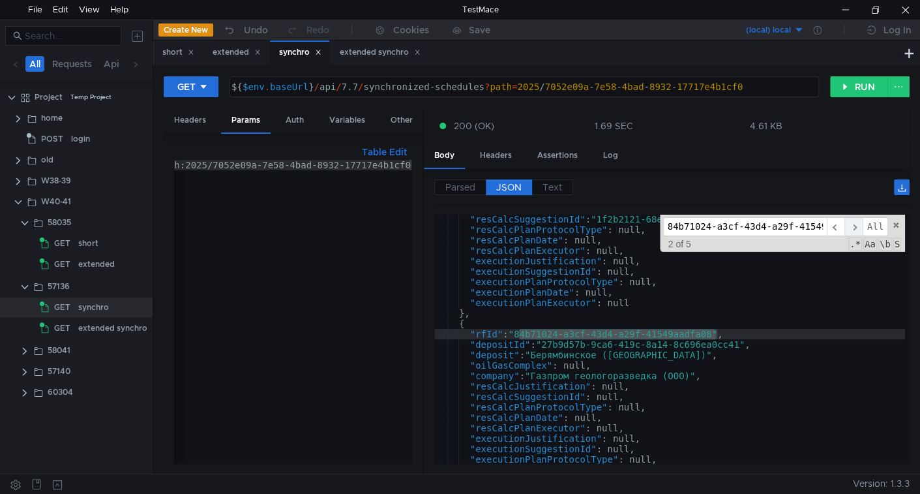
click at [855, 230] on span "​" at bounding box center [853, 226] width 18 height 19
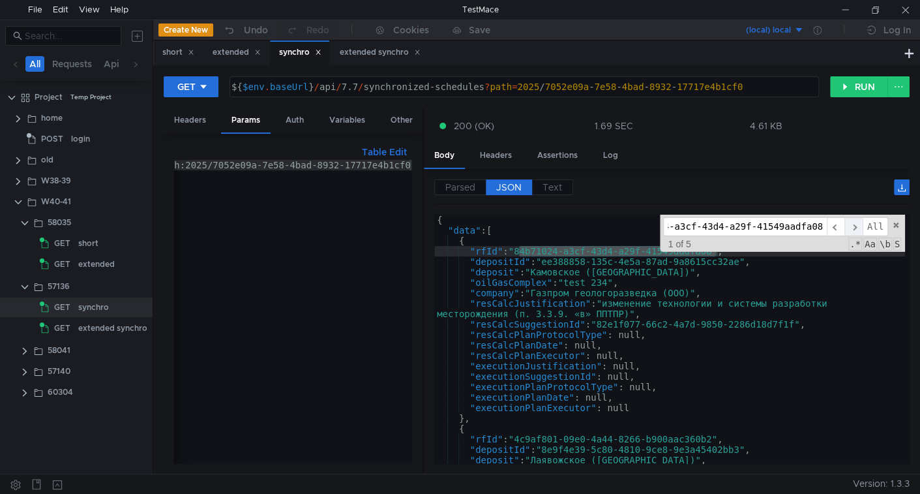
scroll to position [0, 0]
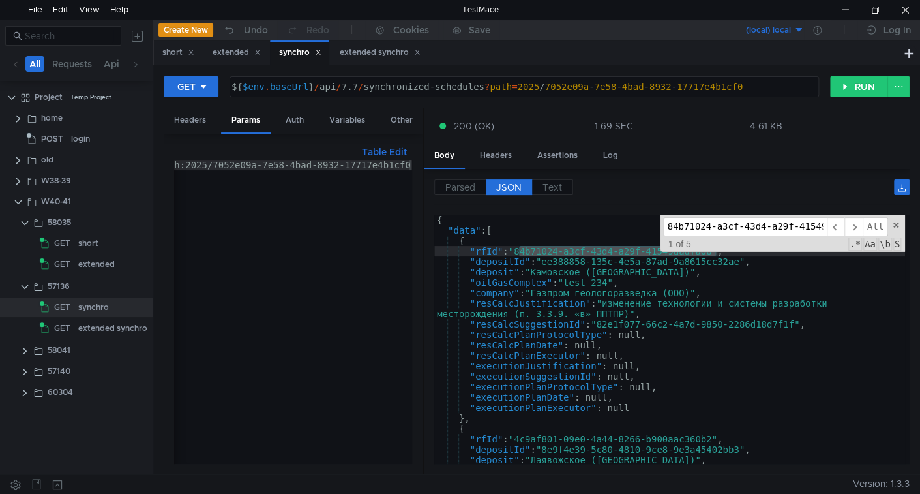
click at [533, 297] on div "{ "data" : [ { "rfId" : "84b71024-a3cf-43d4-a29f-41549aadfa08" , "depositId" : …" at bounding box center [669, 349] width 471 height 270
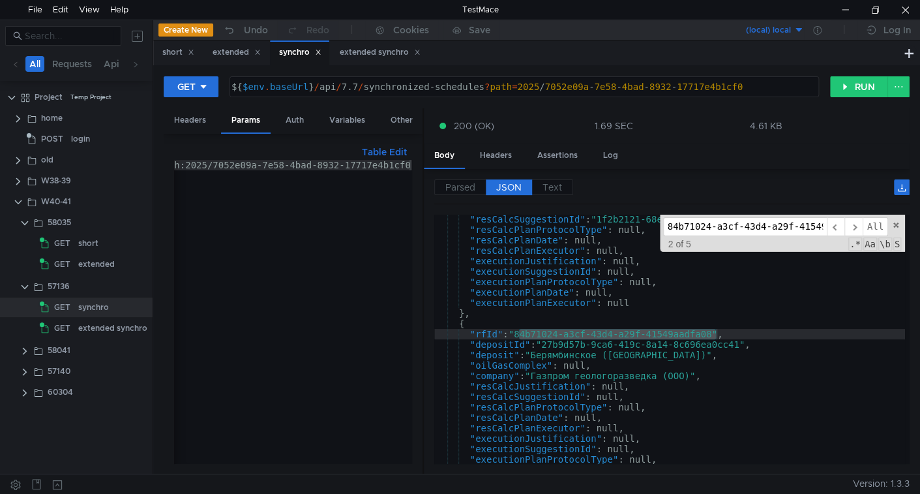
type textarea ""executionSuggestionId": null,"
click at [662, 274] on div ""resCalcSuggestionId" : "1f2b2121-68e3-45cd-88d6-6a080e6acebd" , "resCalcPlanPr…" at bounding box center [669, 349] width 471 height 270
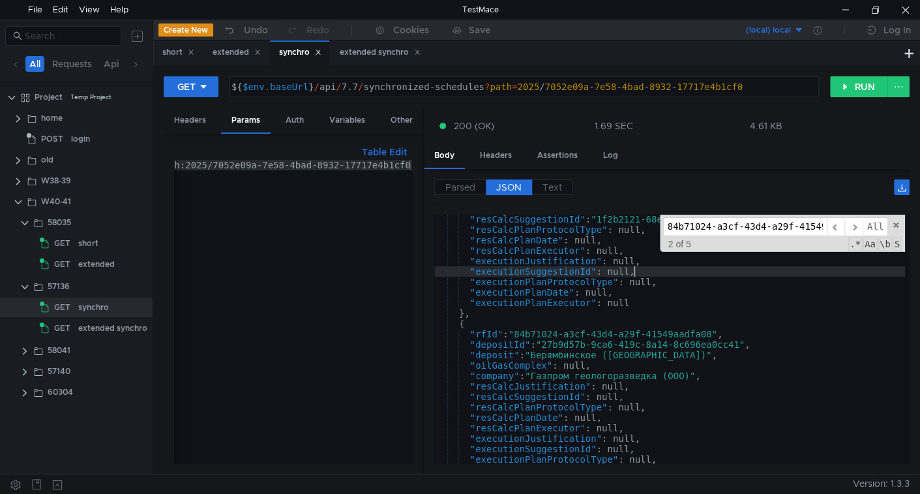
scroll to position [0, 42]
paste input "4c9af801-09e0-4a44-8266-b900aac360b2"
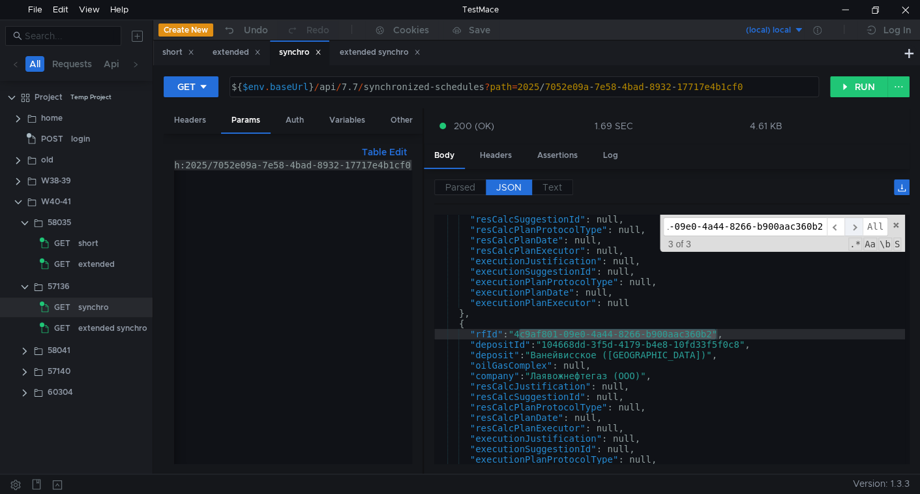
type input "4c9af801-09e0-4a44-8266-b900aac360b2"
click at [855, 224] on span "​" at bounding box center [853, 226] width 18 height 19
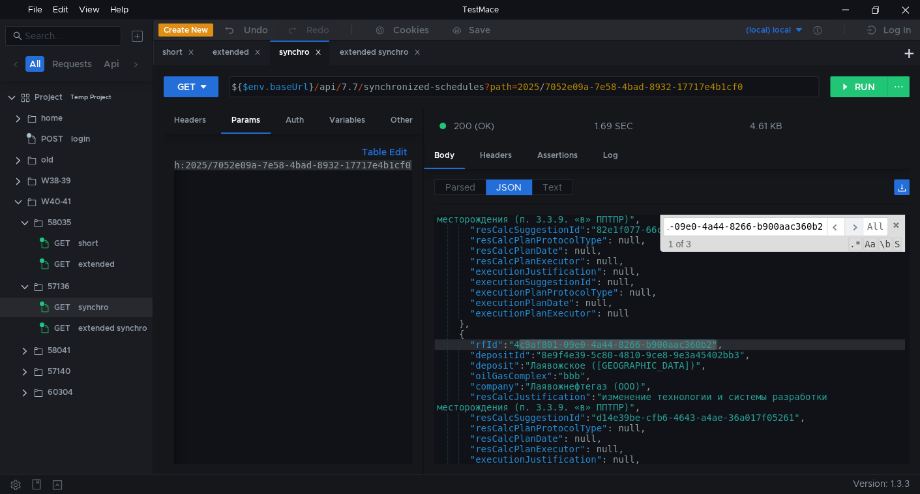
click at [855, 224] on span "​" at bounding box center [853, 226] width 18 height 19
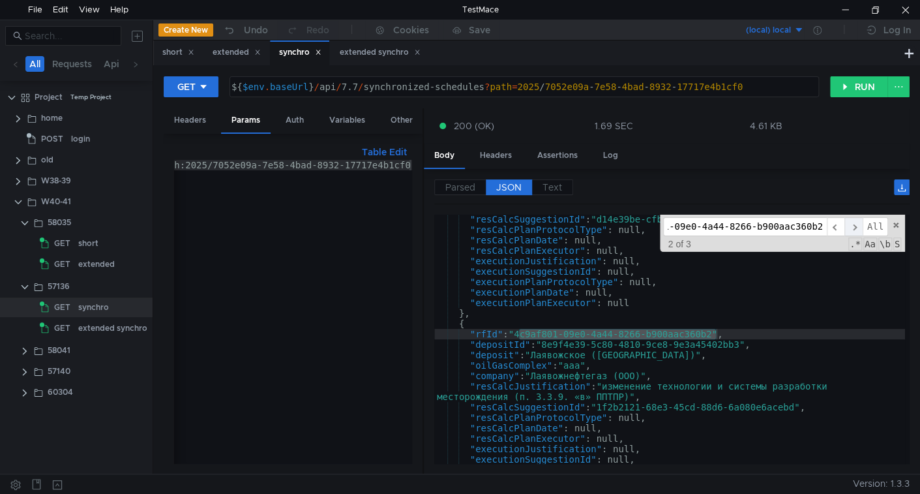
scroll to position [0, 42]
click at [856, 224] on span "​" at bounding box center [853, 226] width 18 height 19
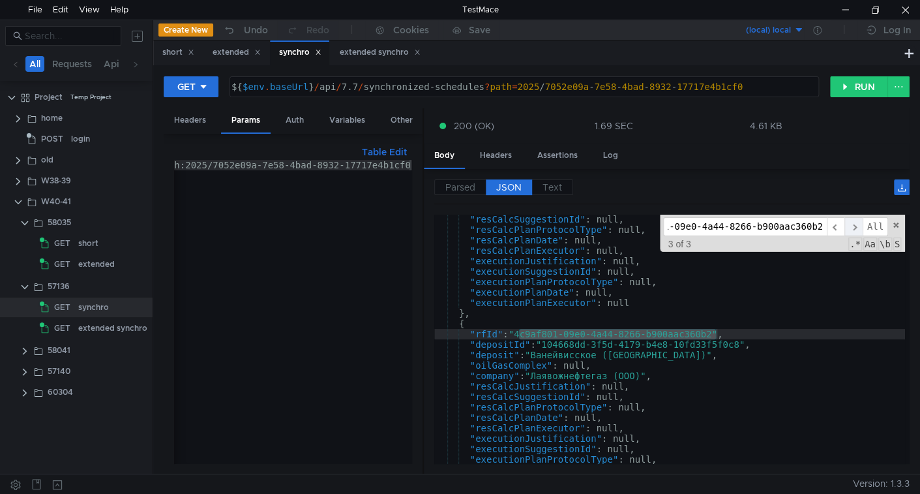
click at [857, 224] on span "​" at bounding box center [853, 226] width 18 height 19
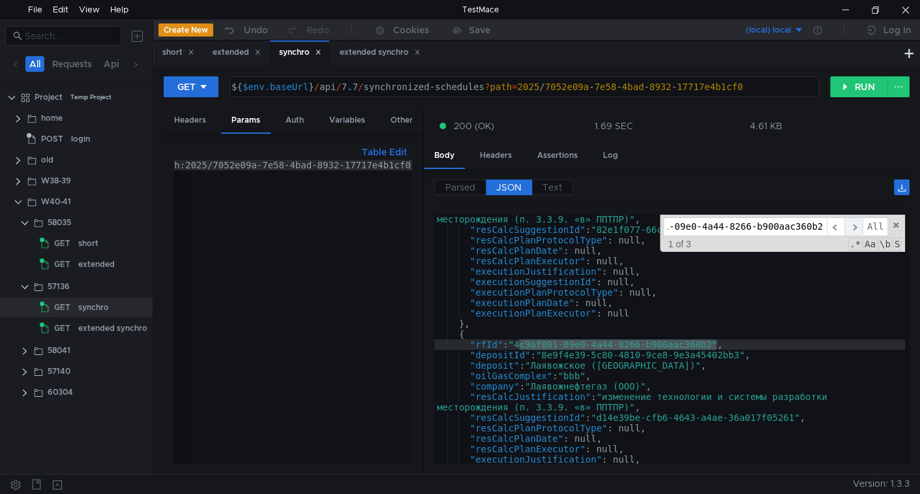
click at [857, 224] on span "​" at bounding box center [853, 226] width 18 height 19
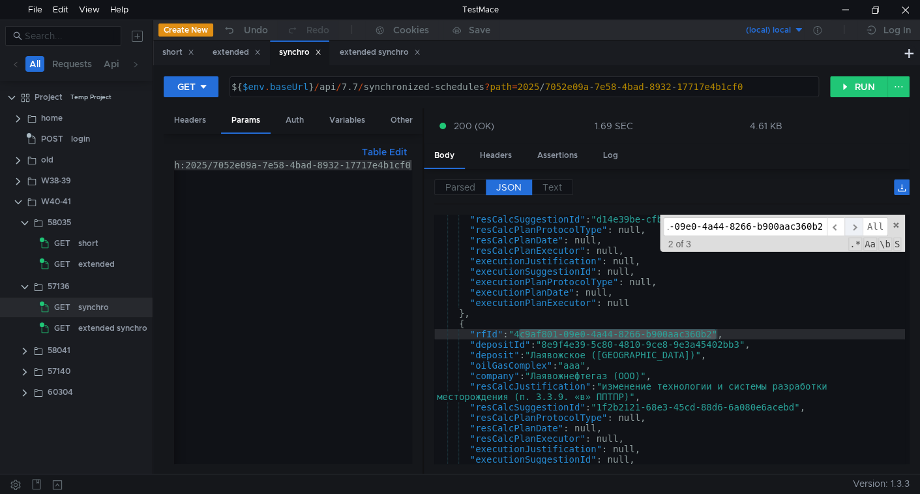
click at [857, 224] on span "​" at bounding box center [853, 226] width 18 height 19
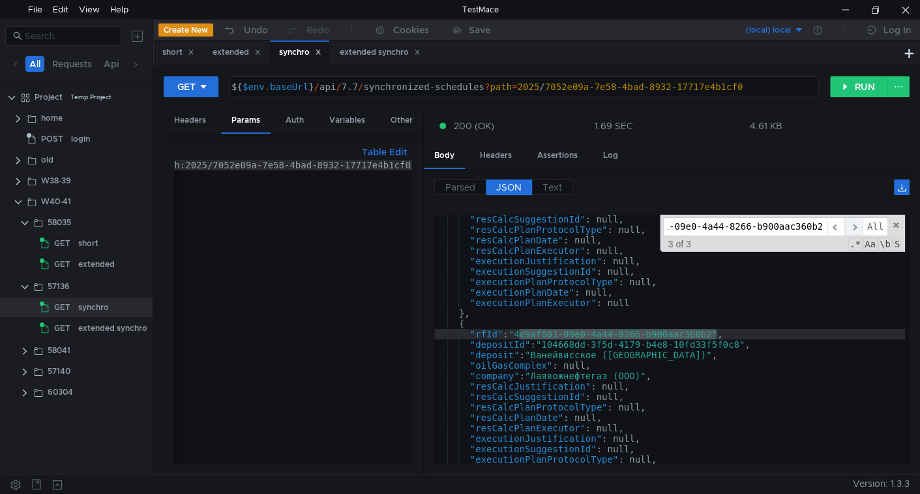
click at [857, 224] on span "​" at bounding box center [853, 226] width 18 height 19
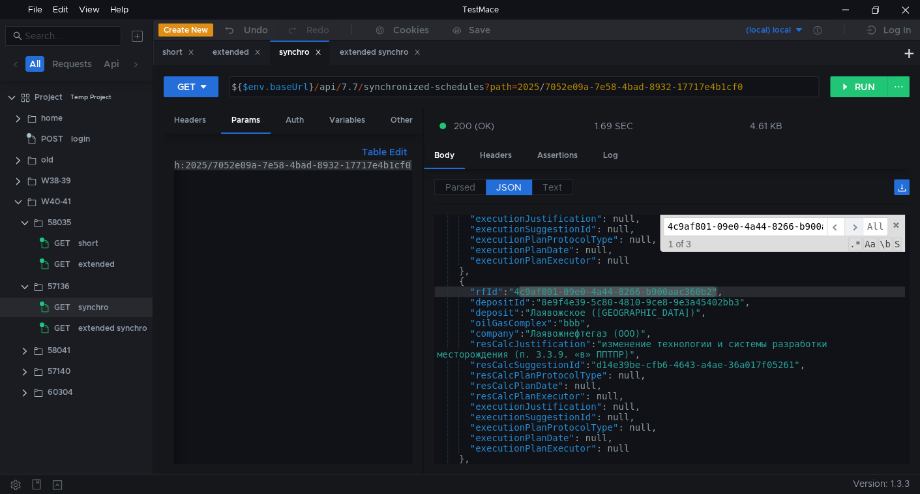
click at [855, 221] on span "​" at bounding box center [853, 226] width 18 height 19
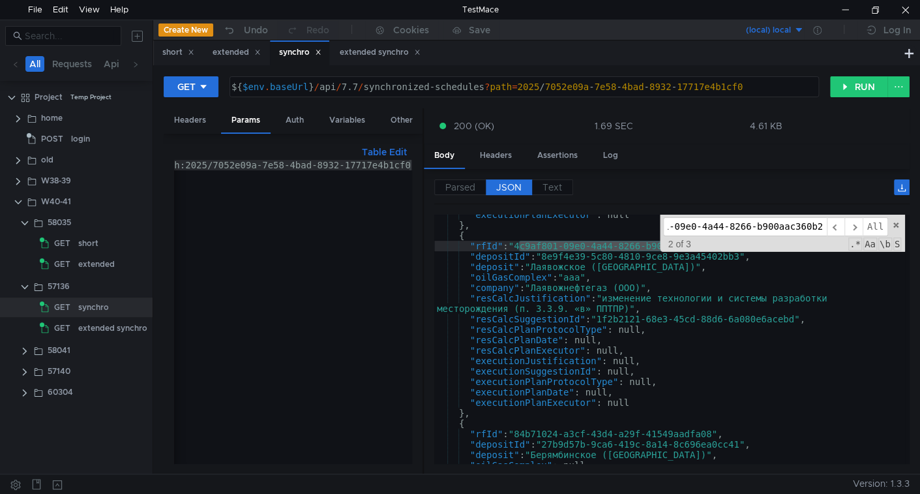
scroll to position [380, 0]
click at [855, 228] on span "​" at bounding box center [853, 226] width 18 height 19
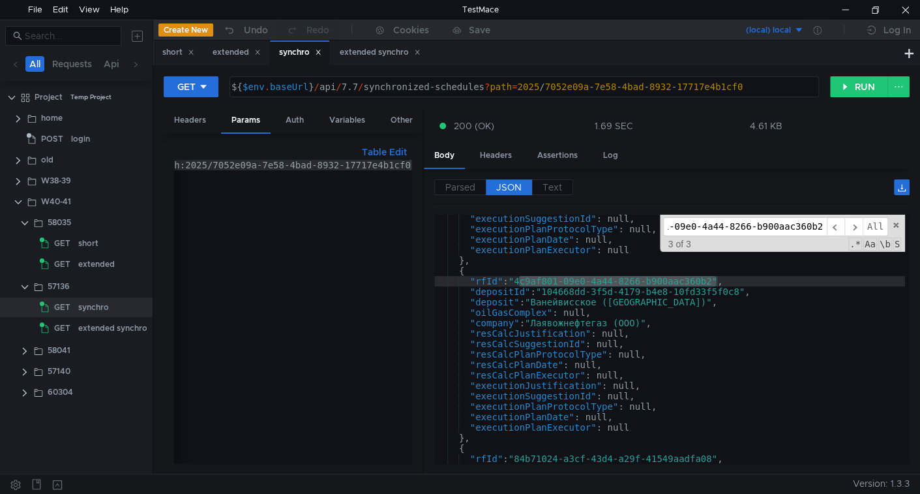
scroll to position [0, 0]
click at [585, 319] on div ""executionSuggestionId" : null, "executionPlanProtocolType" : null, "executionP…" at bounding box center [669, 348] width 471 height 270
type textarea ""company": "Лаявожнефтегаз (ООО)","
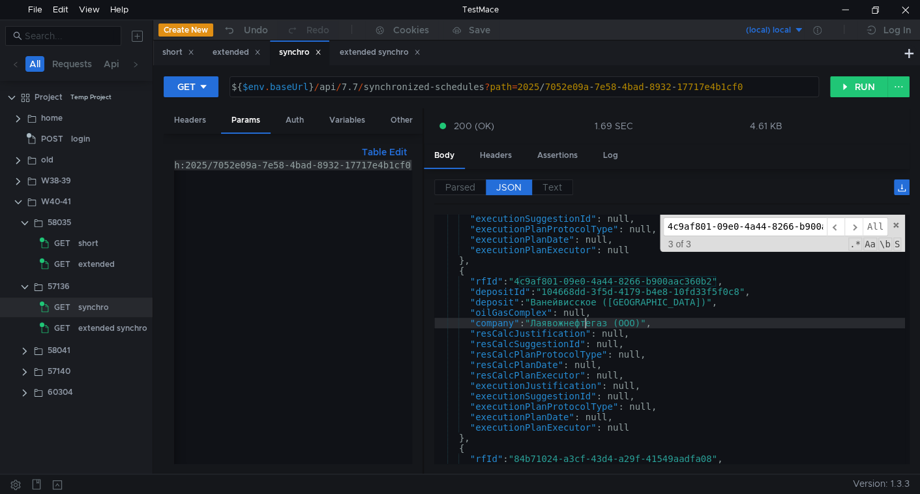
click at [771, 224] on input "4c9af801-09e0-4a44-8266-b900aac360b2" at bounding box center [745, 226] width 164 height 19
paste input "84b71024-a3cf-43d4-a29f-41549aadfa08"
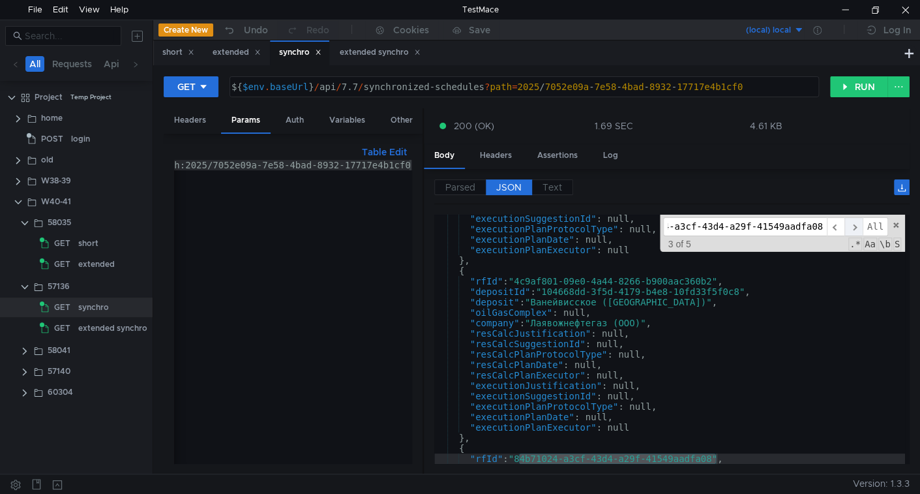
type input "84b71024-a3cf-43d4-a29f-41549aadfa08"
click at [853, 228] on span "​" at bounding box center [853, 226] width 18 height 19
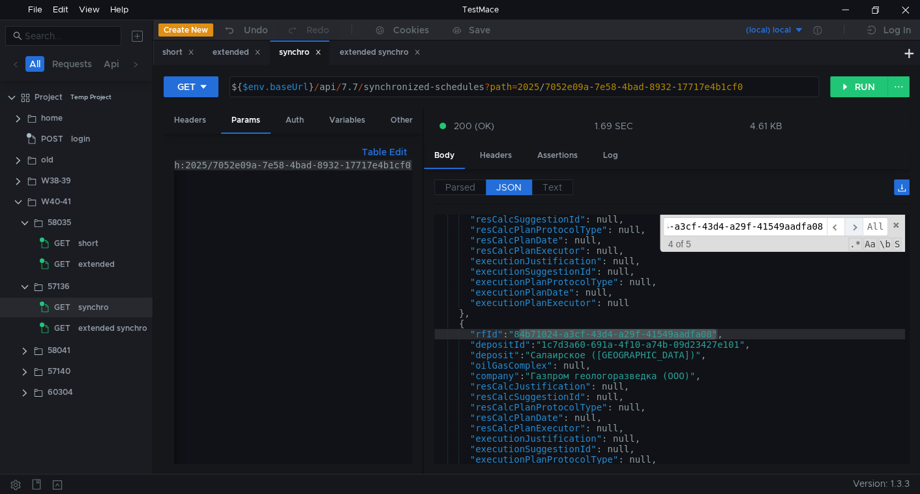
click at [852, 224] on span "​" at bounding box center [853, 226] width 18 height 19
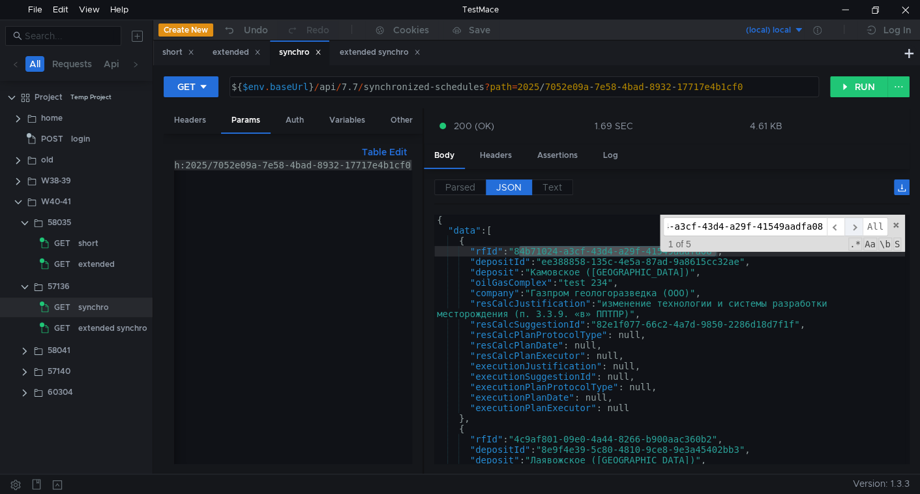
scroll to position [0, 42]
click at [852, 224] on span "​" at bounding box center [853, 226] width 18 height 19
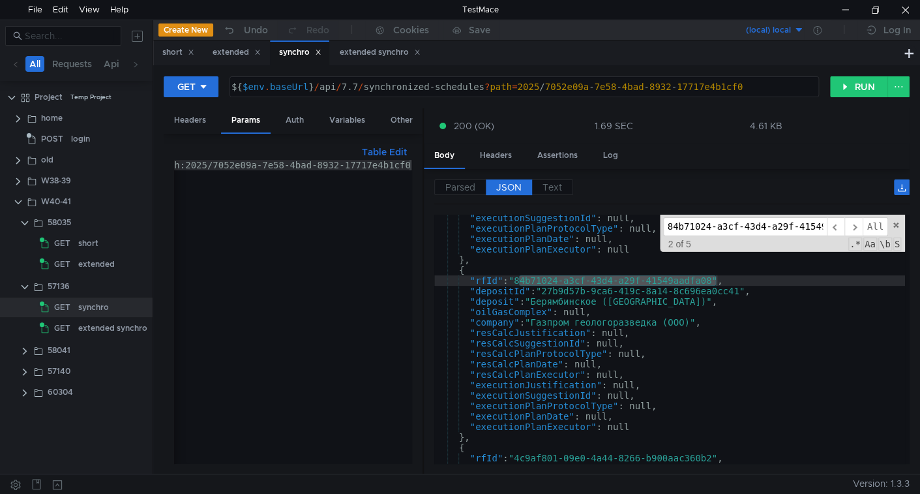
scroll to position [533, 0]
click at [829, 226] on span "​" at bounding box center [836, 226] width 18 height 19
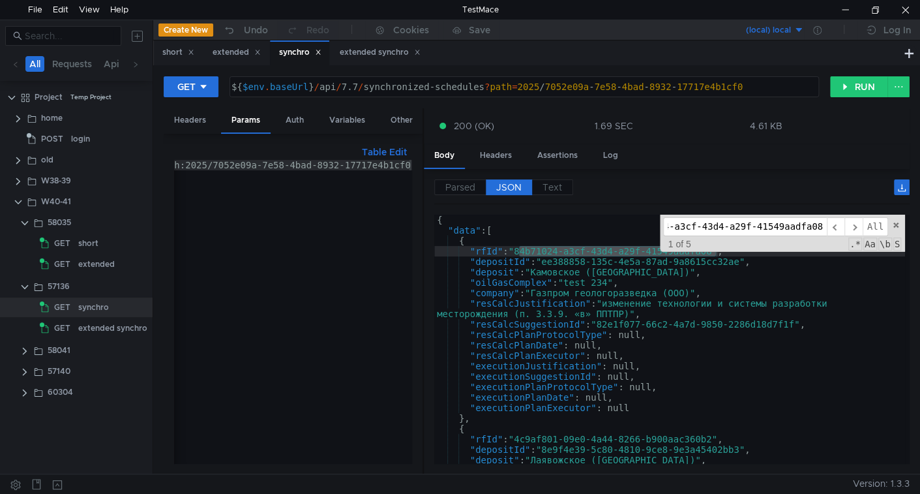
scroll to position [0, 0]
click at [848, 232] on span "​" at bounding box center [853, 226] width 18 height 19
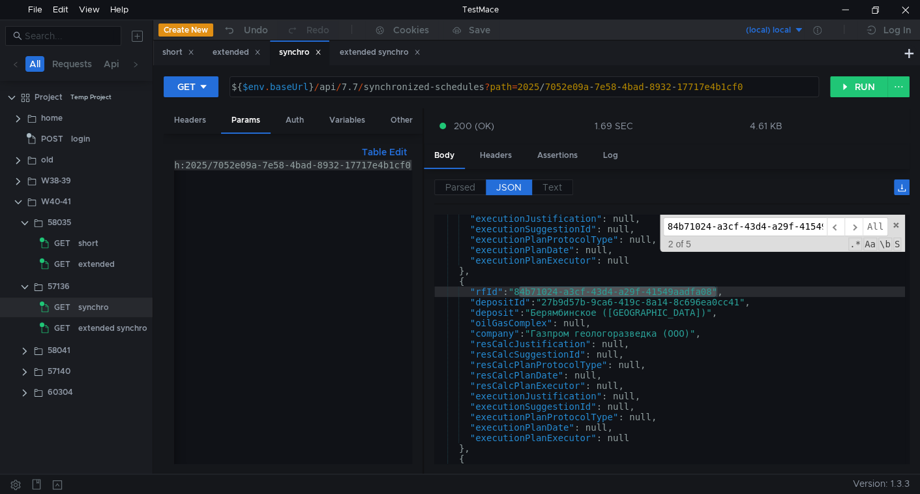
scroll to position [523, 0]
click at [847, 226] on span "​" at bounding box center [853, 226] width 18 height 19
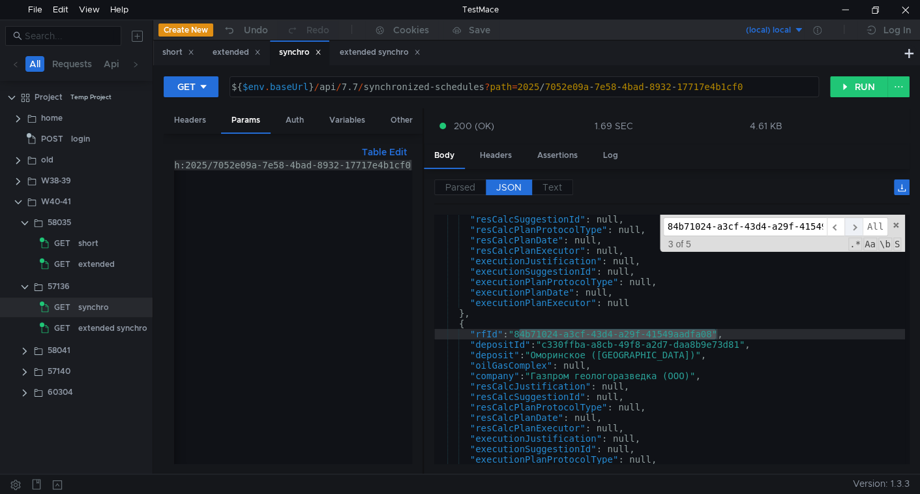
scroll to position [0, 42]
click at [847, 226] on span "​" at bounding box center [853, 226] width 18 height 19
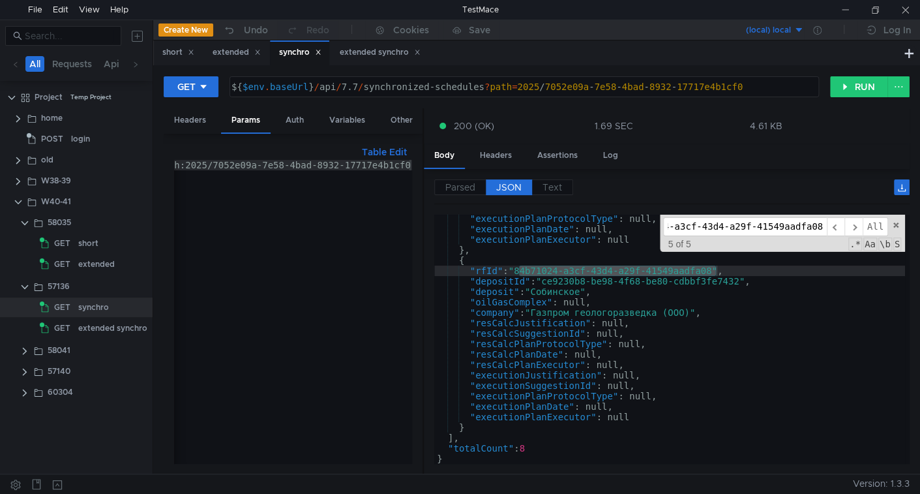
scroll to position [0, 0]
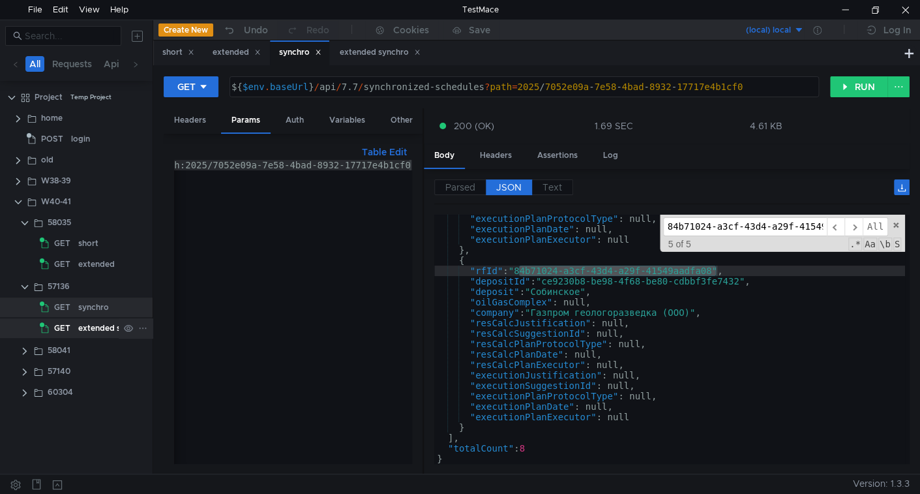
click at [74, 327] on div "GET" at bounding box center [57, 328] width 35 height 20
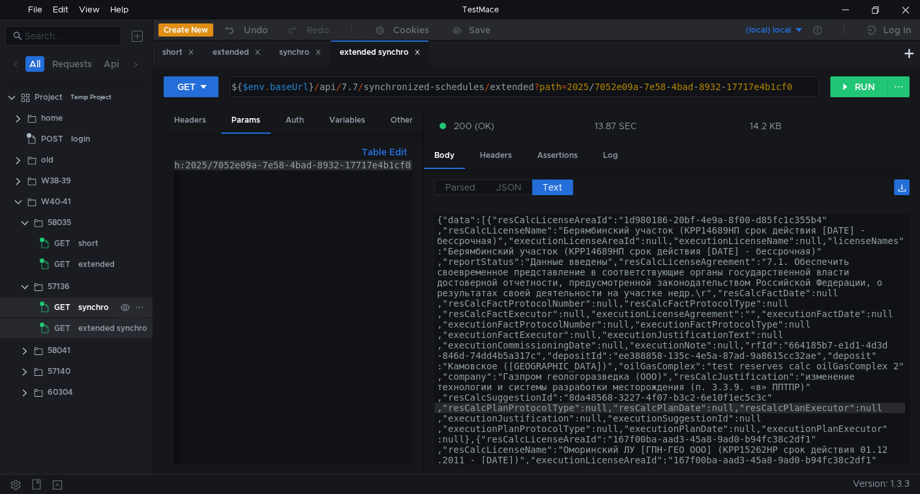
click at [85, 312] on div "synchro" at bounding box center [93, 307] width 31 height 20
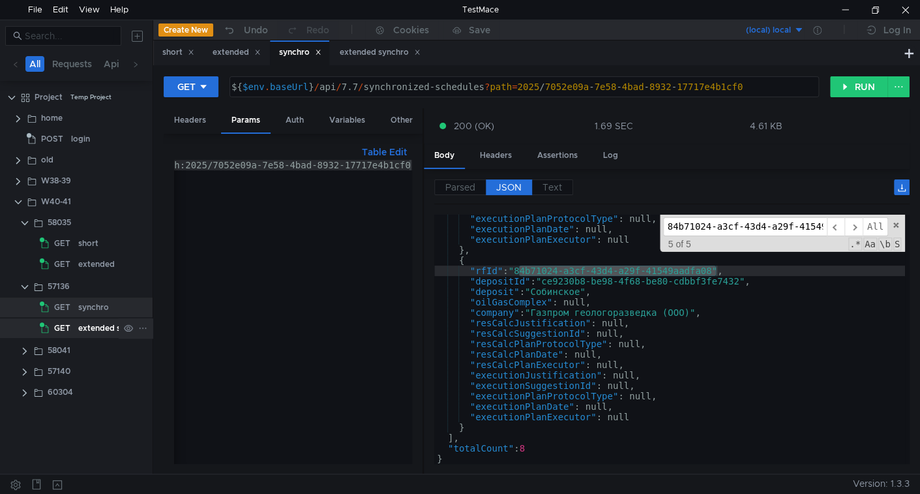
click at [76, 325] on app-tree-icon "GET" at bounding box center [59, 328] width 38 height 20
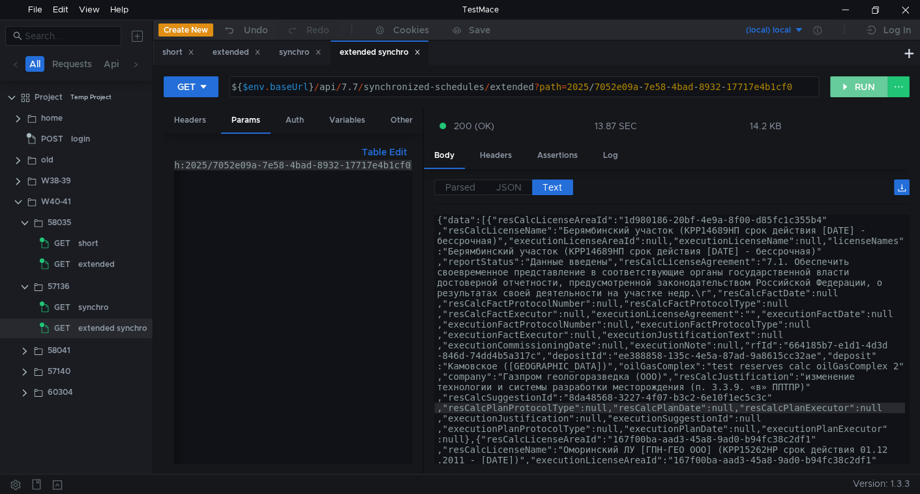
click at [845, 84] on button "RUN" at bounding box center [859, 86] width 58 height 21
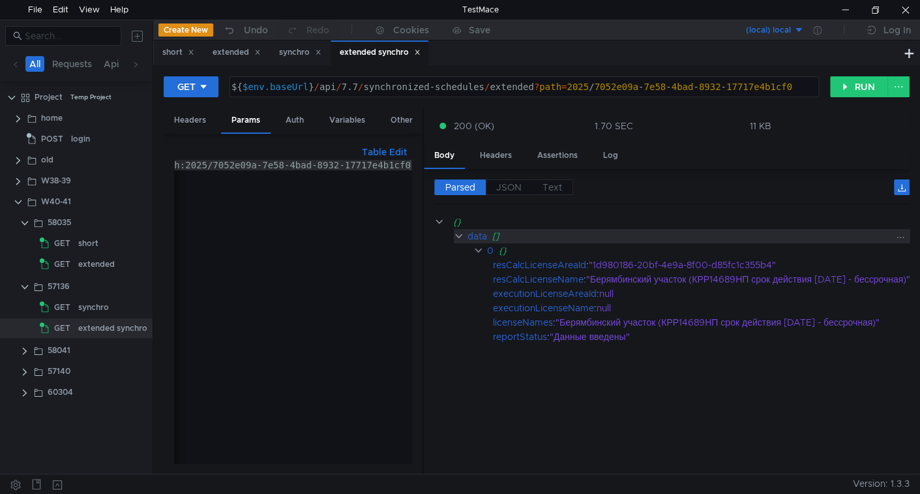
click at [468, 241] on div "data" at bounding box center [477, 236] width 20 height 14
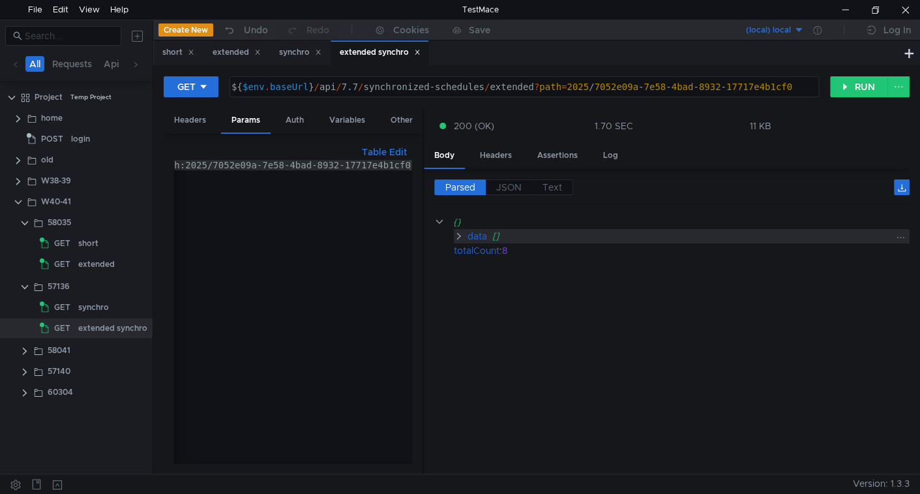
click at [468, 238] on div "data" at bounding box center [477, 236] width 20 height 14
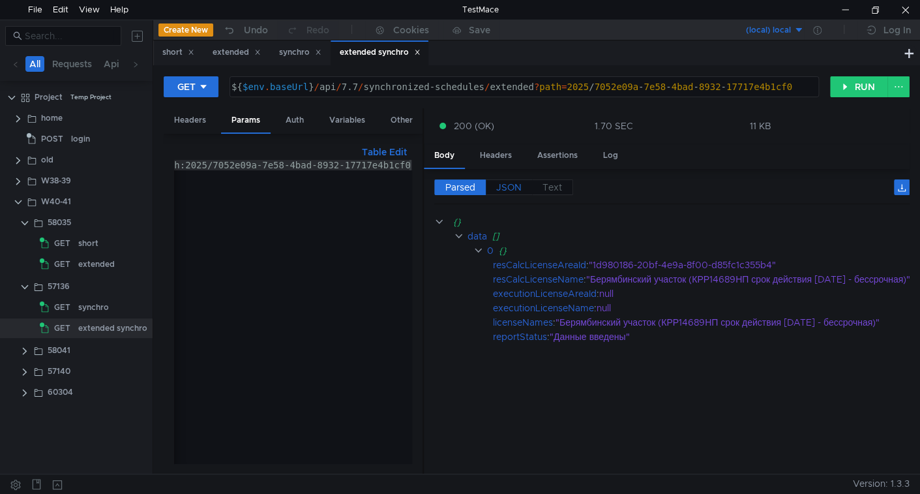
click at [516, 186] on span "JSON" at bounding box center [508, 187] width 25 height 12
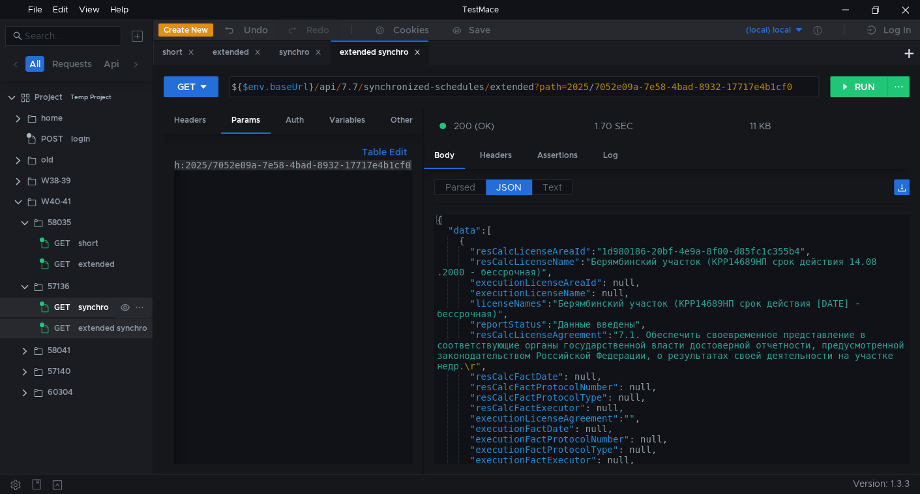
click at [82, 309] on div "synchro" at bounding box center [93, 307] width 31 height 20
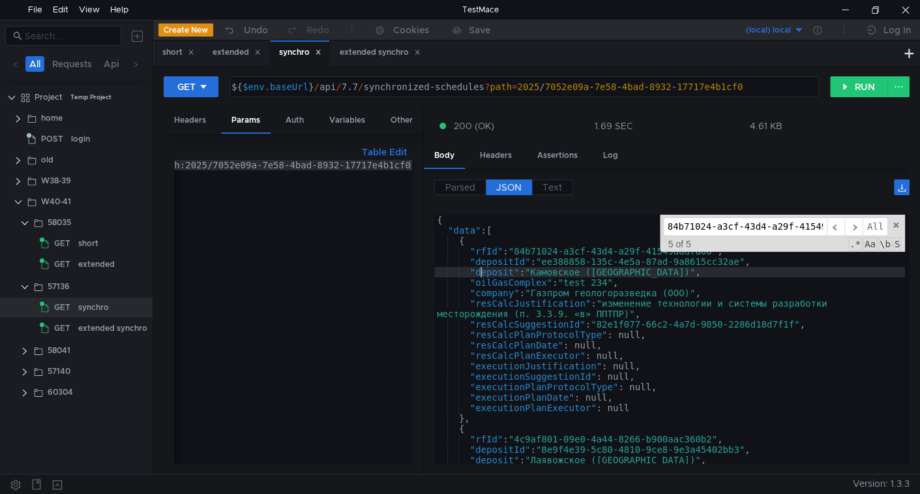
click at [479, 268] on div "{ "data" : [ { "rfId" : "84b71024-a3cf-43d4-a29f-41549aadfa08" , "depositId" : …" at bounding box center [669, 349] width 471 height 270
click at [473, 288] on div "{ "data" : [ { "rfId" : "84b71024-a3cf-43d4-a29f-41549aadfa08" , "depositId" : …" at bounding box center [669, 349] width 471 height 270
type textarea ""company": "Газпром геологоразведка (ООО)","
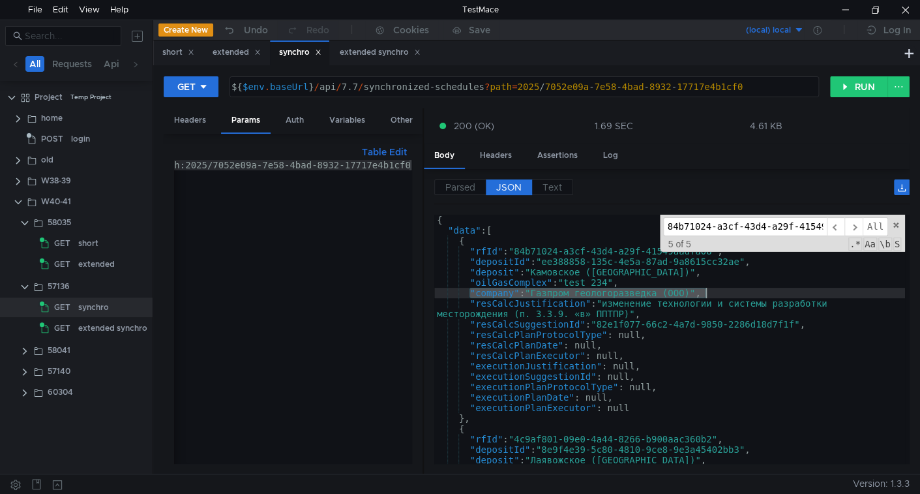
click at [802, 235] on div "84b71024-a3cf-43d4-a29f-41549aadfa08 ​ ​ All Replace All + 5 of 5 .* Aa \b S" at bounding box center [782, 232] width 245 height 37
paste input ""company": "Газпром геологоразведка (ООО)","
type input ""company": "Газпром геологоразведка (ООО)","
click at [104, 331] on div "extended synchro" at bounding box center [112, 328] width 69 height 20
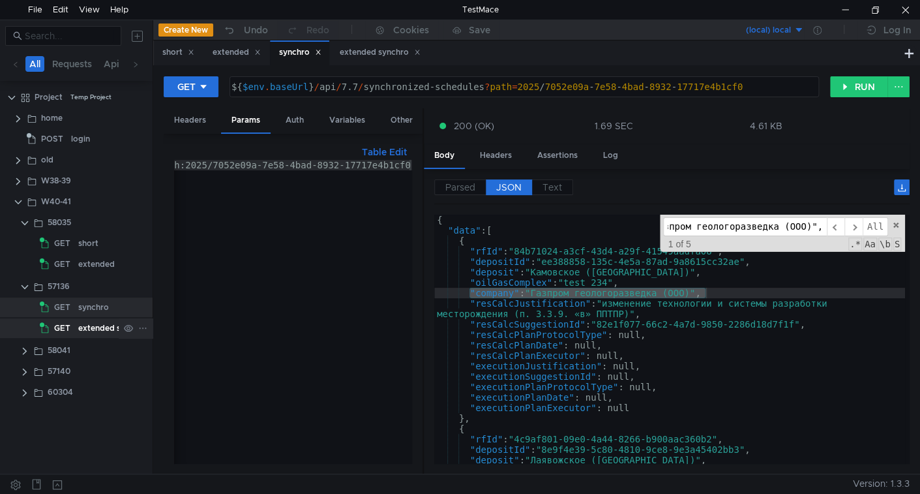
scroll to position [0, 0]
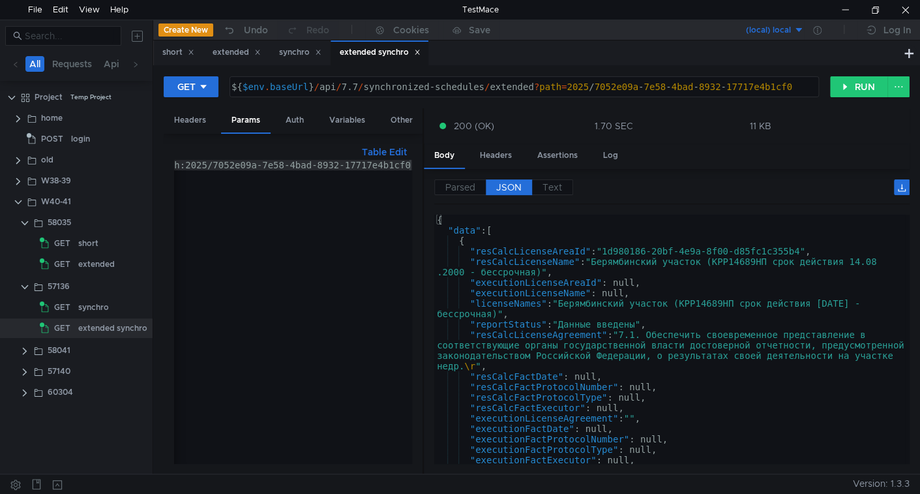
click at [579, 291] on div "{ "data" : [ { "resCalcLicenseAreaId" : "1d980186-20bf-4e9a-8f00-d85fc1c355b4" …" at bounding box center [669, 349] width 471 height 270
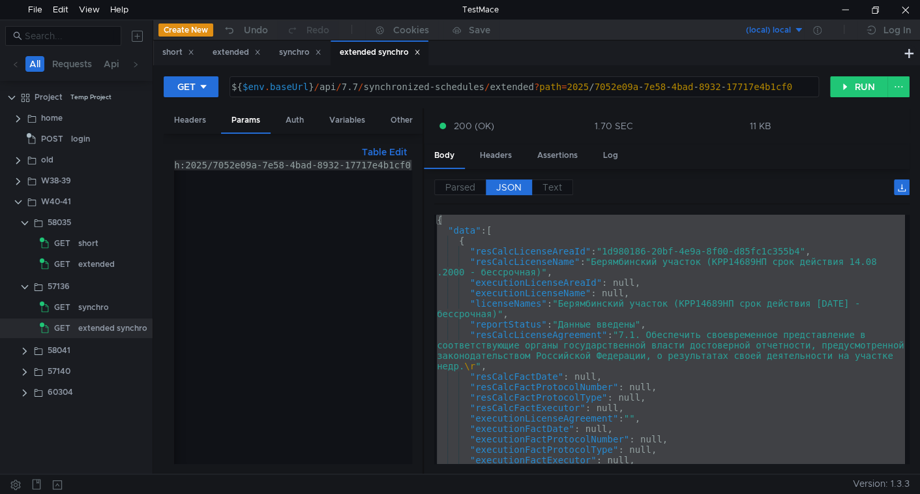
click at [579, 291] on div "{ "data" : [ { "resCalcLicenseAreaId" : "1d980186-20bf-4e9a-8f00-d85fc1c355b4" …" at bounding box center [669, 338] width 471 height 249
type textarea ""executionLicenseName": null,"
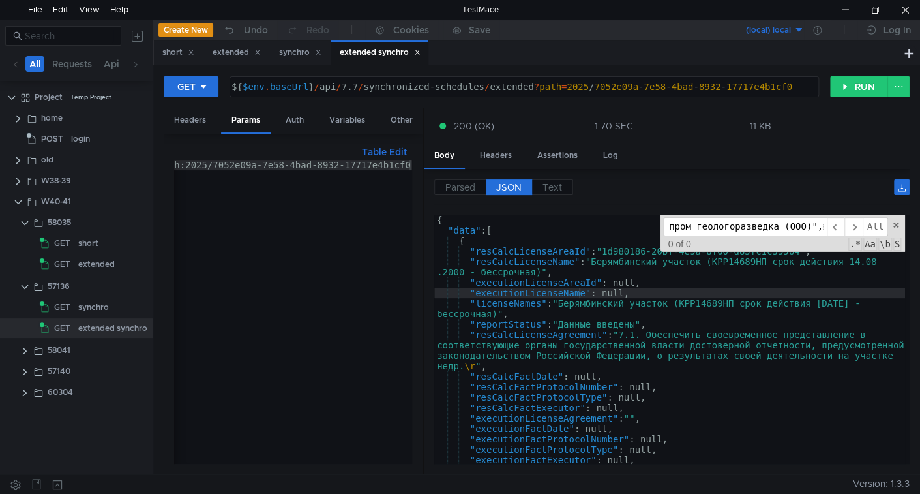
scroll to position [209, 0]
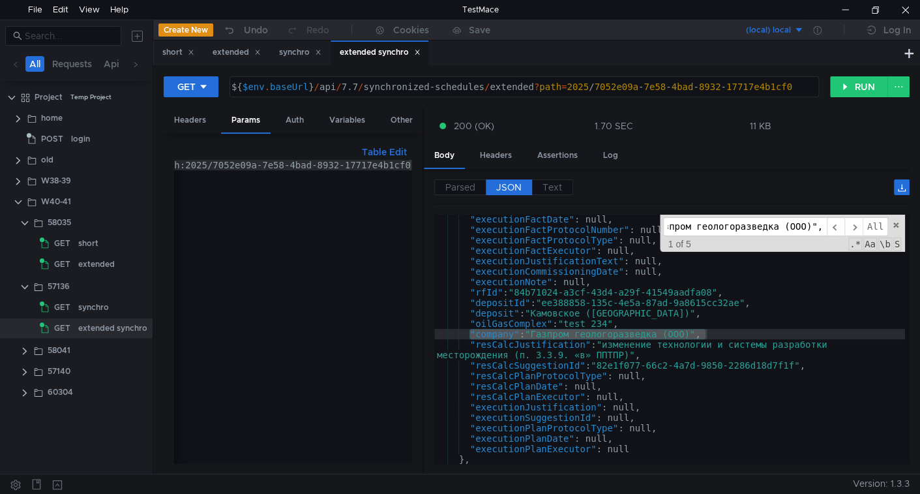
type input ""company": "Газпром геологоразведка (ООО)","
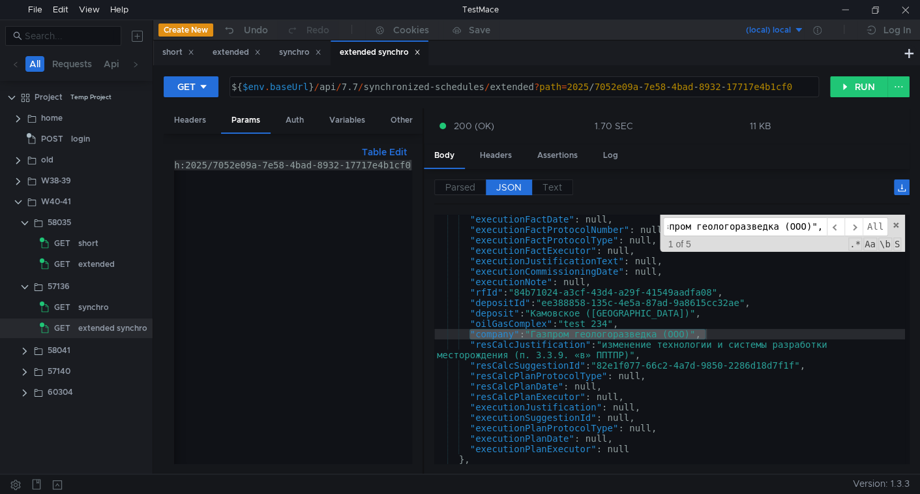
scroll to position [0, 0]
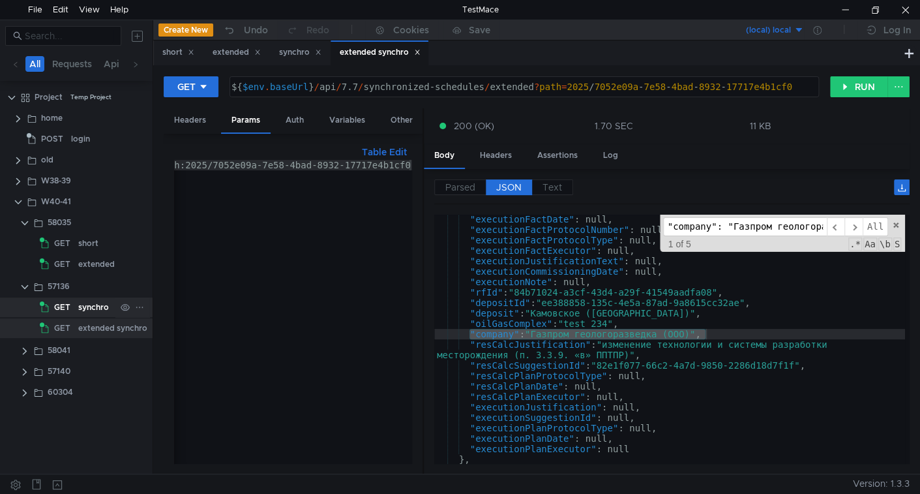
click at [93, 300] on div "synchro" at bounding box center [93, 307] width 31 height 20
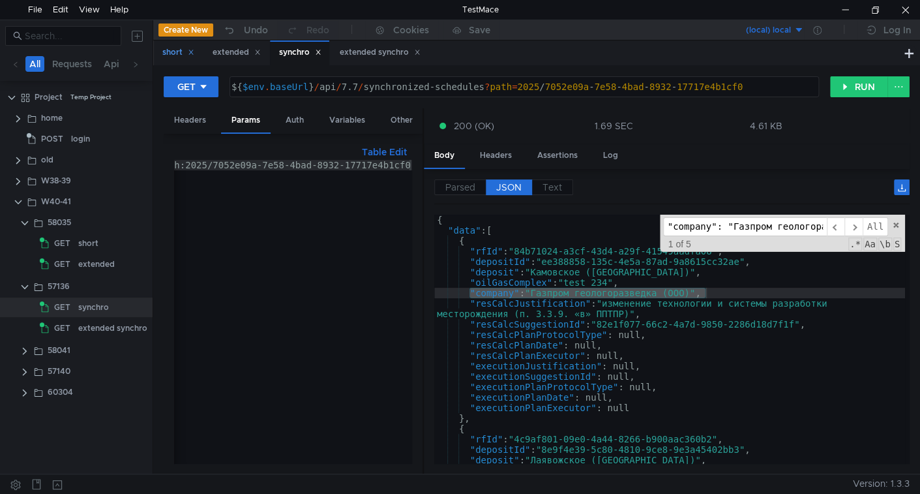
click at [194, 53] on icon at bounding box center [191, 52] width 7 height 7
click at [209, 54] on icon at bounding box center [207, 52] width 7 height 7
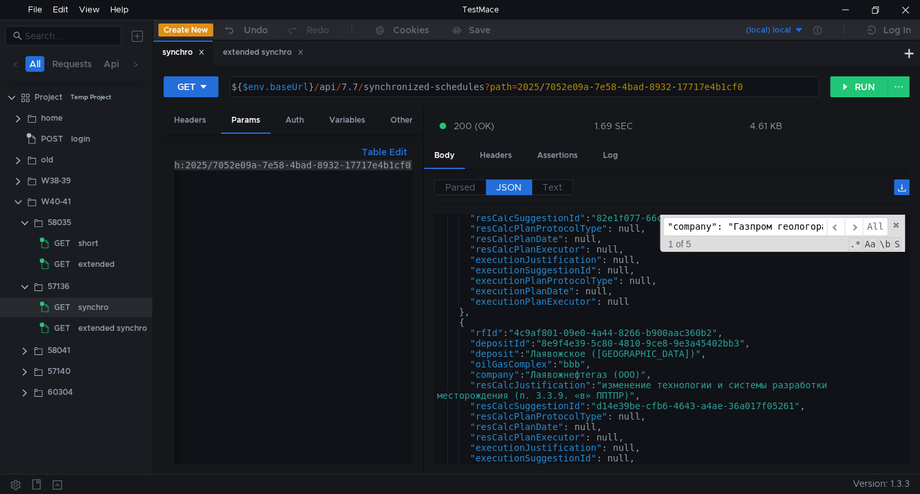
scroll to position [106, 0]
type textarea ""company": "Лаявожнефтегаз (ООО)","
click at [471, 374] on div ""resCalcSuggestionId" : "82e1f077-66c2-4a7d-9850-2286d18d7f1f" , "resCalcPlanPr…" at bounding box center [669, 348] width 471 height 270
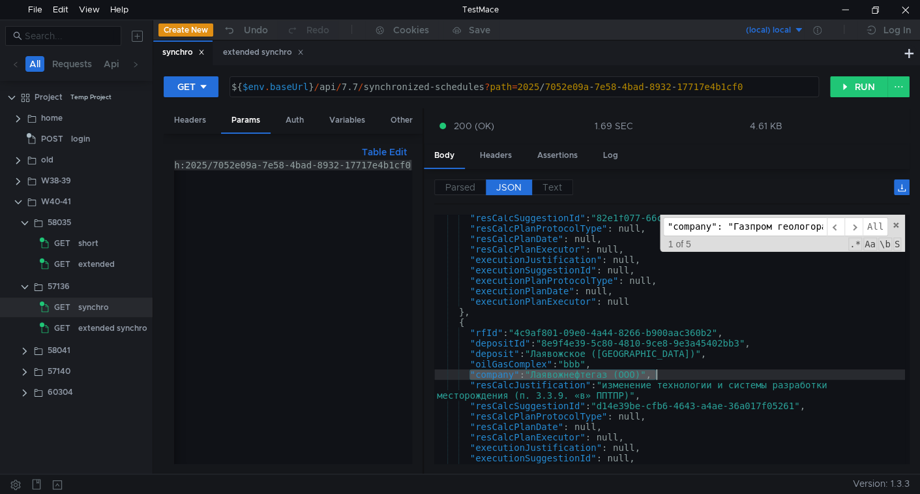
type input ""company": "Лаявожнефтегаз (ООО)","
click at [95, 329] on div "extended synchro" at bounding box center [112, 328] width 69 height 20
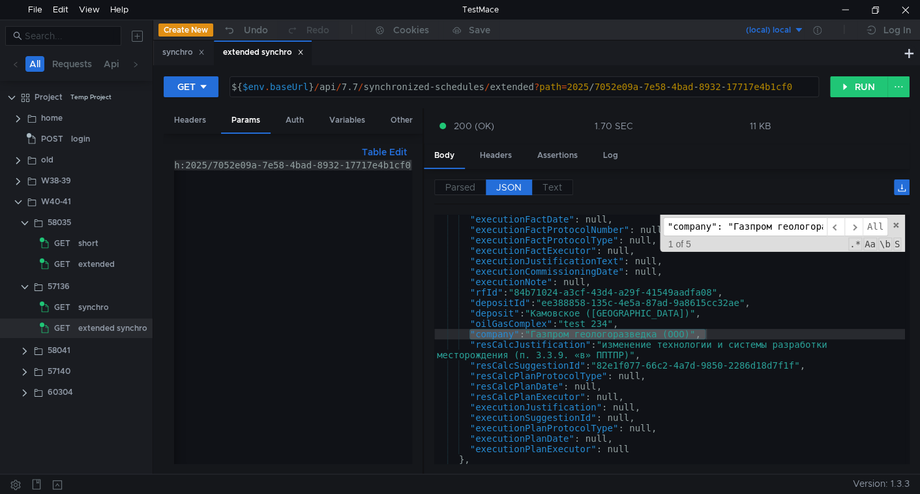
type textarea ""rfId": "84b71024-a3cf-43d4-a29f-41549aadfa08","
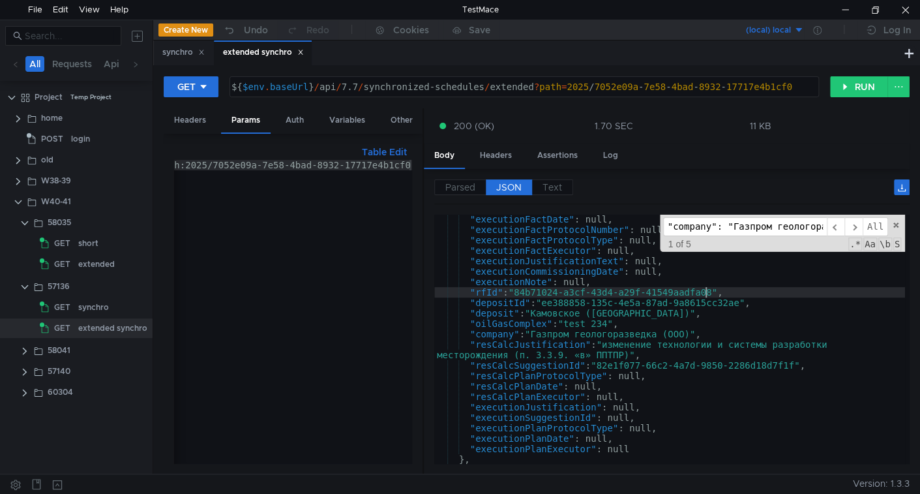
click at [702, 296] on div ""executionFactDate" : null, "executionFactProtocolNumber" : null, "executionFac…" at bounding box center [669, 349] width 471 height 270
paste input "аявожнефтегаз"
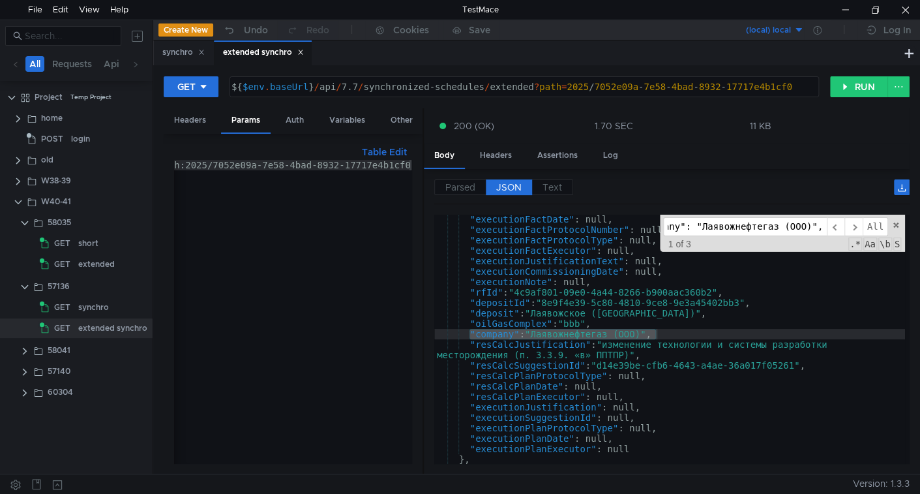
scroll to position [647, 0]
type input ""company": "Лаявожнефтегаз (ООО)","
click at [74, 310] on app-tree-icon "GET" at bounding box center [59, 307] width 38 height 20
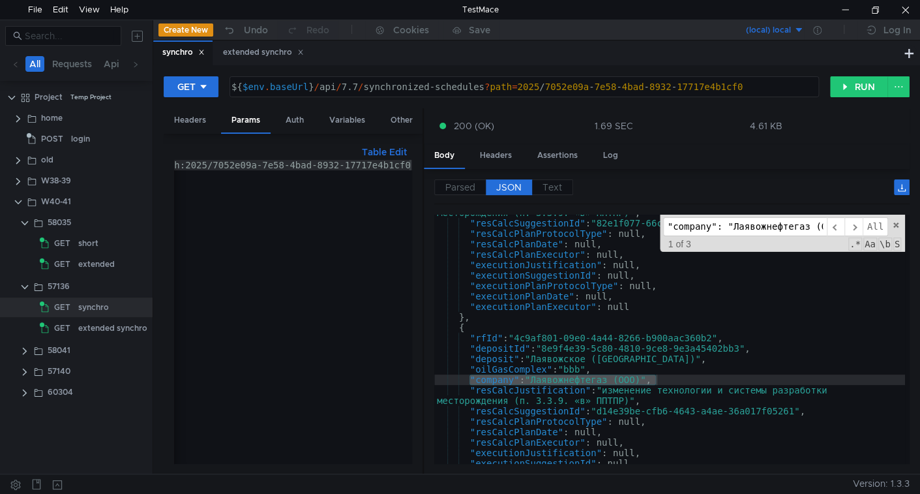
scroll to position [104, 0]
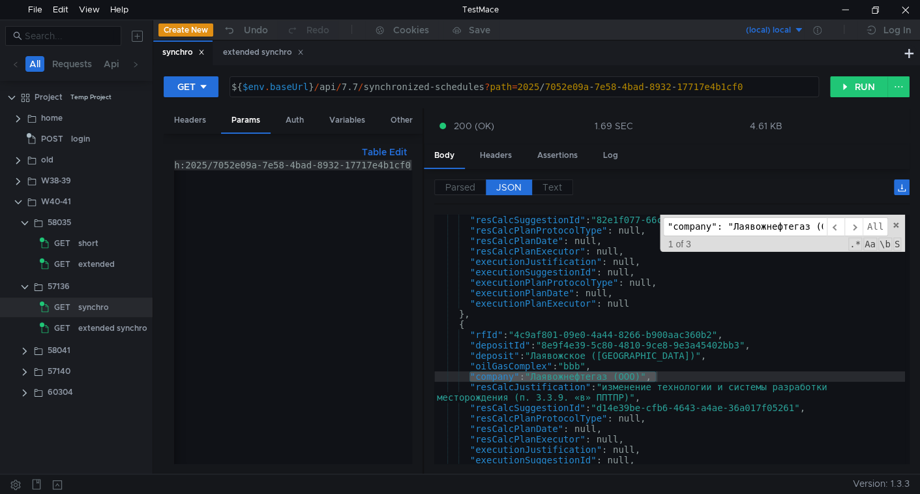
click at [501, 372] on div ""resCalcSuggestionId" : "82e1f077-66c2-4a7d-9850-2286d18d7f1f" , "resCalcPlanPr…" at bounding box center [669, 338] width 471 height 249
click at [501, 372] on div ""resCalcSuggestionId" : "82e1f077-66c2-4a7d-9850-2286d18d7f1f" , "resCalcPlanPr…" at bounding box center [669, 349] width 471 height 270
type input "company""
click at [854, 222] on span "​" at bounding box center [853, 226] width 18 height 19
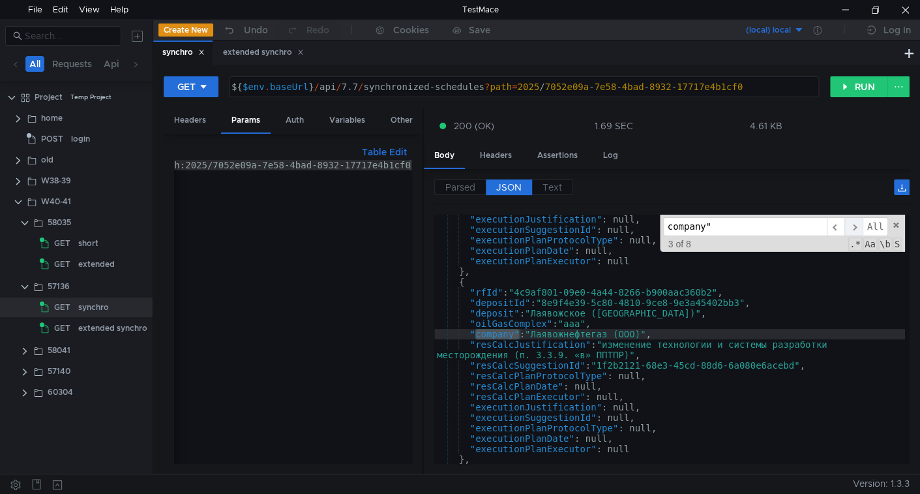
click at [854, 222] on span "​" at bounding box center [853, 226] width 18 height 19
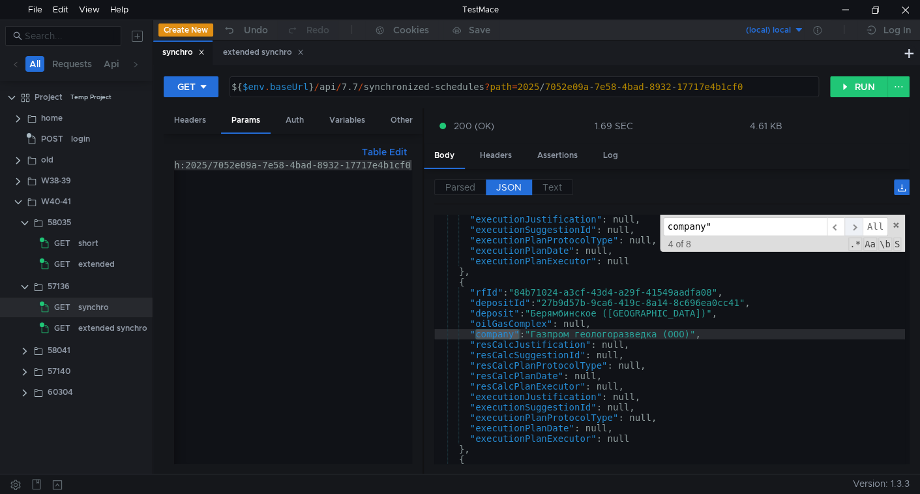
click at [854, 222] on span "​" at bounding box center [853, 226] width 18 height 19
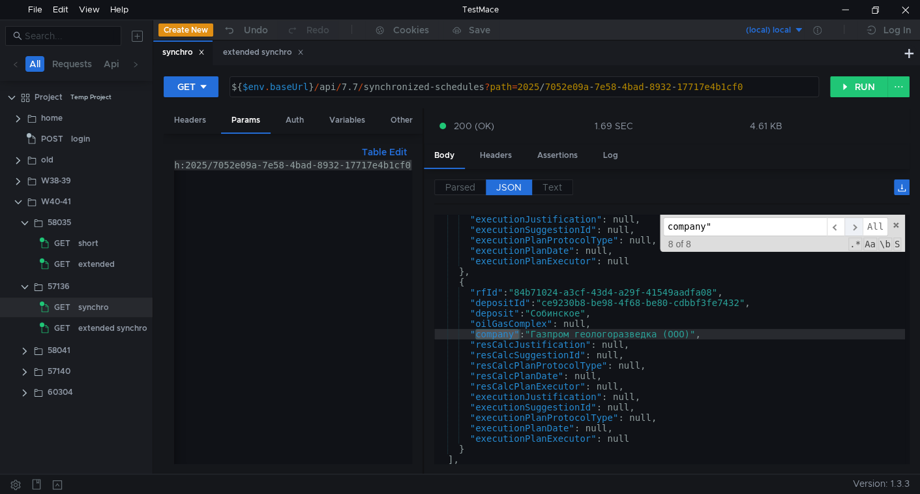
click at [854, 222] on span "​" at bounding box center [853, 226] width 18 height 19
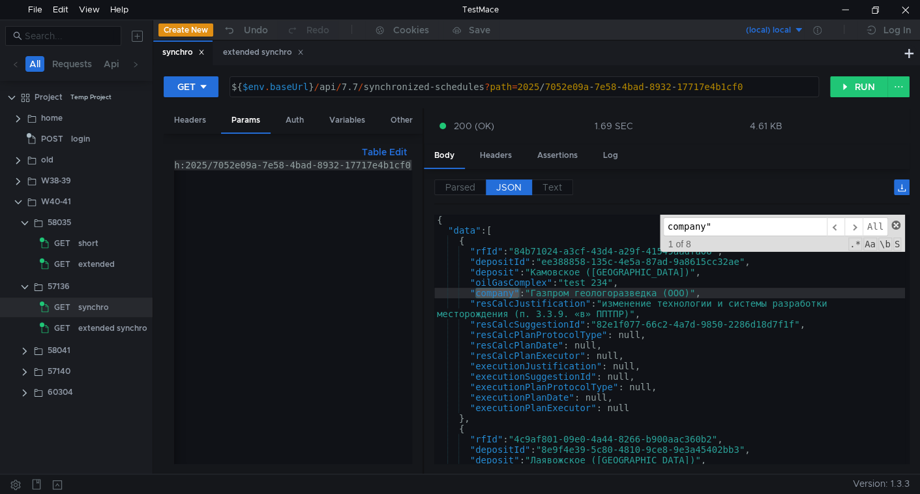
click at [895, 226] on span at bounding box center [895, 224] width 9 height 9
type textarea ""company": "Газпром геологоразведка (ООО)","
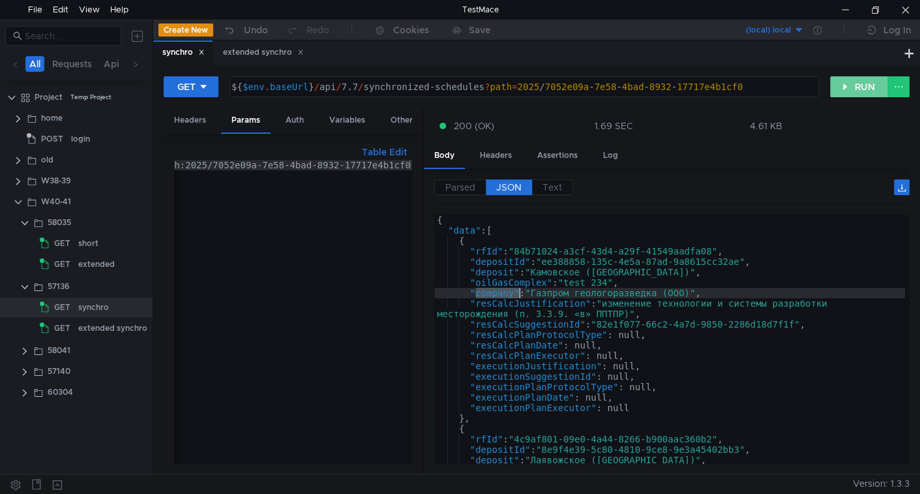
drag, startPoint x: 846, startPoint y: 85, endPoint x: 836, endPoint y: 115, distance: 30.9
click at [846, 86] on button "RUN" at bounding box center [859, 86] width 58 height 21
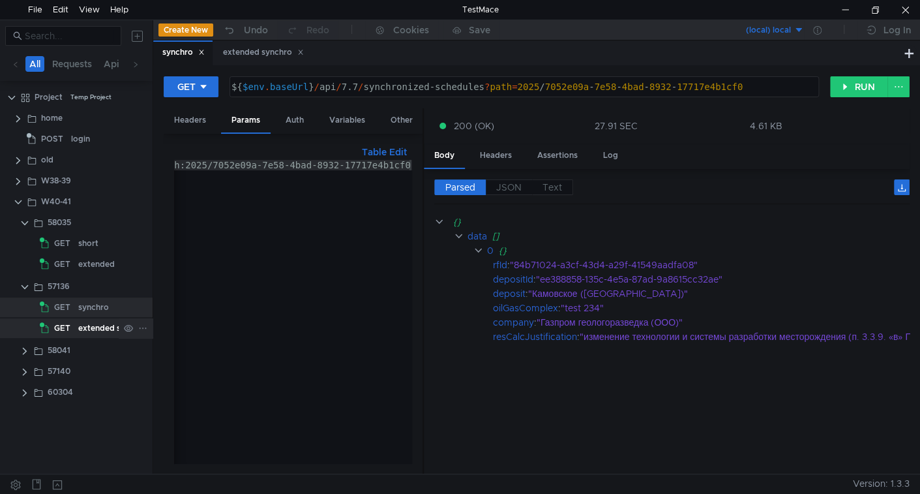
click at [99, 323] on div "extended synchro" at bounding box center [112, 328] width 69 height 20
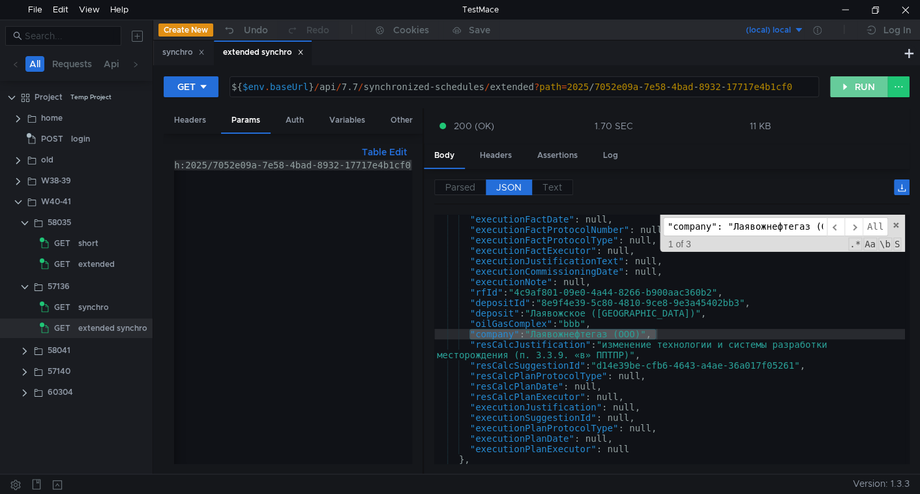
click at [840, 89] on button "RUN" at bounding box center [859, 86] width 58 height 21
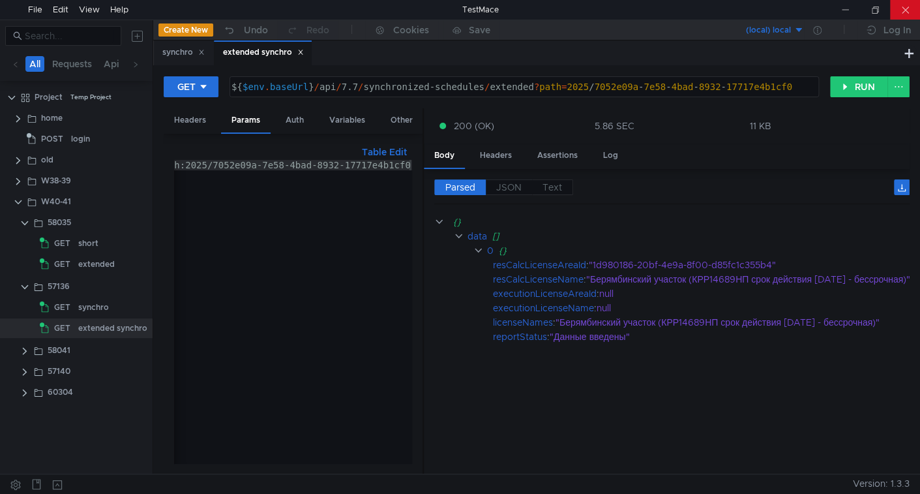
click at [902, 12] on div at bounding box center [905, 10] width 30 height 20
